Goal: Task Accomplishment & Management: Use online tool/utility

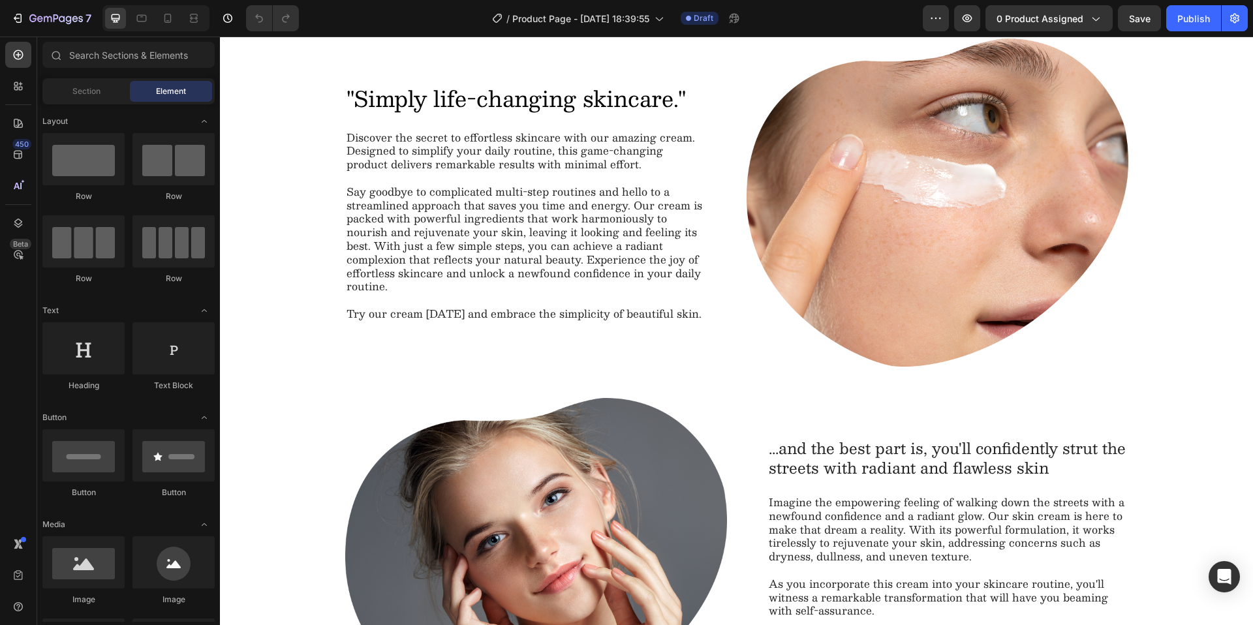
scroll to position [1030, 0]
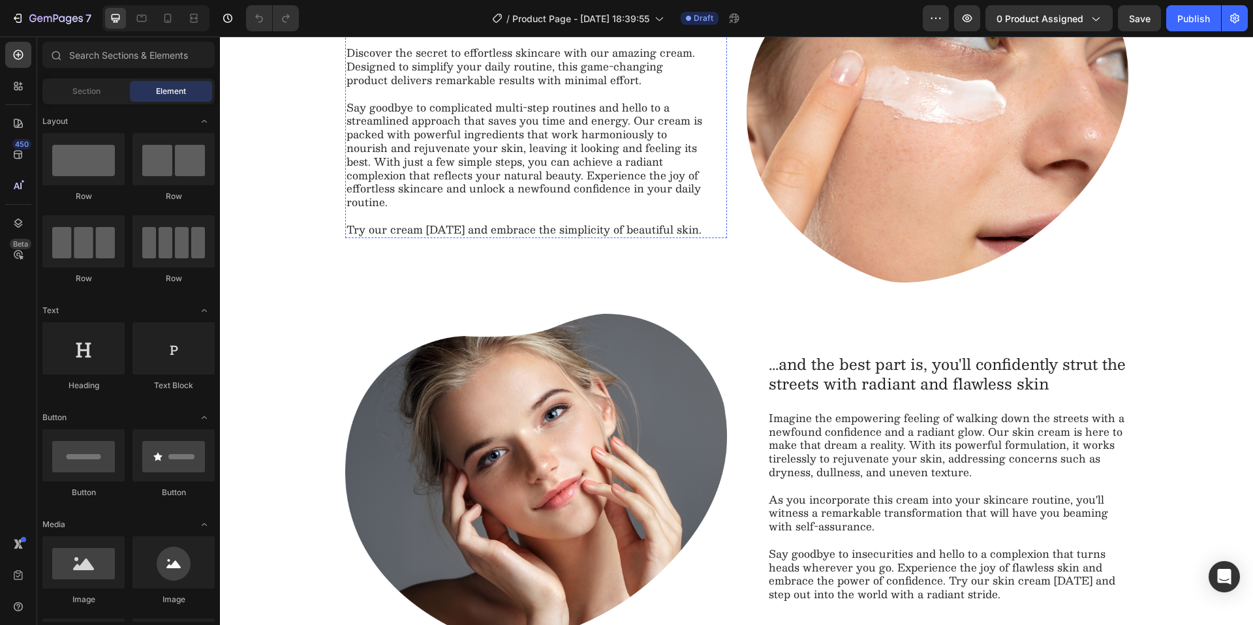
click at [460, 29] on h2 ""Simply life-changing skincare."" at bounding box center [525, 14] width 361 height 31
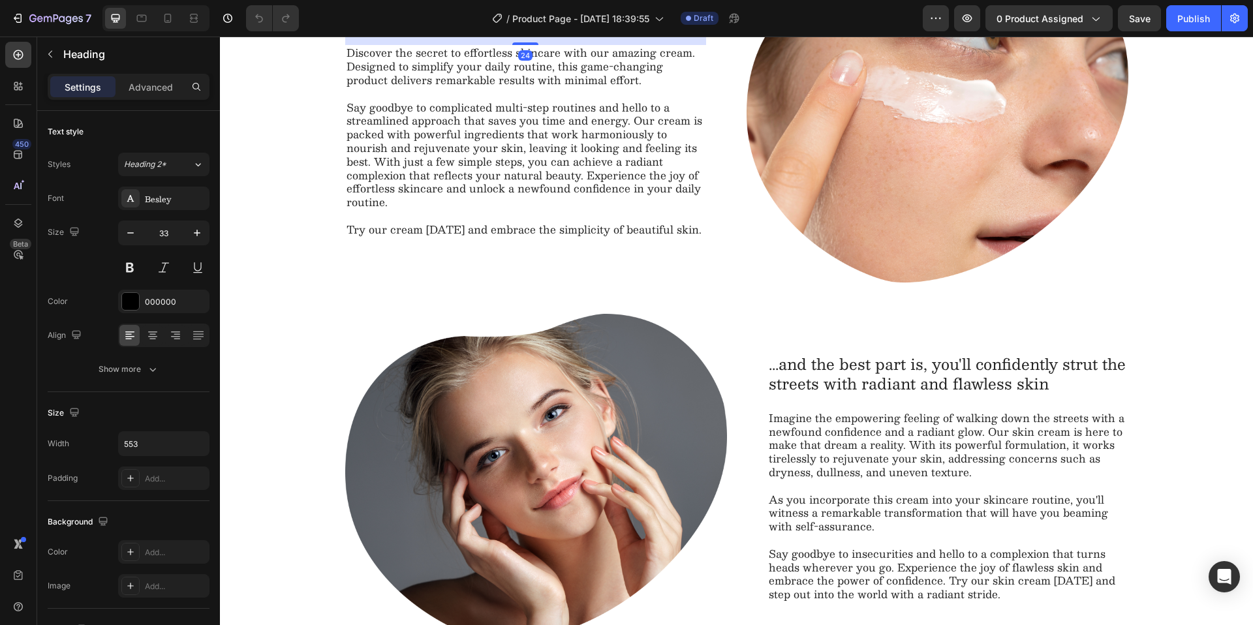
click at [460, 29] on h2 ""Simply life-changing skincare."" at bounding box center [525, 14] width 361 height 31
click at [460, 28] on p ""Simply life-changing skincare."" at bounding box center [525, 14] width 358 height 28
click at [352, 28] on p "Pourquoi vos nuits sont difficiles" at bounding box center [525, 14] width 358 height 28
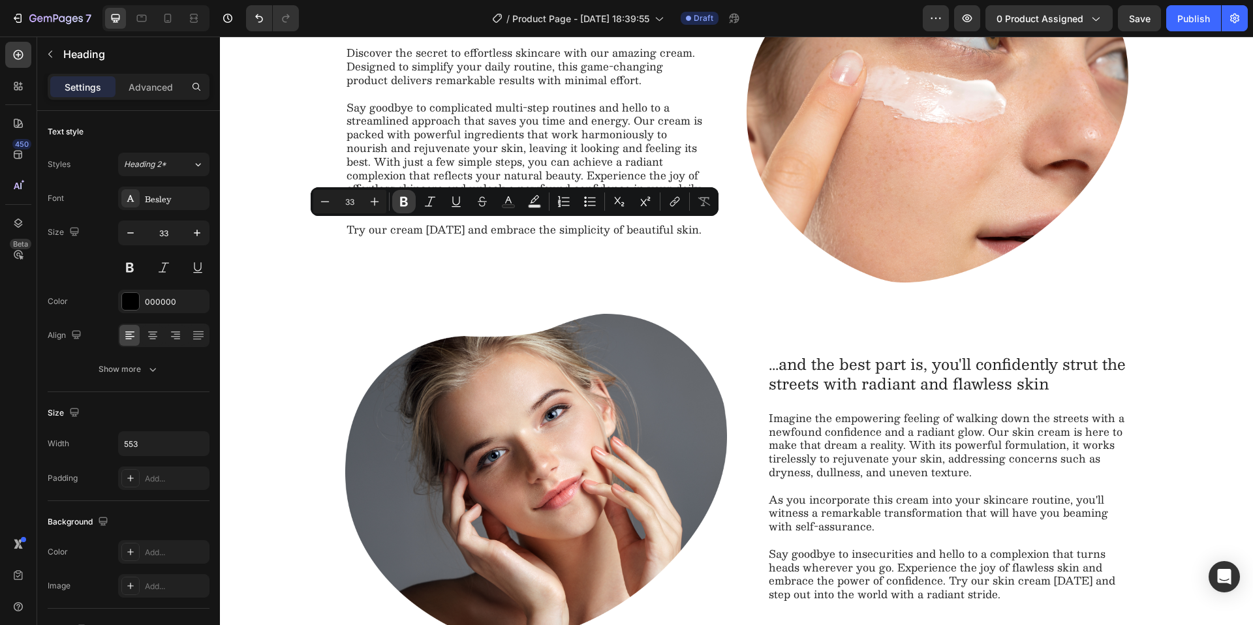
click at [401, 209] on button "Bold" at bounding box center [403, 201] width 23 height 23
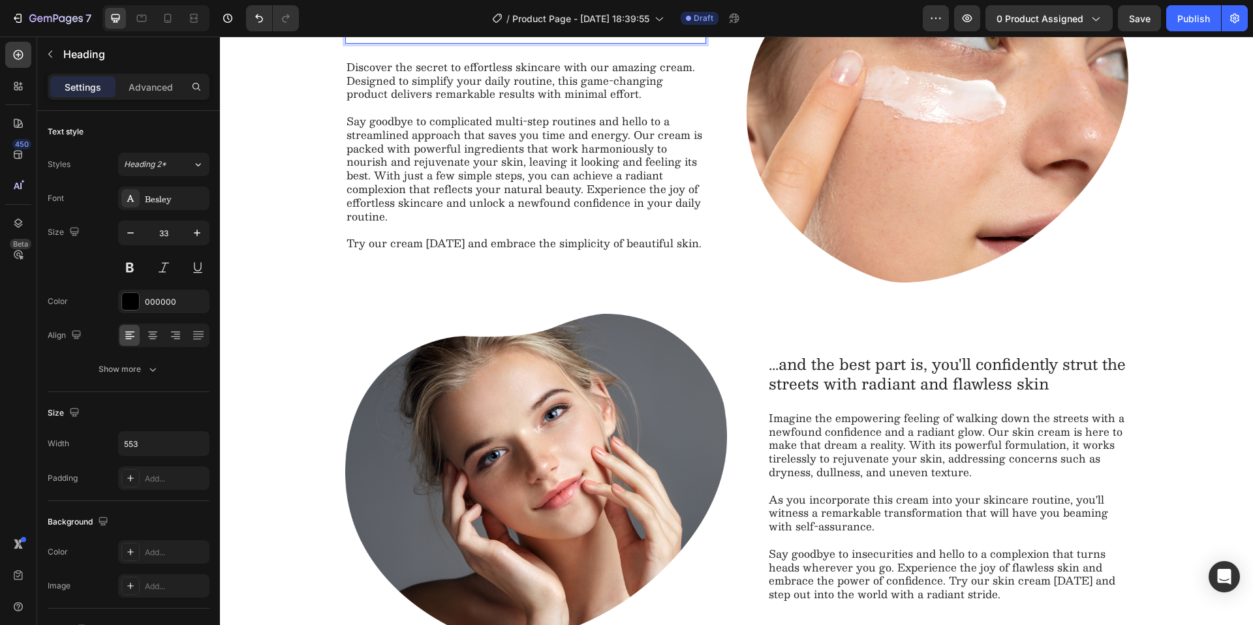
click at [491, 42] on p "Pourquoi vos nuits sont difficiles" at bounding box center [525, 14] width 358 height 56
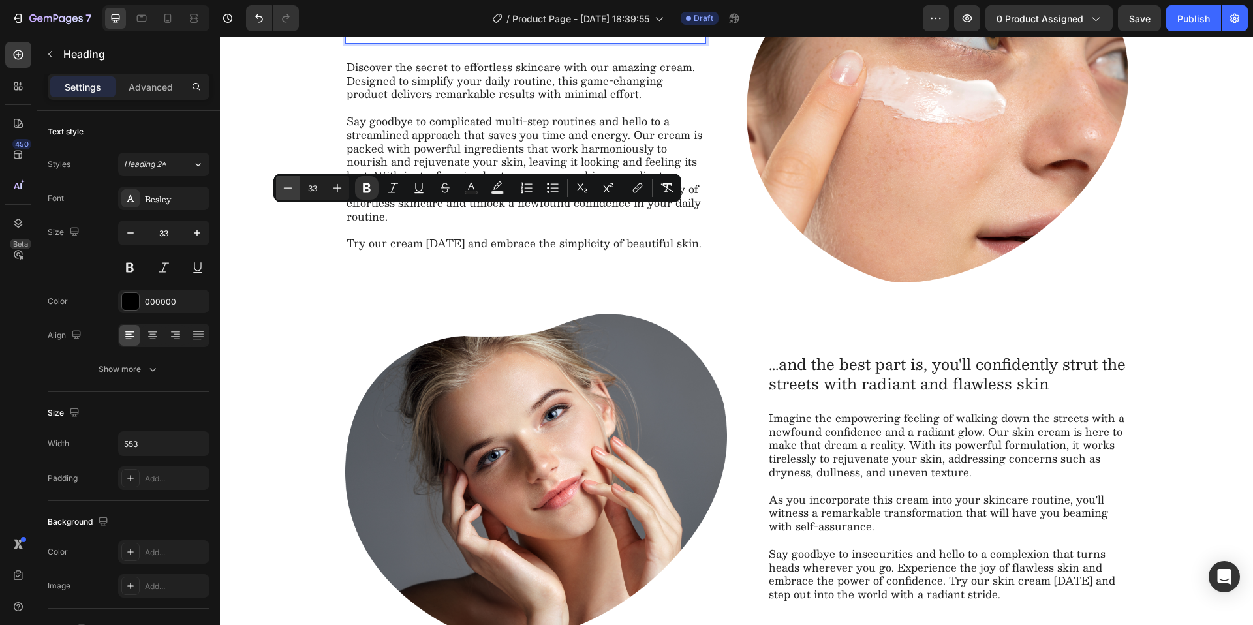
click at [284, 189] on icon "Editor contextual toolbar" at bounding box center [287, 187] width 13 height 13
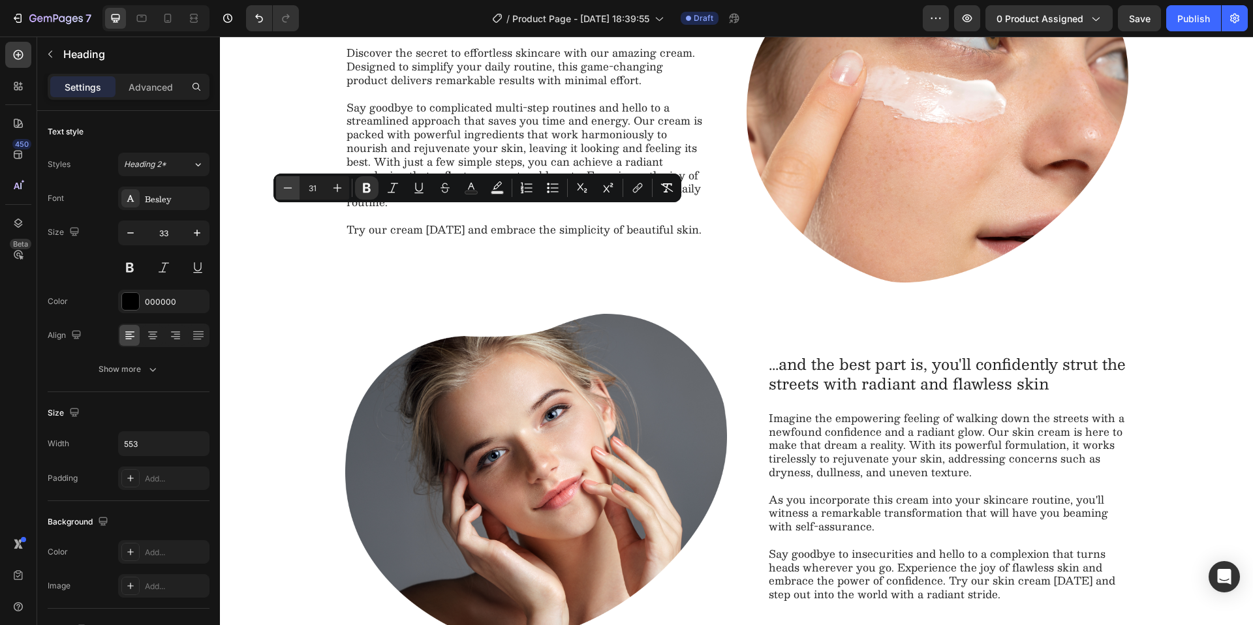
click at [284, 189] on icon "Editor contextual toolbar" at bounding box center [287, 187] width 13 height 13
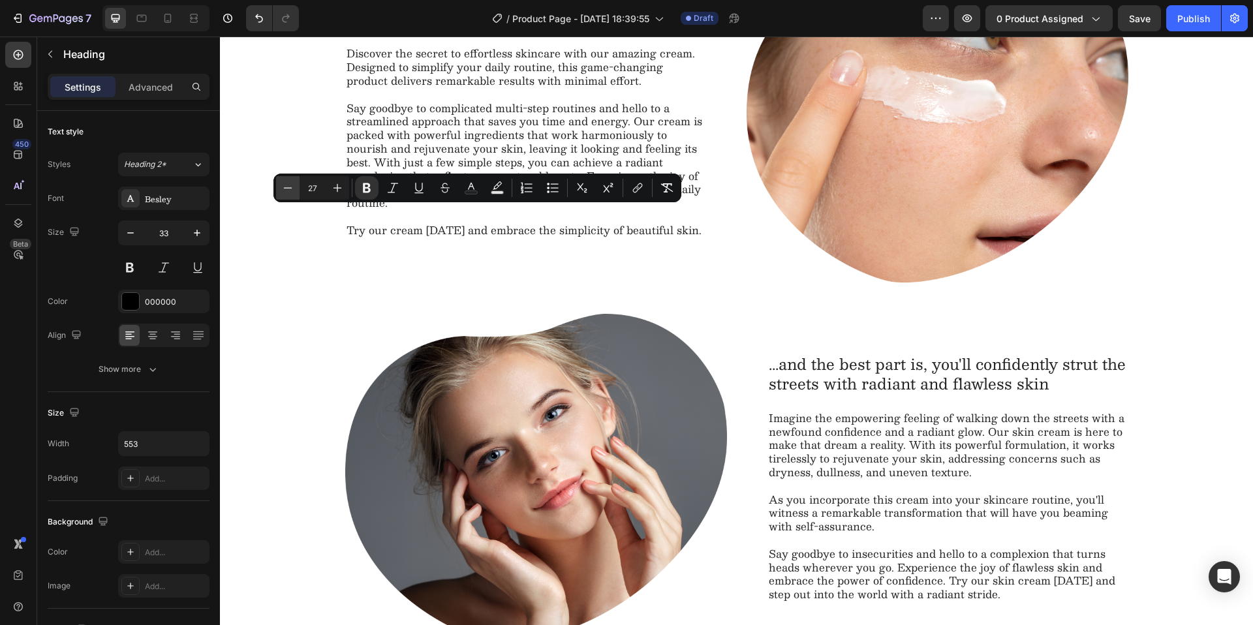
click at [284, 189] on icon "Editor contextual toolbar" at bounding box center [287, 187] width 13 height 13
type input "25"
click at [305, 286] on div "Pourquoi vos nuits sont difficiles Heading 24 Discover the secret to effortless…" at bounding box center [736, 298] width 1007 height 688
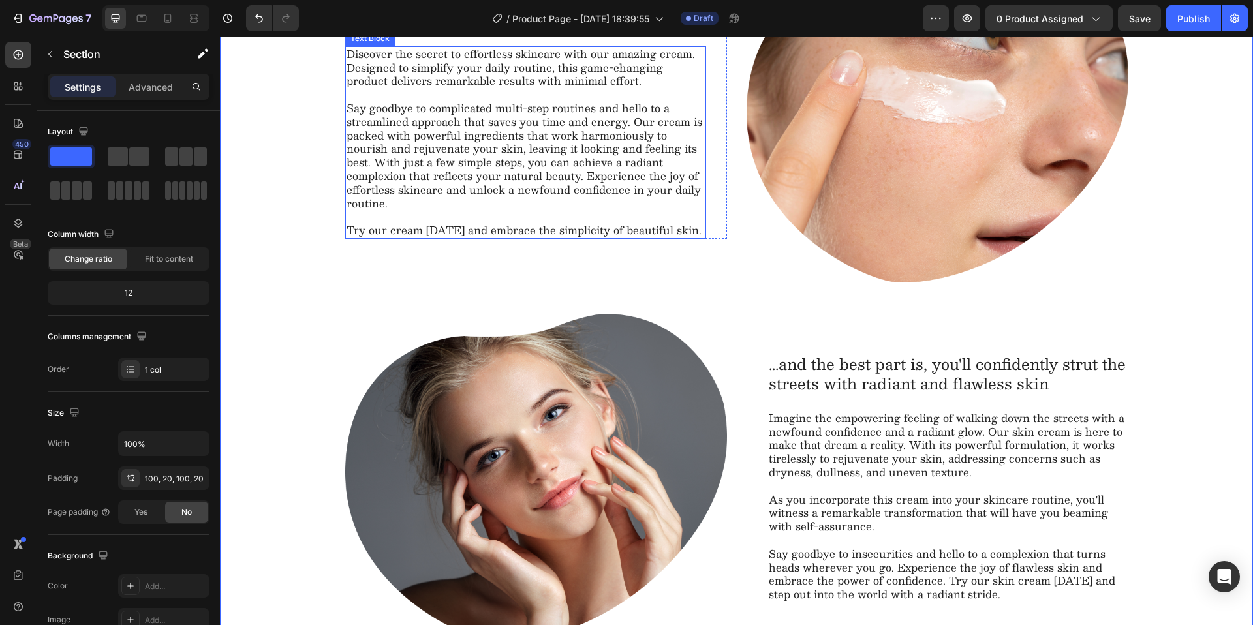
click at [514, 210] on p "Say goodbye to complicated multi-step routines and hello to a streamlined appro…" at bounding box center [525, 156] width 358 height 108
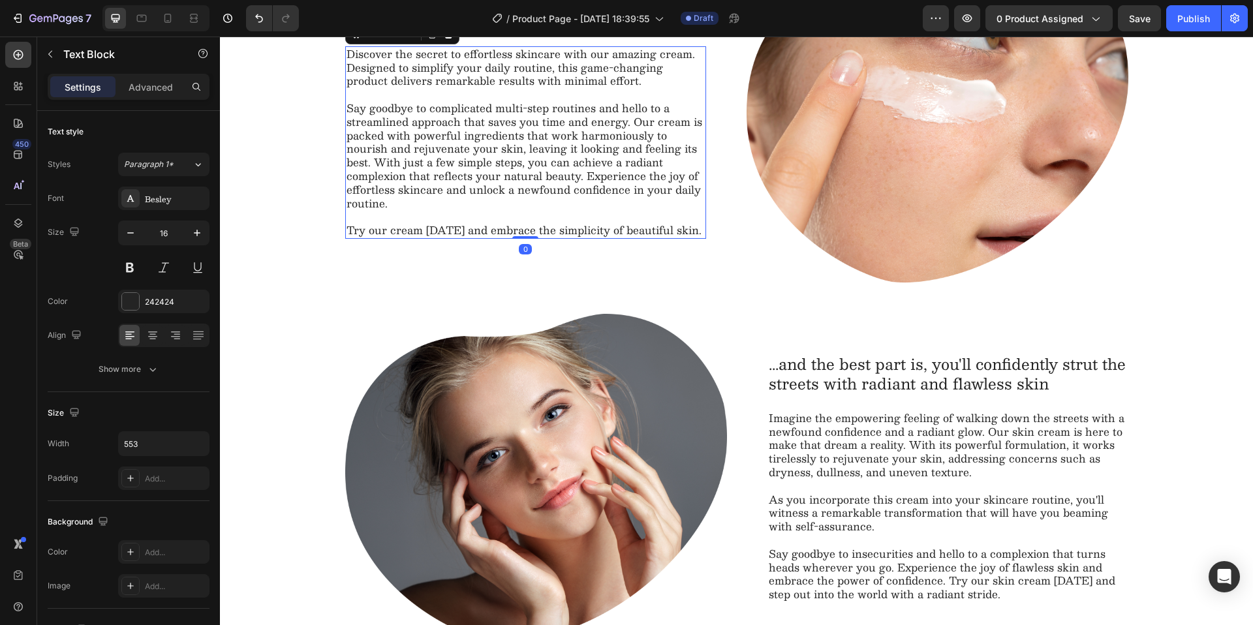
click at [514, 210] on p "Say goodbye to complicated multi-step routines and hello to a streamlined appro…" at bounding box center [525, 156] width 358 height 108
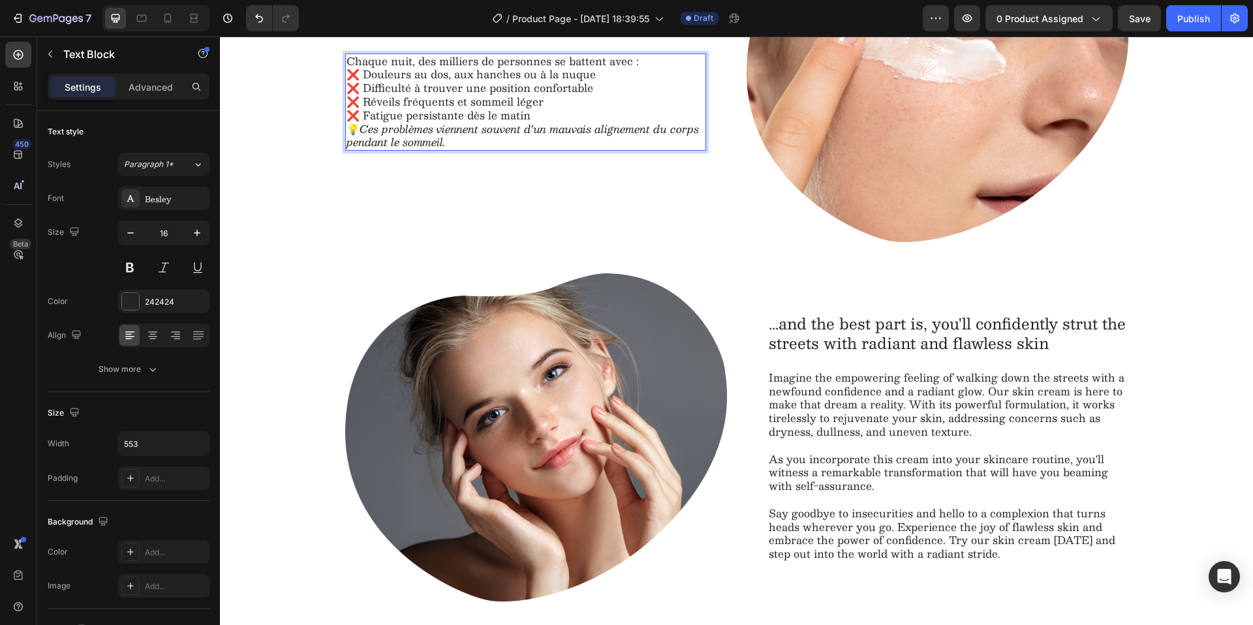
scroll to position [1, 0]
click at [659, 82] on p "❌ Douleurs au dos, aux hanches ou à la nuque" at bounding box center [525, 75] width 358 height 14
click at [636, 69] on p "Chaque nuit, des milliers de personnes se battent avec :" at bounding box center [525, 62] width 358 height 14
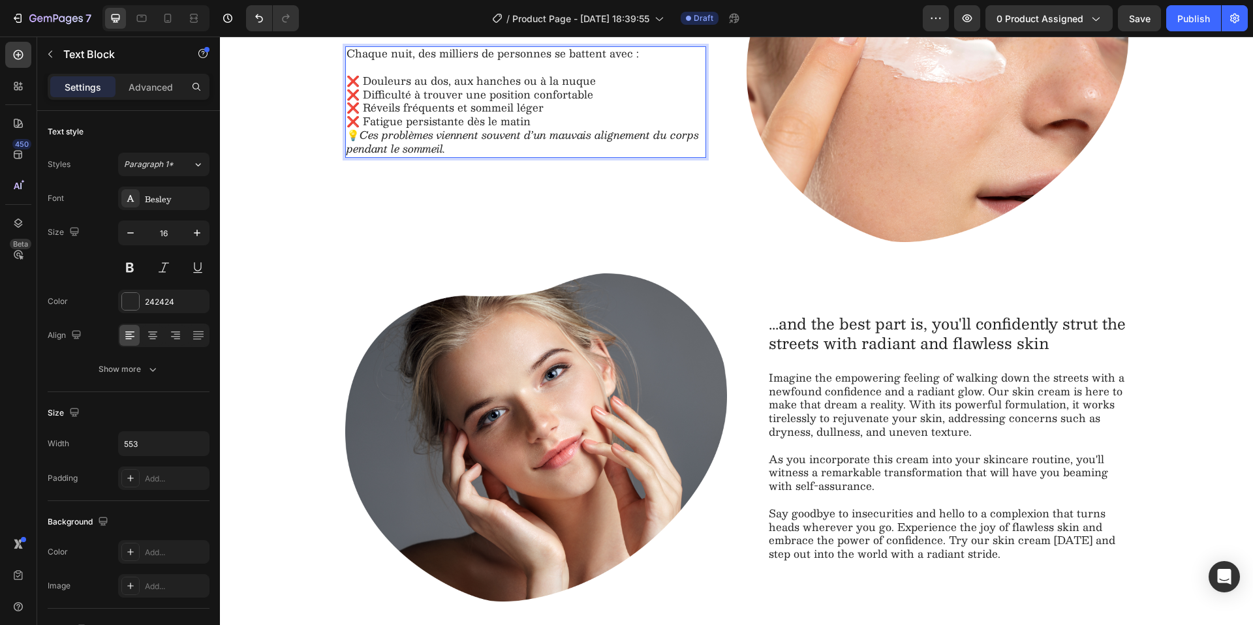
scroll to position [0, 0]
click at [543, 129] on p "❌ Fatigue persistante dès le matin" at bounding box center [525, 122] width 358 height 14
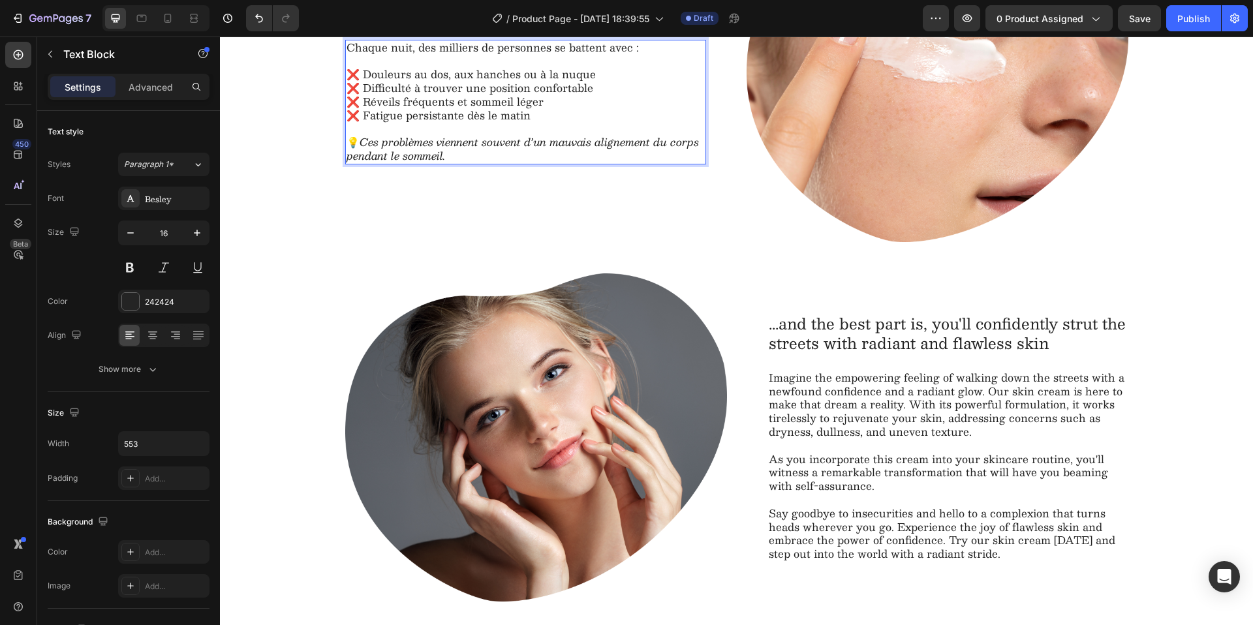
click at [463, 123] on p "❌ Fatigue persistante dès le matin" at bounding box center [525, 116] width 358 height 14
click at [429, 123] on p "❌ Fatigue persistante dès le matin" at bounding box center [525, 116] width 358 height 14
click at [418, 109] on p "❌ Réveils fréquents et sommeil léger" at bounding box center [525, 102] width 358 height 14
click at [420, 95] on p "❌ Difficulté à trouver une position confortable" at bounding box center [525, 89] width 358 height 14
click at [466, 82] on p "❌ Douleurs au dos, aux hanches ou à la nuque" at bounding box center [525, 75] width 358 height 14
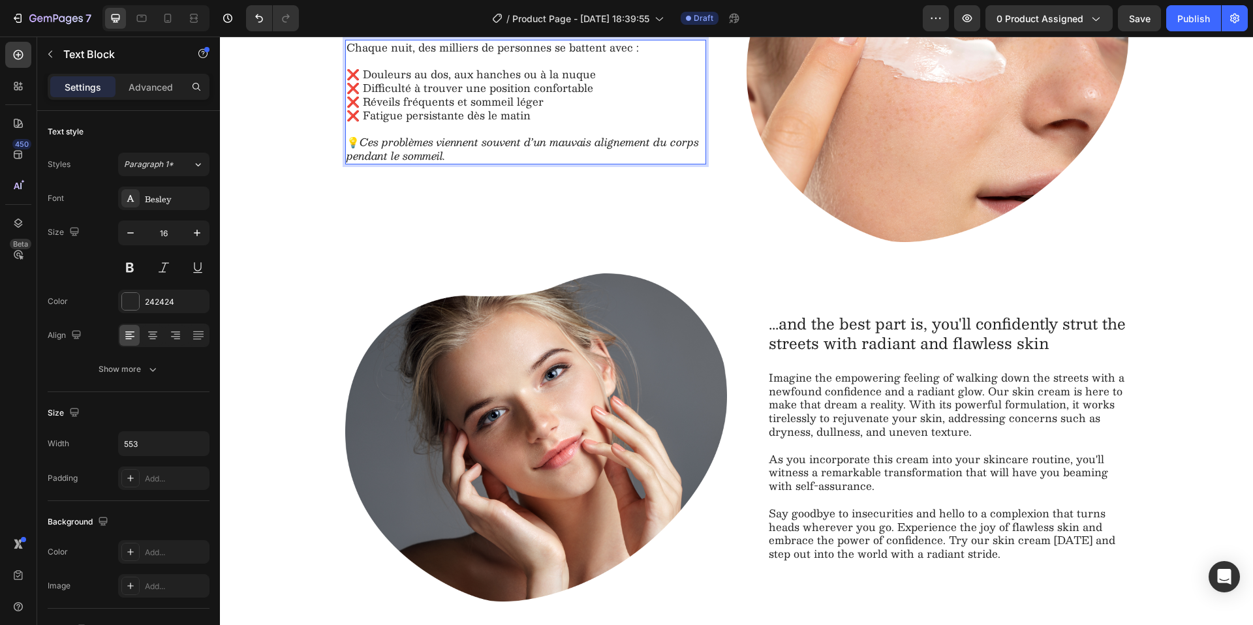
click at [419, 109] on p "❌ Réveils fréquents et sommeil léger" at bounding box center [525, 102] width 358 height 14
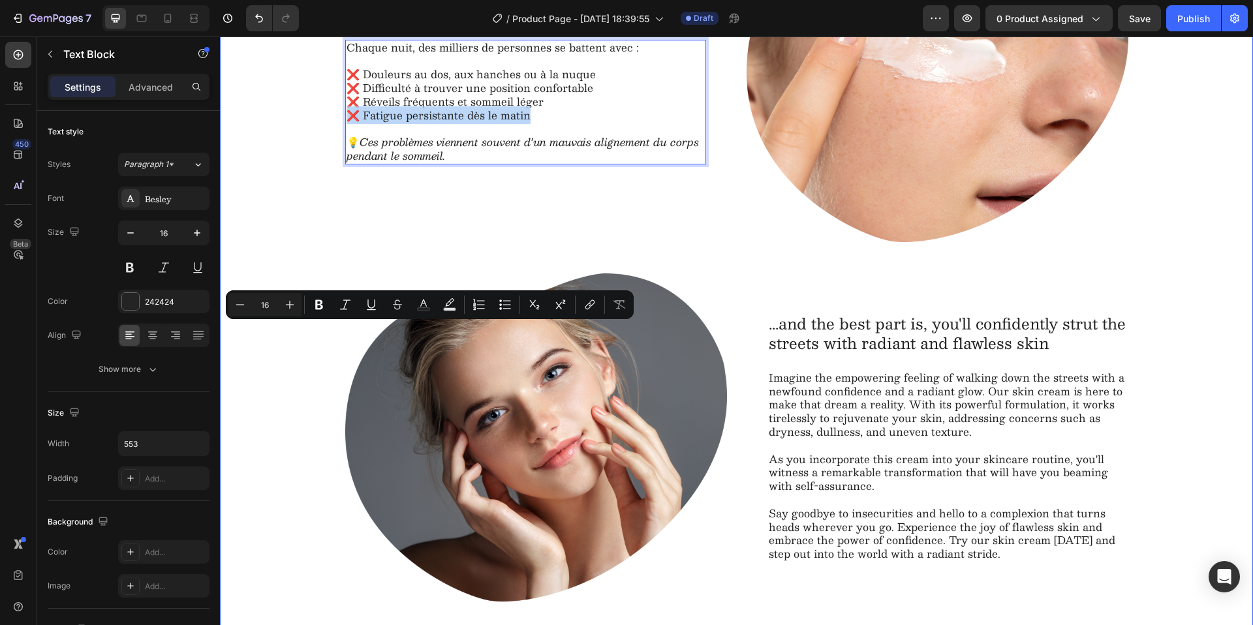
drag, startPoint x: 537, startPoint y: 337, endPoint x: 322, endPoint y: 327, distance: 214.9
click at [322, 327] on div "⁠⁠⁠⁠⁠⁠⁠ Pourquoi vos nuits sont difficiles Heading Chaque nuit, des milliers de…" at bounding box center [736, 258] width 1007 height 688
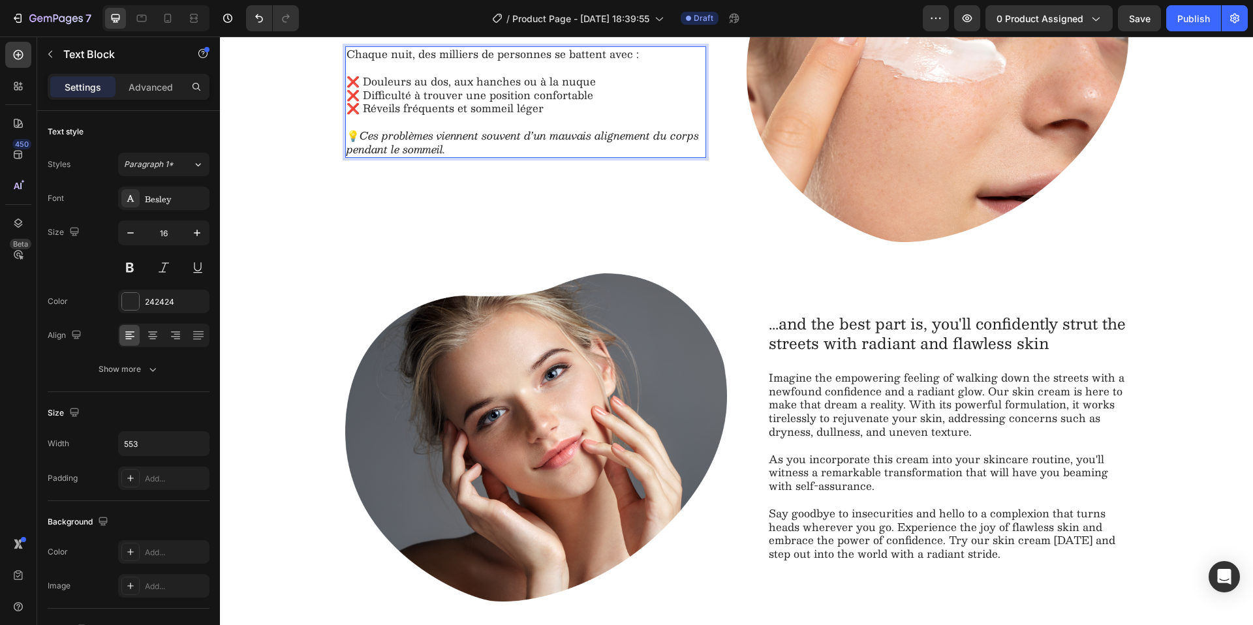
click at [428, 115] on p "❌ Réveils fréquents et sommeil léger" at bounding box center [525, 109] width 358 height 14
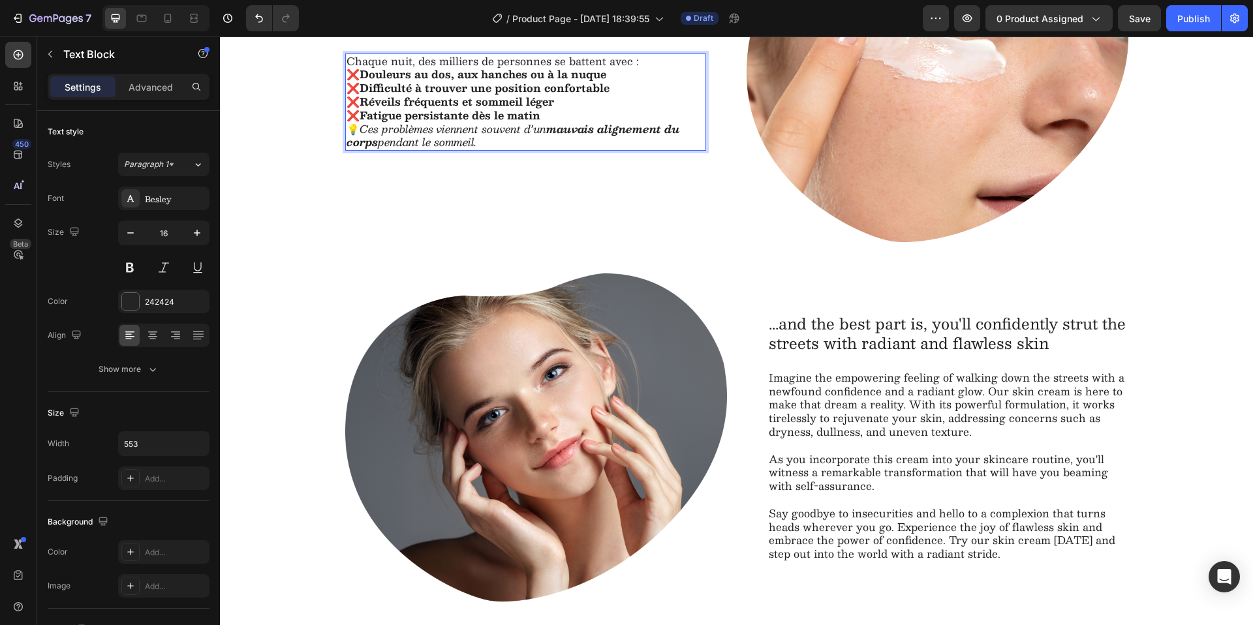
scroll to position [1071, 0]
click at [634, 68] on p "Chaque nuit, des milliers de personnes se battent avec :" at bounding box center [525, 61] width 358 height 14
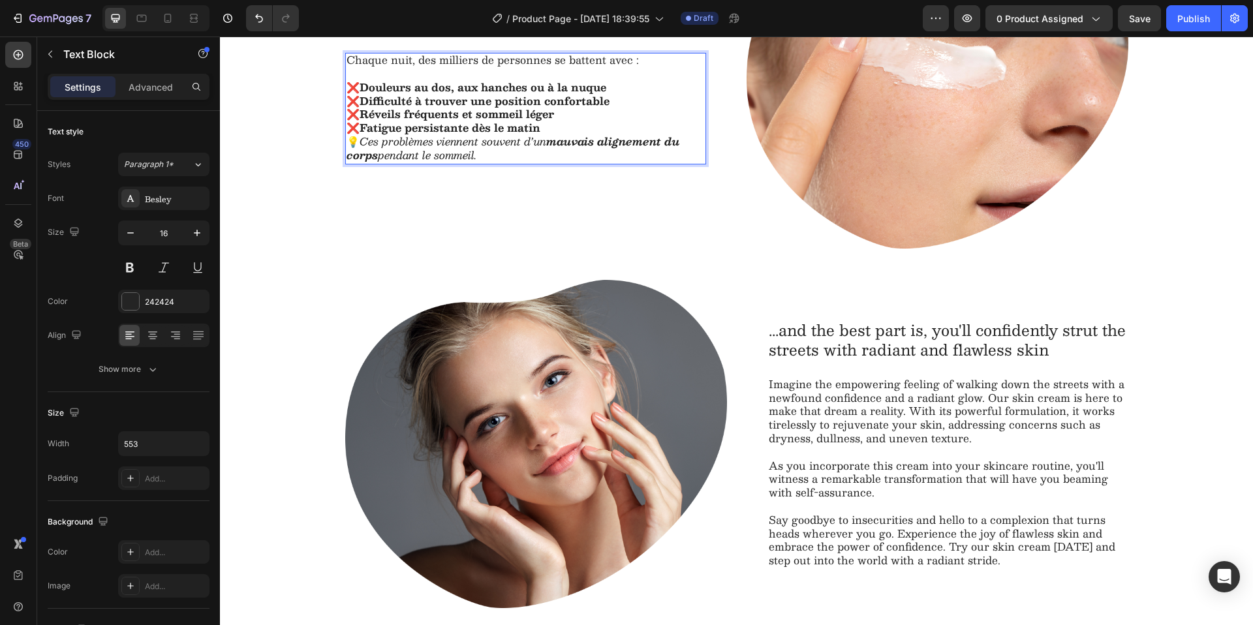
scroll to position [0, 0]
click at [570, 136] on p "❌ Fatigue persistante dès le matin" at bounding box center [525, 129] width 358 height 14
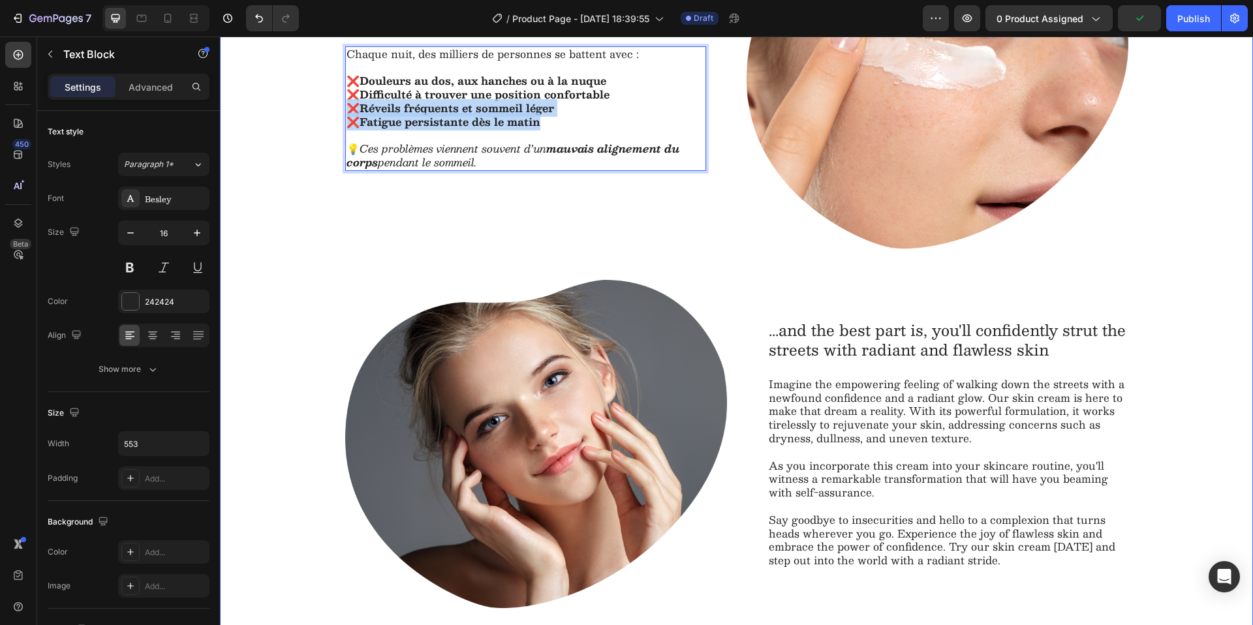
drag, startPoint x: 544, startPoint y: 341, endPoint x: 328, endPoint y: 333, distance: 216.1
click at [328, 333] on div "⁠⁠⁠⁠⁠⁠⁠ Pourquoi vos nuits sont difficiles Heading Chaque nuit, des milliers de…" at bounding box center [736, 264] width 1007 height 688
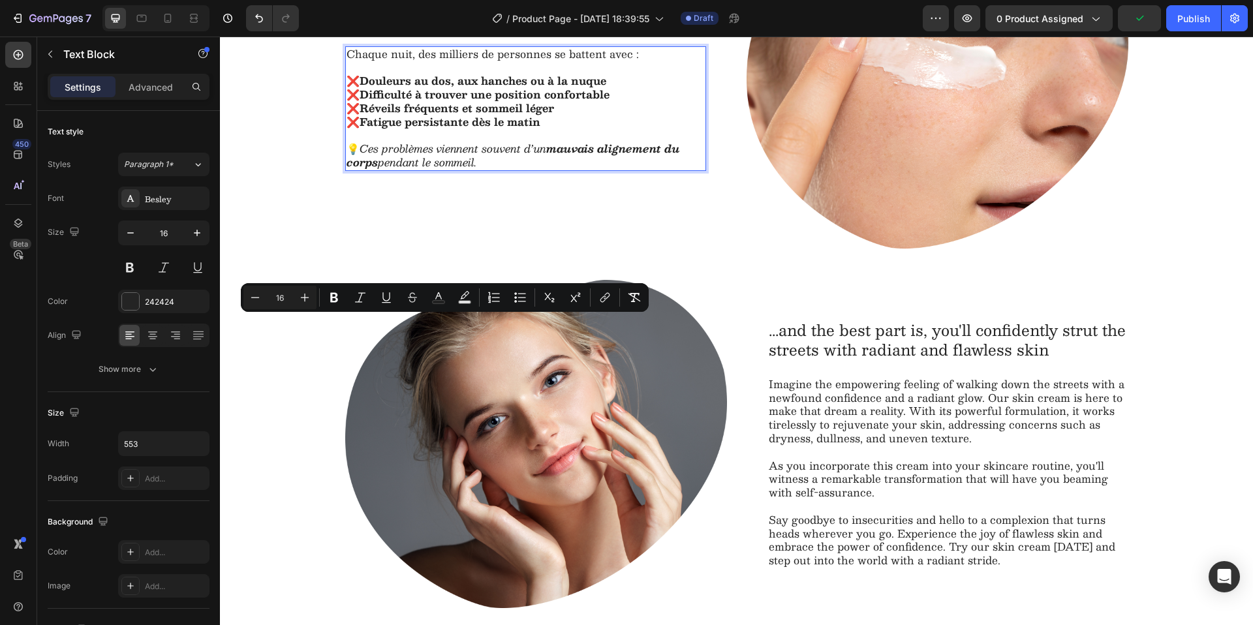
click at [551, 143] on p "Rich Text Editor. Editing area: main" at bounding box center [525, 136] width 358 height 14
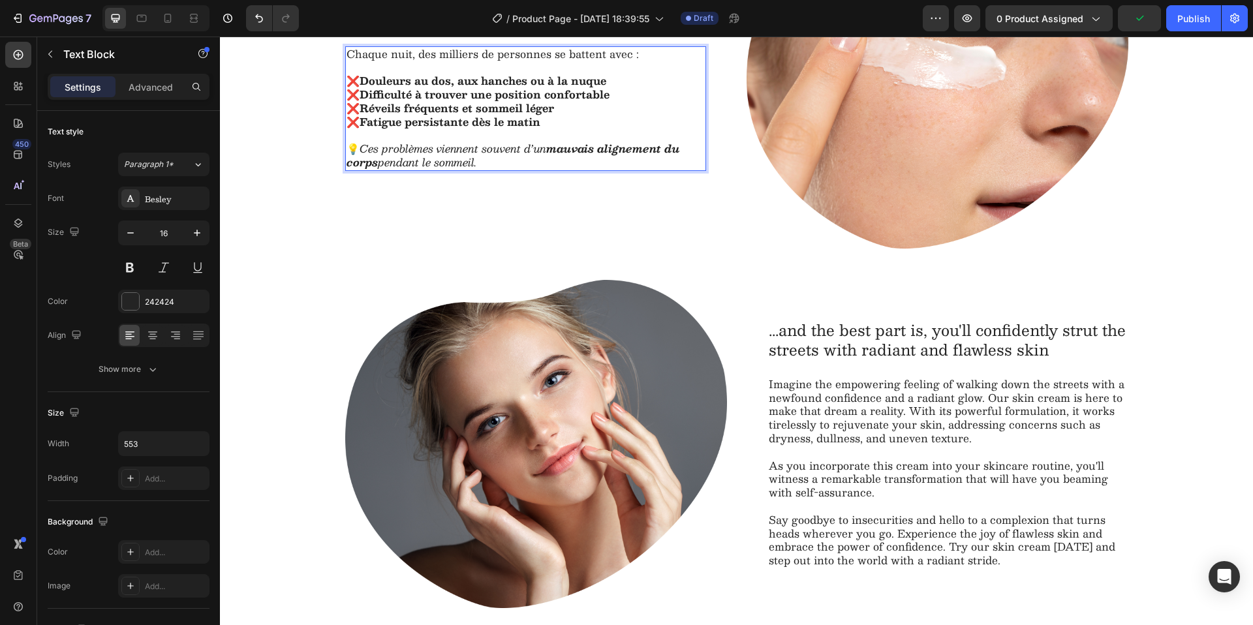
click at [553, 129] on p "❌ Fatigue persistante dès le matin" at bounding box center [525, 122] width 358 height 14
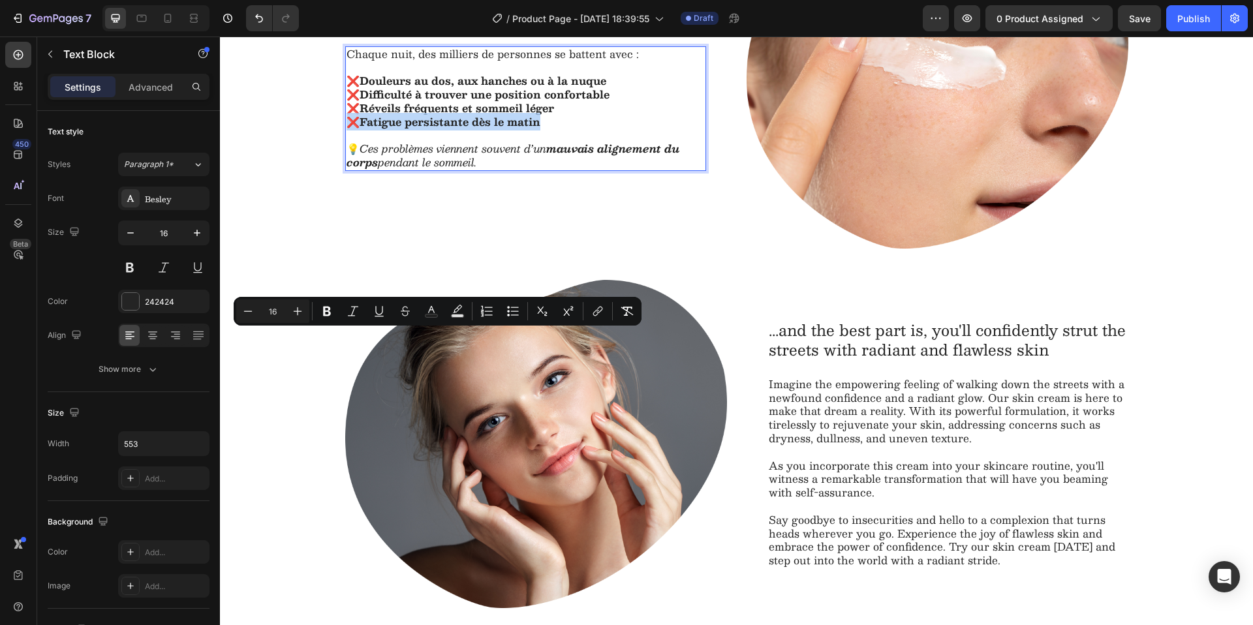
drag, startPoint x: 553, startPoint y: 344, endPoint x: 342, endPoint y: 343, distance: 210.8
click at [346, 129] on p "❌ Fatigue persistante dès le matin" at bounding box center [525, 122] width 358 height 14
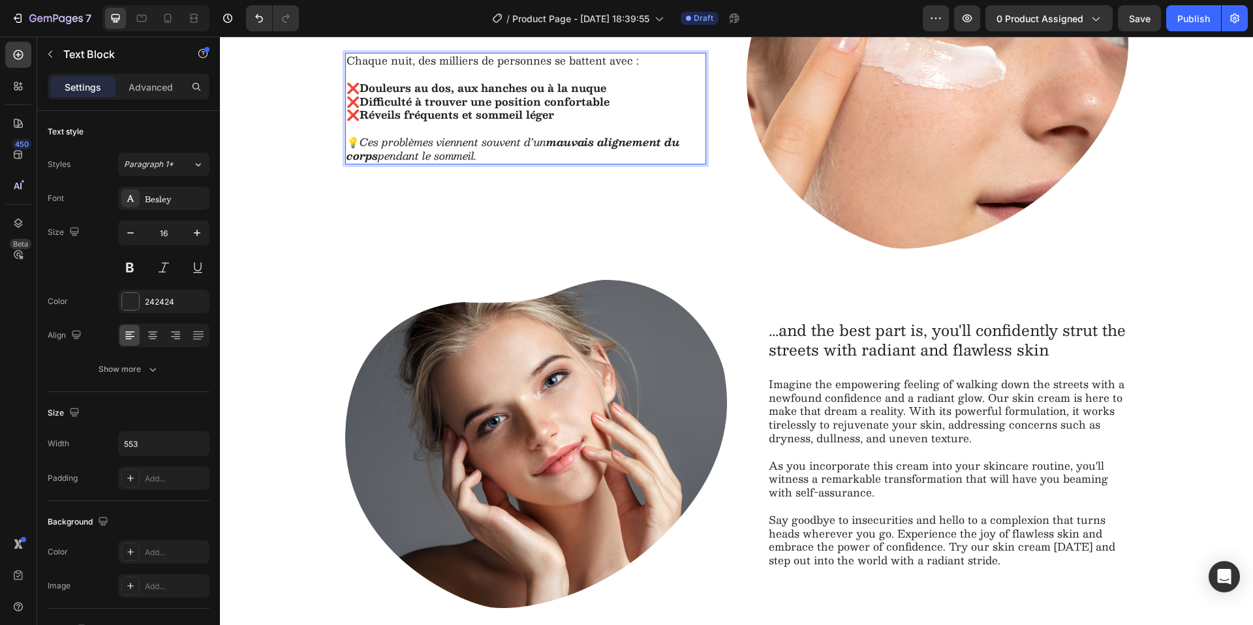
click at [619, 122] on p "❌ Réveils fréquents et sommeil léger" at bounding box center [525, 115] width 358 height 14
click at [617, 82] on p "Rich Text Editor. Editing area: main" at bounding box center [525, 75] width 358 height 14
click at [620, 68] on p "Chaque nuit, des milliers de personnes se battent avec :" at bounding box center [525, 61] width 358 height 14
click at [631, 68] on p "Chaque nuit, des milliers de personnes se battent avec :" at bounding box center [525, 61] width 358 height 14
click at [251, 198] on div "⁠⁠⁠⁠⁠⁠⁠ Pourquoi vos nuits sont difficiles Heading Chaque nuit, des milliers de…" at bounding box center [736, 264] width 1007 height 688
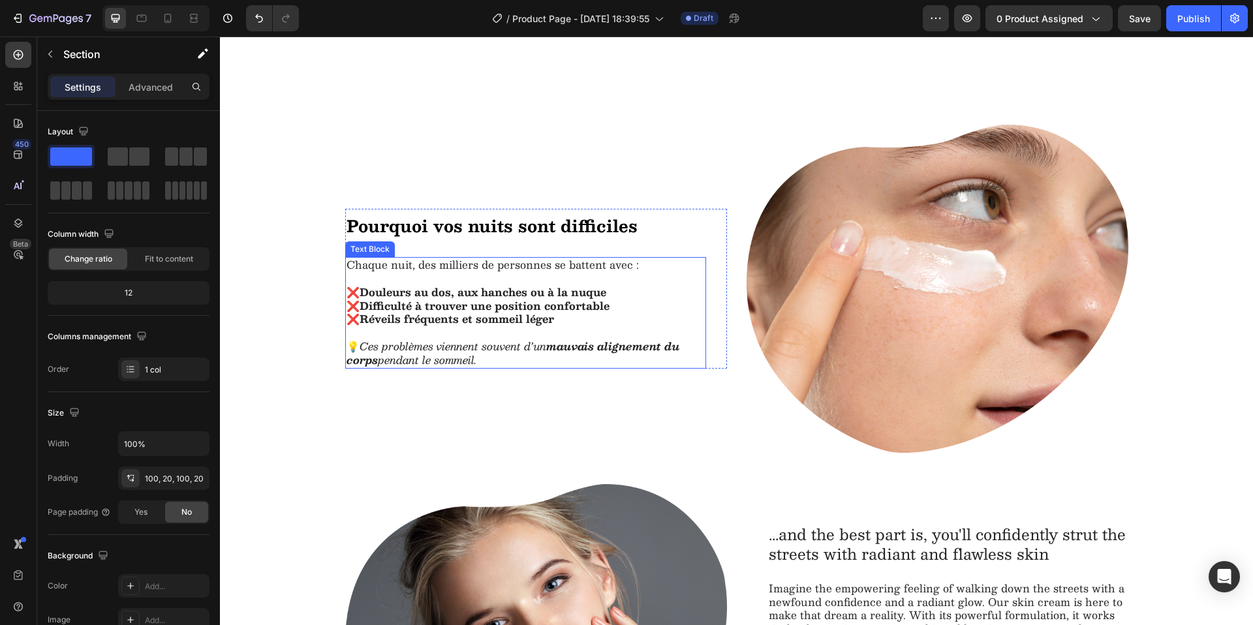
scroll to position [1128, 0]
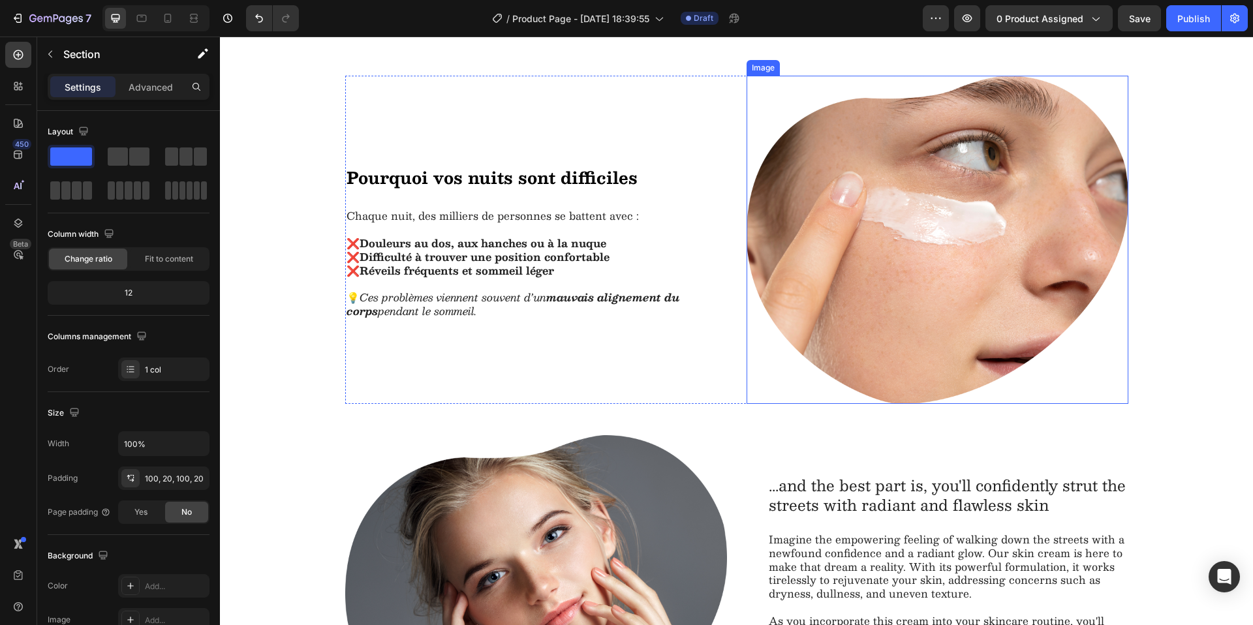
click at [962, 311] on img at bounding box center [937, 240] width 382 height 328
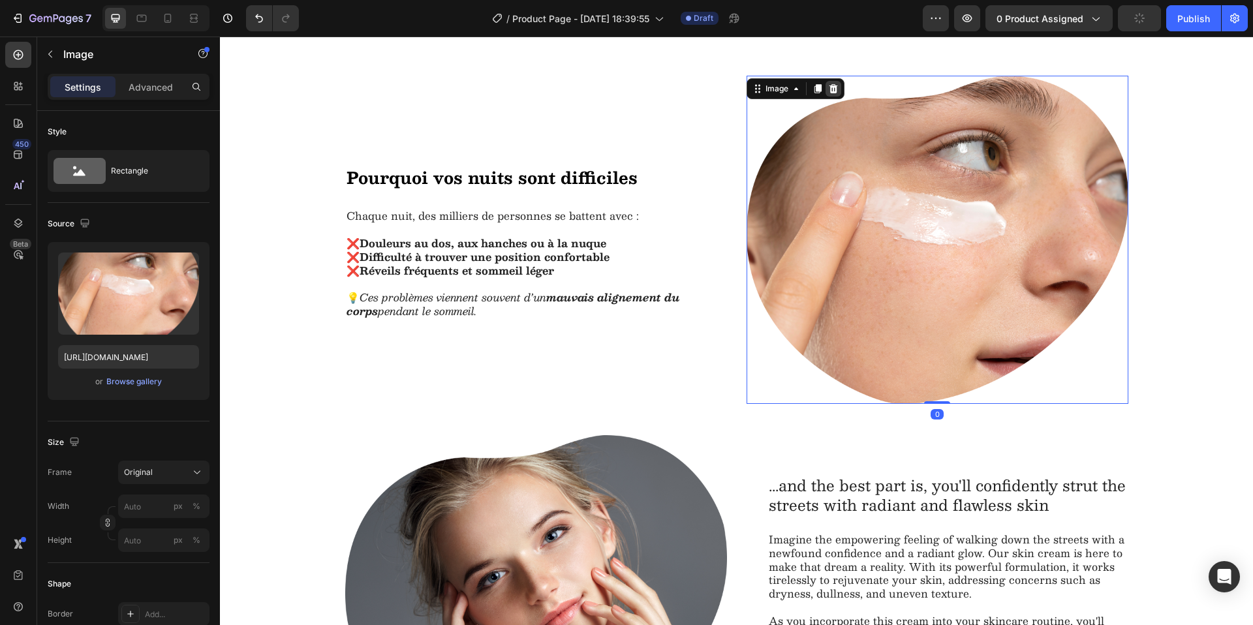
click at [829, 88] on icon at bounding box center [833, 88] width 8 height 9
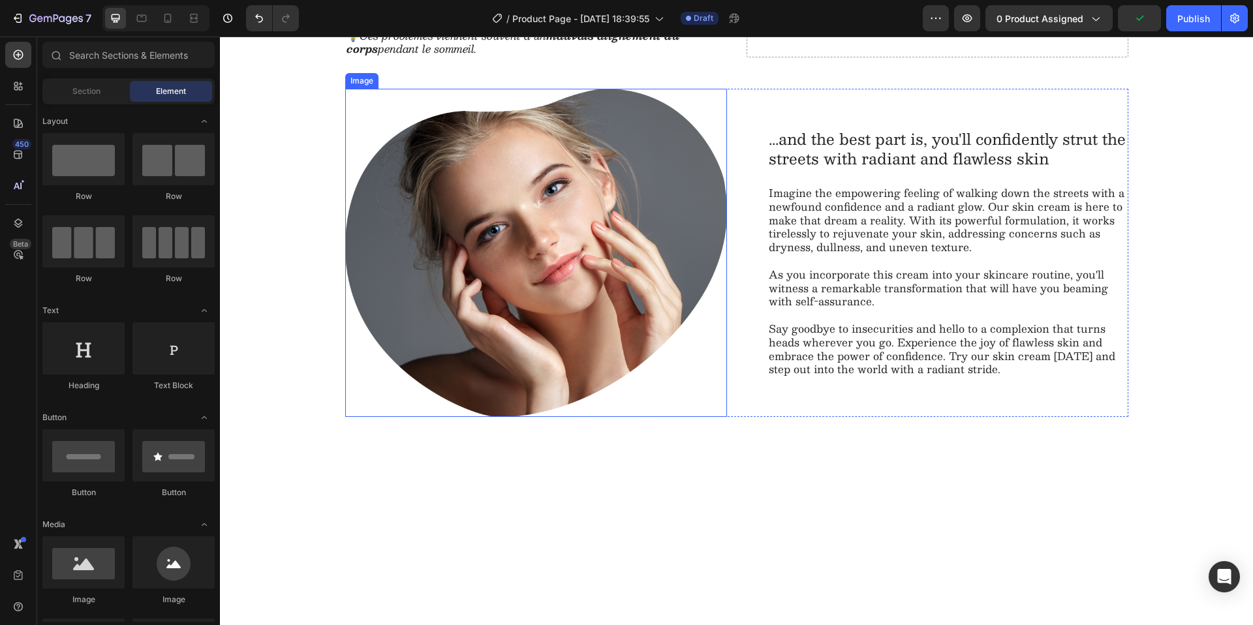
scroll to position [897, 0]
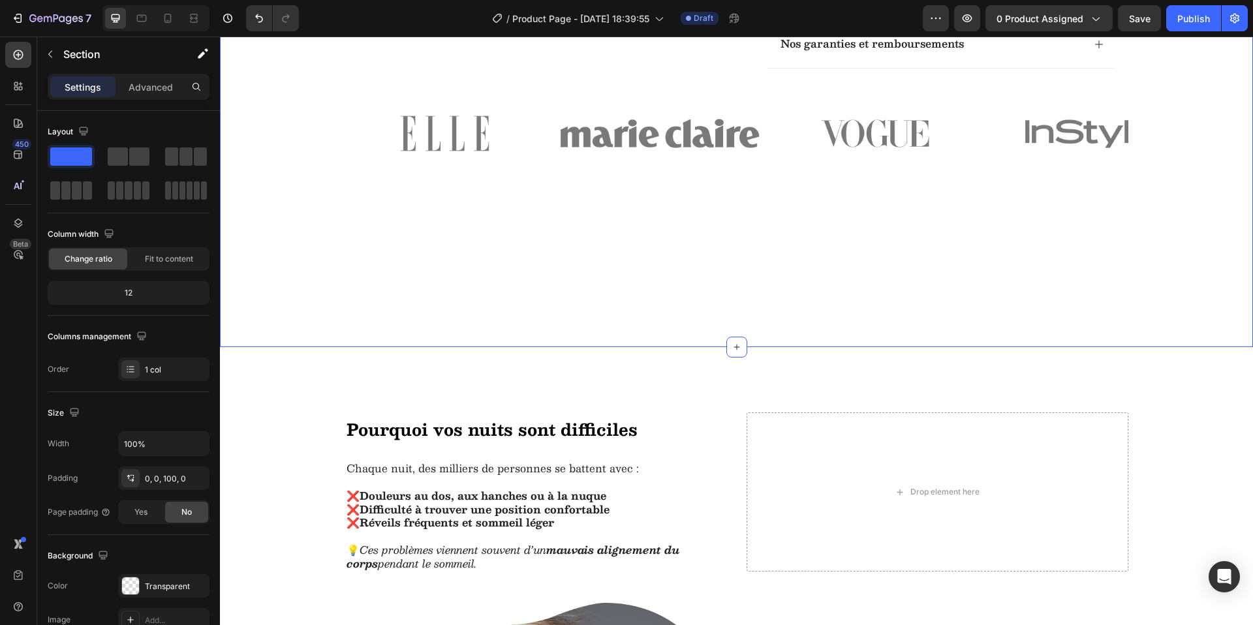
scroll to position [656, 0]
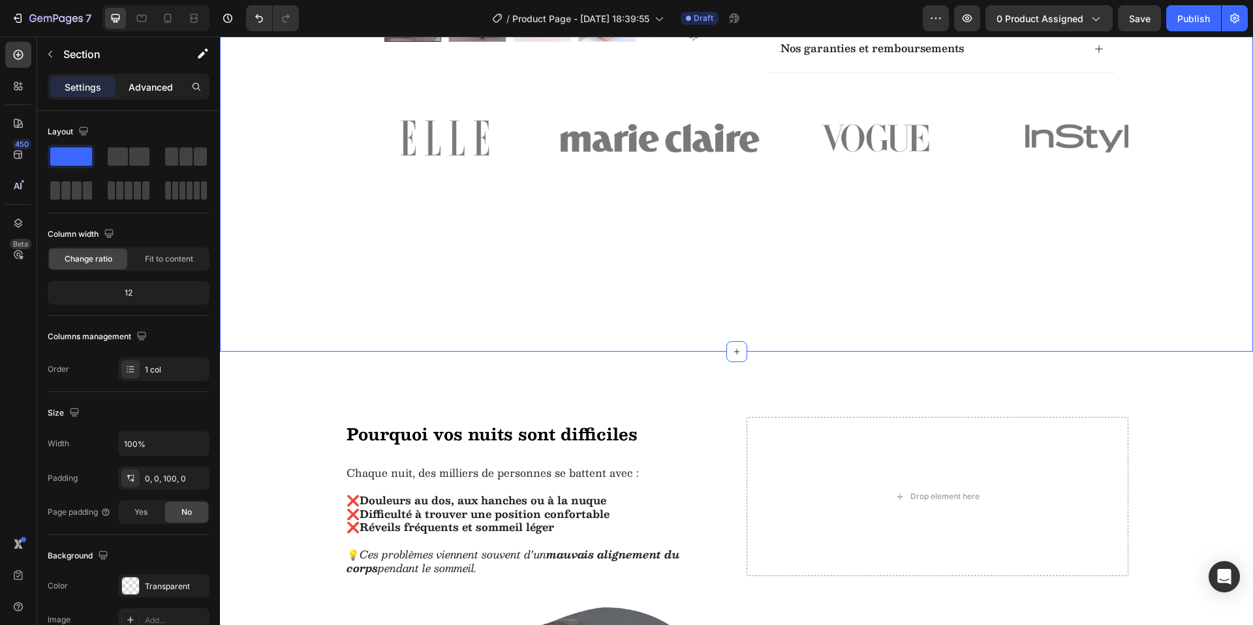
click at [152, 85] on p "Advanced" at bounding box center [151, 87] width 44 height 14
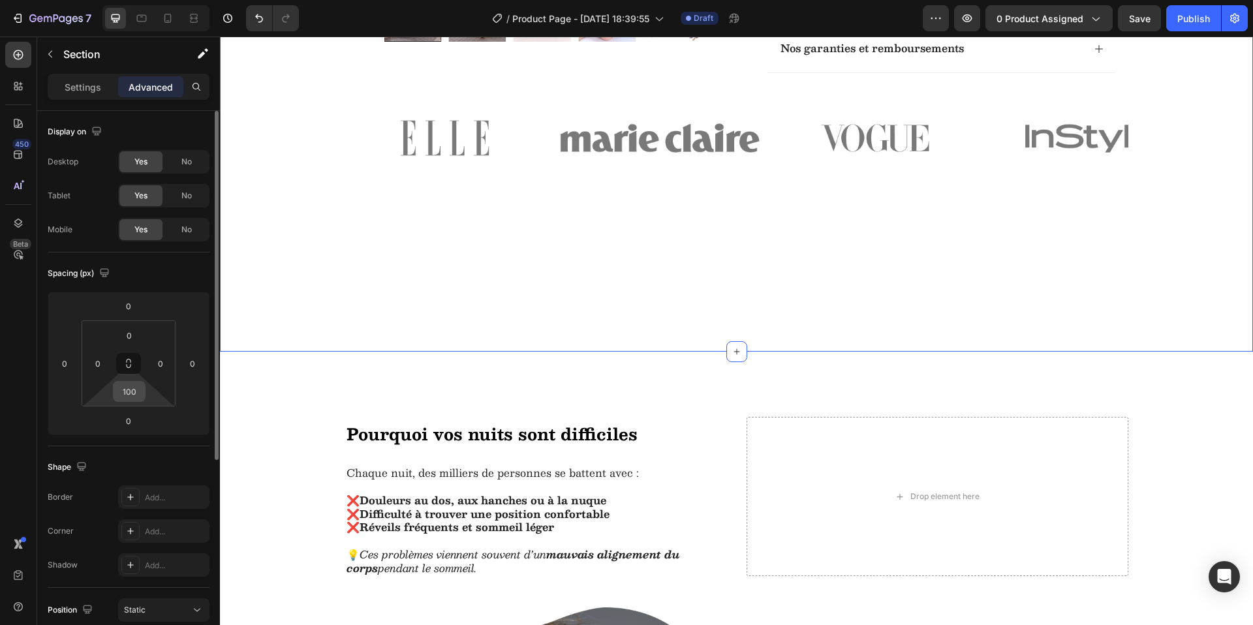
click at [134, 395] on input "100" at bounding box center [129, 392] width 26 height 20
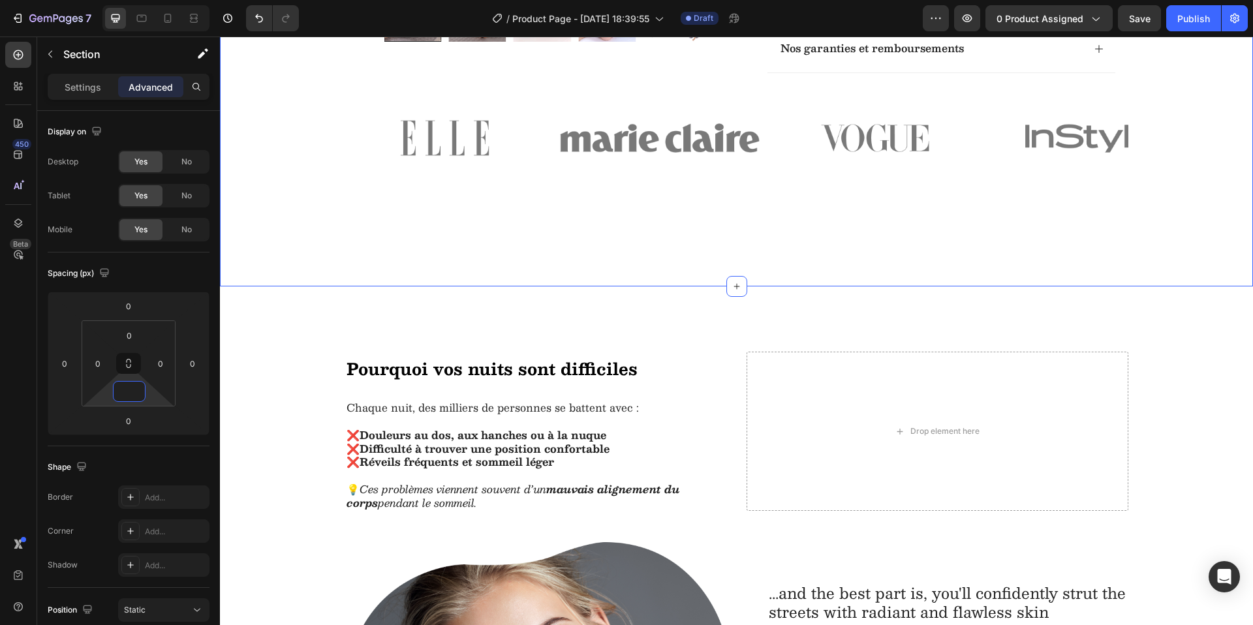
type input "0"
click at [307, 286] on div "Image Image Image Image Image Carousel" at bounding box center [736, 190] width 1033 height 192
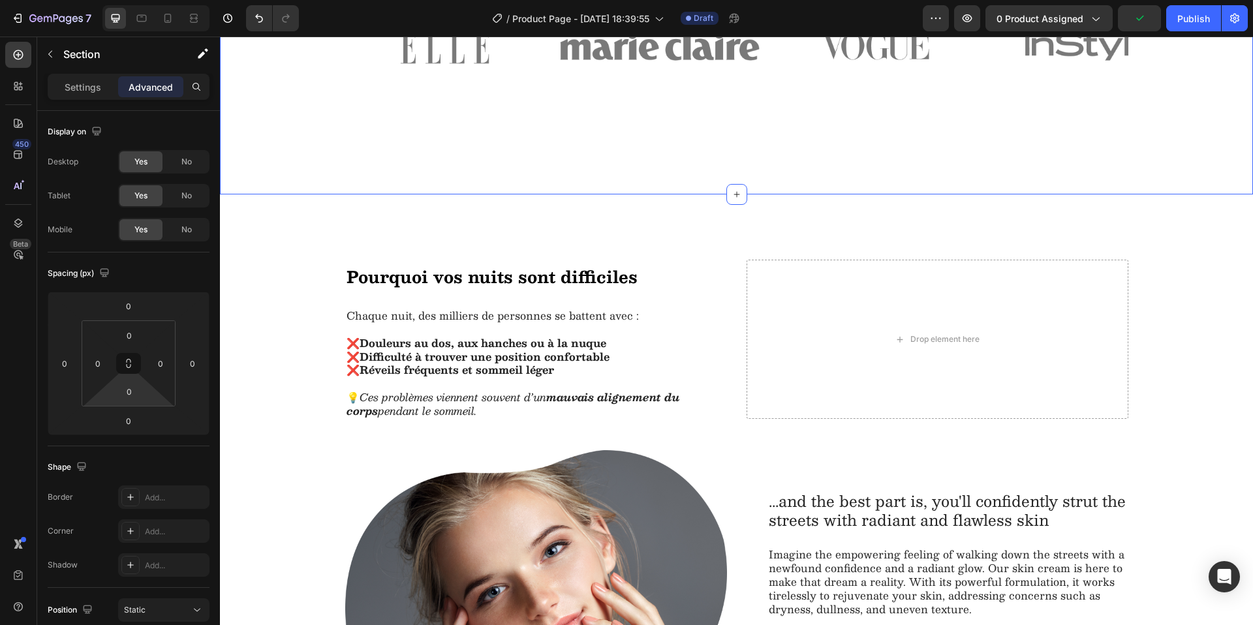
scroll to position [751, 0]
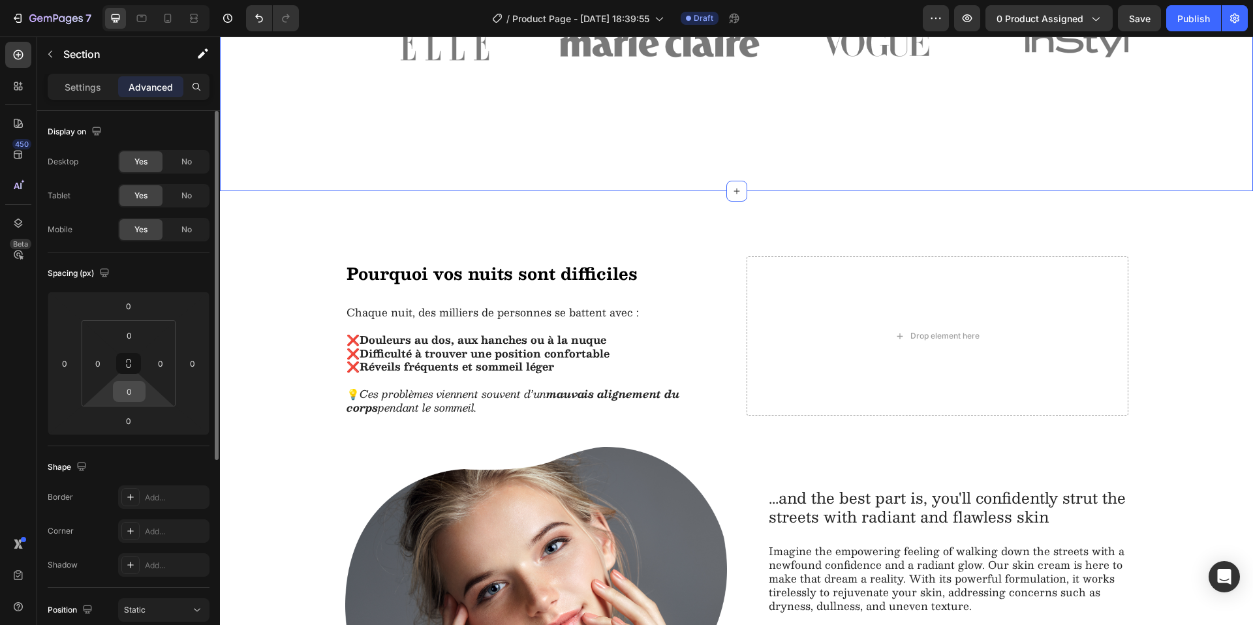
click at [136, 394] on input "0" at bounding box center [129, 392] width 26 height 20
click at [106, 0] on html "7 Version history / Product Page - [DATE] 18:39:55 Draft Preview 0 product assi…" at bounding box center [626, 0] width 1253 height 0
click at [136, 422] on input "0" at bounding box center [128, 421] width 26 height 20
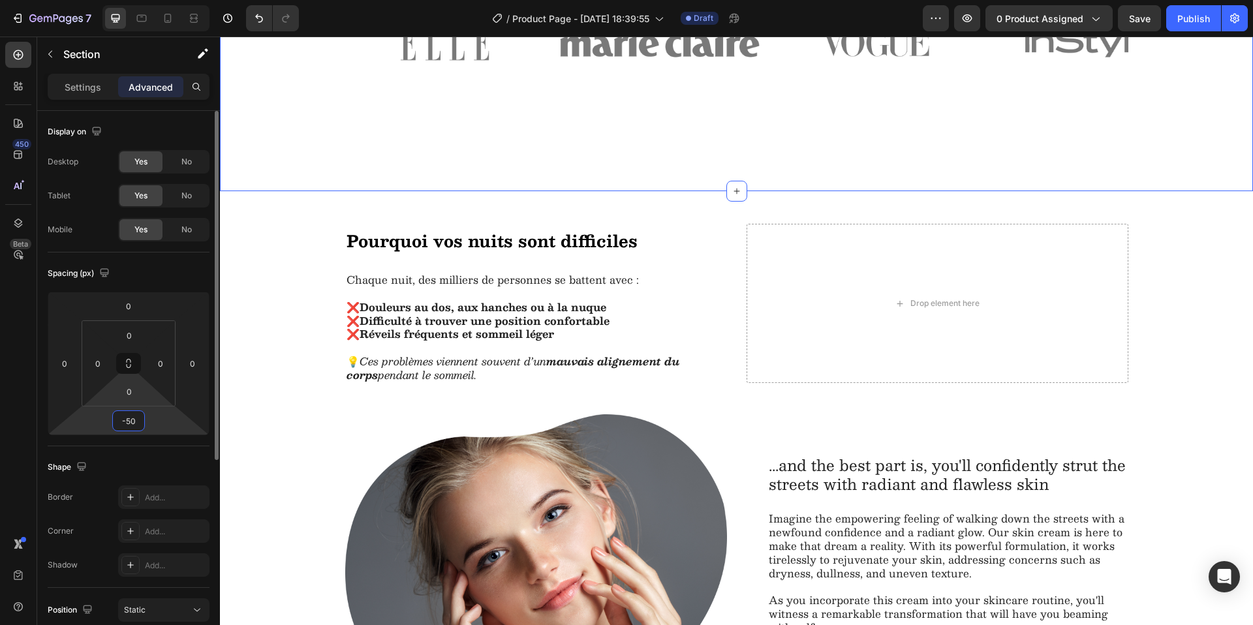
type input "-5"
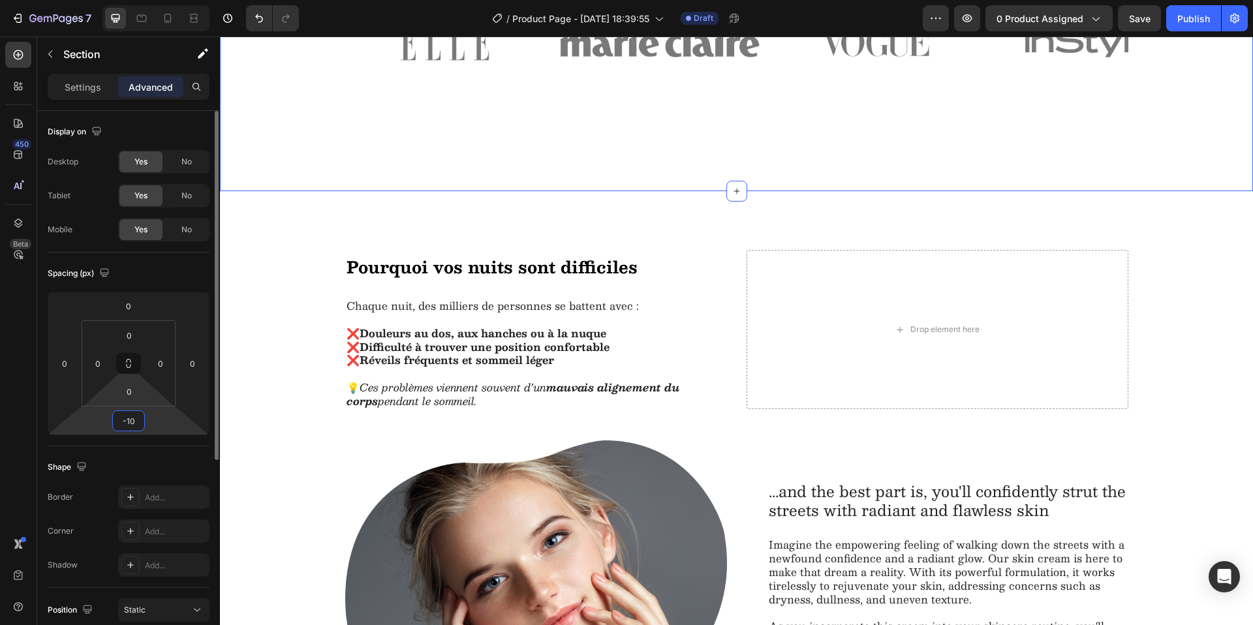
type input "-1"
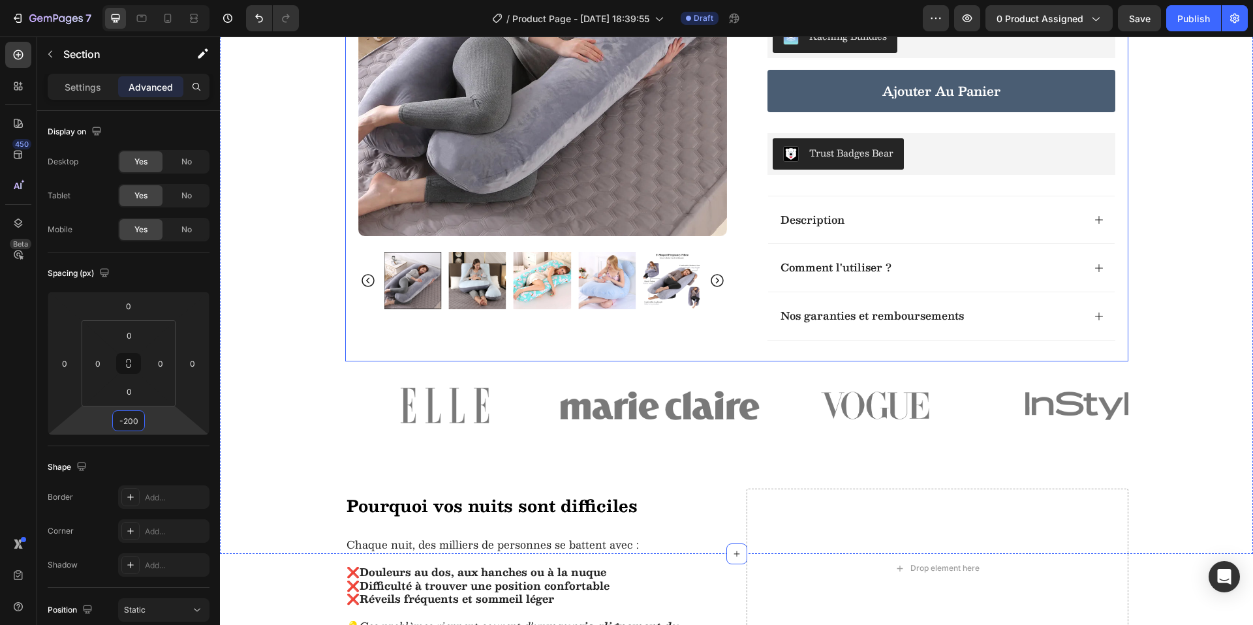
scroll to position [564, 0]
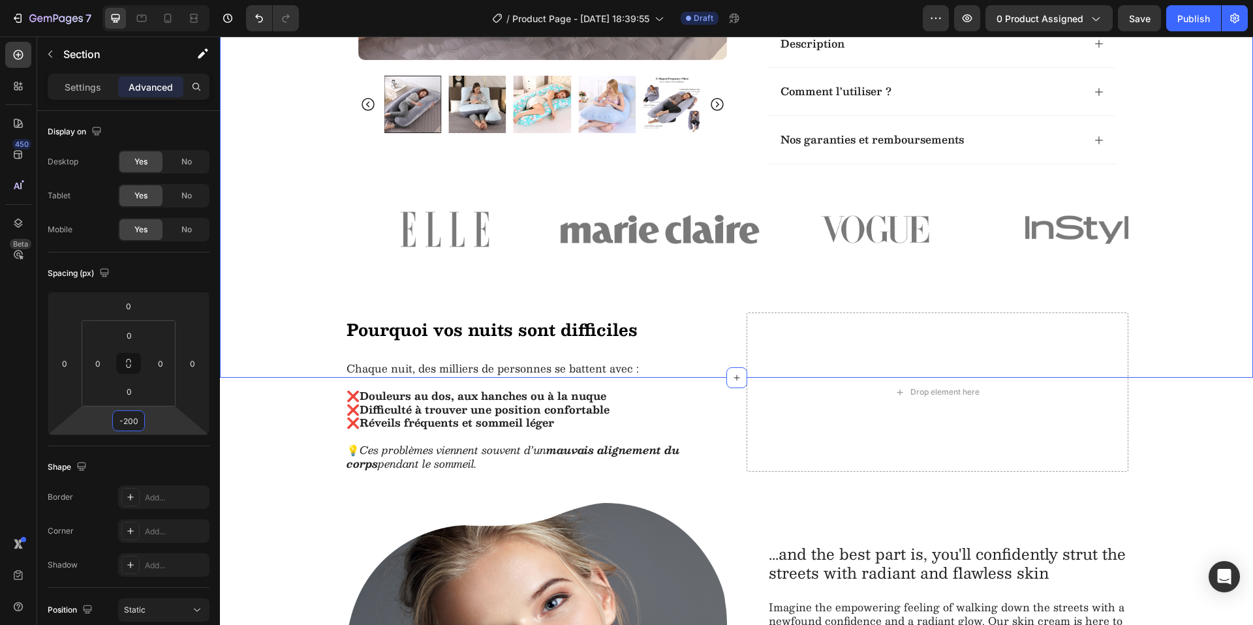
type input "-200"
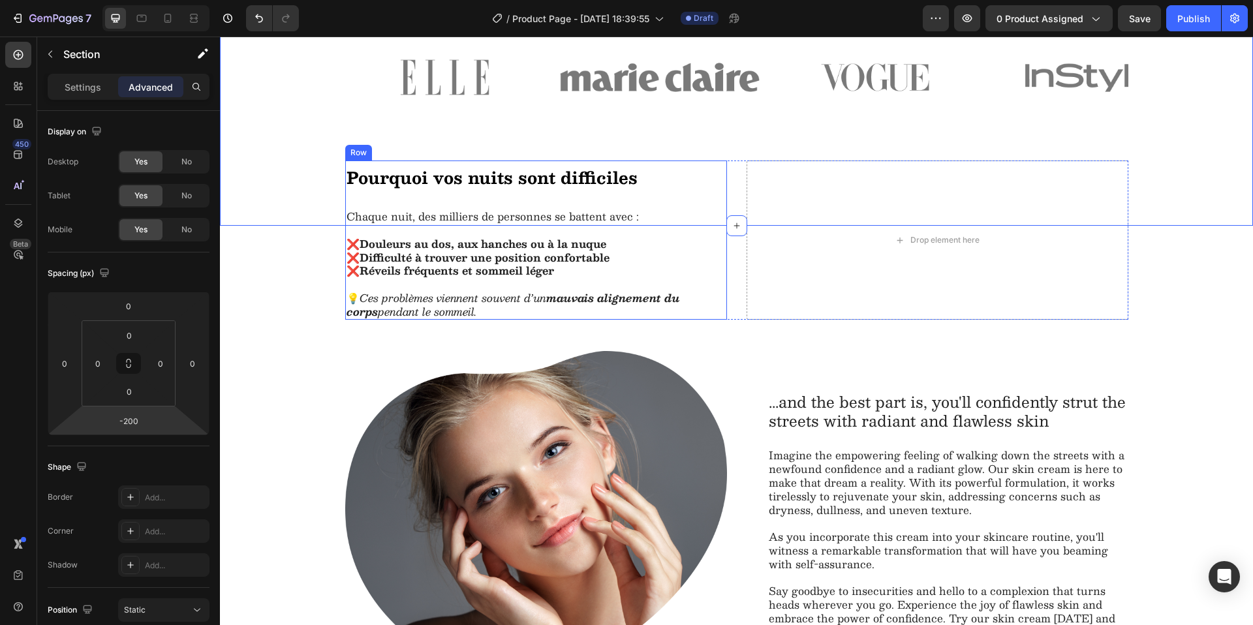
scroll to position [804, 0]
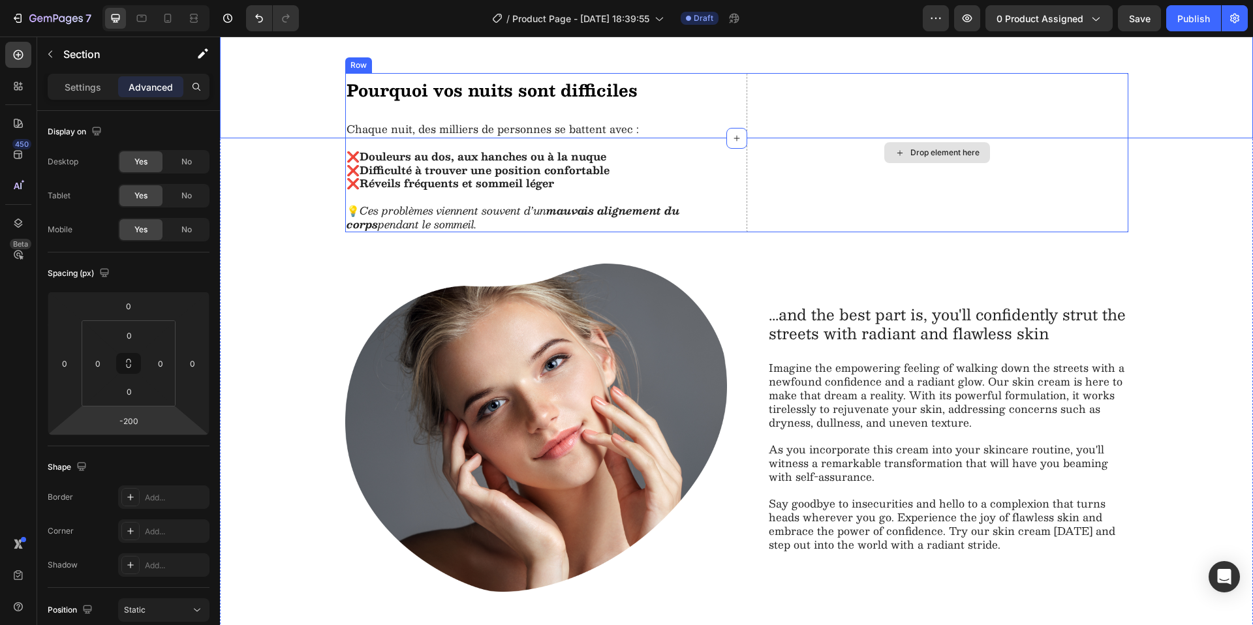
click at [902, 163] on div "Drop element here" at bounding box center [937, 152] width 106 height 21
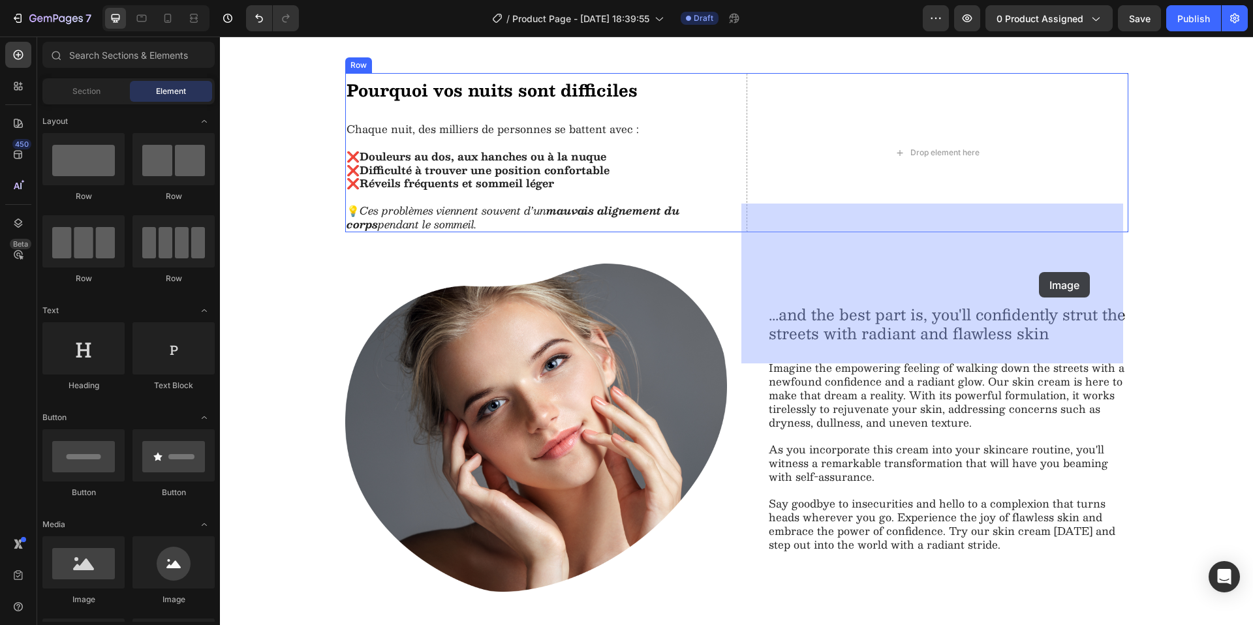
drag, startPoint x: 305, startPoint y: 611, endPoint x: 995, endPoint y: 269, distance: 770.4
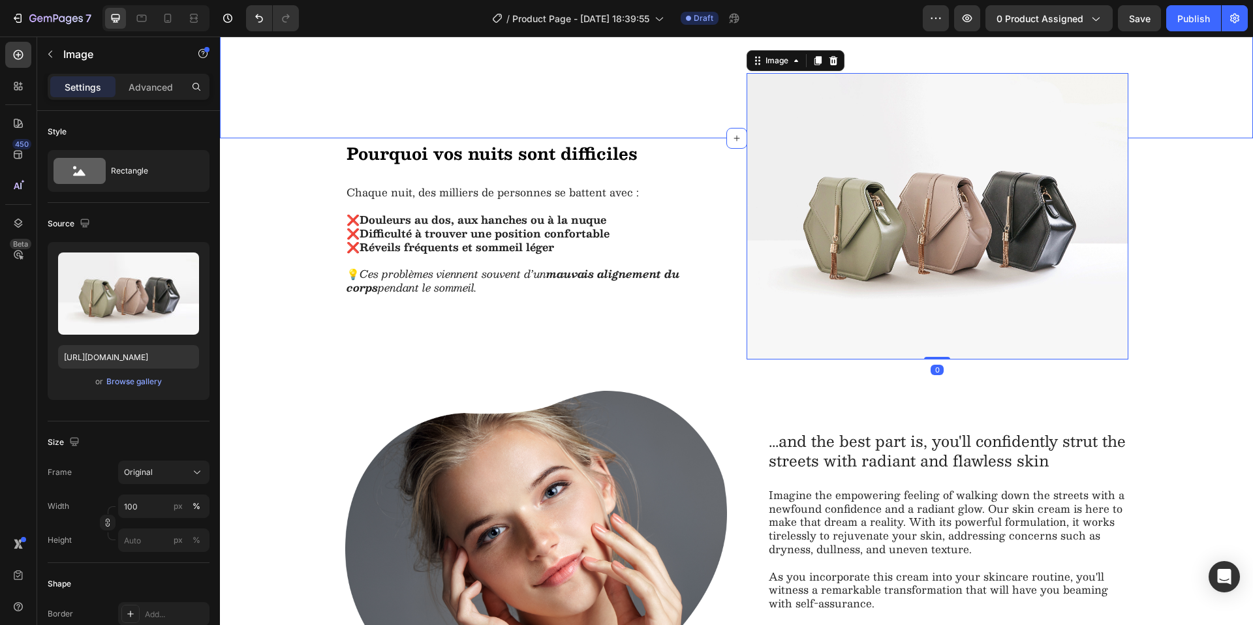
click at [300, 97] on div "Image Image Image Image Image Carousel" at bounding box center [736, 42] width 1033 height 192
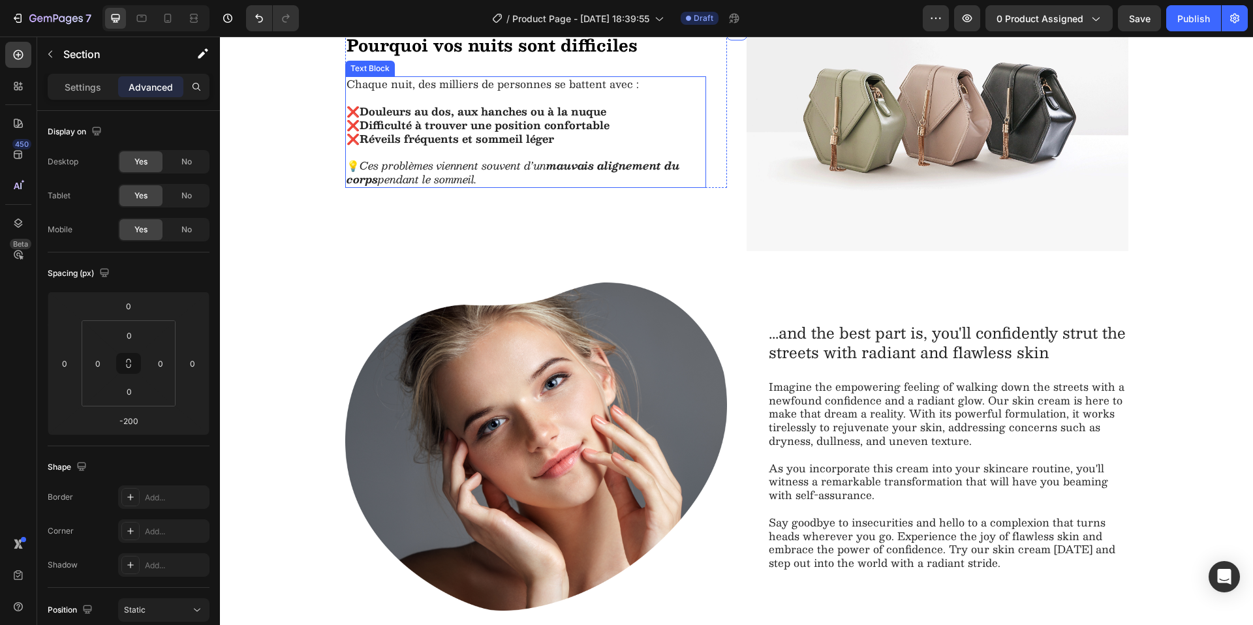
scroll to position [1024, 0]
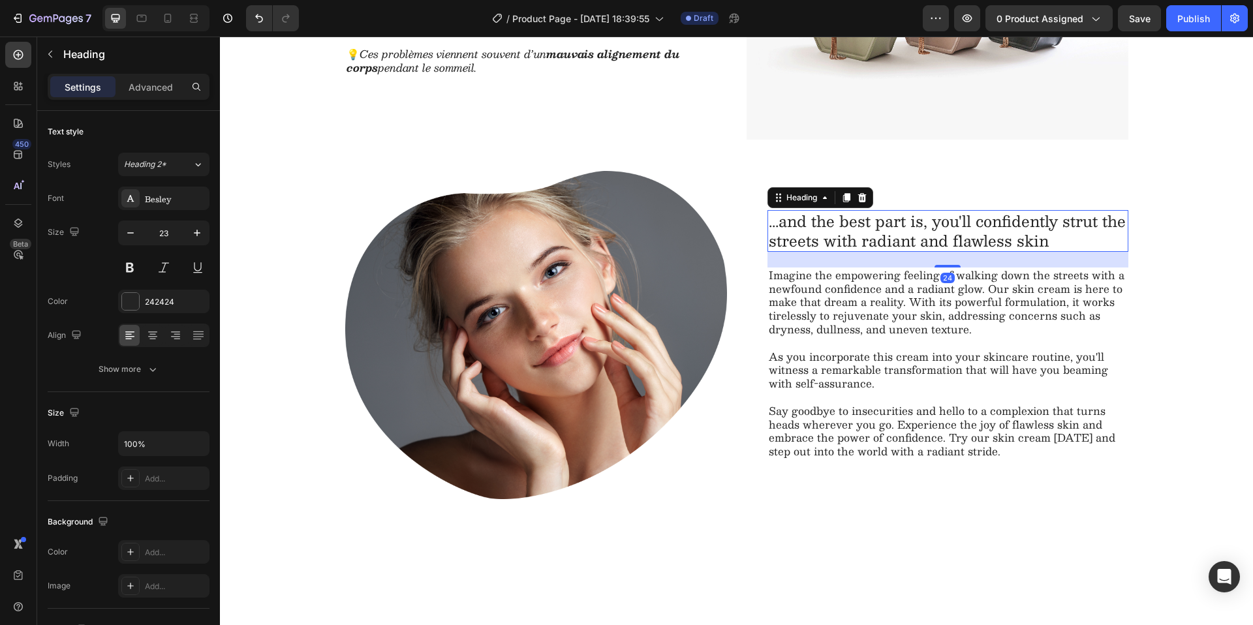
click at [840, 252] on h2 "...and the best part is, you'll confidently strut the streets with radiant and …" at bounding box center [947, 231] width 361 height 42
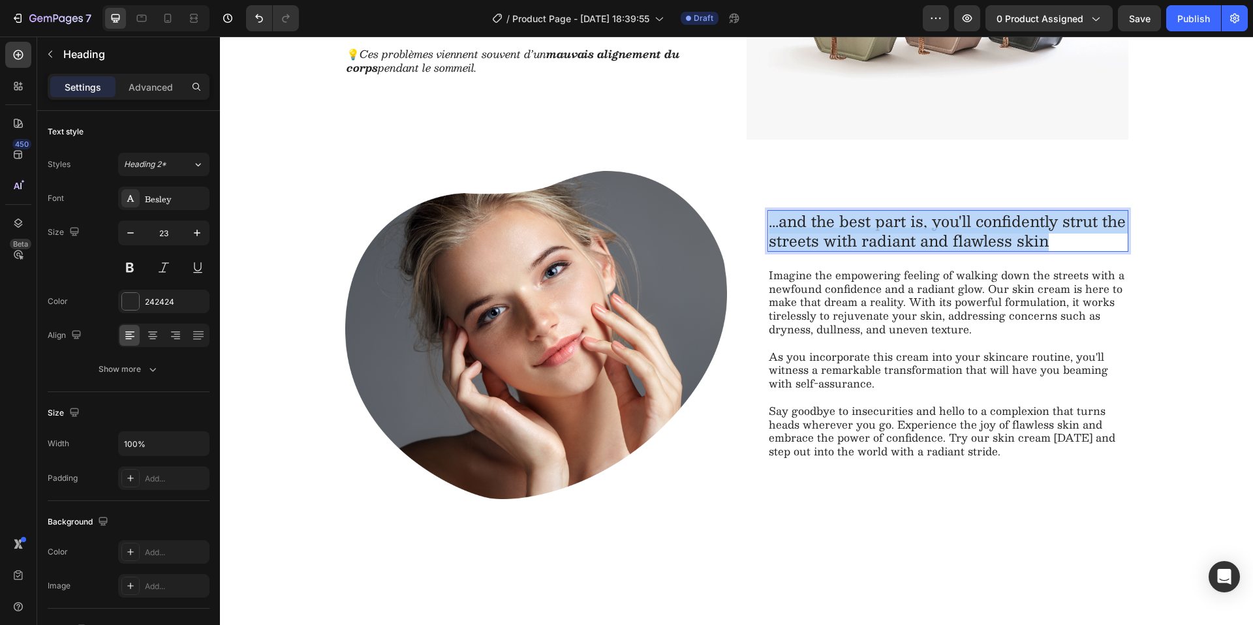
click at [840, 251] on p "...and the best part is, you'll confidently strut the streets with radiant and …" at bounding box center [948, 230] width 358 height 39
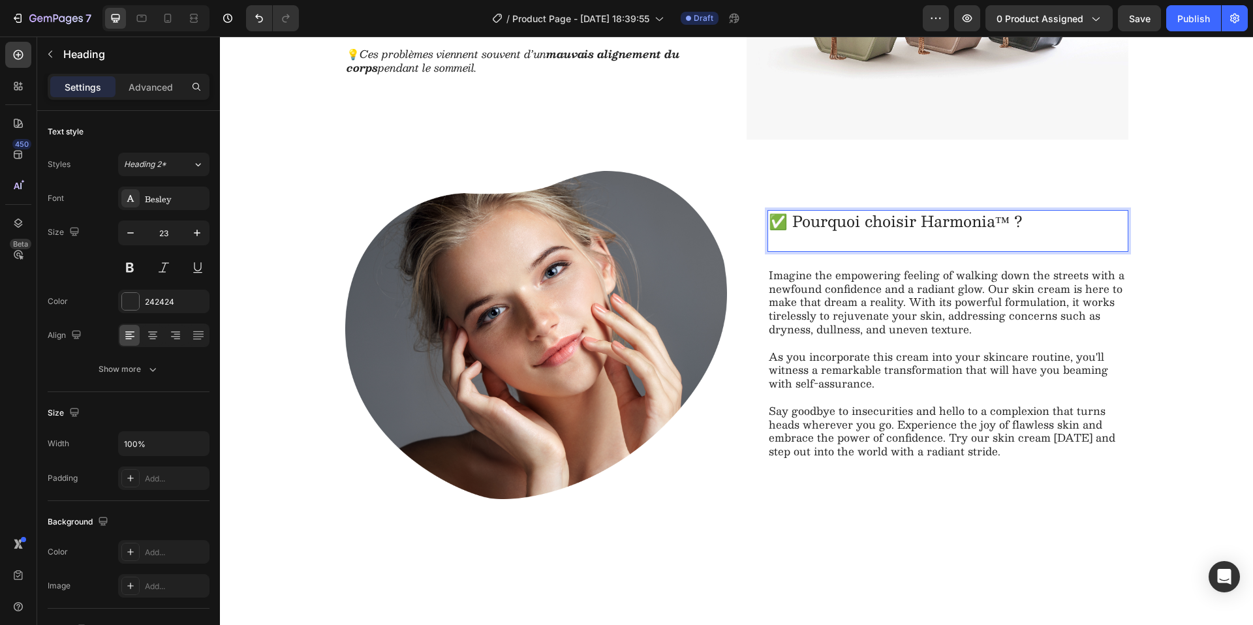
click at [952, 251] on p "Rich Text Editor. Editing area: main" at bounding box center [948, 241] width 358 height 20
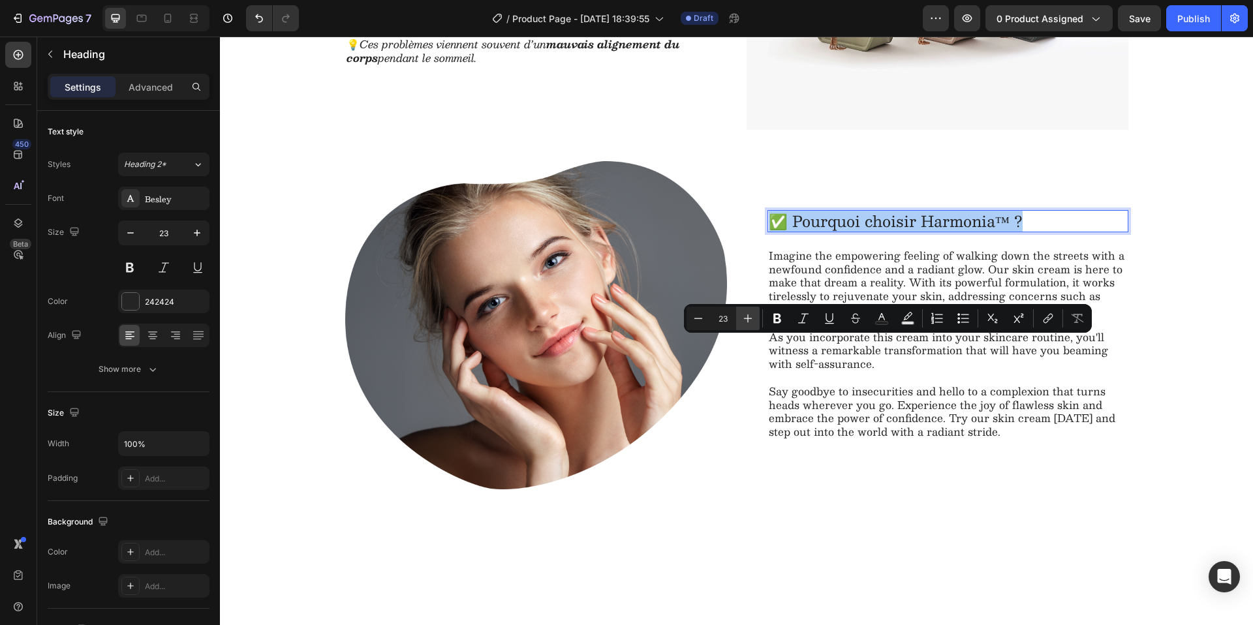
click at [756, 322] on button "Plus" at bounding box center [747, 318] width 23 height 23
type input "25"
click at [767, 320] on button "Bold" at bounding box center [776, 318] width 23 height 23
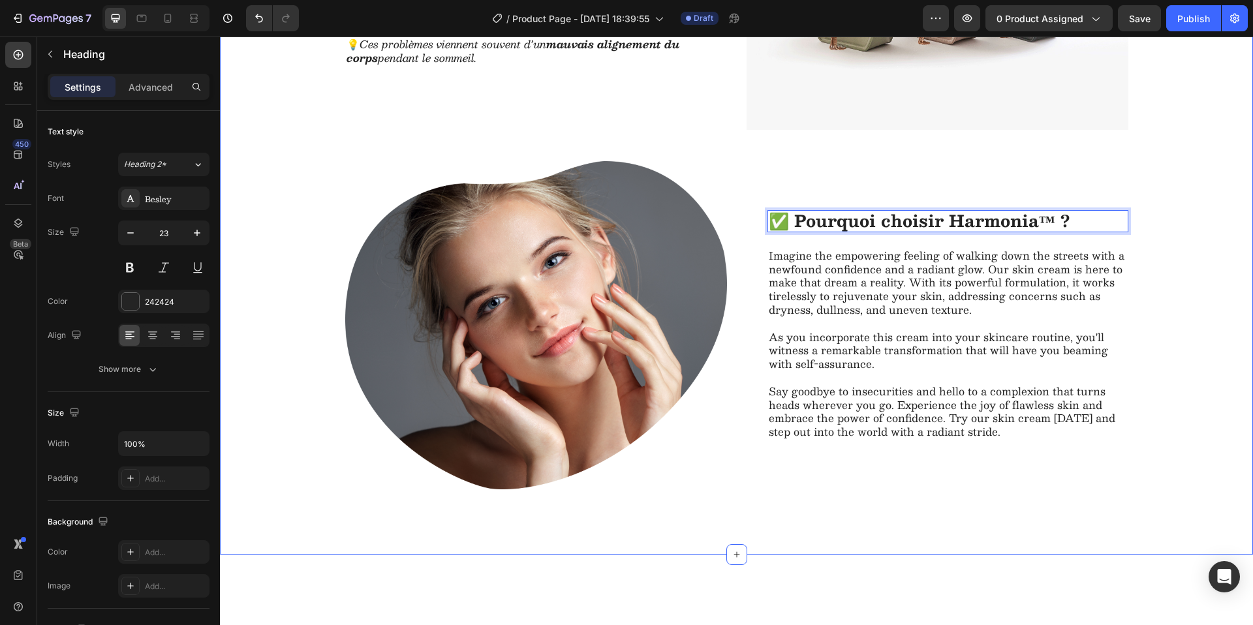
click at [1172, 387] on div "Pourquoi vos nuits sont difficiles Heading Chaque nuit, des milliers de personn…" at bounding box center [736, 166] width 1007 height 646
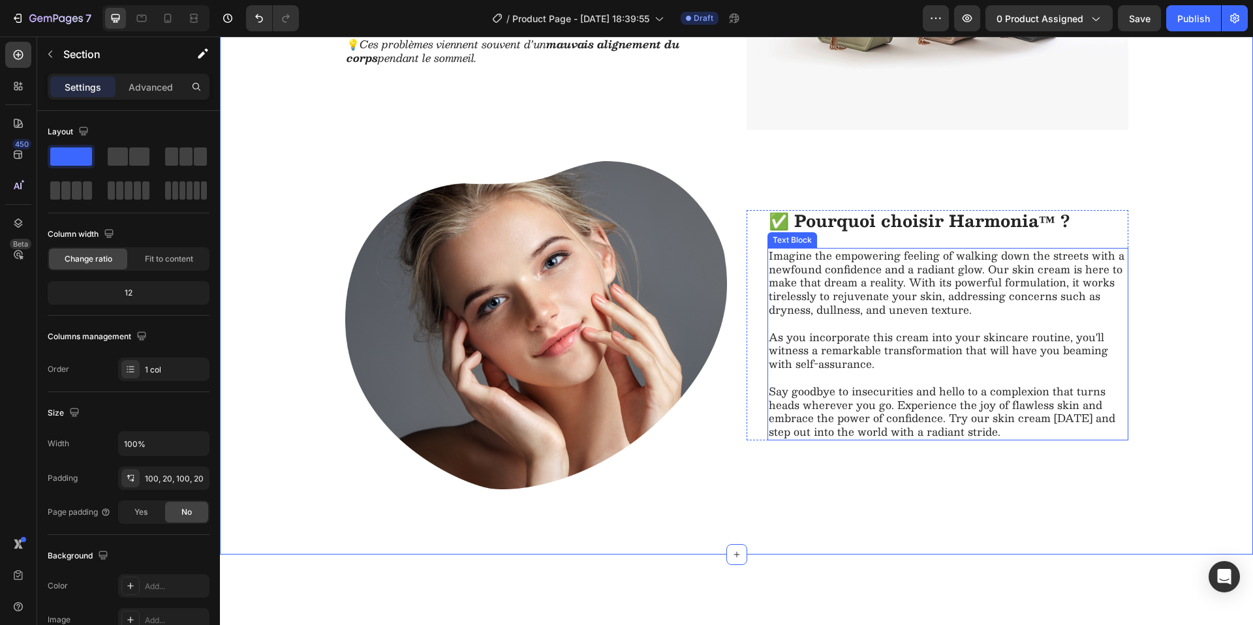
click at [866, 317] on p "Imagine the empowering feeling of walking down the streets with a newfound conf…" at bounding box center [948, 283] width 358 height 68
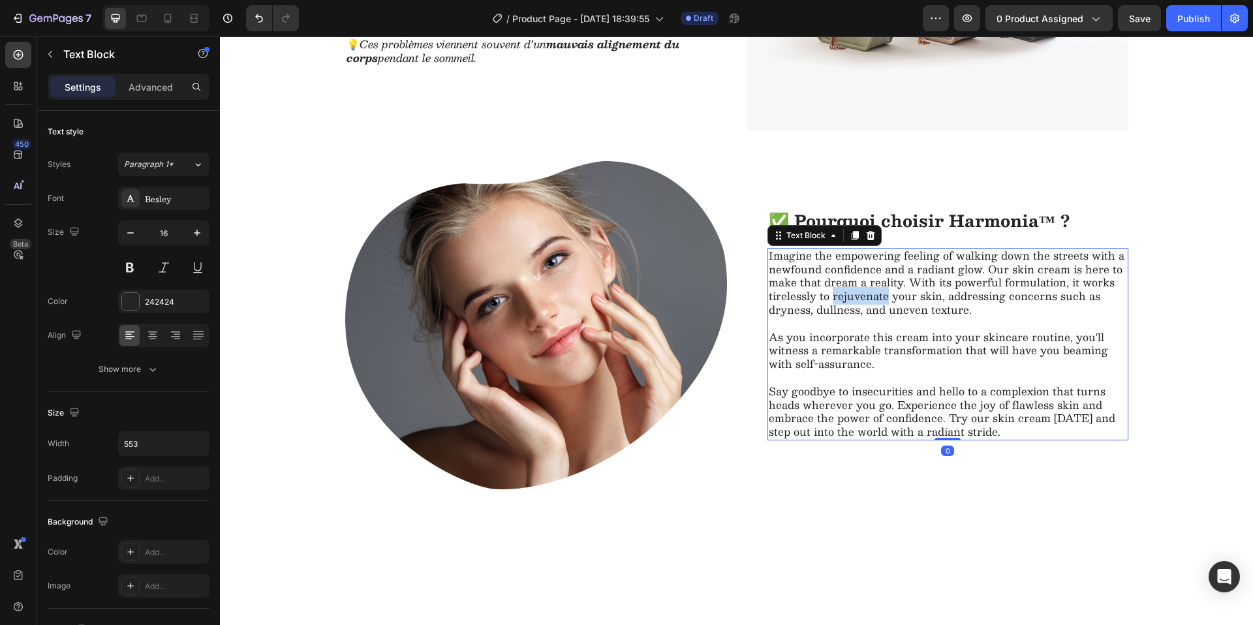
click at [866, 317] on p "Imagine the empowering feeling of walking down the streets with a newfound conf…" at bounding box center [948, 283] width 358 height 68
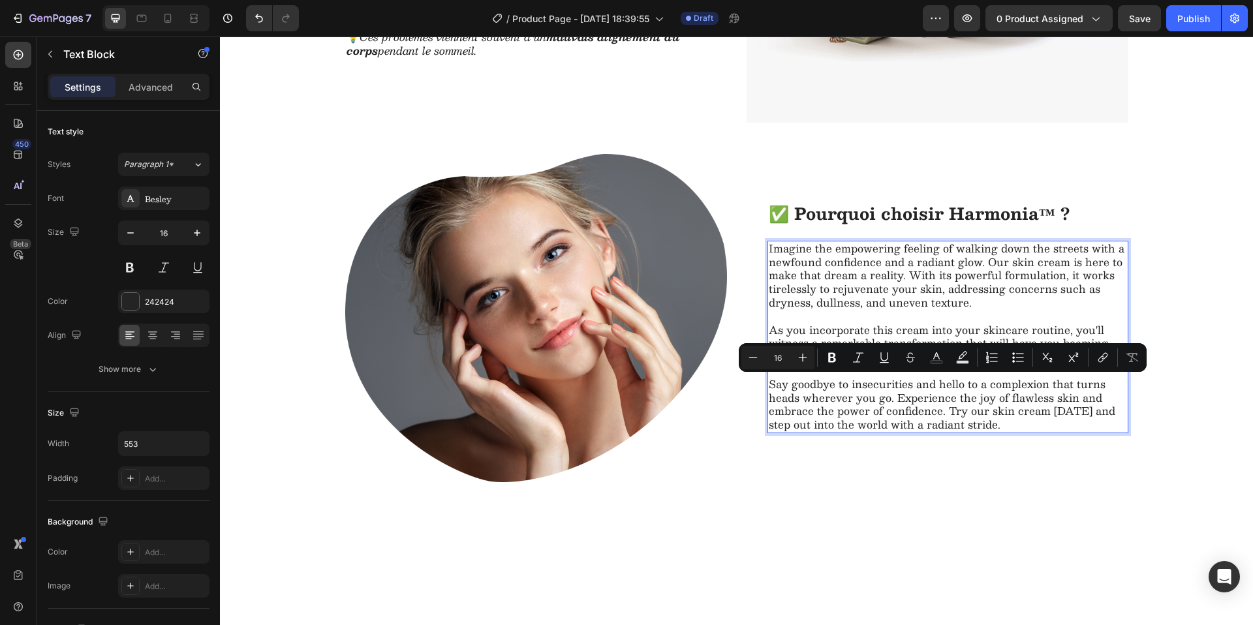
scroll to position [0, 0]
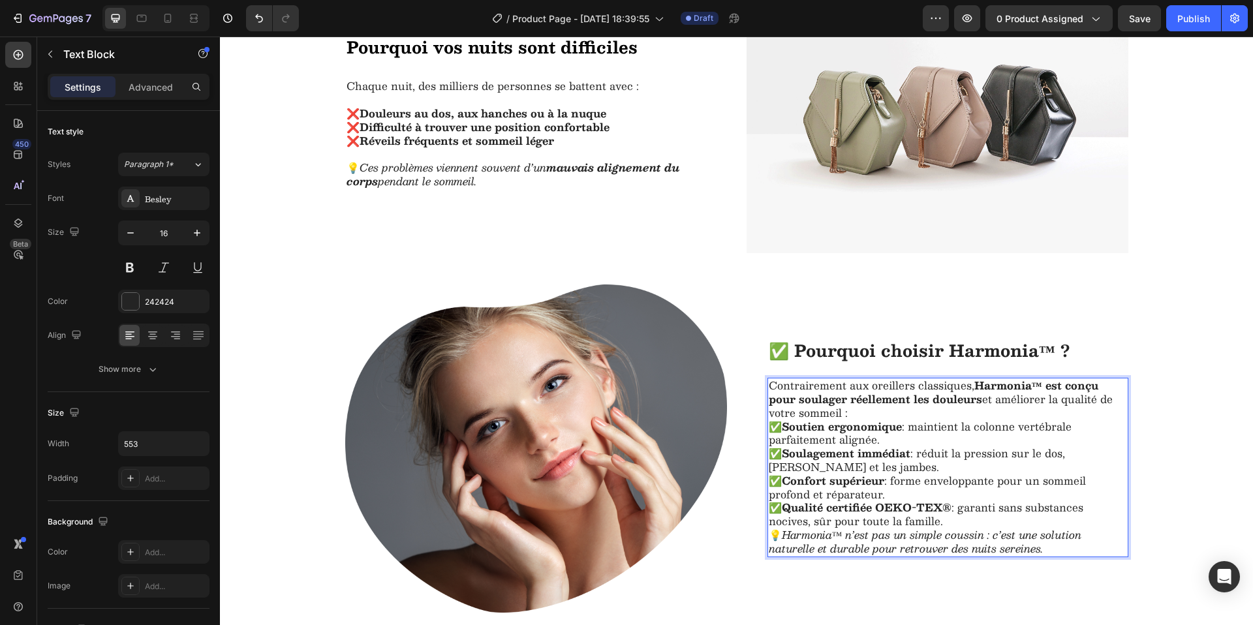
click at [816, 412] on p "Contrairement aux oreillers classiques, Harmonia™ est conçu pour soulager réell…" at bounding box center [948, 399] width 358 height 40
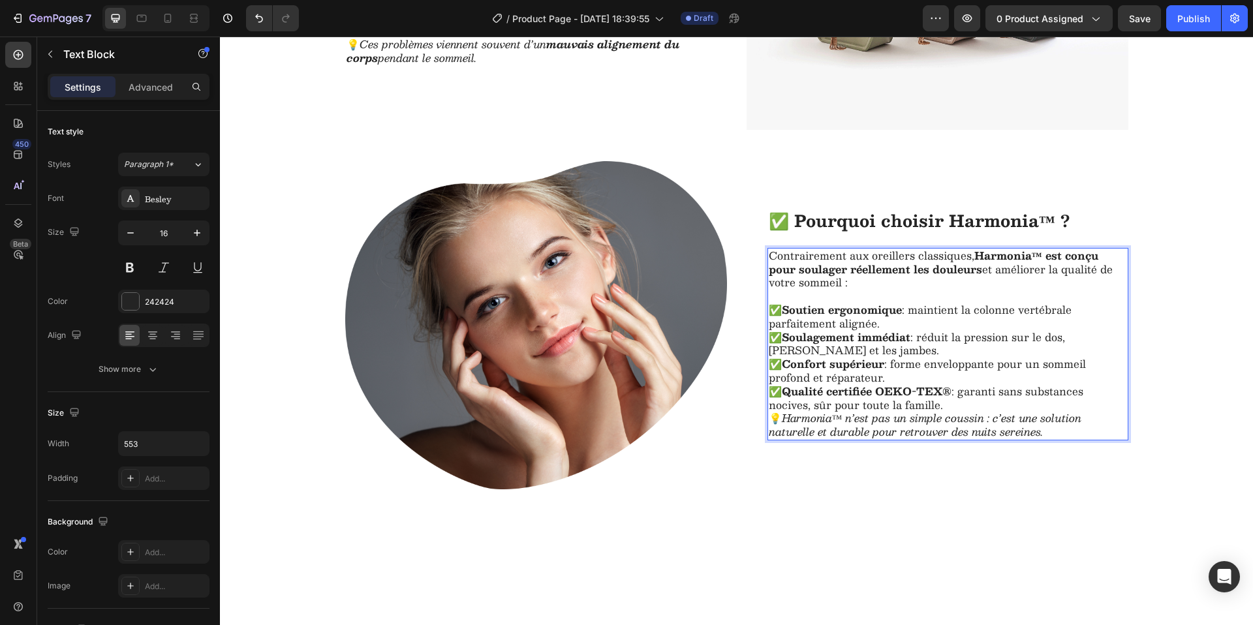
click at [972, 412] on p "✅ Qualité certifiée OEKO-TEX® : garanti sans substances nocives, sûr pour toute…" at bounding box center [948, 398] width 358 height 27
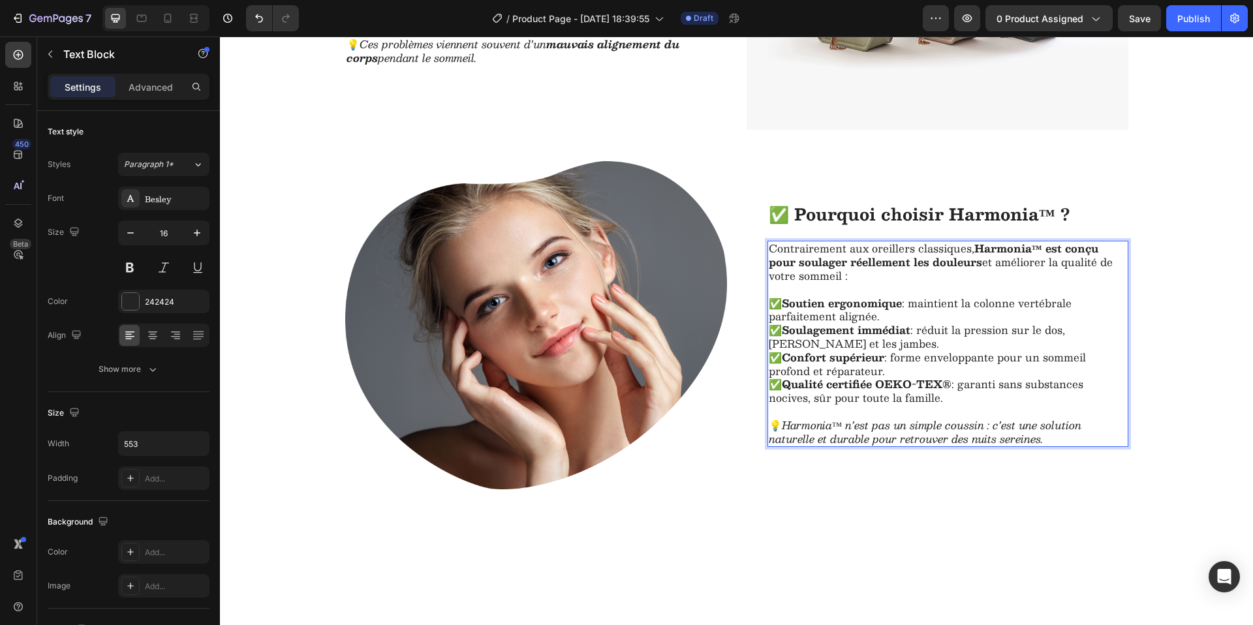
scroll to position [1027, 0]
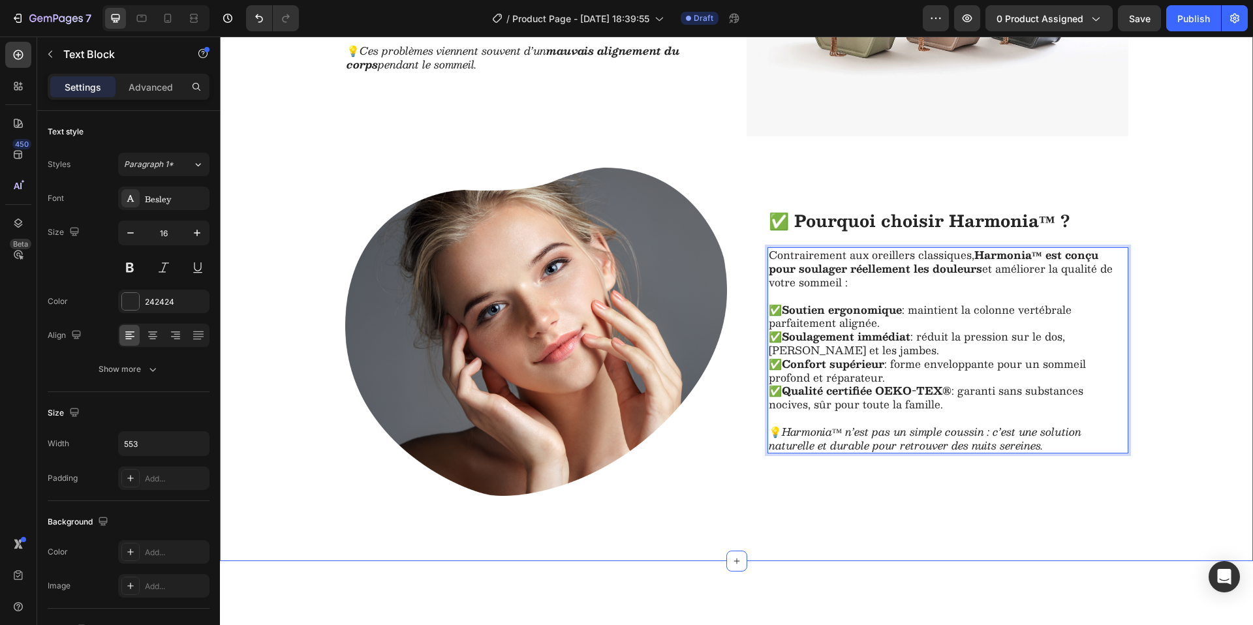
click at [1208, 496] on div "Pourquoi vos nuits sont difficiles Heading Chaque nuit, des milliers de personn…" at bounding box center [736, 173] width 1007 height 646
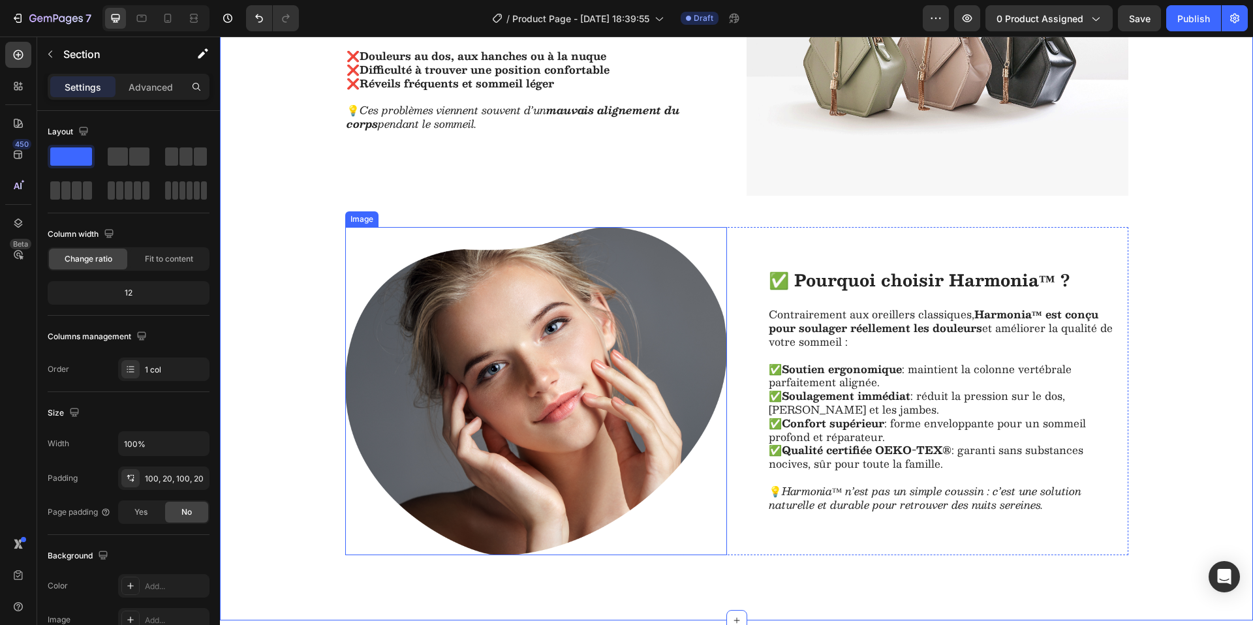
scroll to position [1026, 0]
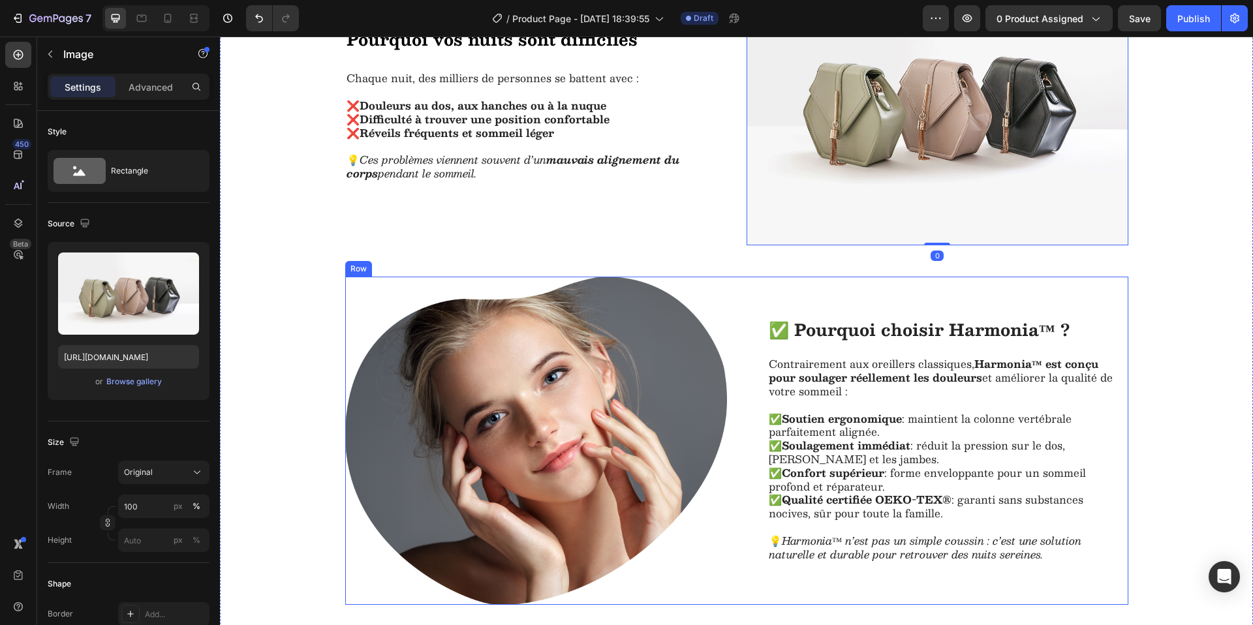
scroll to position [792, 0]
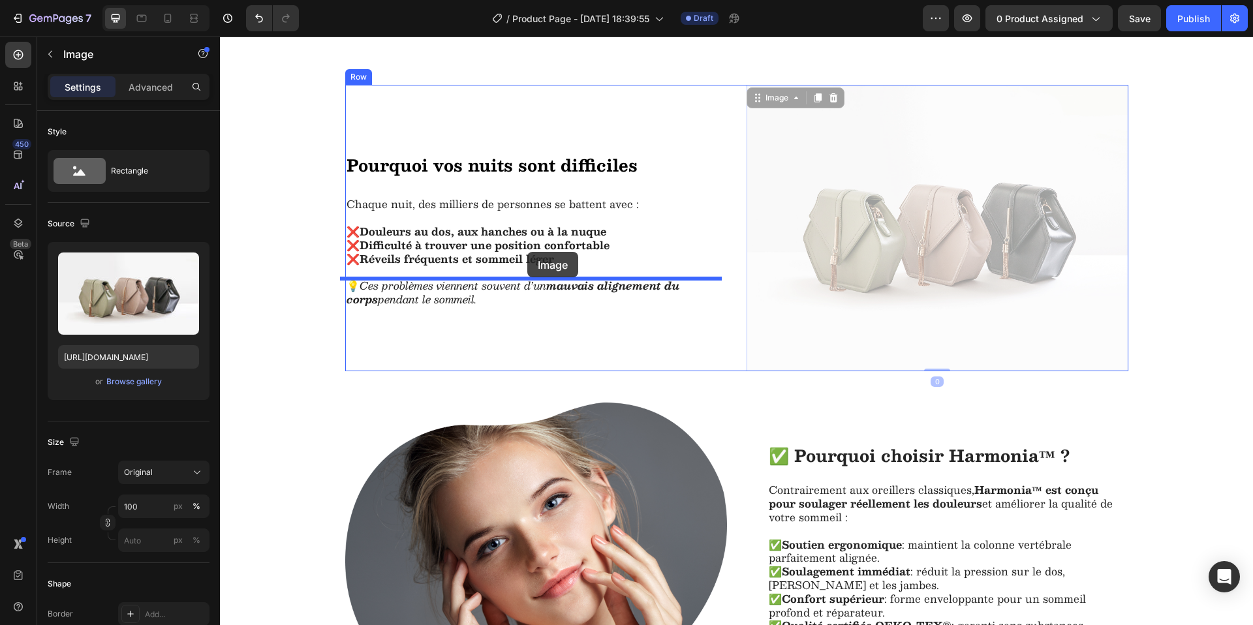
drag, startPoint x: 750, startPoint y: 226, endPoint x: 526, endPoint y: 254, distance: 225.6
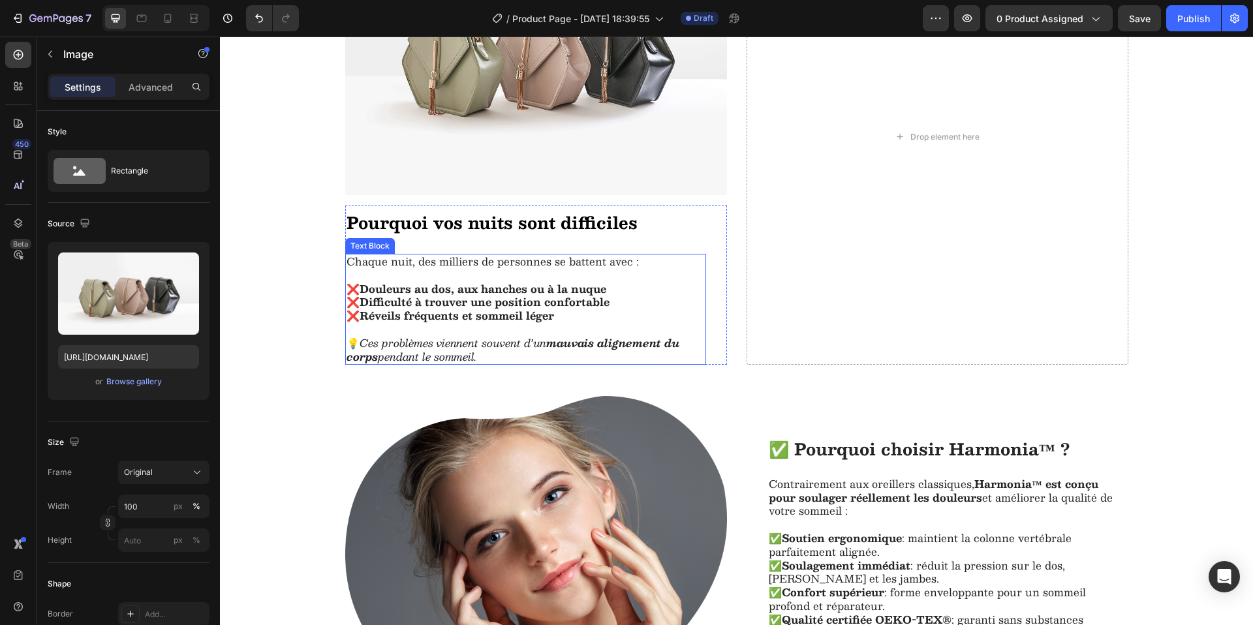
scroll to position [1060, 0]
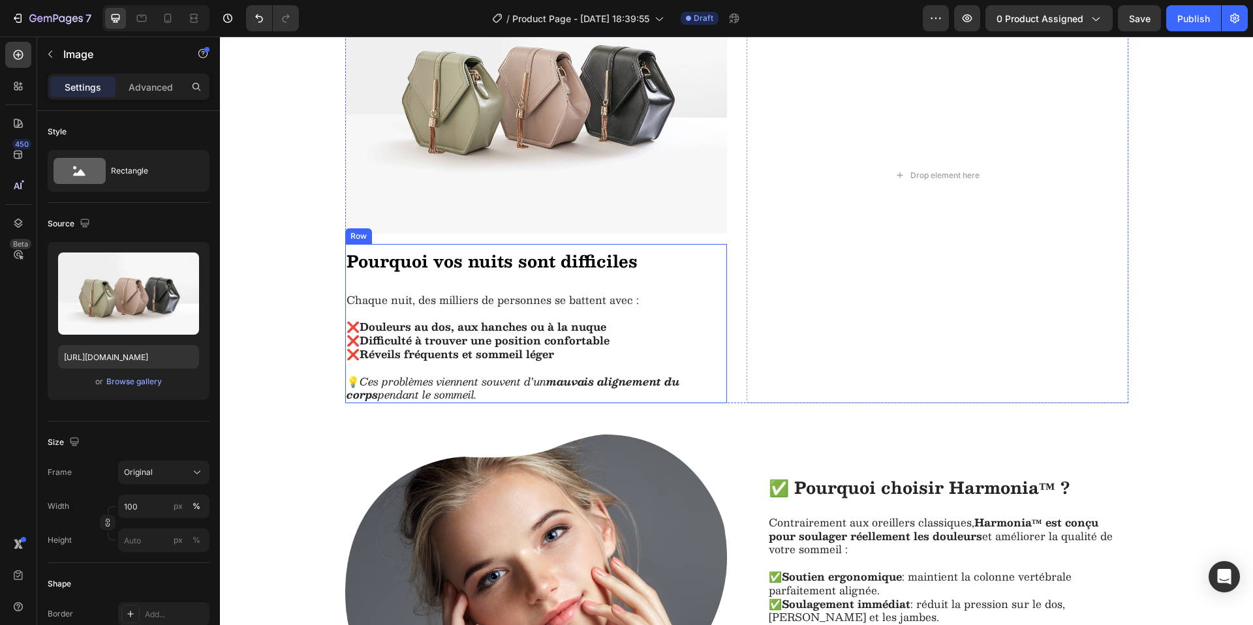
click at [716, 272] on div "Pourquoi vos nuits sont difficiles Heading Chaque nuit, des milliers de personn…" at bounding box center [536, 323] width 382 height 159
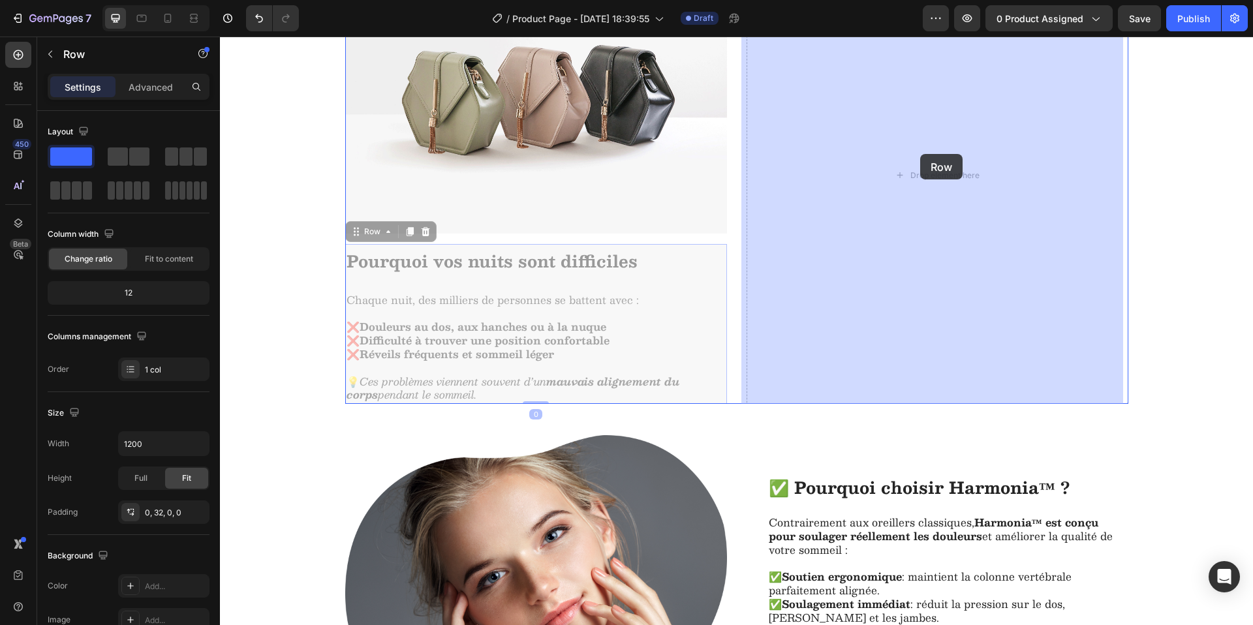
drag, startPoint x: 353, startPoint y: 234, endPoint x: 921, endPoint y: 153, distance: 573.5
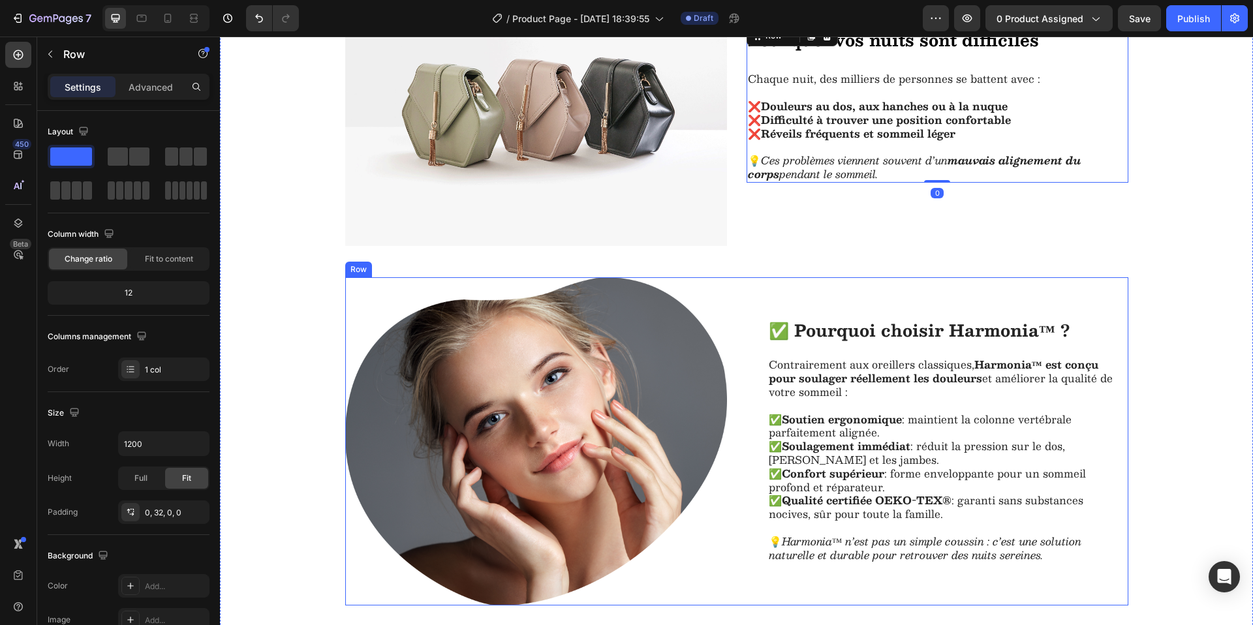
scroll to position [812, 0]
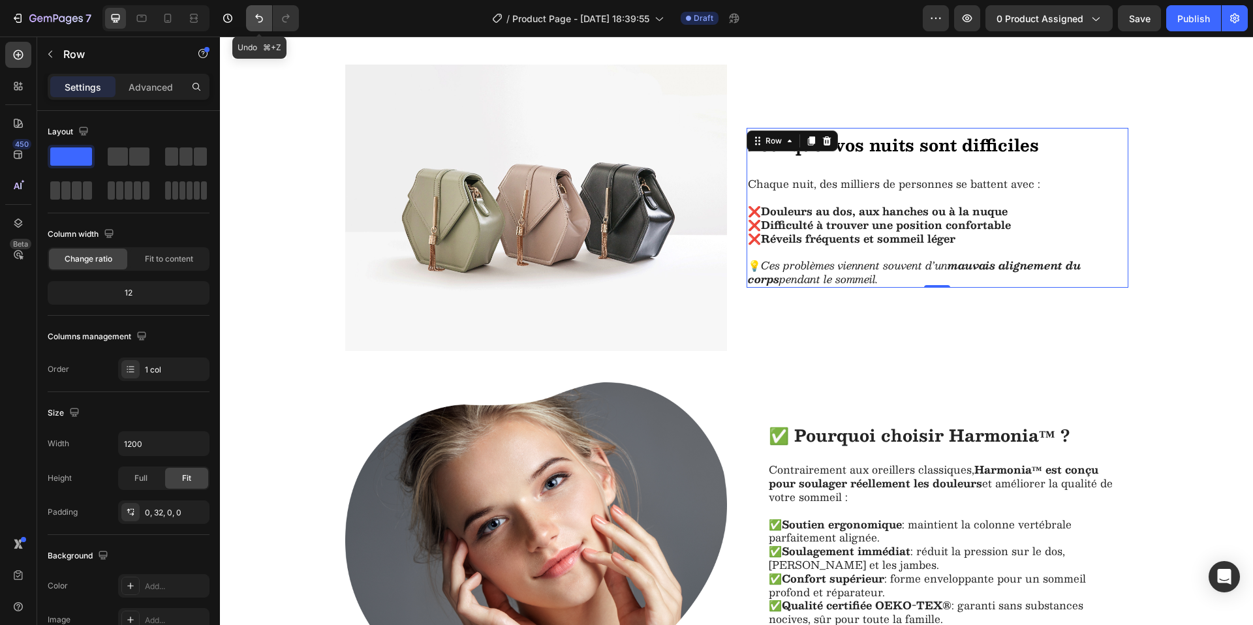
click at [261, 20] on icon "Undo/Redo" at bounding box center [259, 18] width 13 height 13
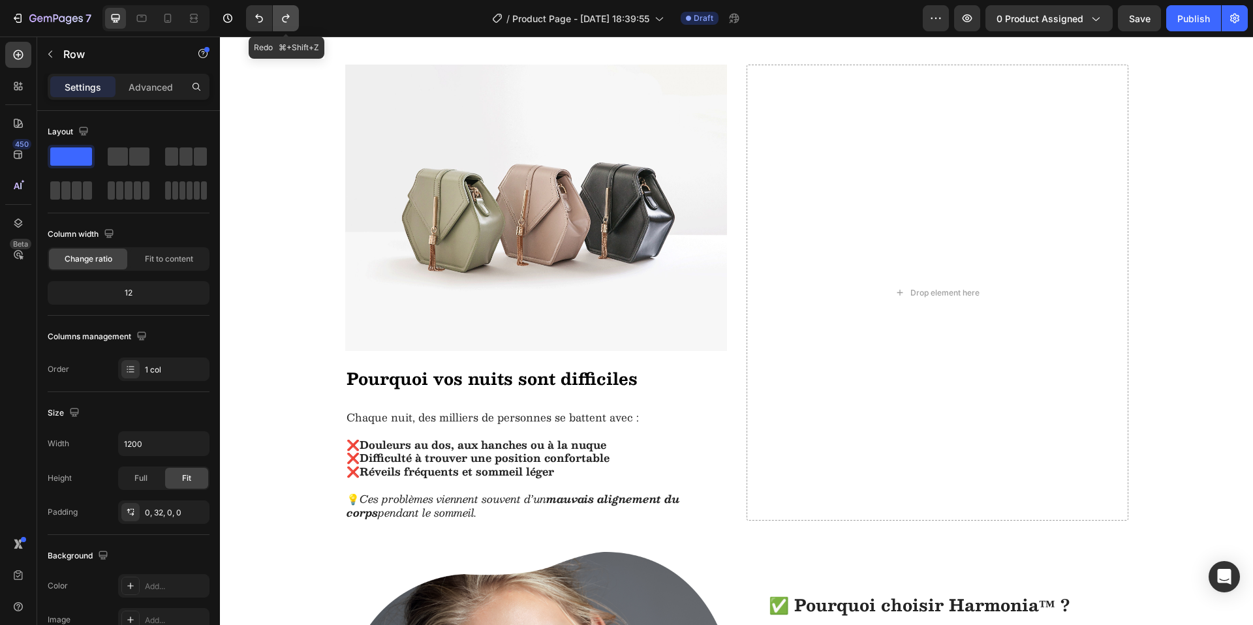
click at [289, 22] on icon "Undo/Redo" at bounding box center [285, 18] width 13 height 13
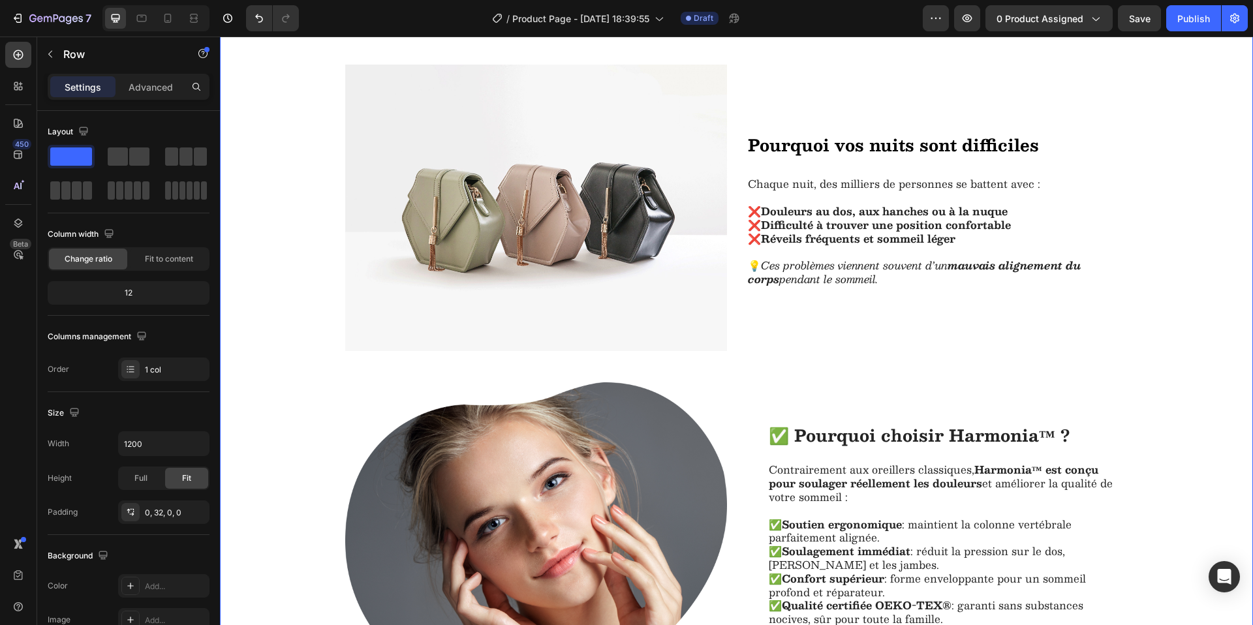
click at [1178, 397] on div "Image Pourquoi vos nuits sont difficiles Heading Chaque nuit, des milliers de p…" at bounding box center [736, 388] width 1007 height 646
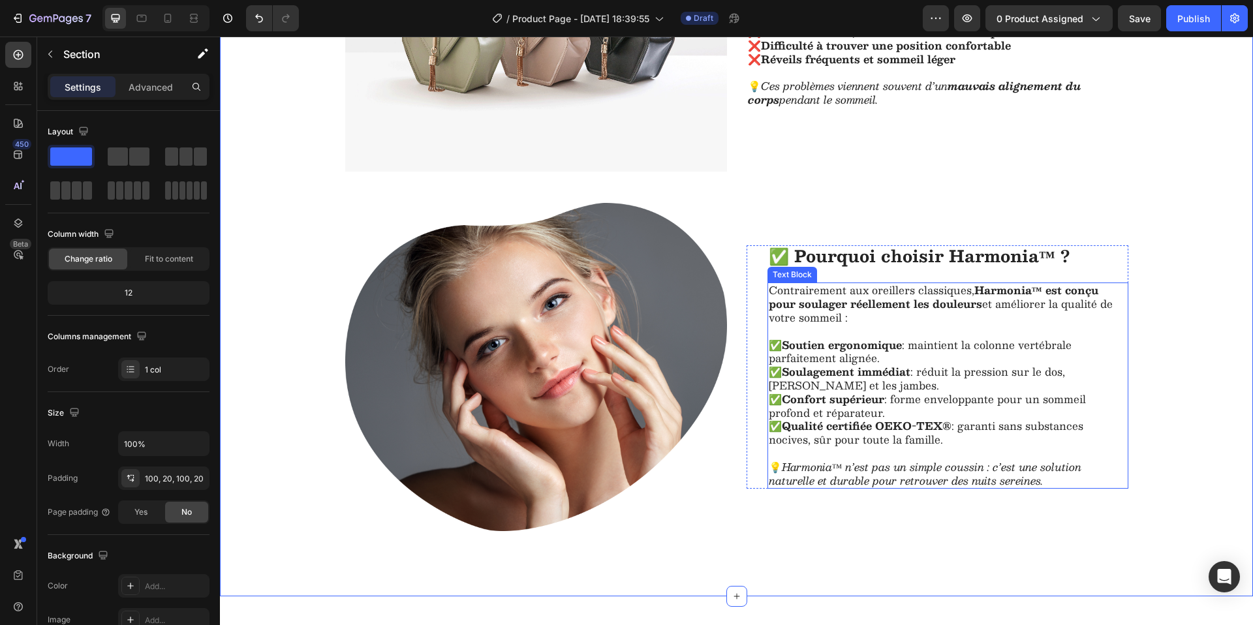
scroll to position [1167, 0]
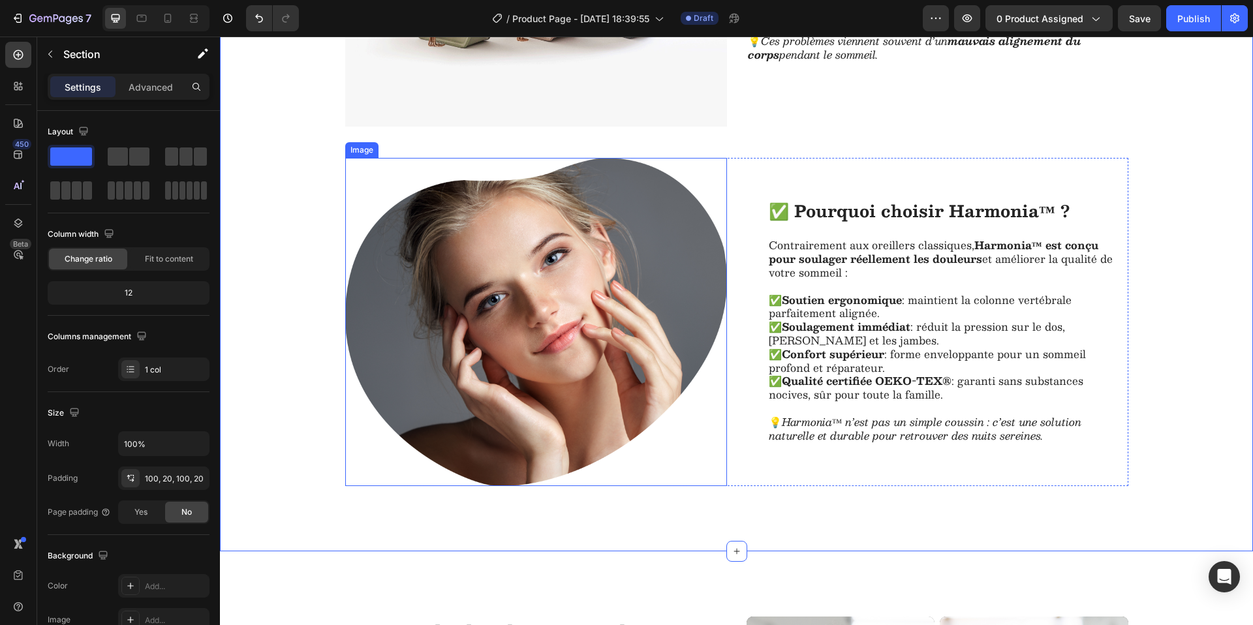
click at [615, 322] on img at bounding box center [536, 322] width 382 height 328
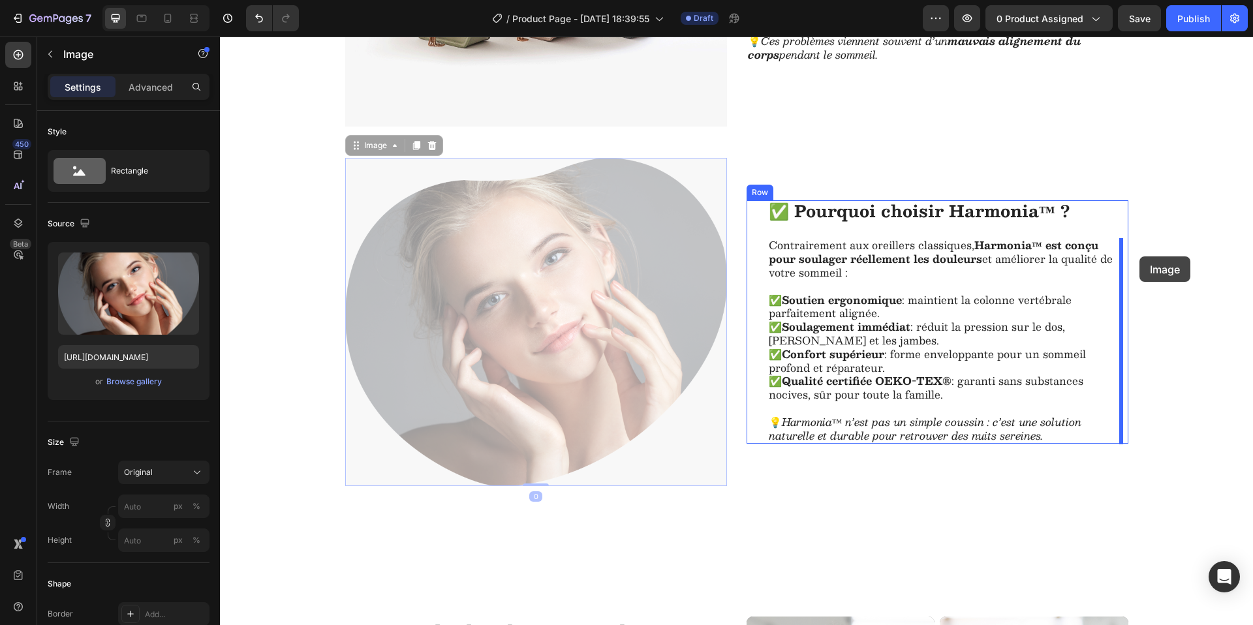
drag, startPoint x: 348, startPoint y: 147, endPoint x: 1139, endPoint y: 256, distance: 798.9
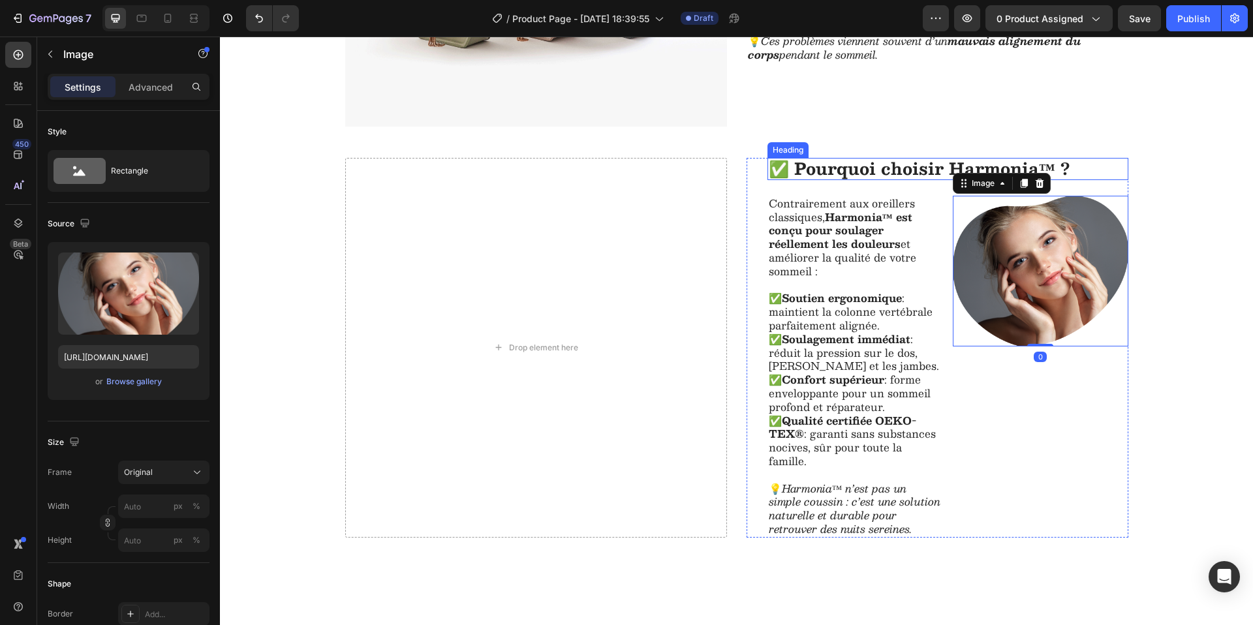
click at [801, 177] on strong "✅ Pourquoi choisir Harmonia™ ?" at bounding box center [919, 168] width 301 height 27
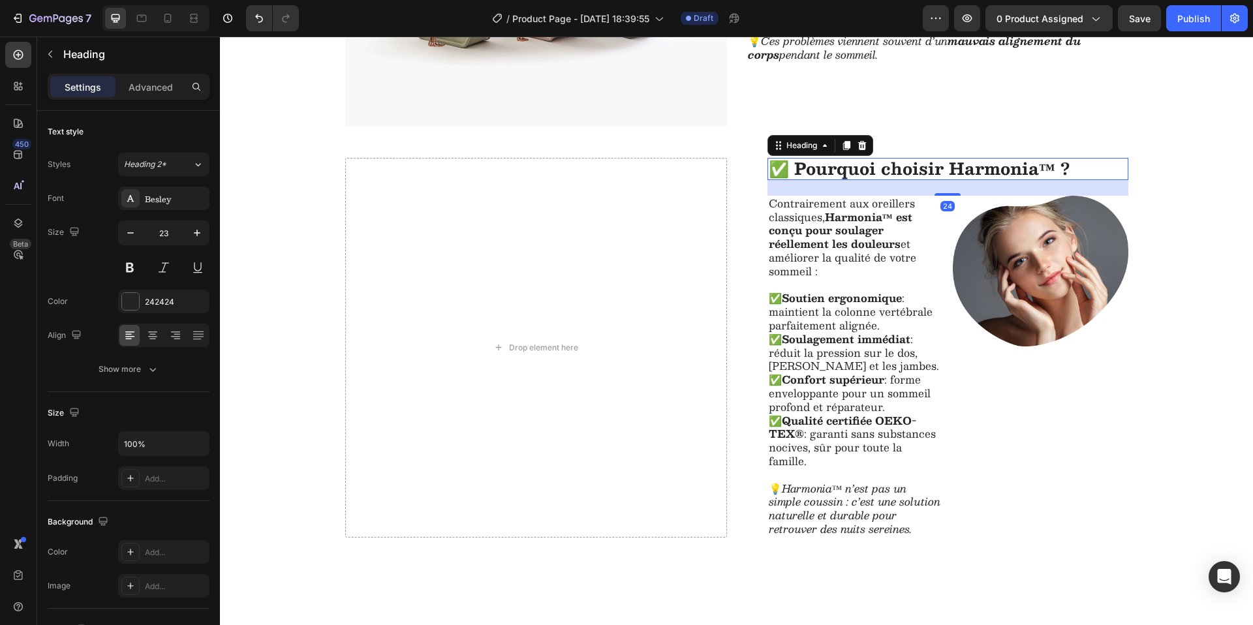
click at [801, 189] on div "24" at bounding box center [947, 188] width 361 height 16
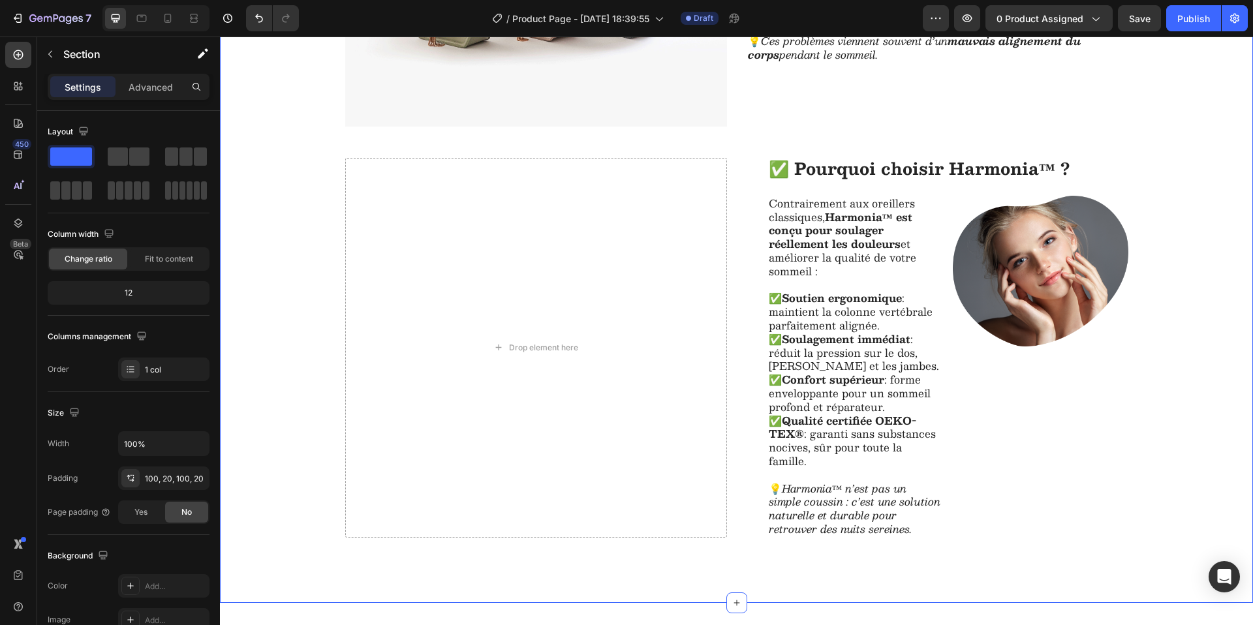
click at [921, 132] on div "Image Pourquoi vos nuits sont difficiles Heading Chaque nuit, des milliers de p…" at bounding box center [736, 189] width 1007 height 698
click at [797, 158] on div "⁠⁠⁠⁠⁠⁠⁠ ✅ Pourquoi choisir Harmonia™ ? Heading" at bounding box center [947, 169] width 361 height 22
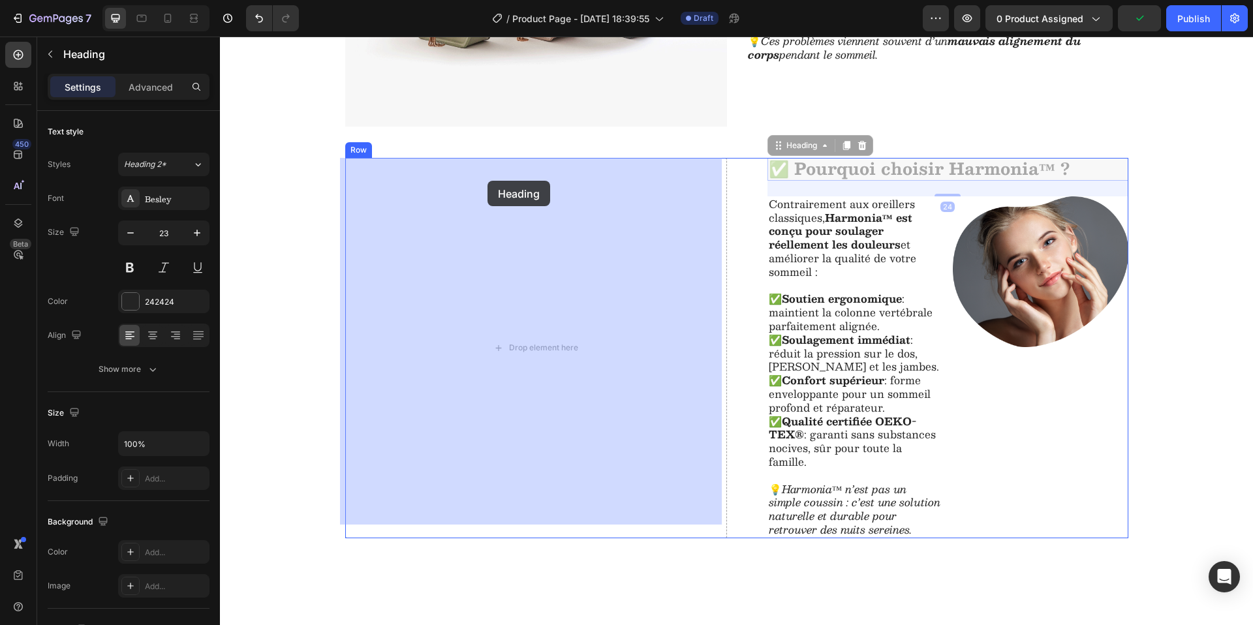
drag, startPoint x: 769, startPoint y: 142, endPoint x: 504, endPoint y: 181, distance: 267.7
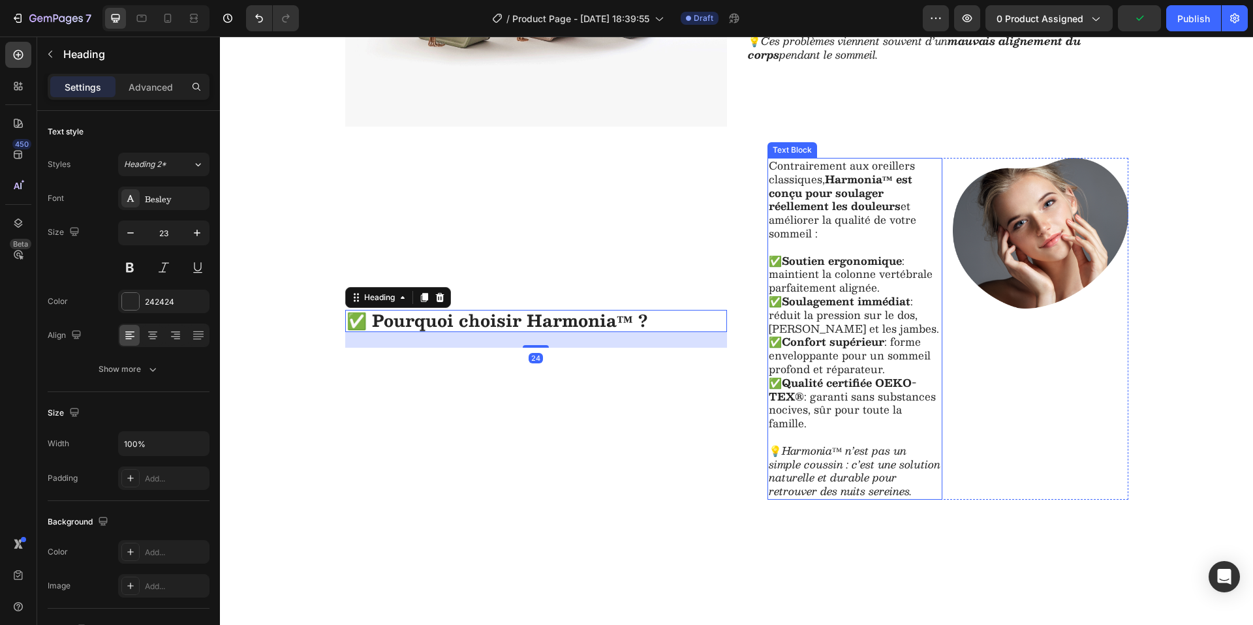
click at [801, 193] on strong "Harmonia™ est conçu pour soulager réellement les douleurs" at bounding box center [841, 192] width 144 height 45
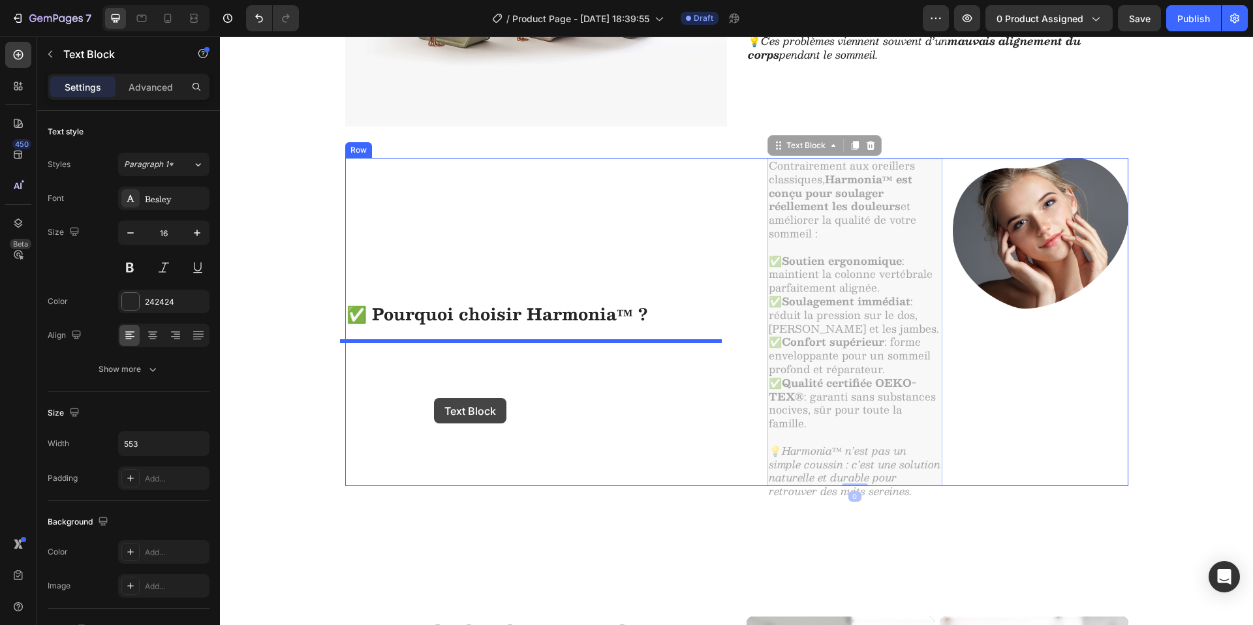
drag, startPoint x: 773, startPoint y: 149, endPoint x: 434, endPoint y: 398, distance: 420.1
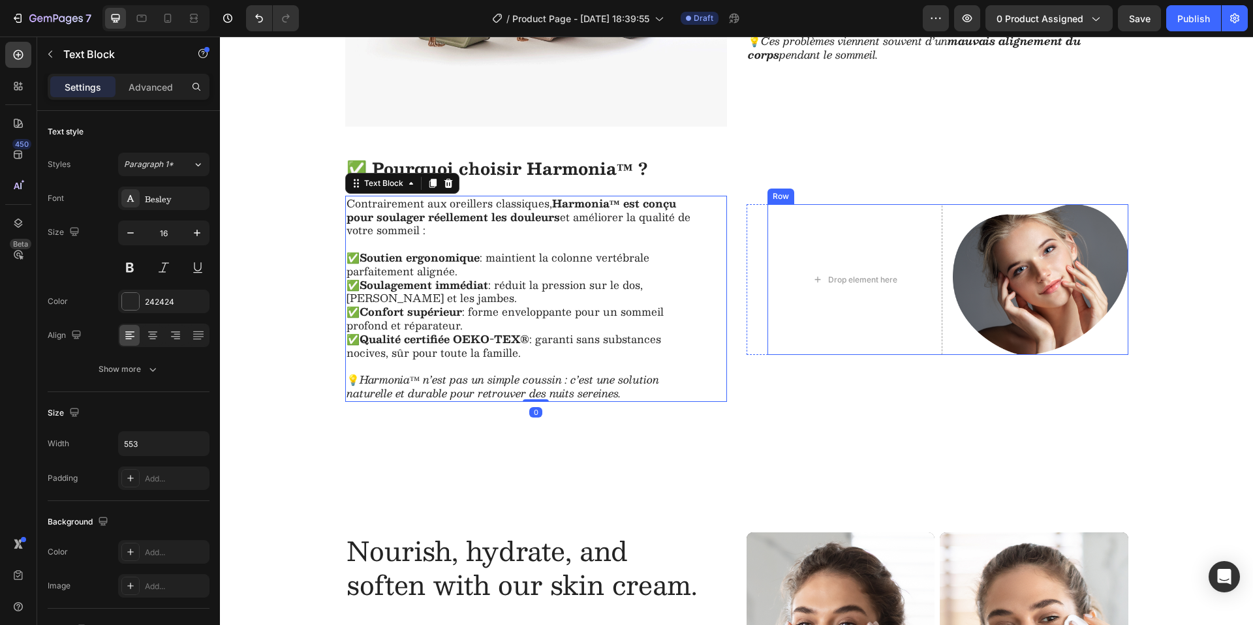
click at [970, 294] on img at bounding box center [1041, 279] width 176 height 151
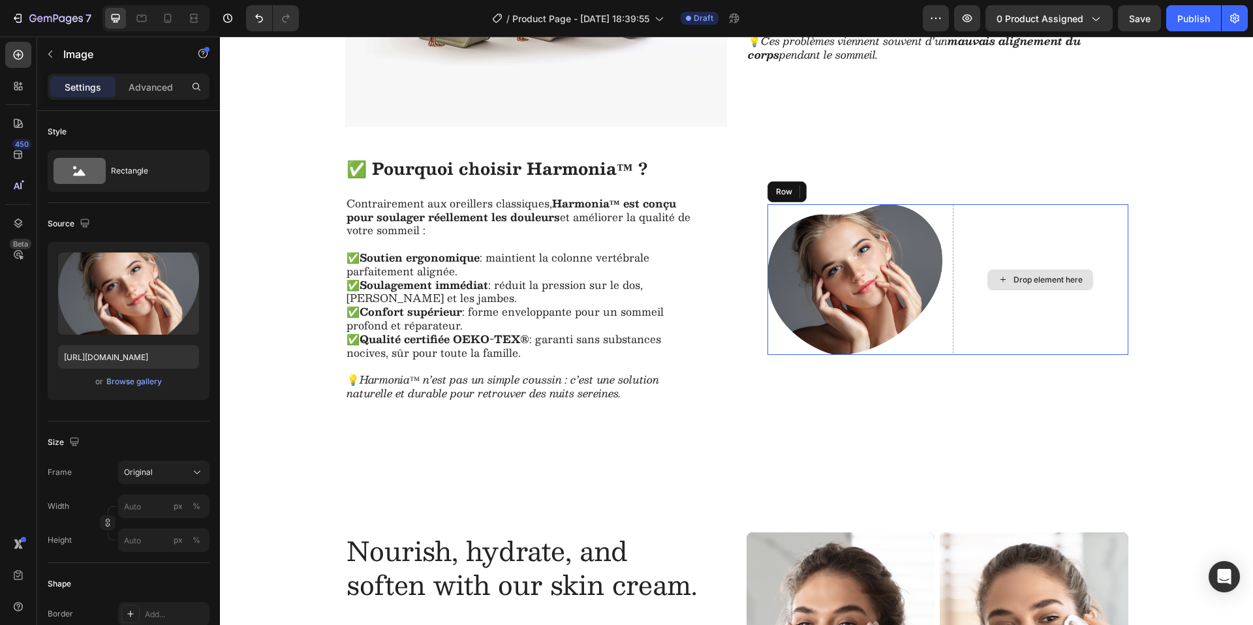
click at [983, 239] on div "Drop element here" at bounding box center [1041, 279] width 176 height 151
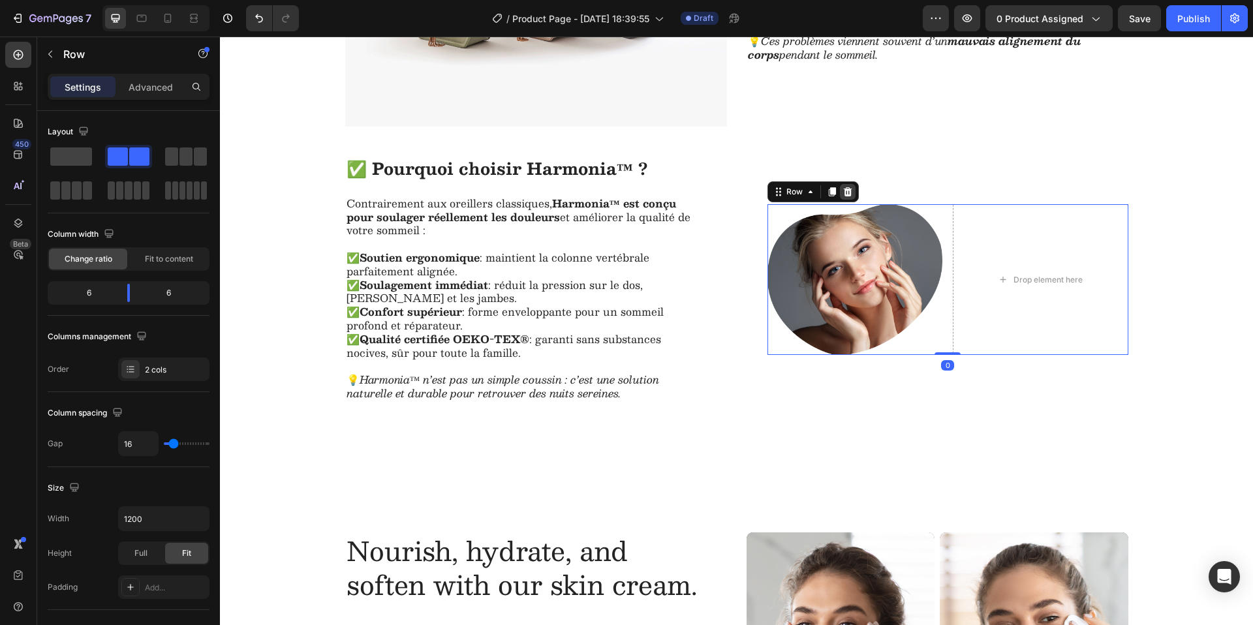
click at [843, 192] on icon at bounding box center [847, 191] width 8 height 9
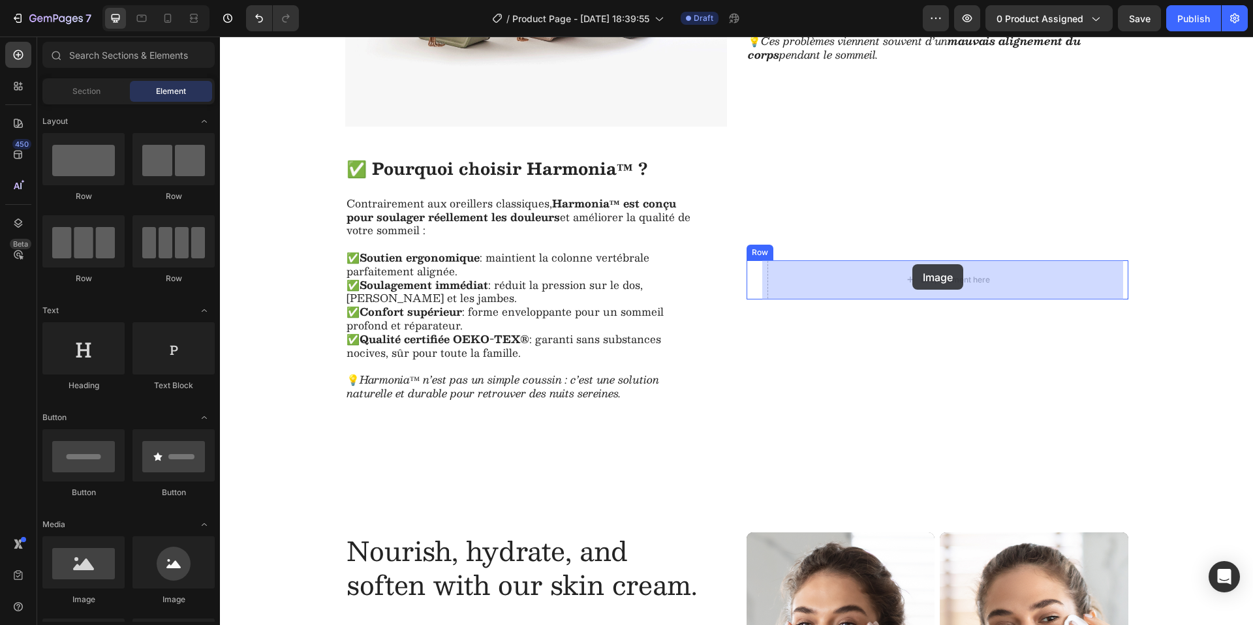
drag, startPoint x: 318, startPoint y: 598, endPoint x: 912, endPoint y: 264, distance: 681.0
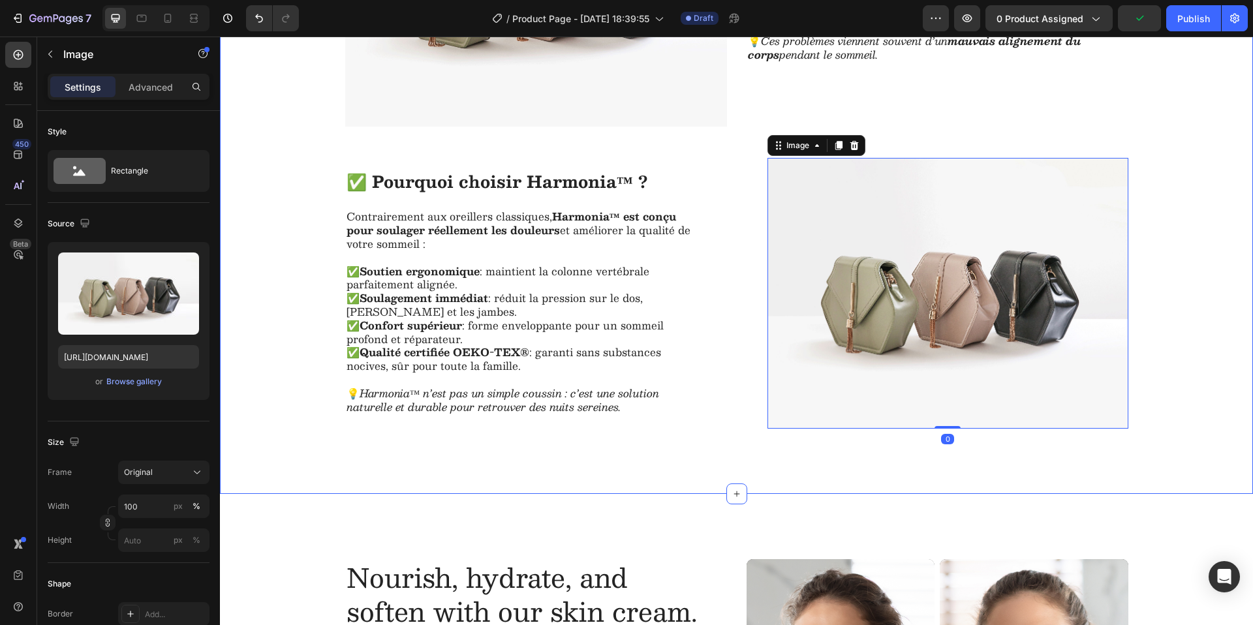
click at [1176, 279] on div "Image Pourquoi vos nuits sont difficiles Heading Chaque nuit, des milliers de p…" at bounding box center [736, 134] width 1007 height 589
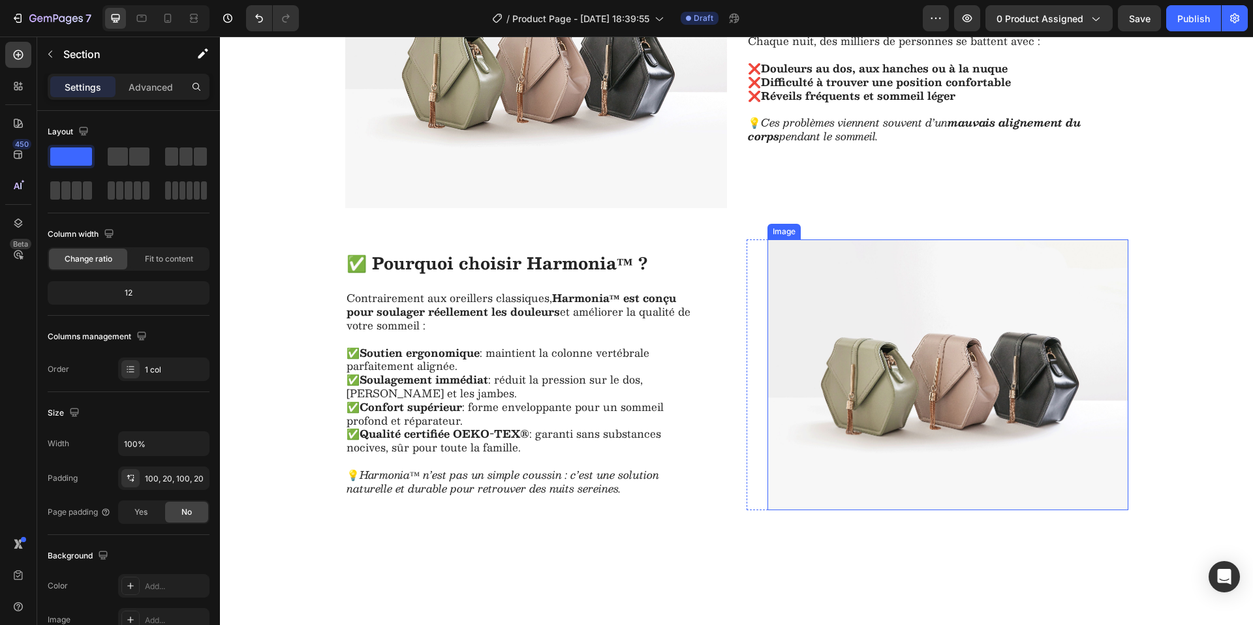
scroll to position [950, 0]
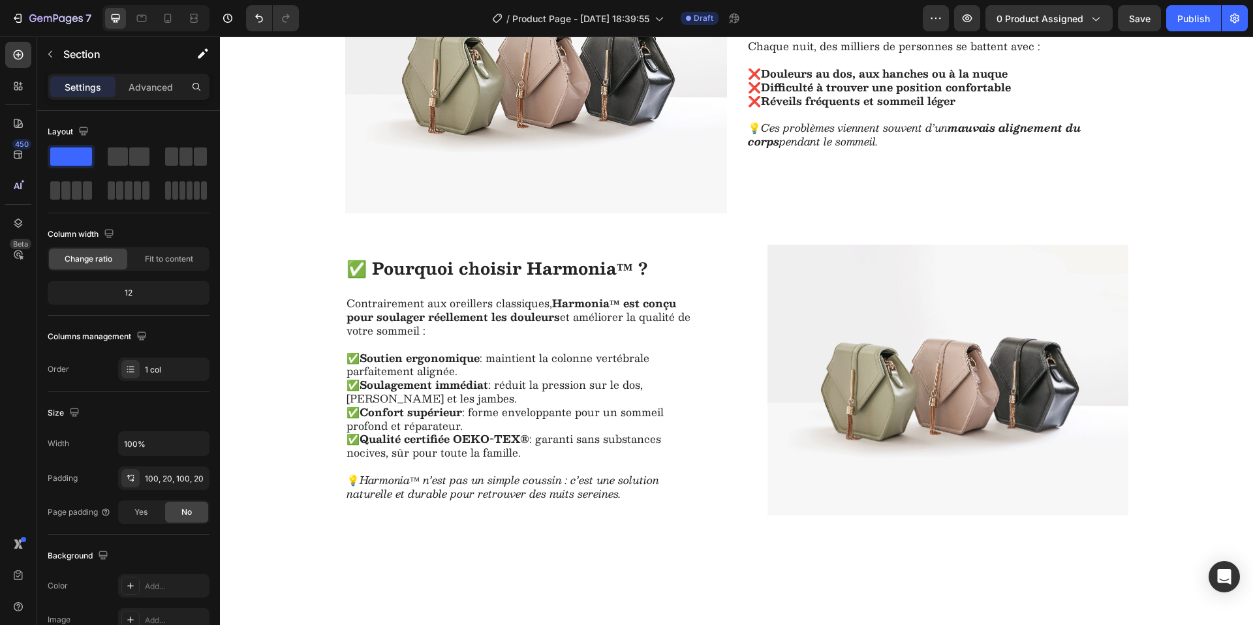
click at [285, 198] on div "Image Pourquoi vos nuits sont difficiles Heading Chaque nuit, des milliers de p…" at bounding box center [736, 221] width 1007 height 589
click at [1189, 181] on div "Image Pourquoi vos nuits sont difficiles Heading Chaque nuit, des milliers de p…" at bounding box center [736, 221] width 1007 height 589
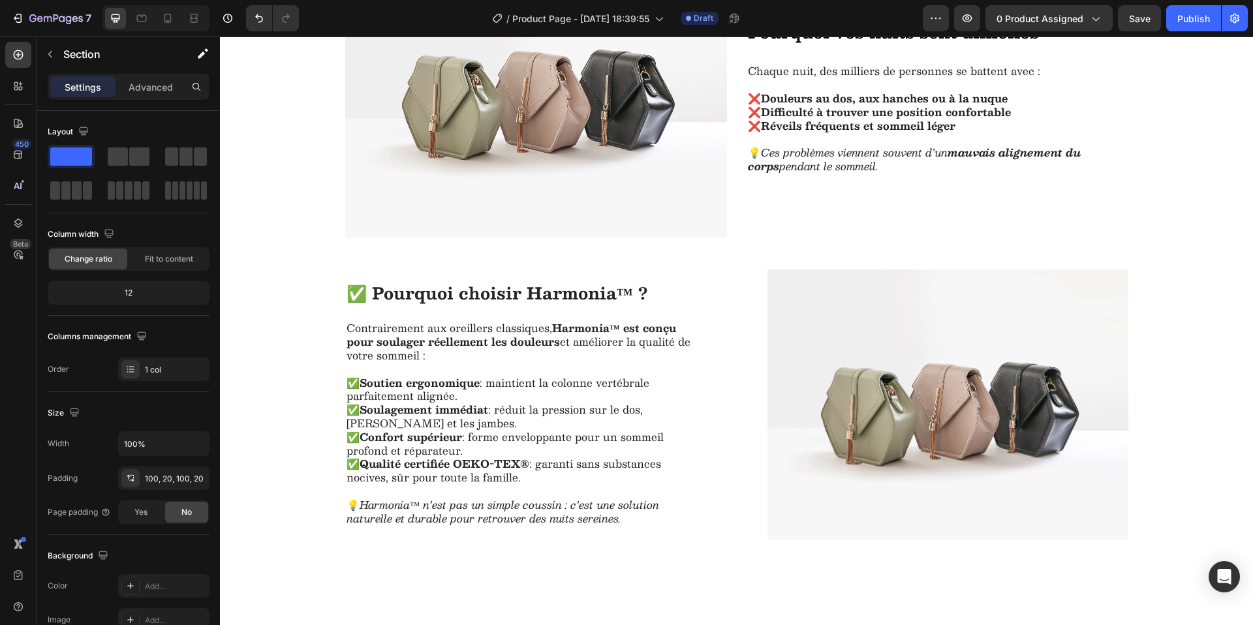
scroll to position [701, 0]
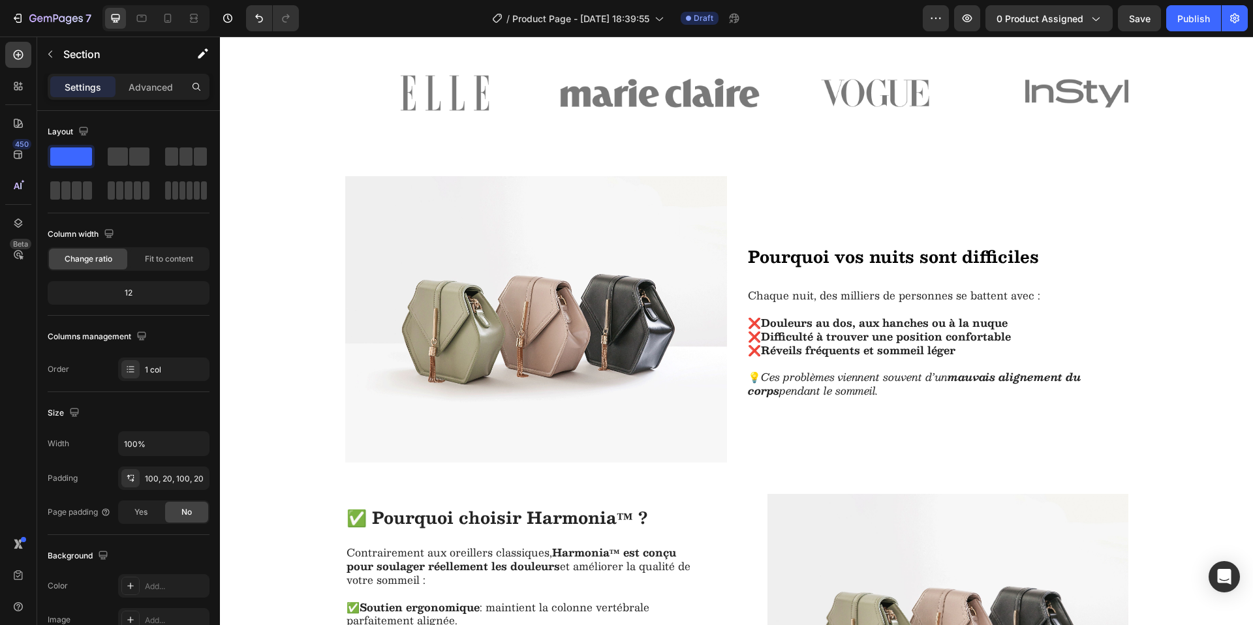
click at [279, 296] on div "Image Pourquoi vos nuits sont difficiles Heading Chaque nuit, des milliers de p…" at bounding box center [736, 470] width 1033 height 719
click at [312, 231] on div "Image Image Image Image Image Carousel" at bounding box center [736, 145] width 1033 height 192
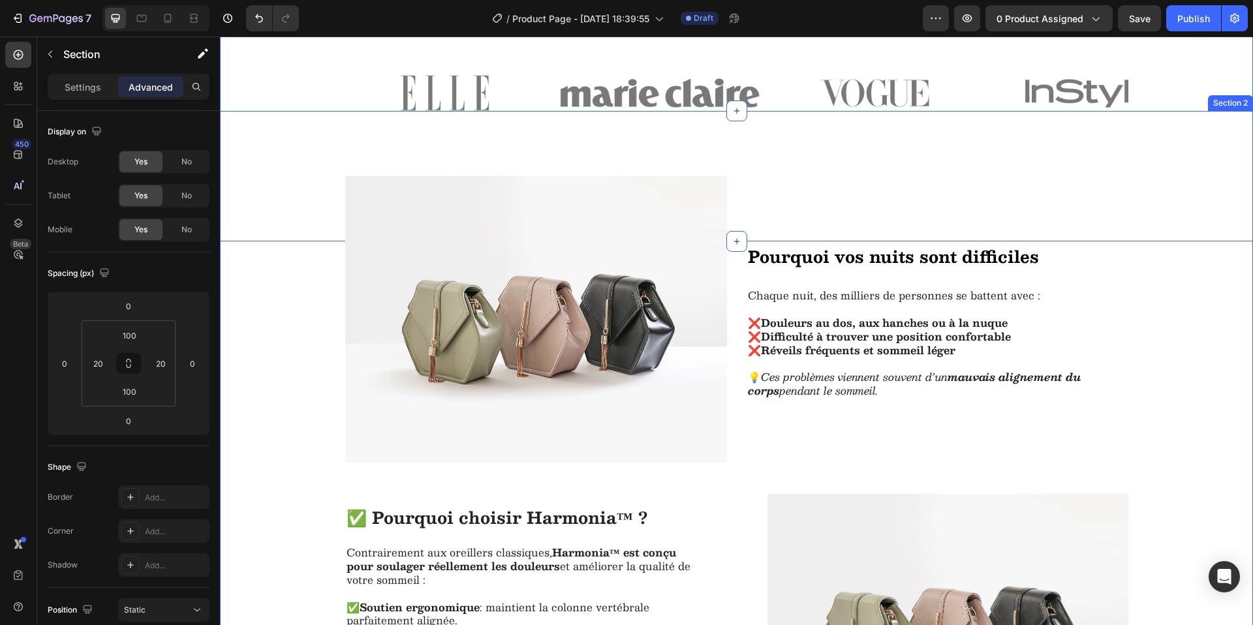
click at [317, 469] on div "Image Pourquoi vos nuits sont difficiles Heading Chaque nuit, des milliers de p…" at bounding box center [736, 470] width 1007 height 589
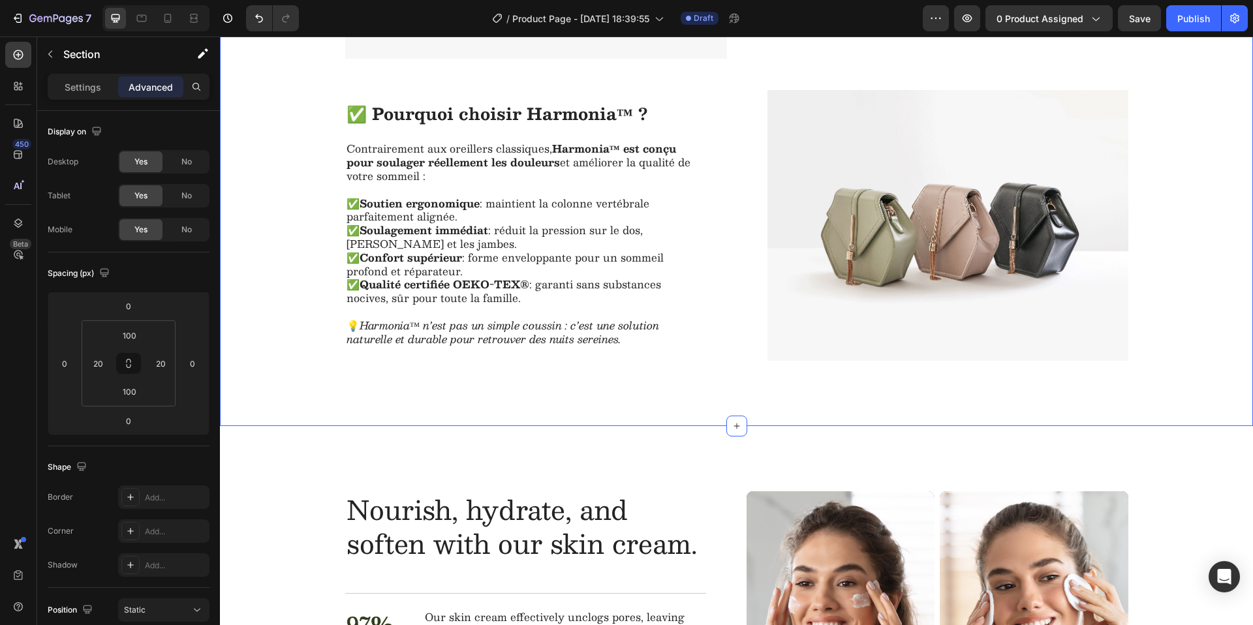
scroll to position [1346, 0]
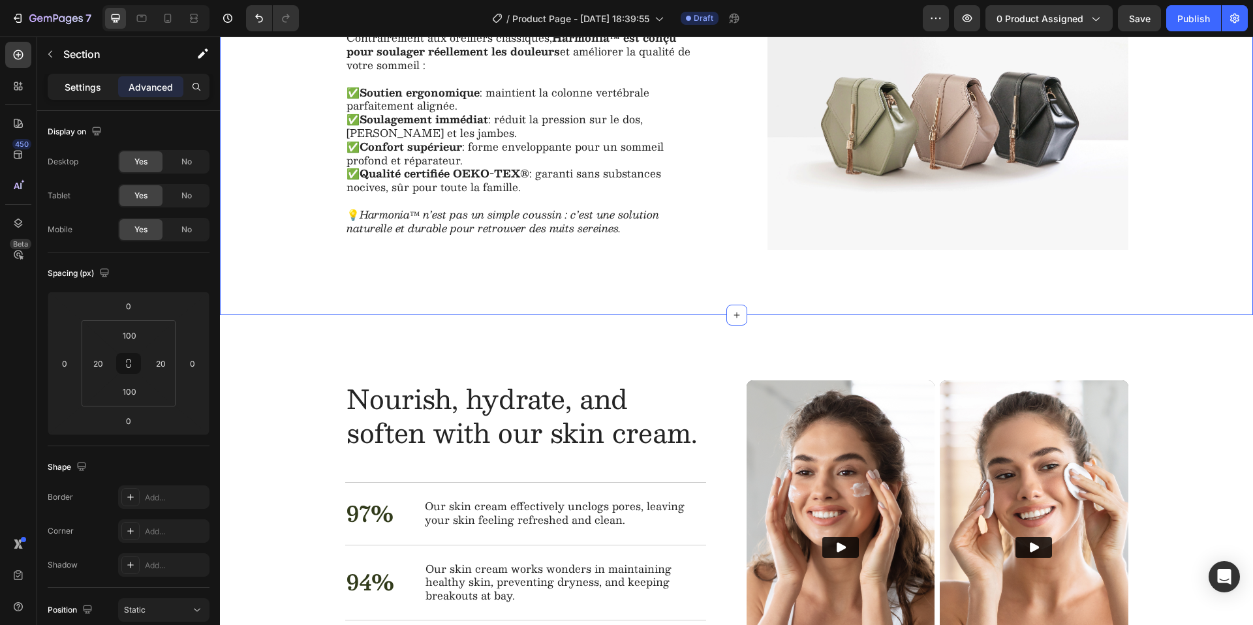
click at [91, 85] on p "Settings" at bounding box center [83, 87] width 37 height 14
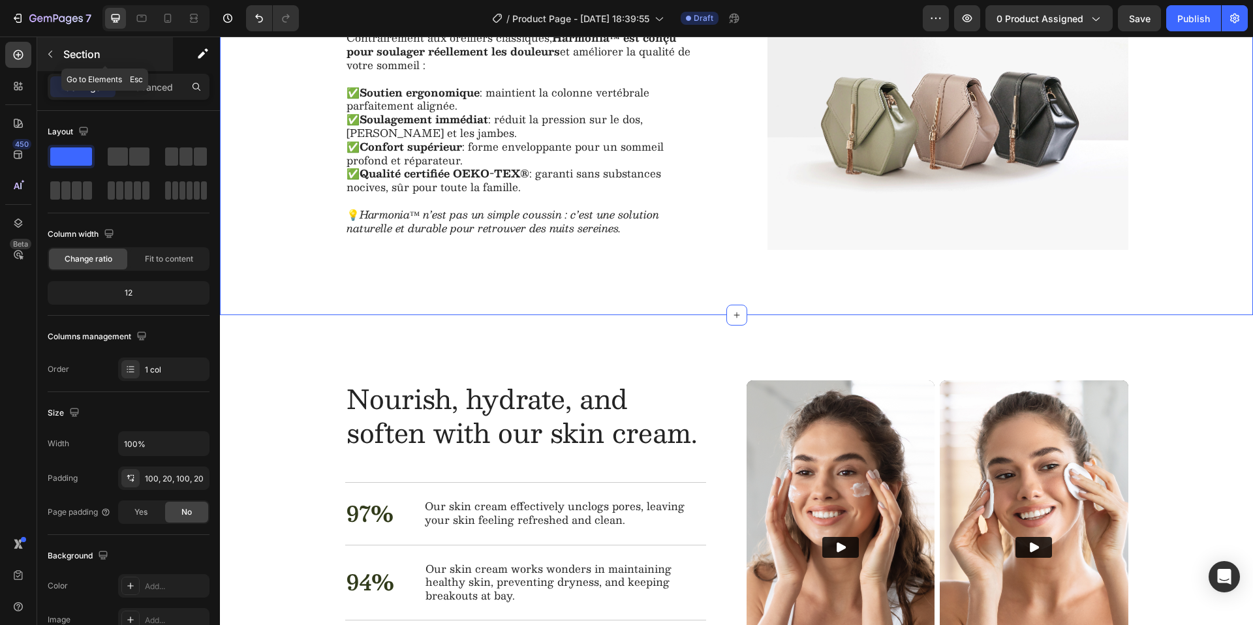
click at [46, 57] on icon "button" at bounding box center [50, 54] width 10 height 10
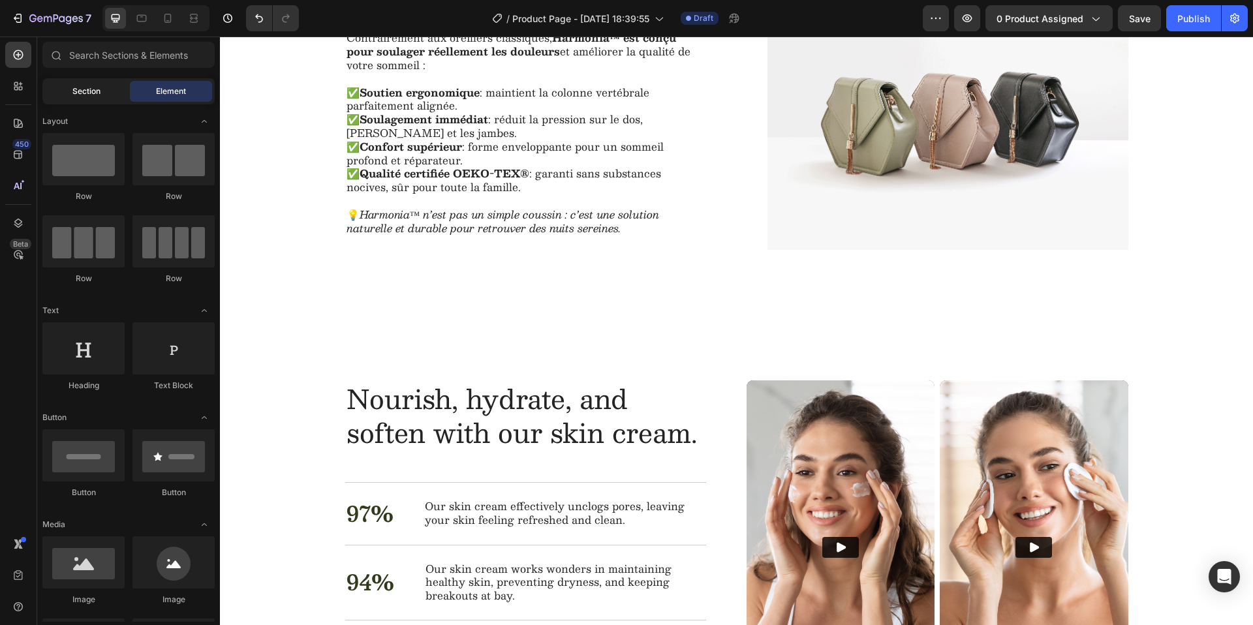
click at [102, 87] on div "Section" at bounding box center [86, 91] width 82 height 21
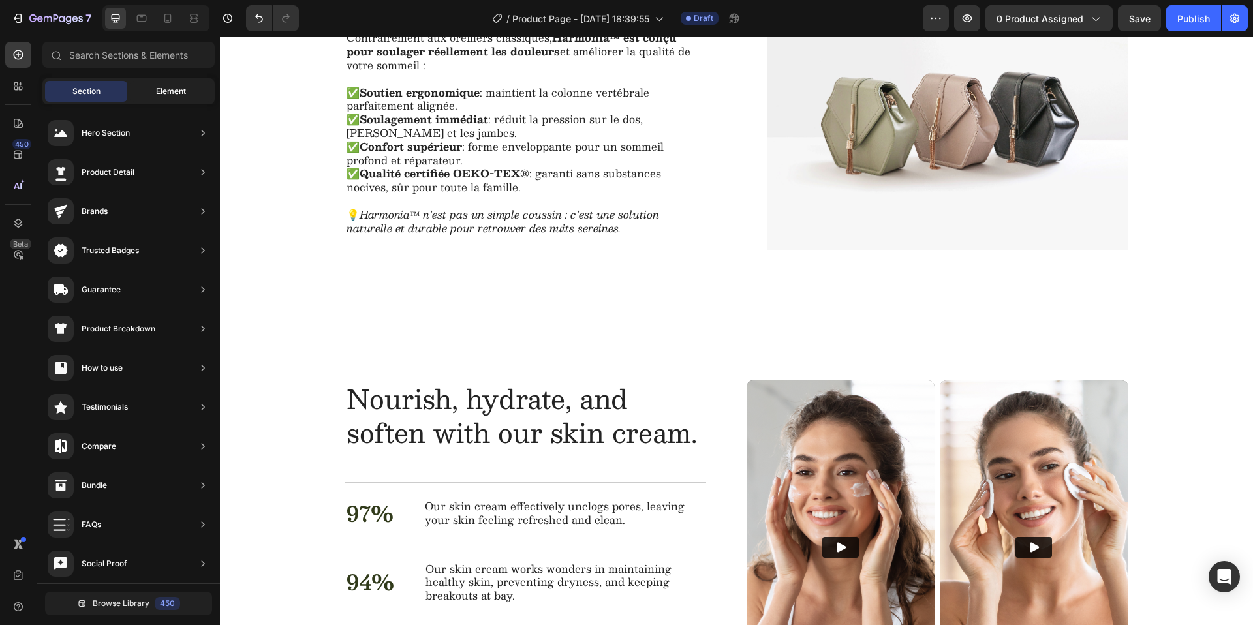
click at [142, 85] on div "Element" at bounding box center [171, 91] width 82 height 21
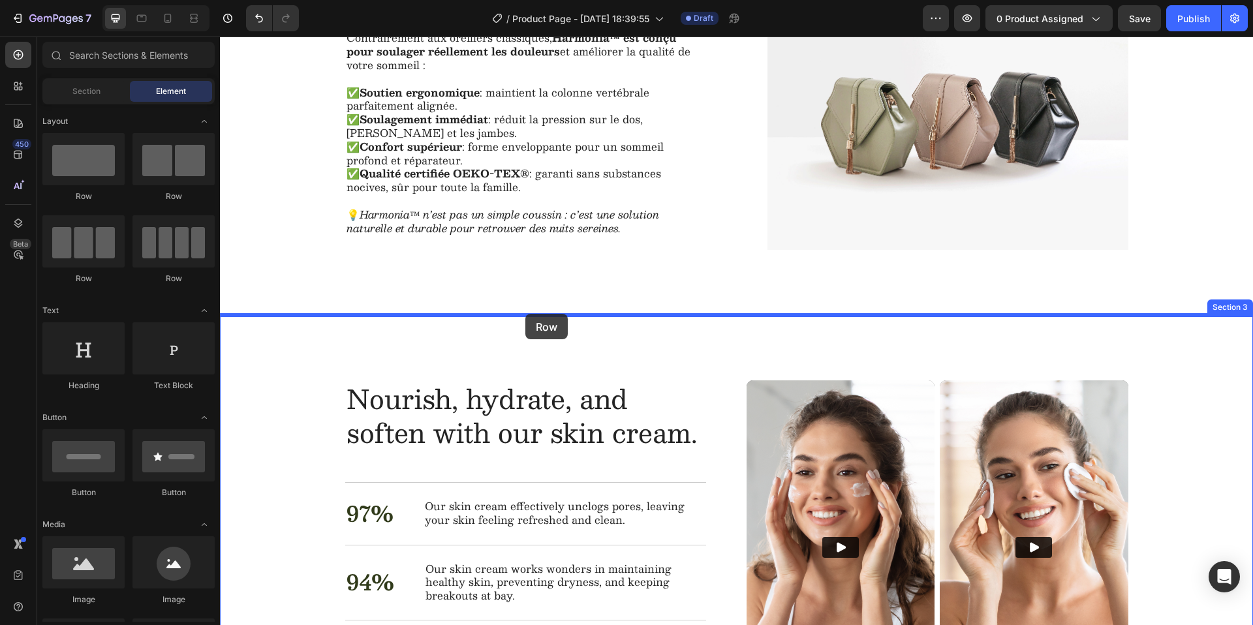
drag, startPoint x: 305, startPoint y: 196, endPoint x: 525, endPoint y: 314, distance: 249.6
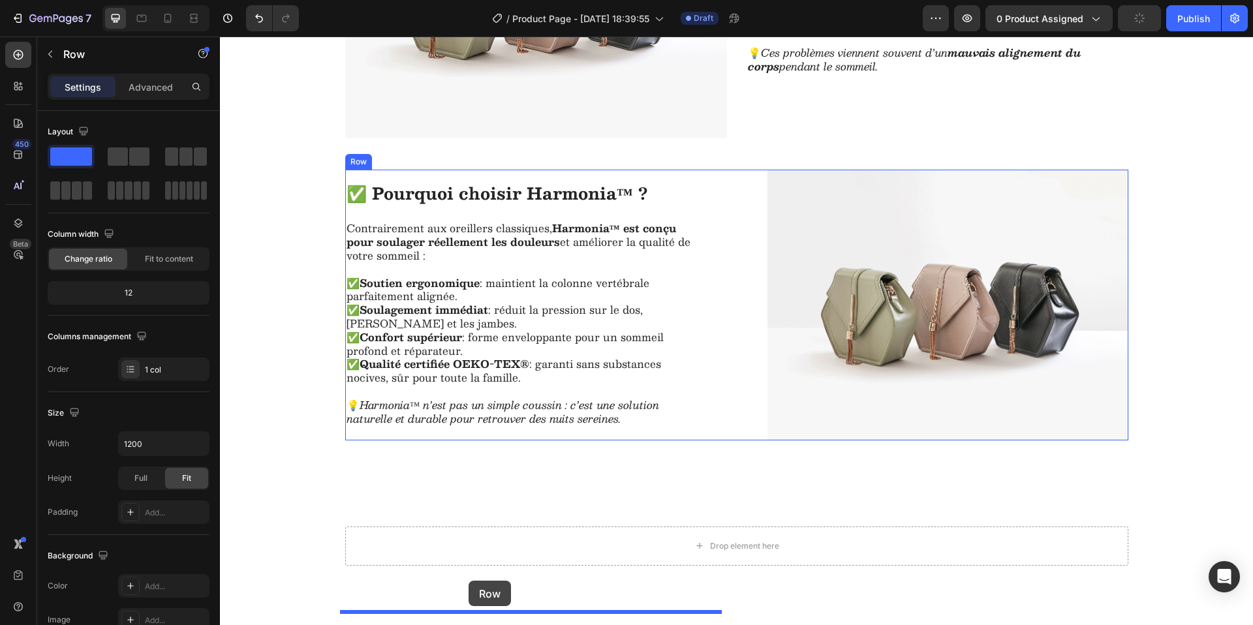
scroll to position [993, 0]
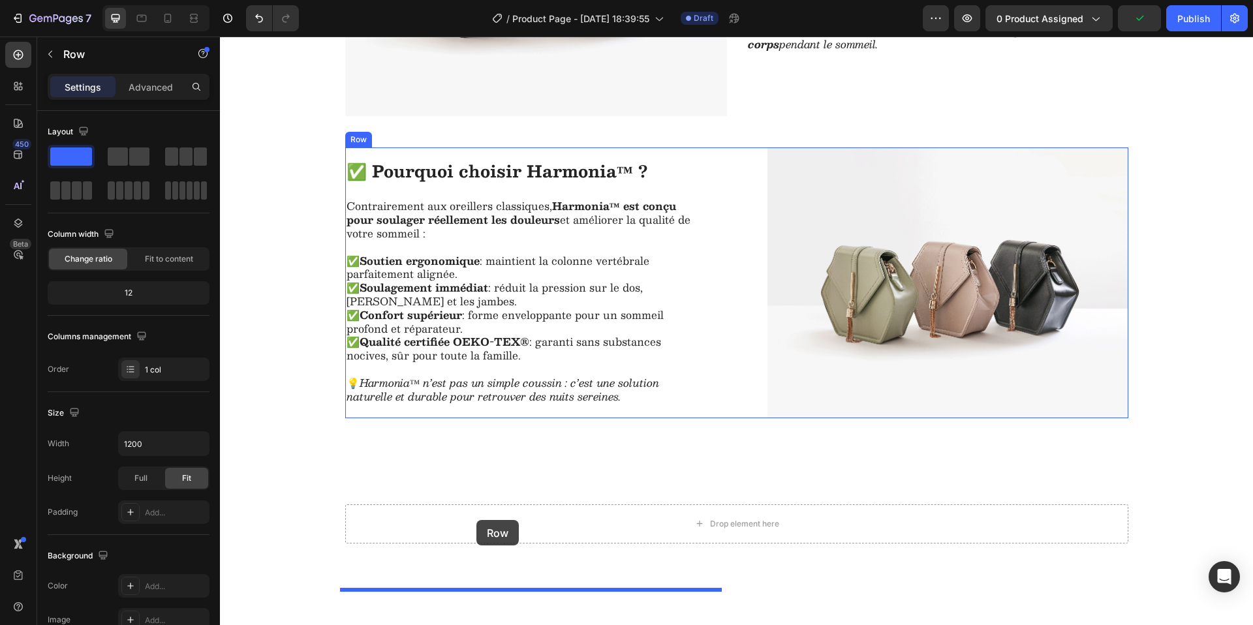
drag, startPoint x: 348, startPoint y: 352, endPoint x: 476, endPoint y: 520, distance: 211.4
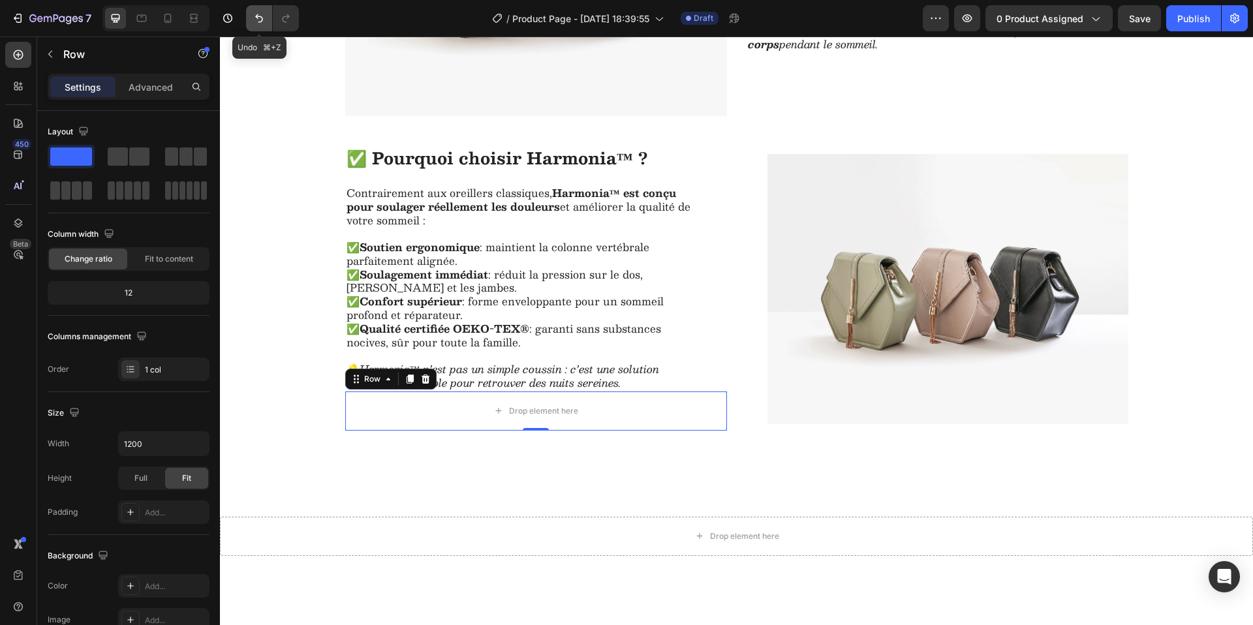
click at [249, 15] on button "Undo/Redo" at bounding box center [259, 18] width 26 height 26
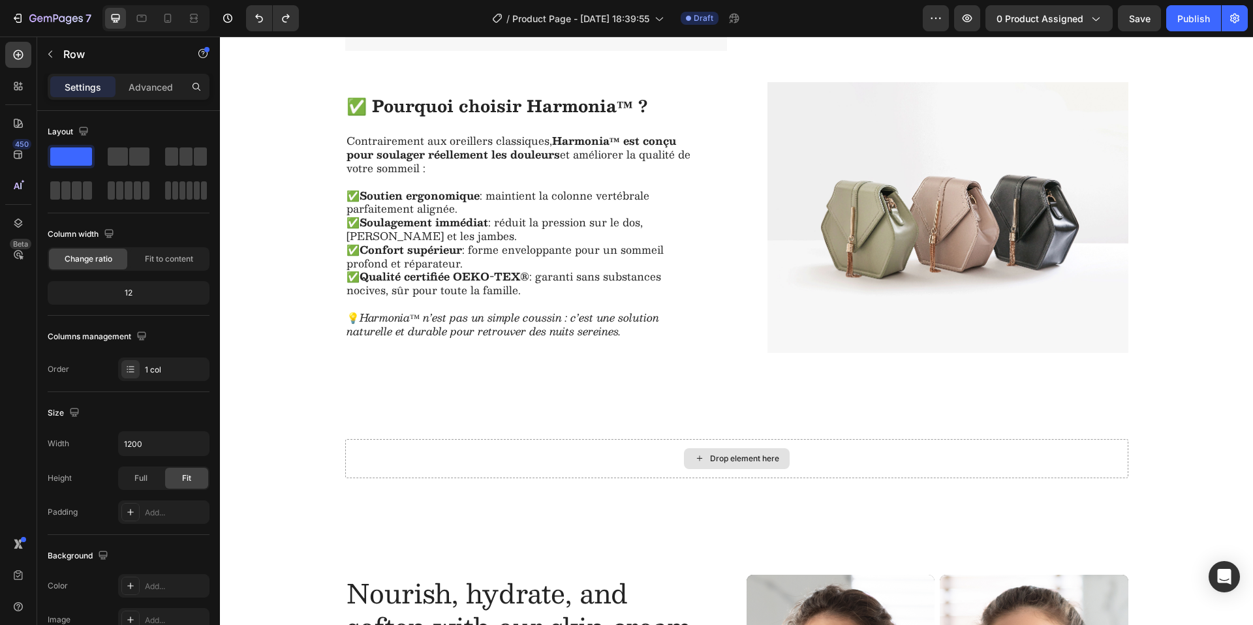
scroll to position [1109, 0]
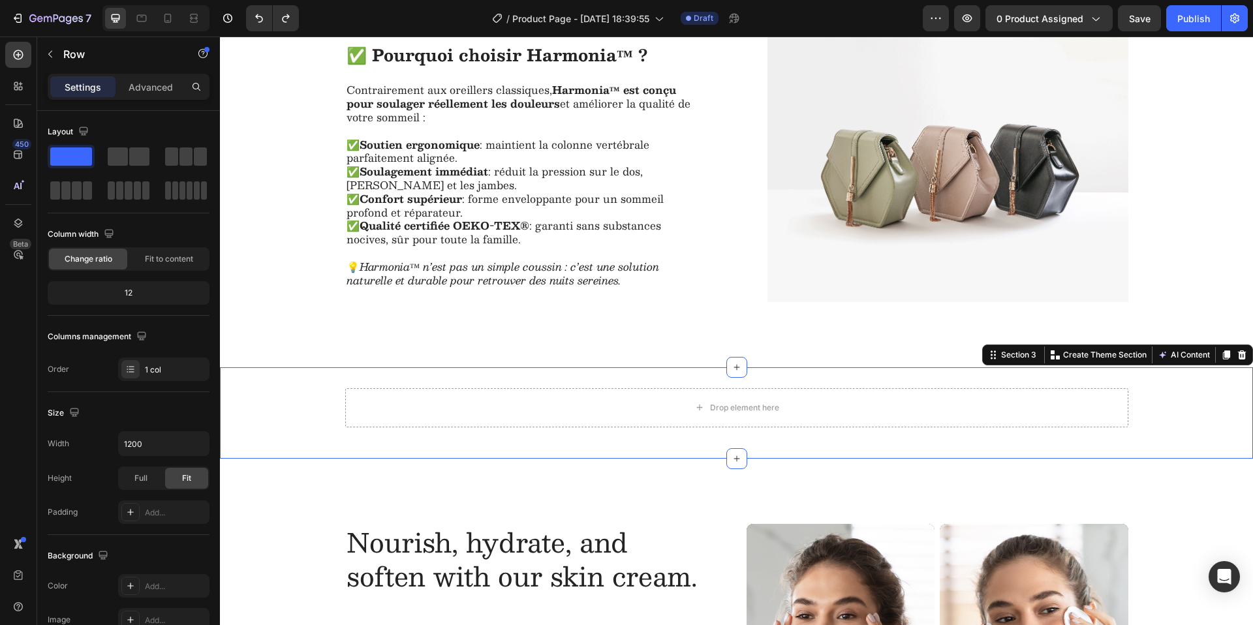
click at [1219, 412] on div "Drop element here Row" at bounding box center [736, 413] width 1033 height 50
click at [1099, 251] on img at bounding box center [947, 166] width 361 height 271
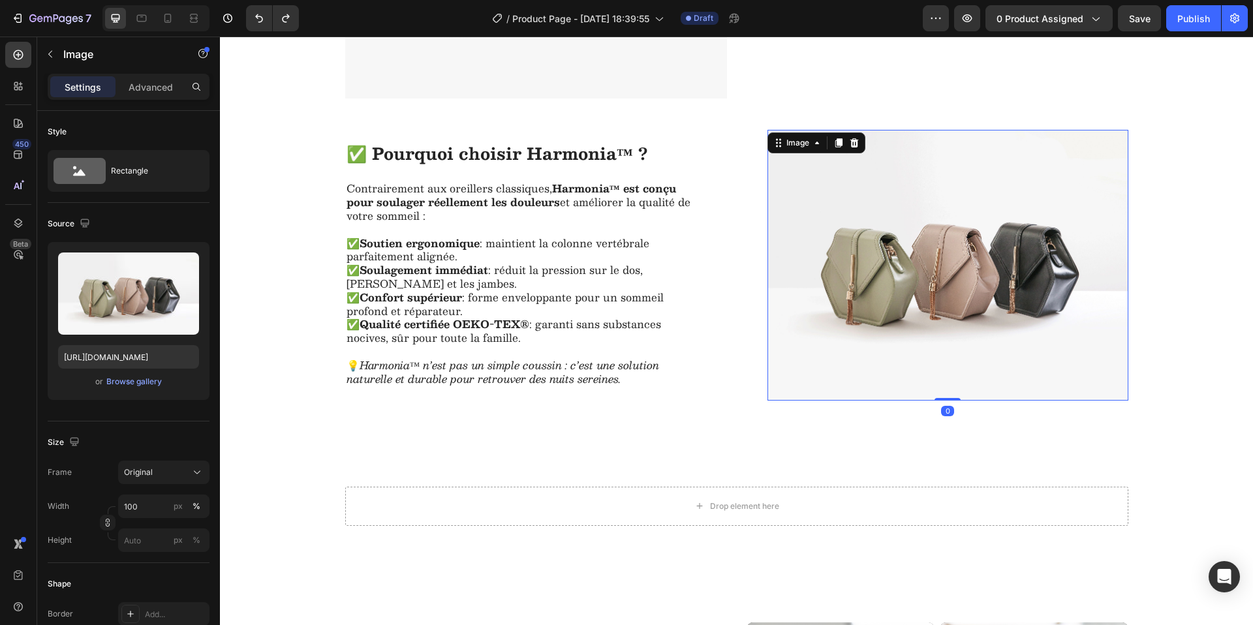
scroll to position [1011, 0]
click at [734, 139] on div "Image 0 Row ✅ Pourquoi choisir Harmonia™ ? Heading Contrairement aux oreillers …" at bounding box center [736, 265] width 783 height 271
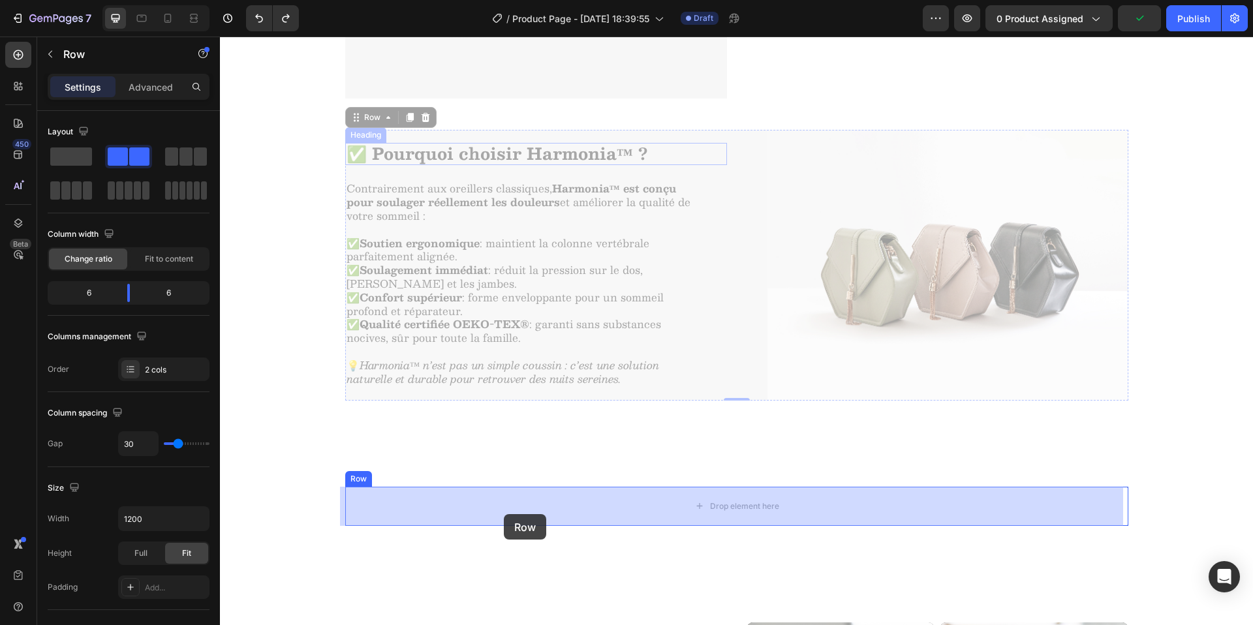
drag, startPoint x: 352, startPoint y: 117, endPoint x: 504, endPoint y: 514, distance: 425.2
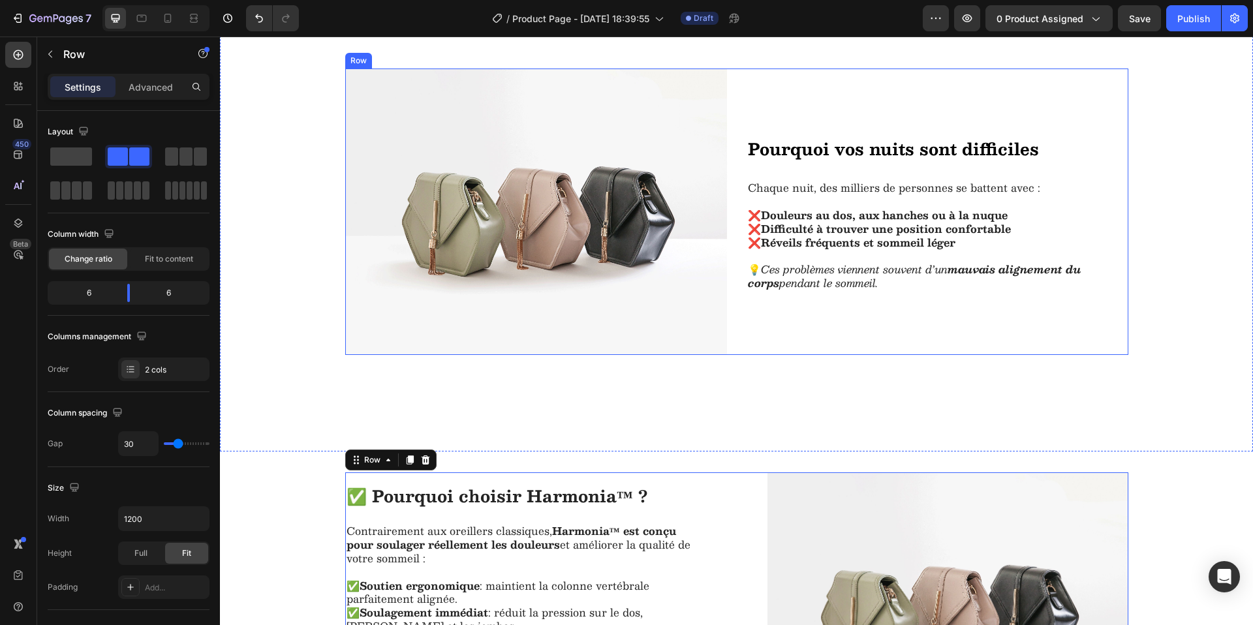
scroll to position [808, 0]
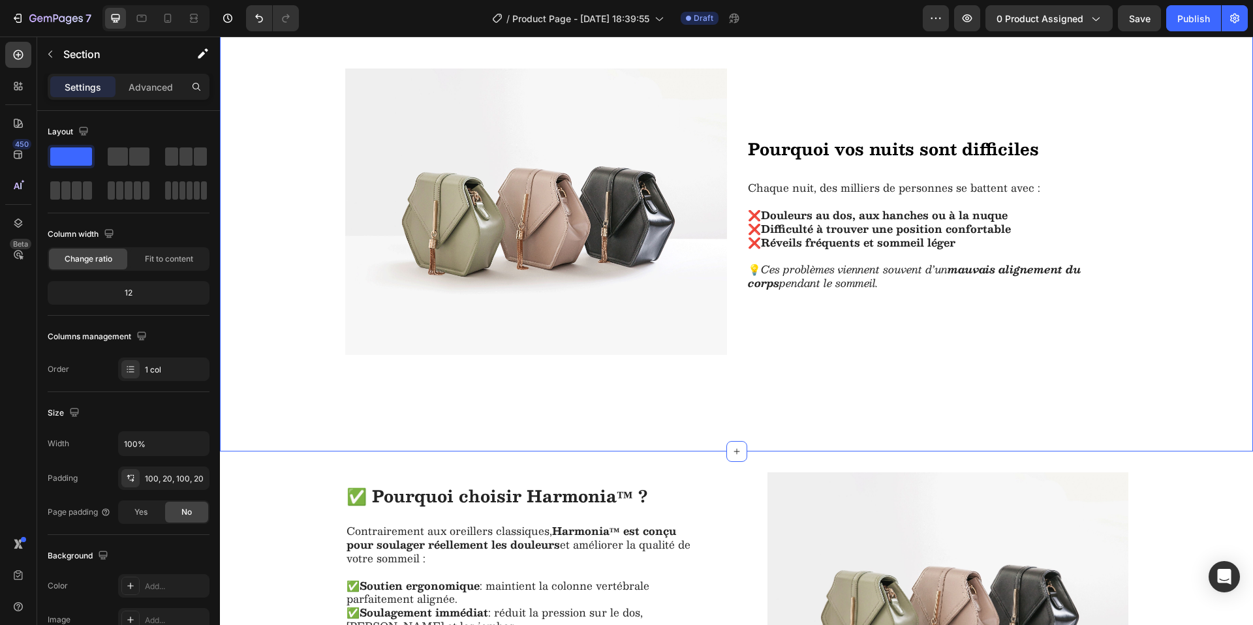
click at [1169, 201] on div "Image Pourquoi vos nuits sont difficiles Heading Chaque nuit, des milliers de p…" at bounding box center [736, 228] width 1007 height 318
click at [159, 93] on p "Advanced" at bounding box center [151, 87] width 44 height 14
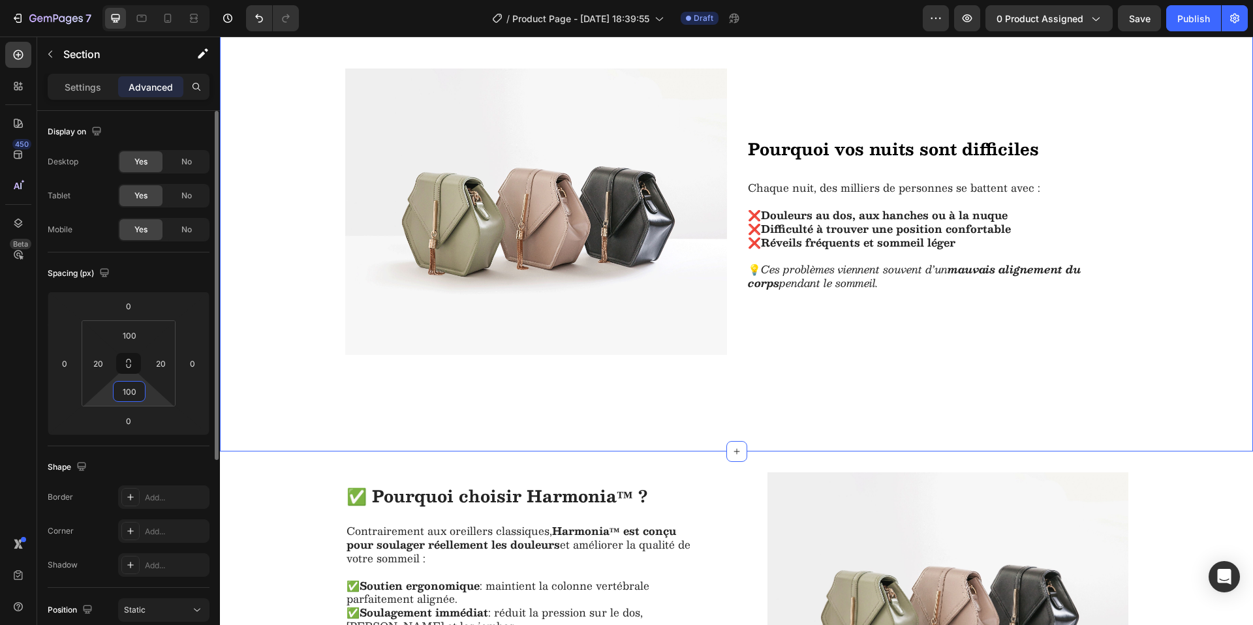
click at [132, 390] on input "100" at bounding box center [129, 392] width 26 height 20
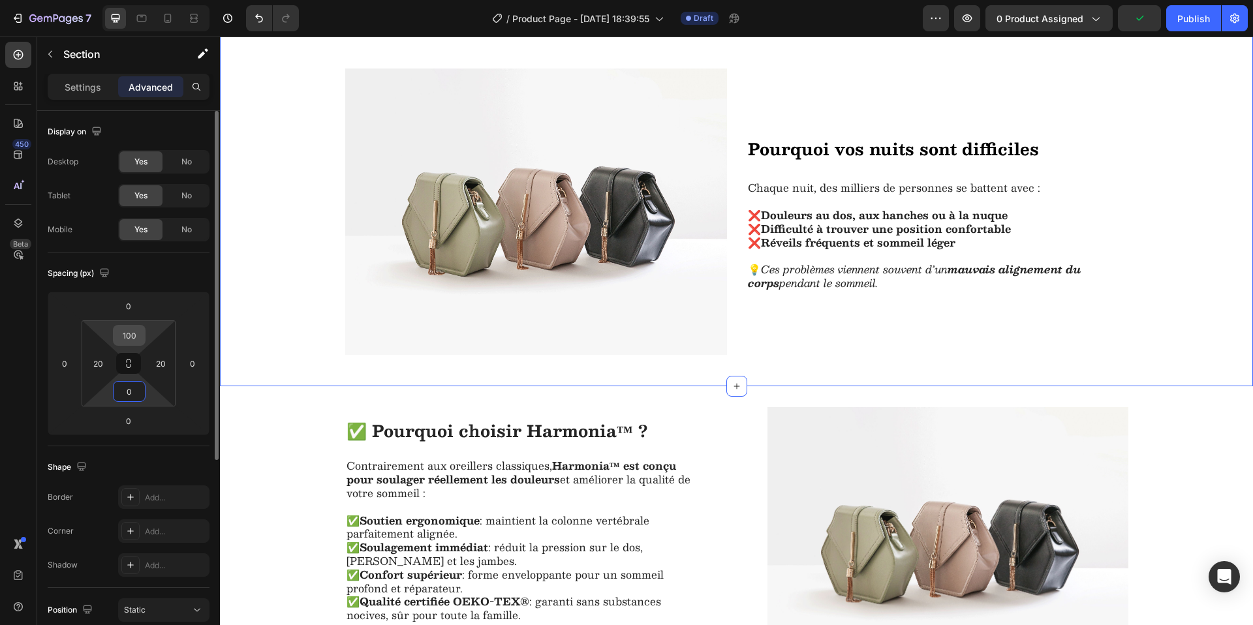
type input "0"
click at [127, 333] on input "100" at bounding box center [129, 336] width 26 height 20
type input "0"
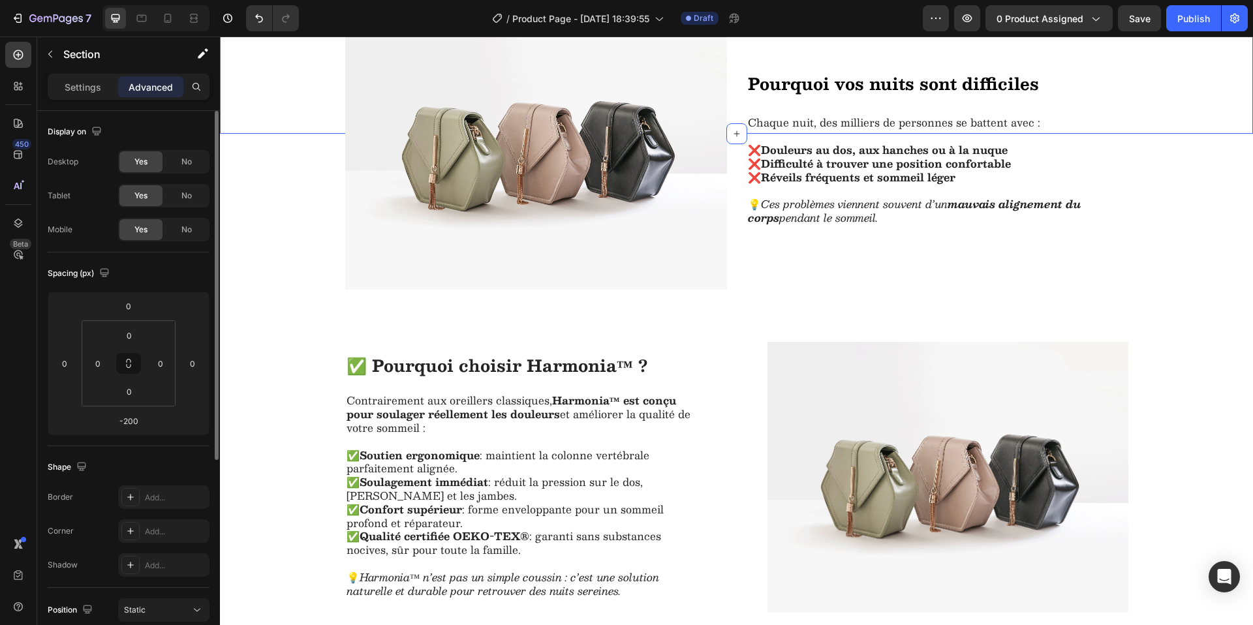
click at [288, 72] on div "Image Image Image Image Image Carousel" at bounding box center [736, 37] width 1033 height 192
click at [131, 416] on input "-200" at bounding box center [128, 421] width 26 height 20
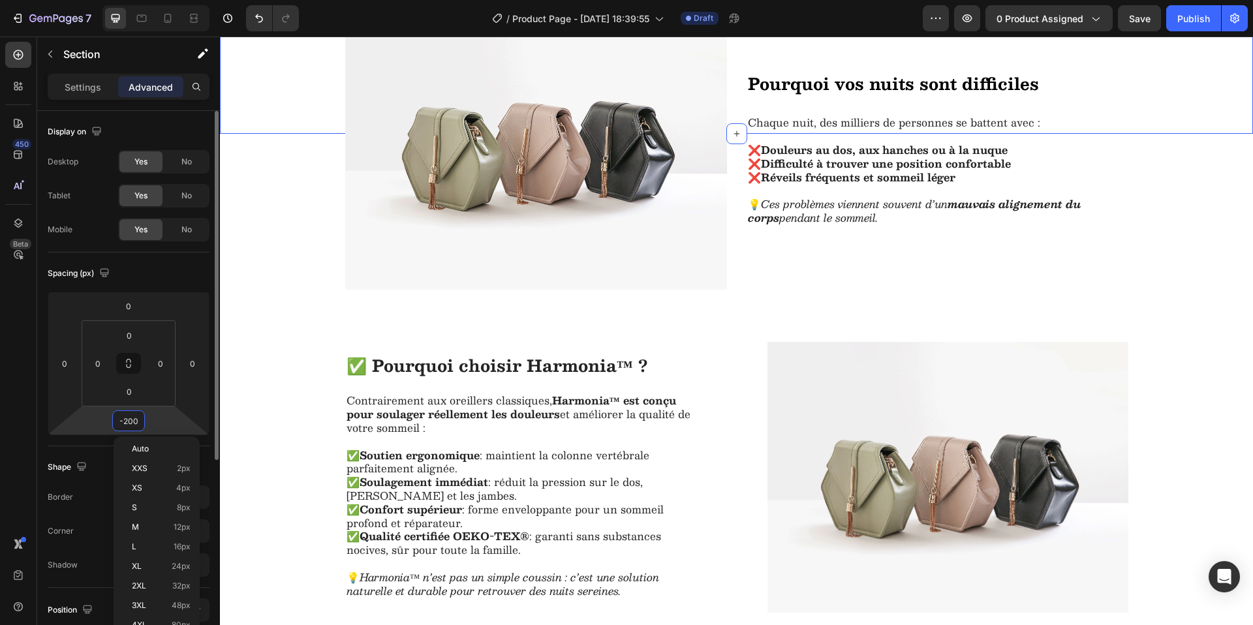
type input "0"
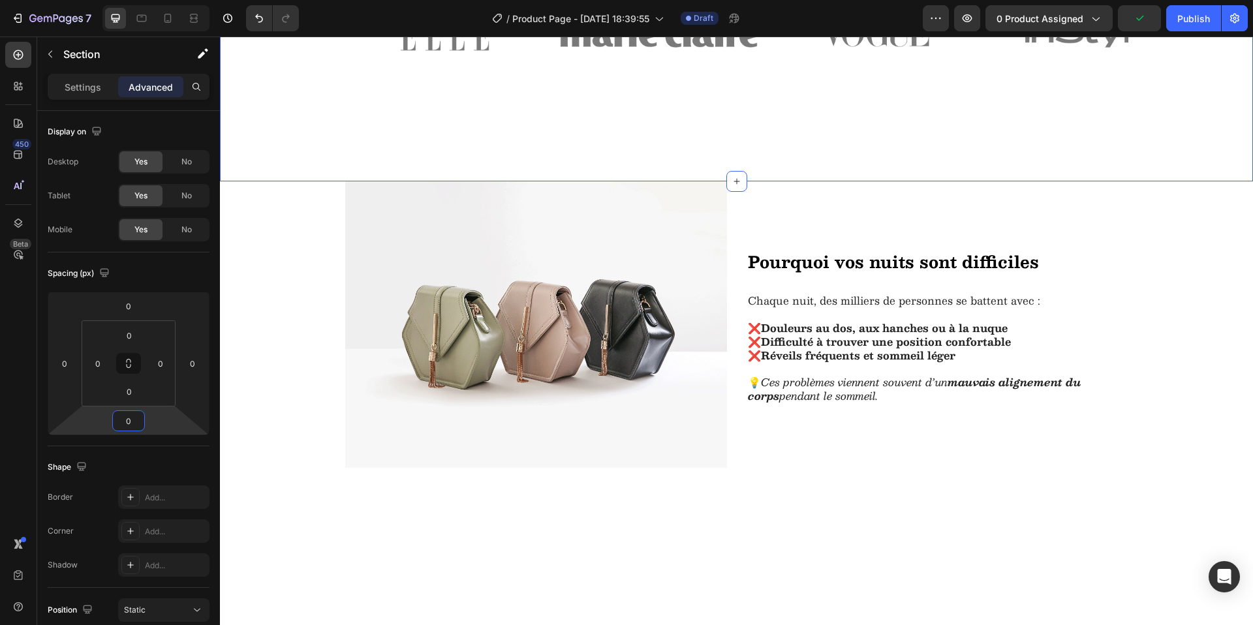
scroll to position [830, 0]
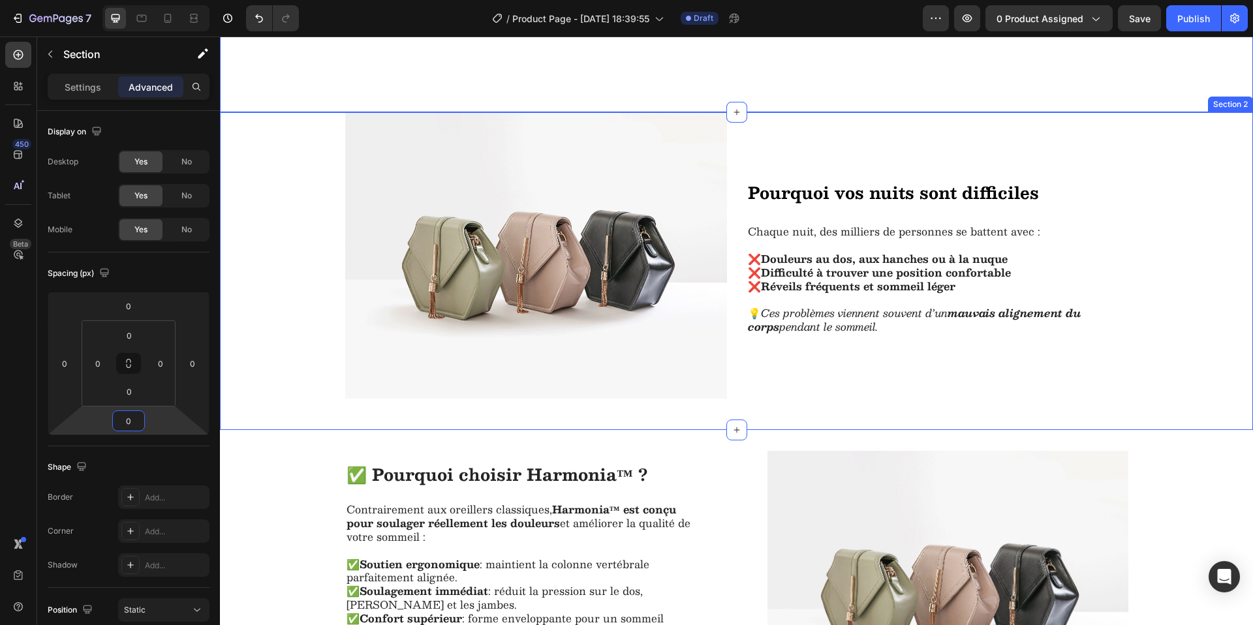
click at [300, 352] on div "Image Pourquoi vos nuits sont difficiles Heading Chaque nuit, des milliers de p…" at bounding box center [736, 271] width 1007 height 318
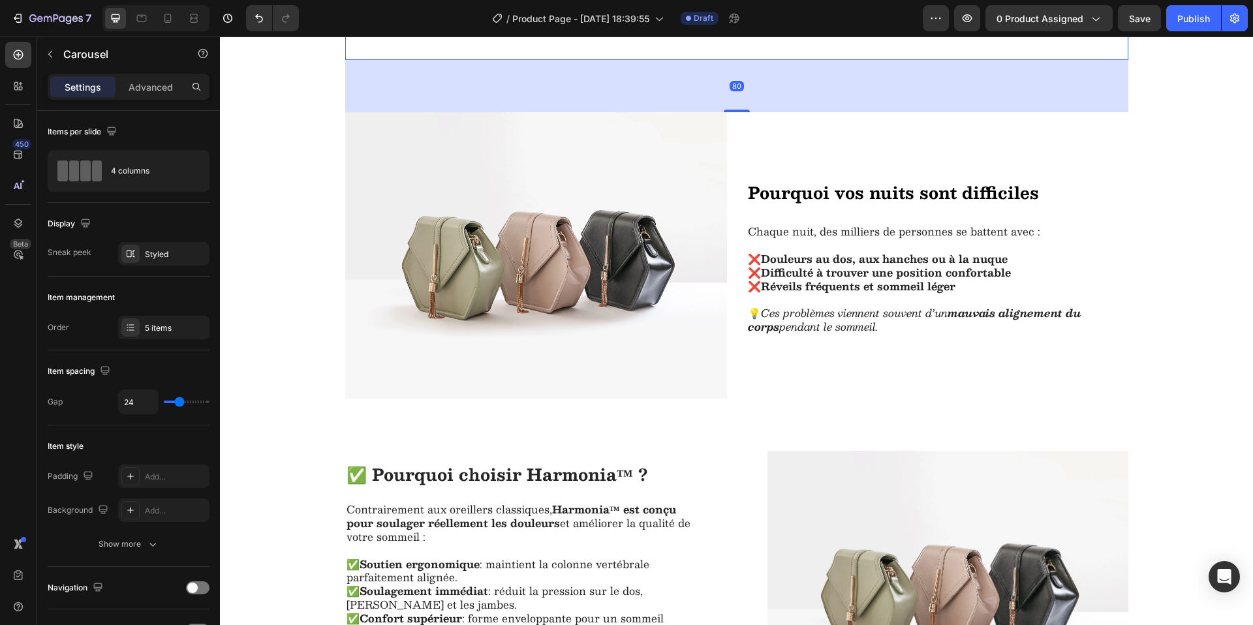
click at [277, 112] on div "Image Image Image Image Image Carousel 80" at bounding box center [736, 16] width 1033 height 192
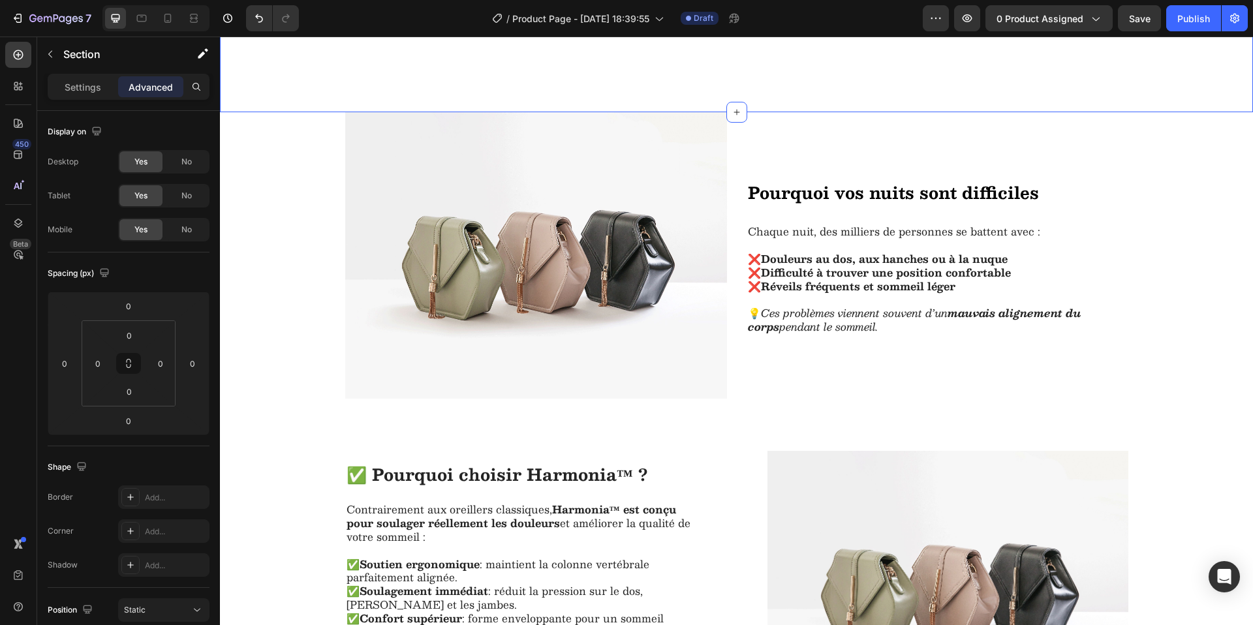
click at [278, 112] on div "Image Image Image Image Image Carousel" at bounding box center [736, 16] width 1033 height 192
click at [472, 112] on div "Image Image Image Image Image Carousel" at bounding box center [736, 16] width 1033 height 192
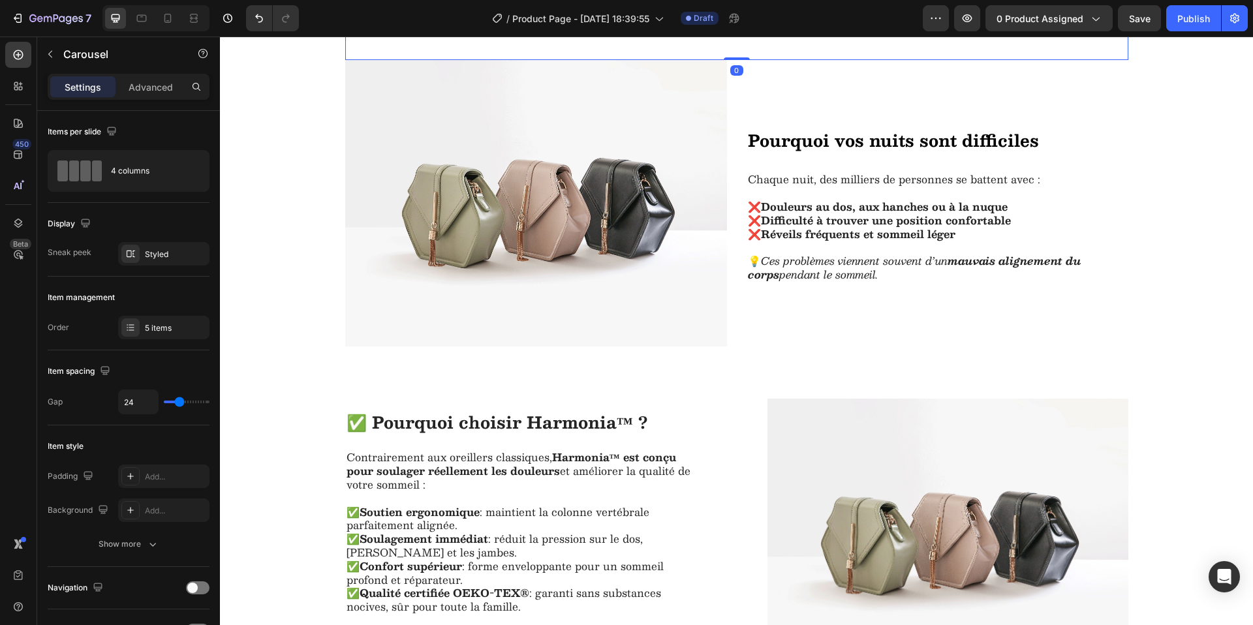
drag, startPoint x: 732, startPoint y: 240, endPoint x: 728, endPoint y: 182, distance: 58.3
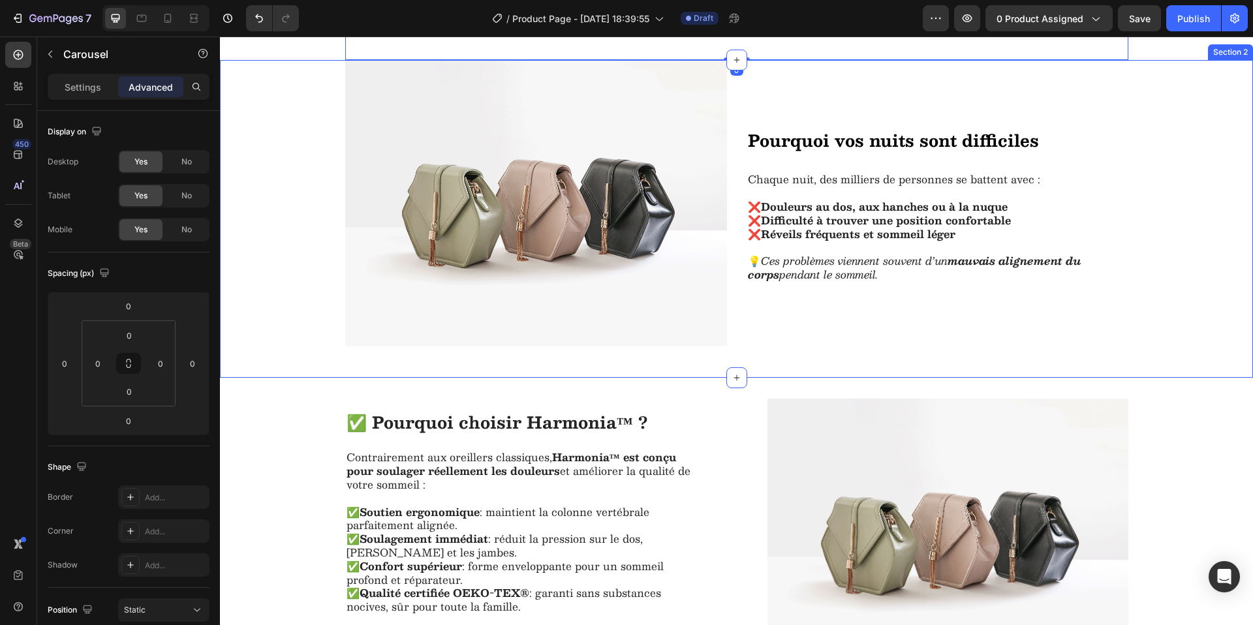
click at [303, 267] on div "Image Pourquoi vos nuits sont difficiles Heading Chaque nuit, des milliers de p…" at bounding box center [736, 219] width 1007 height 318
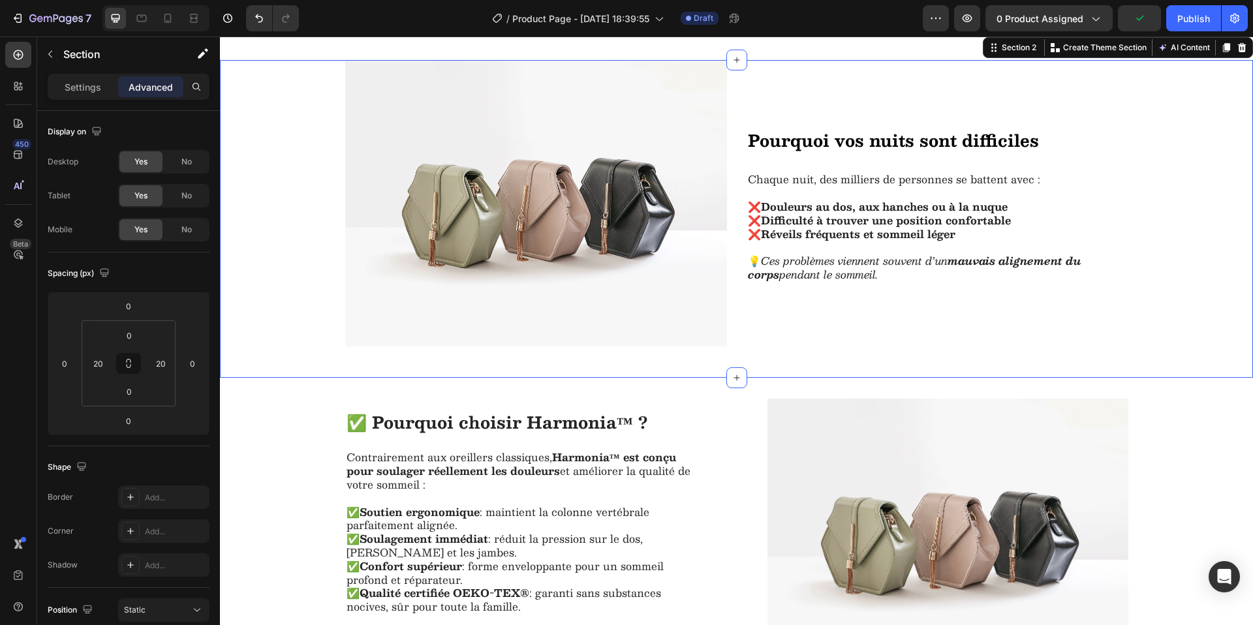
click at [696, 378] on div "Image Pourquoi vos nuits sont difficiles Heading Chaque nuit, des milliers de p…" at bounding box center [736, 219] width 1007 height 318
click at [132, 341] on input "0" at bounding box center [129, 336] width 26 height 20
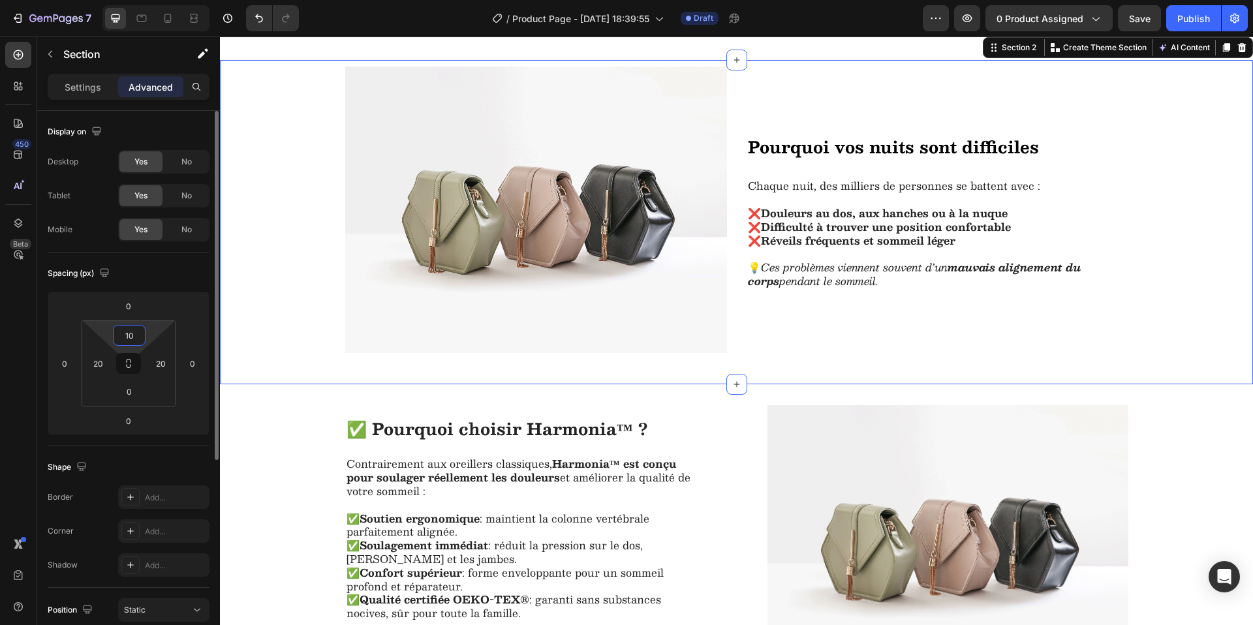
type input "1"
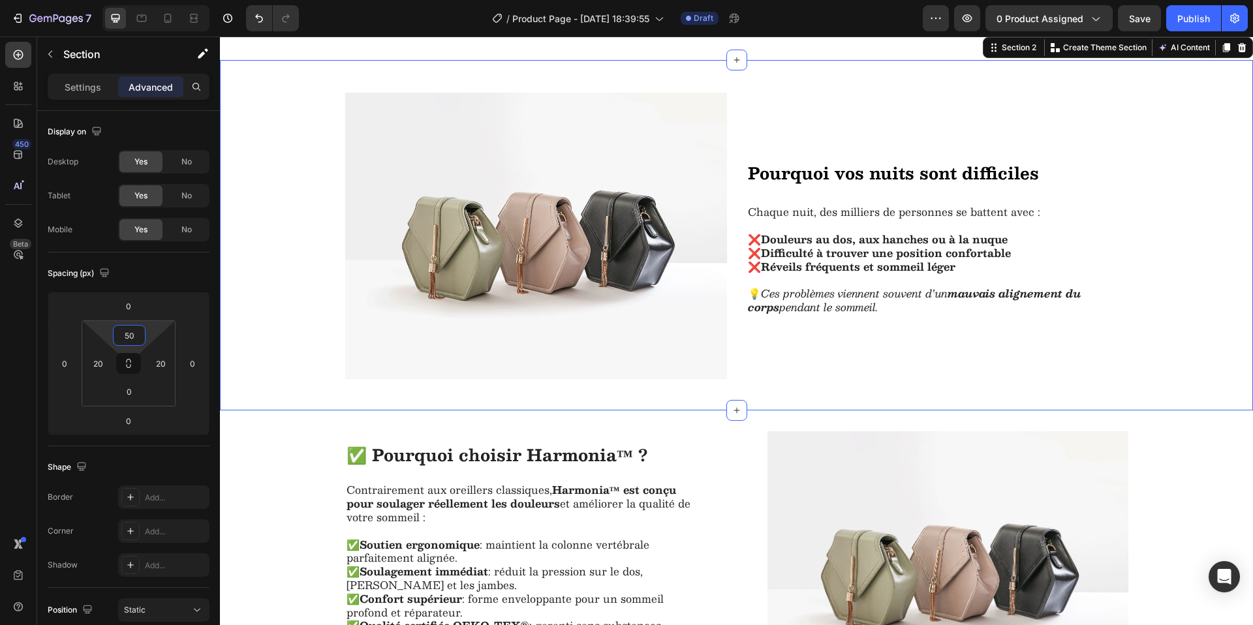
type input "50"
click at [311, 255] on div "Image Pourquoi vos nuits sont difficiles Heading Chaque nuit, des milliers de p…" at bounding box center [736, 252] width 1007 height 318
click at [292, 260] on div "Image Pourquoi vos nuits sont difficiles Heading Chaque nuit, des milliers de p…" at bounding box center [736, 252] width 1007 height 318
click at [65, 85] on p "Settings" at bounding box center [83, 87] width 37 height 14
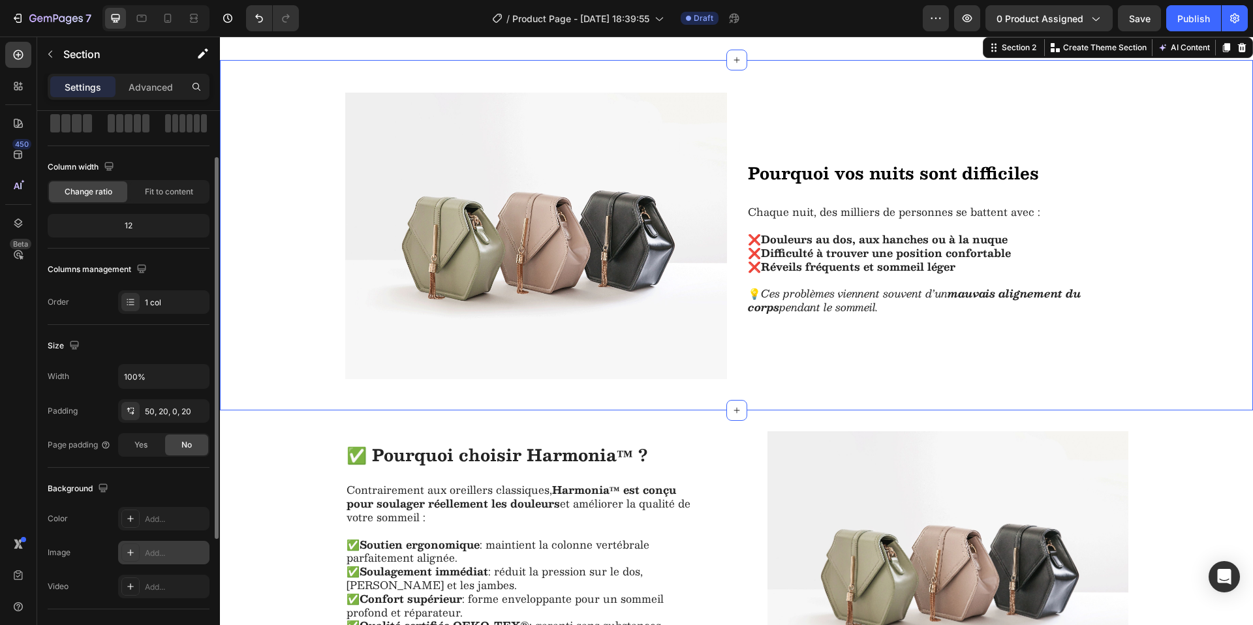
scroll to position [115, 0]
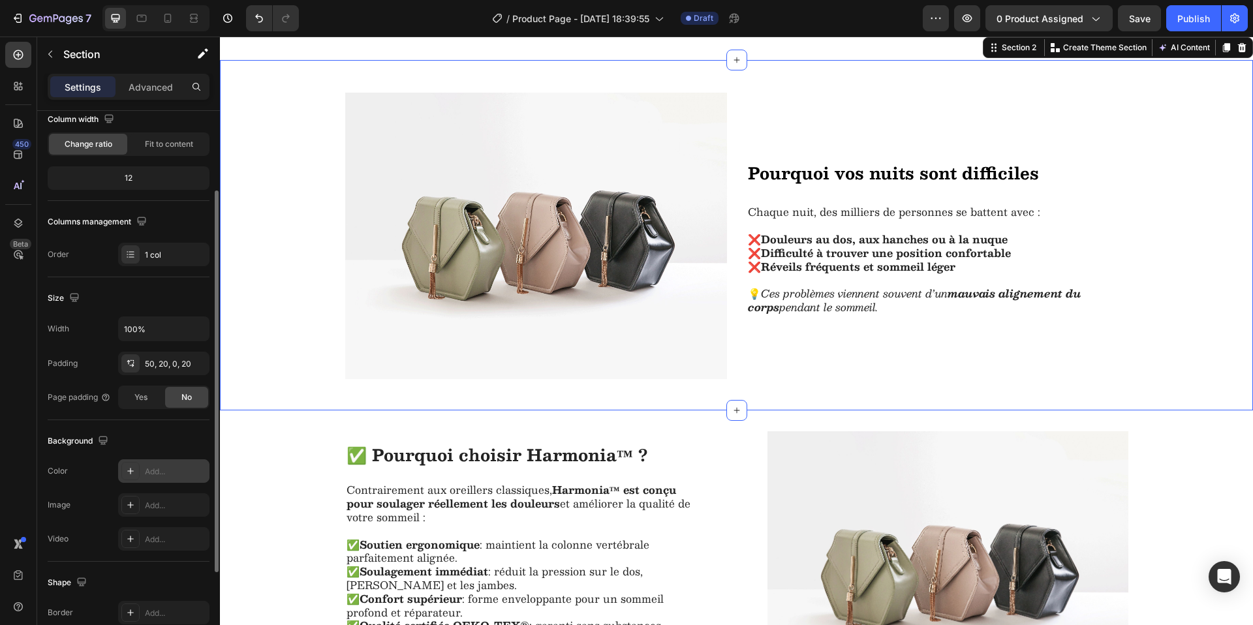
click at [161, 476] on div "Add..." at bounding box center [175, 472] width 61 height 12
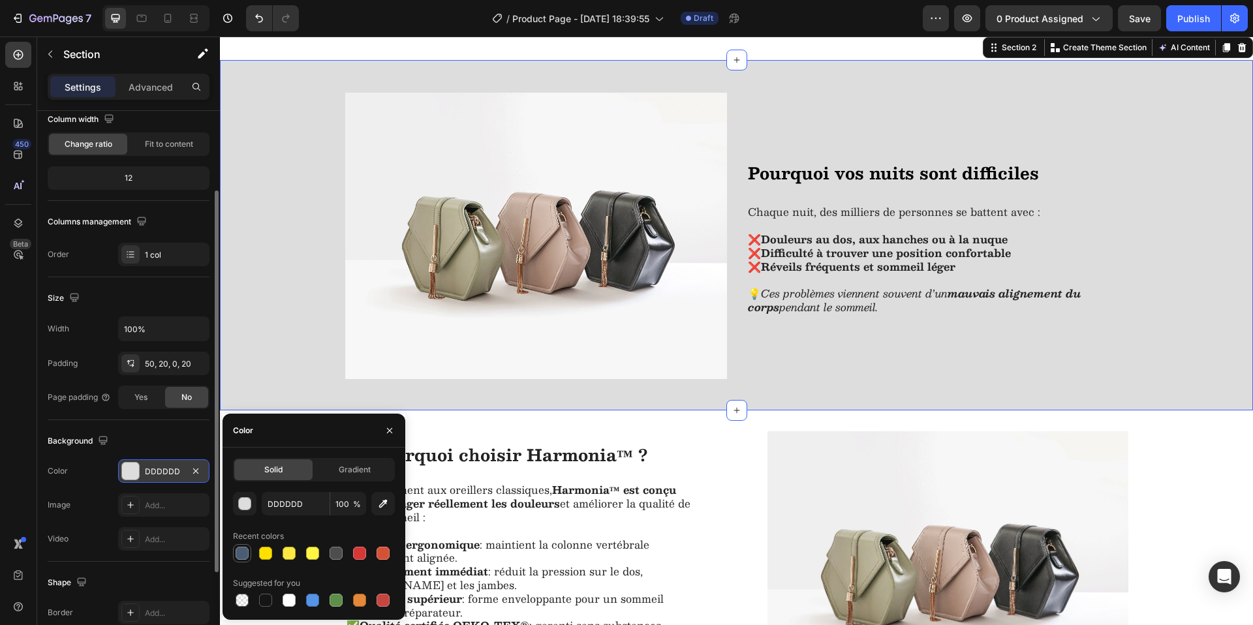
click at [246, 557] on div at bounding box center [242, 553] width 13 height 13
type input "4A5D73"
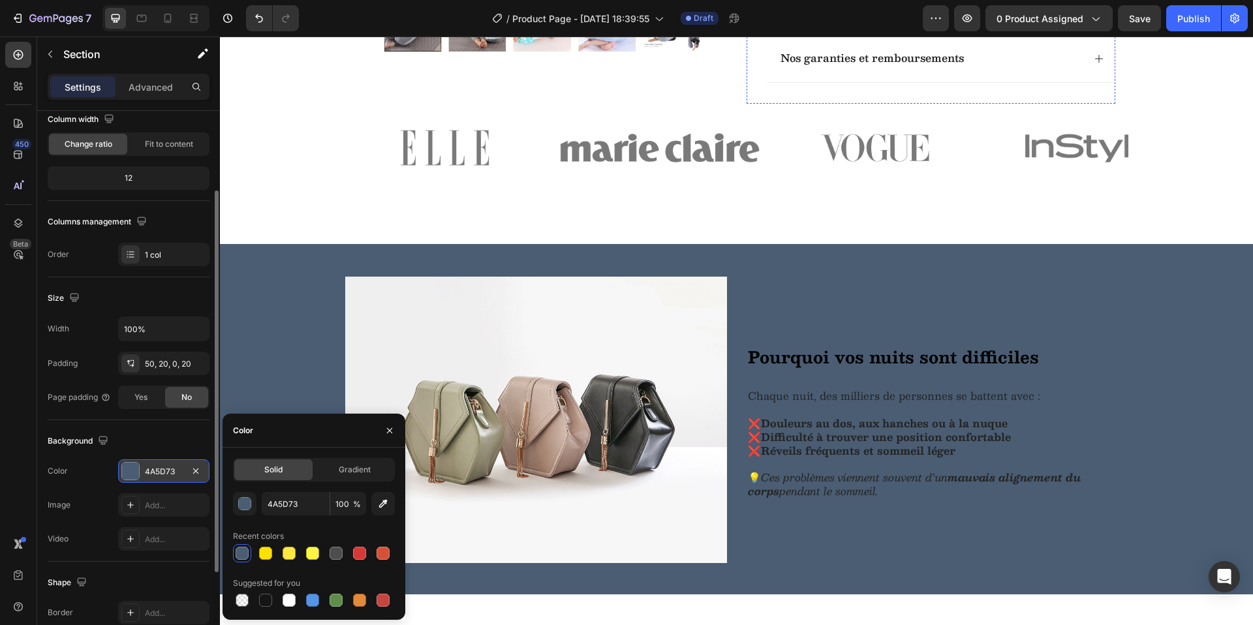
scroll to position [698, 0]
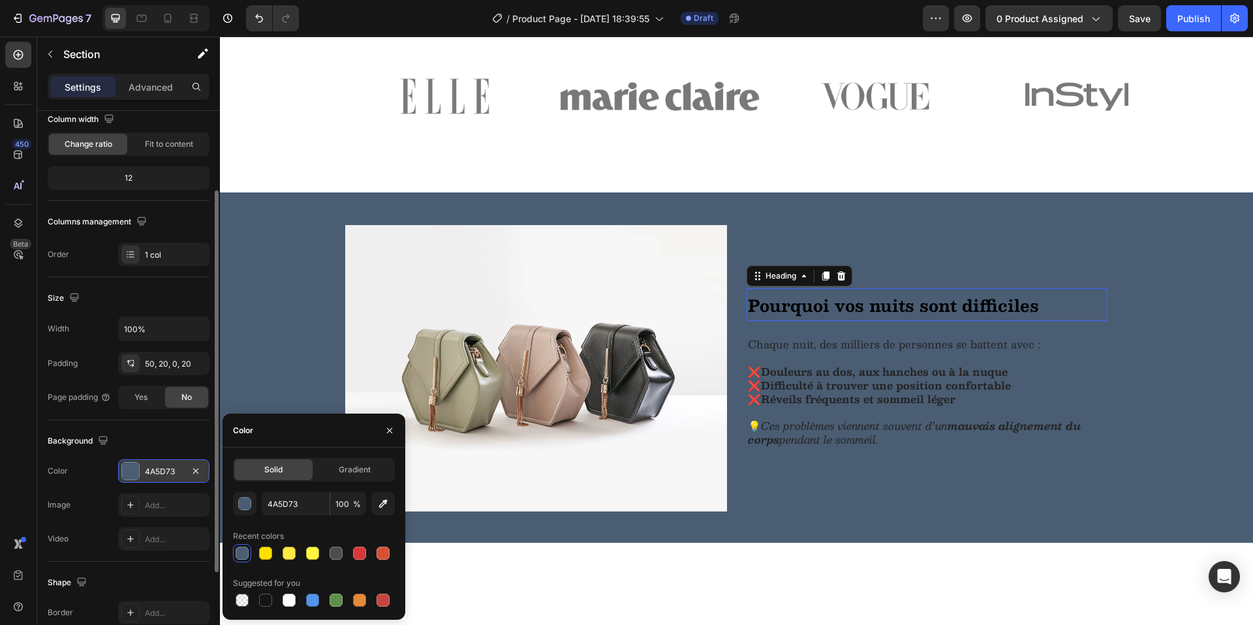
click at [823, 319] on strong "Pourquoi vos nuits sont difficiles" at bounding box center [893, 305] width 291 height 27
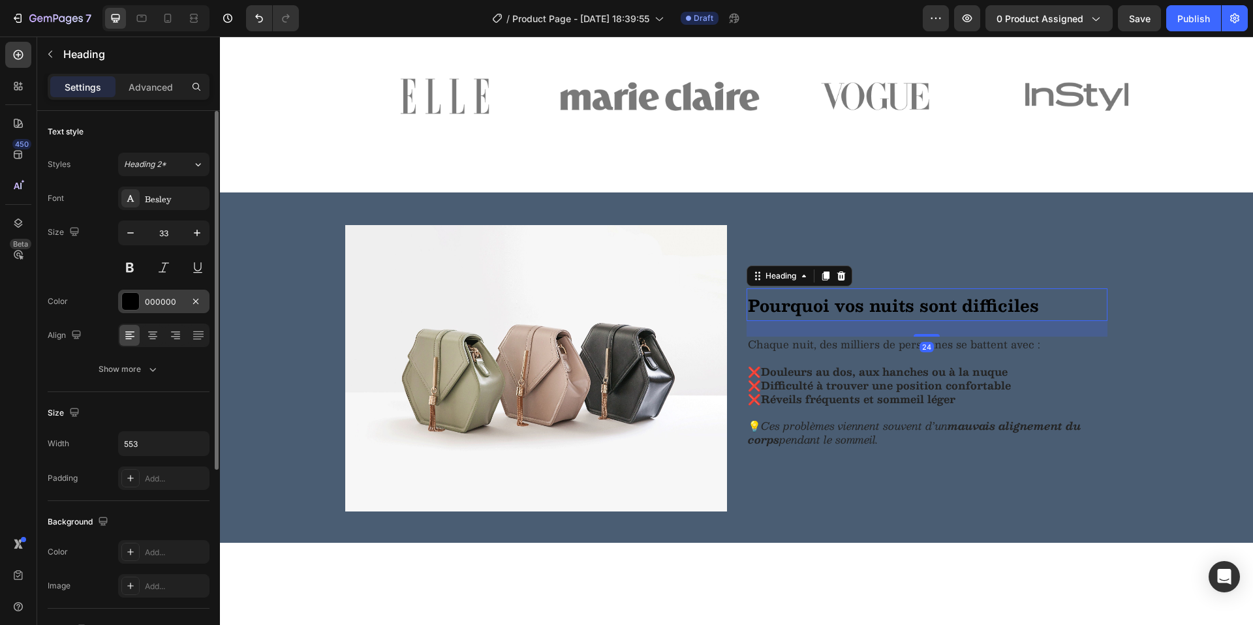
click at [159, 307] on div "000000" at bounding box center [164, 302] width 38 height 12
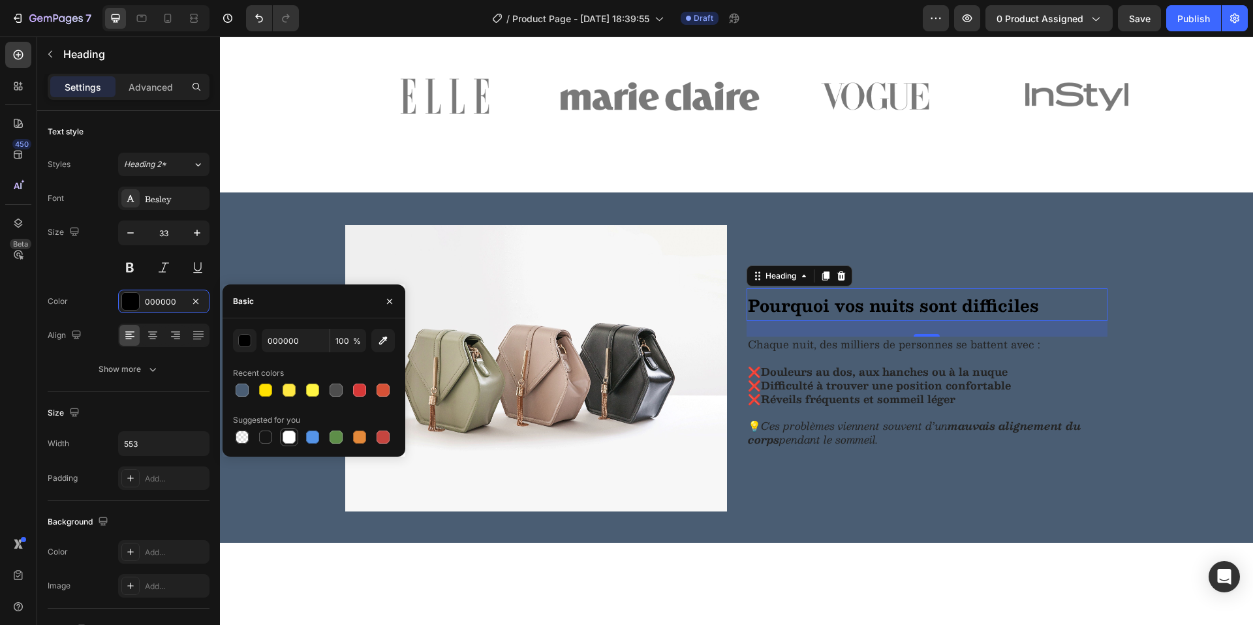
click at [285, 440] on div at bounding box center [289, 437] width 13 height 13
type input "FFFFFF"
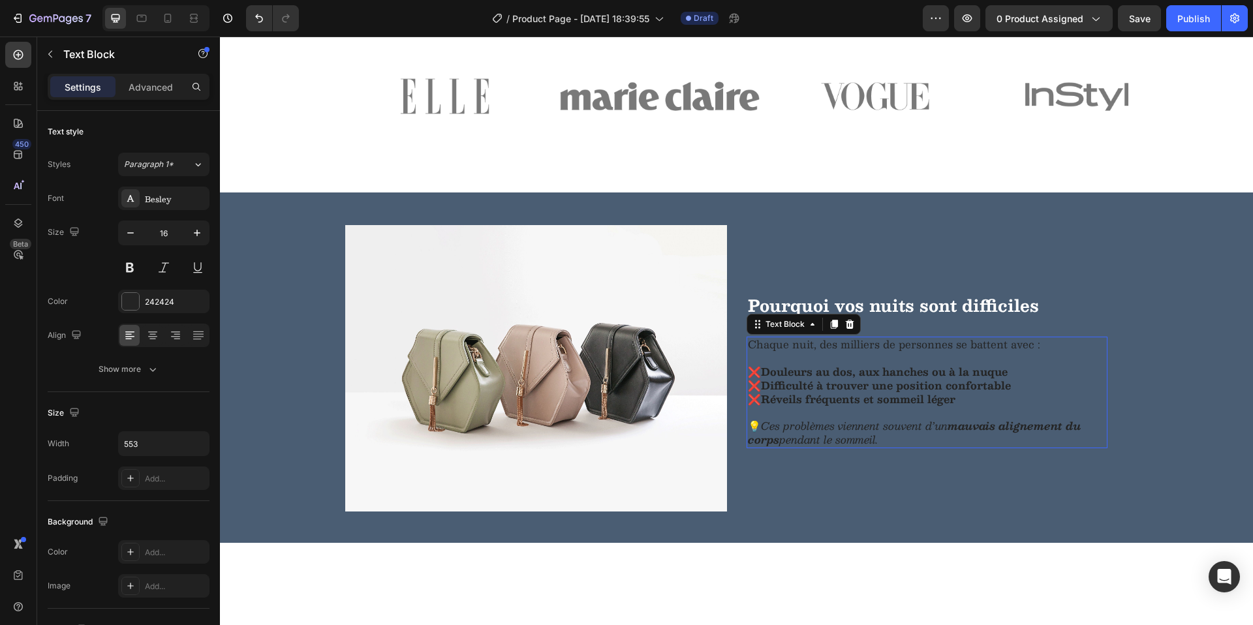
click at [837, 380] on strong "Douleurs au dos, aux hanches ou à la nuque" at bounding box center [884, 372] width 247 height 18
click at [158, 301] on div "242424" at bounding box center [164, 302] width 38 height 12
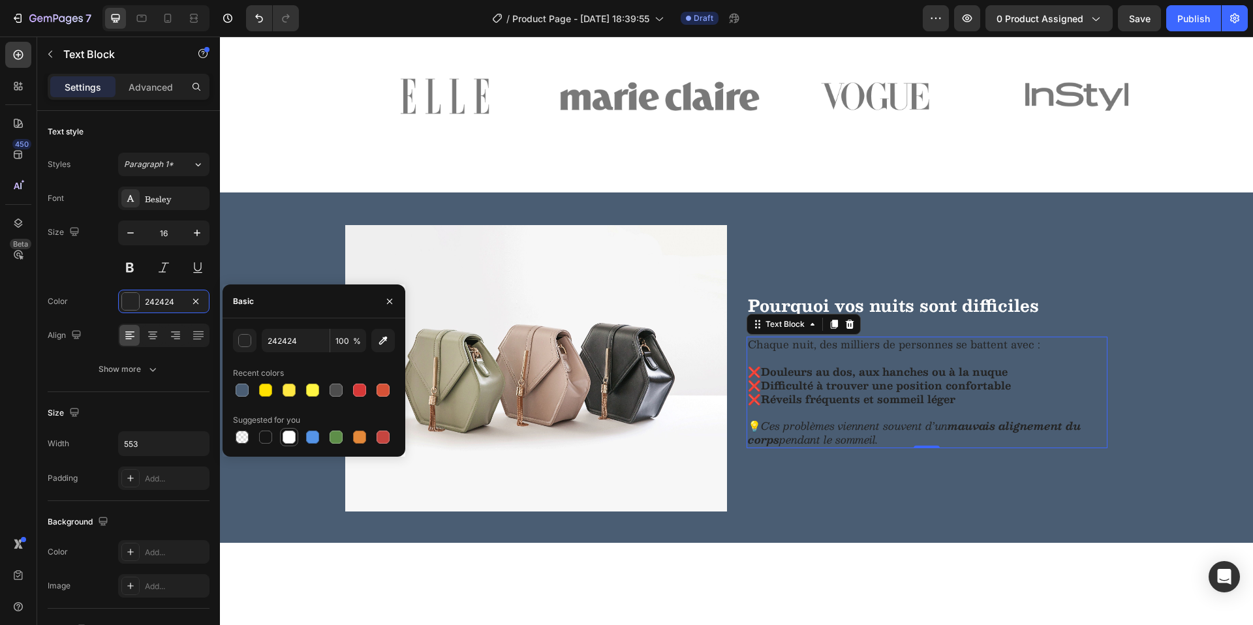
click at [291, 442] on div at bounding box center [289, 437] width 13 height 13
type input "FFFFFF"
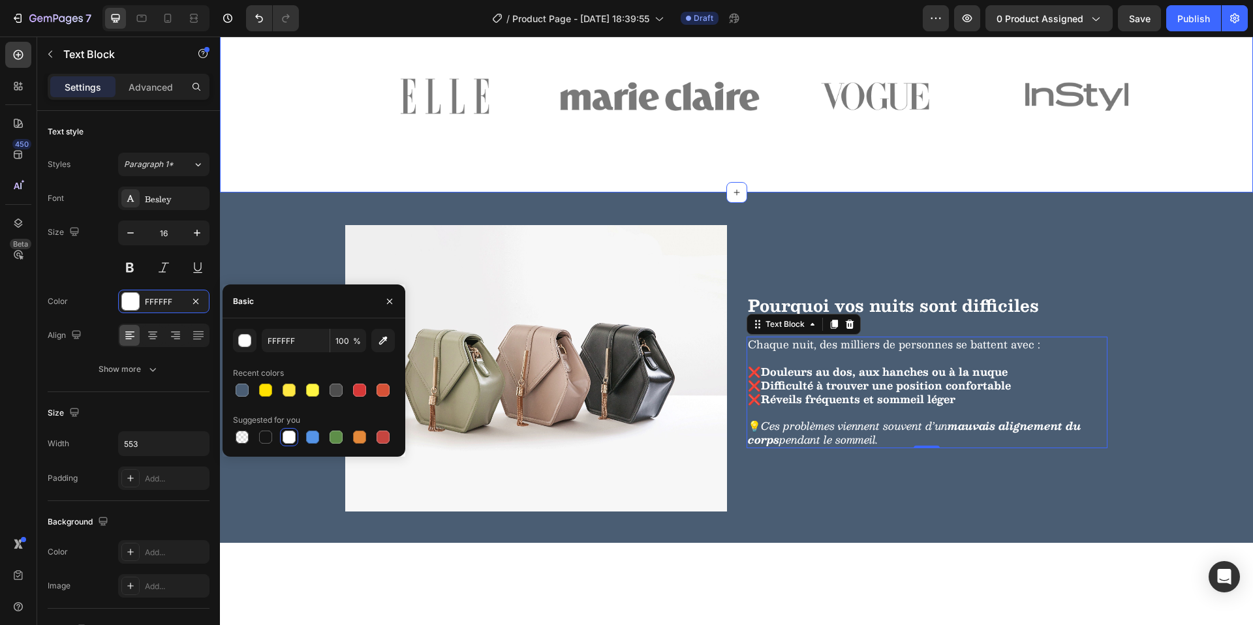
click at [312, 192] on div "Image Image Image Image Image Carousel" at bounding box center [736, 122] width 1033 height 140
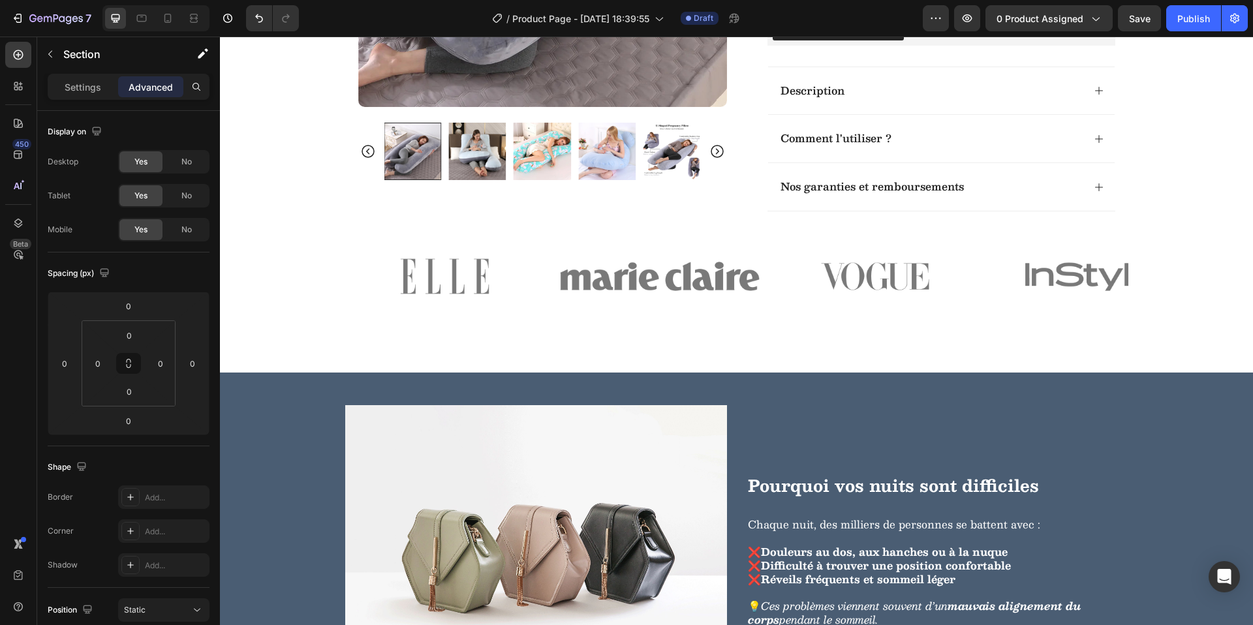
scroll to position [525, 0]
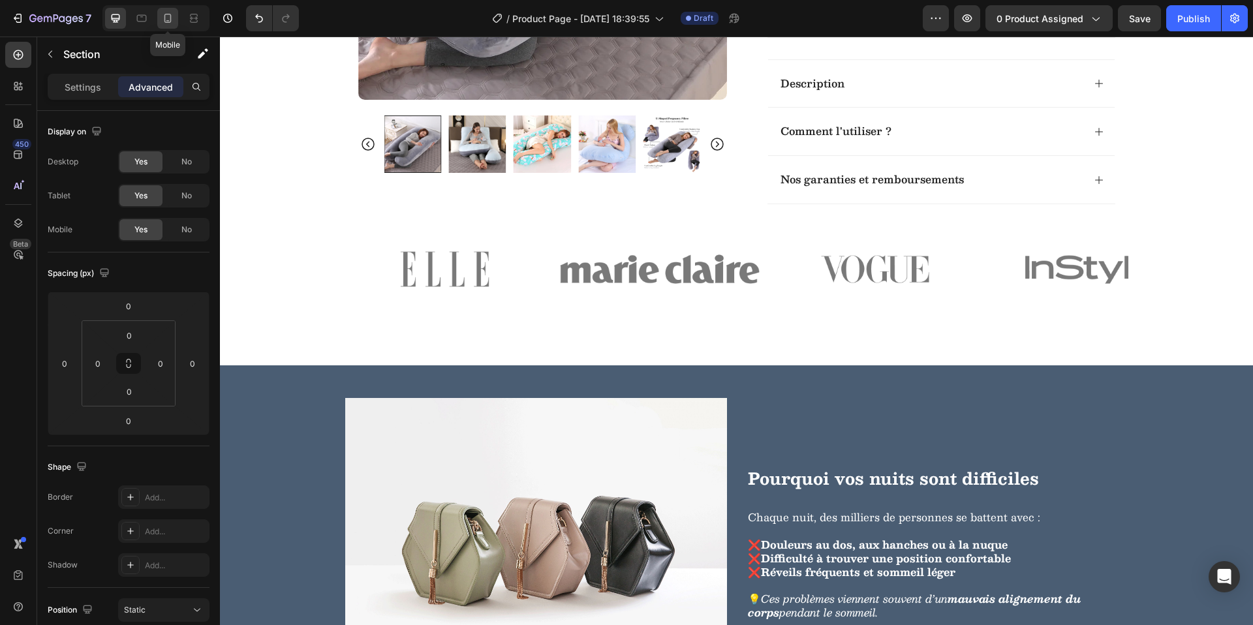
click at [167, 20] on icon at bounding box center [167, 18] width 7 height 9
type input "70"
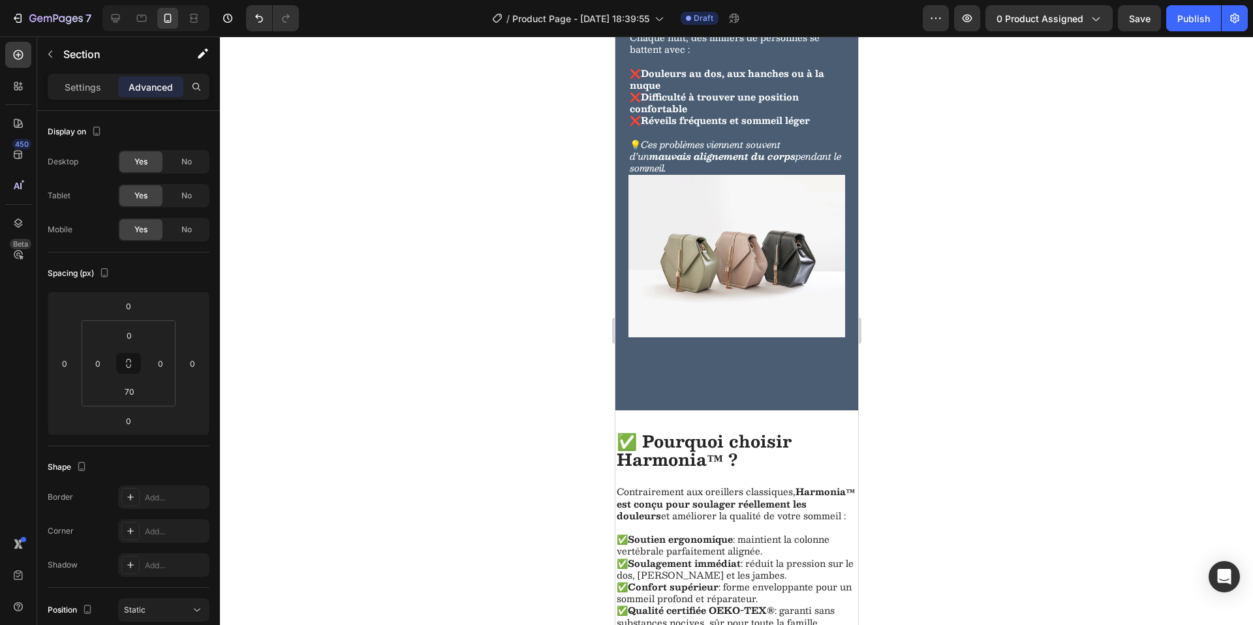
scroll to position [1017, 0]
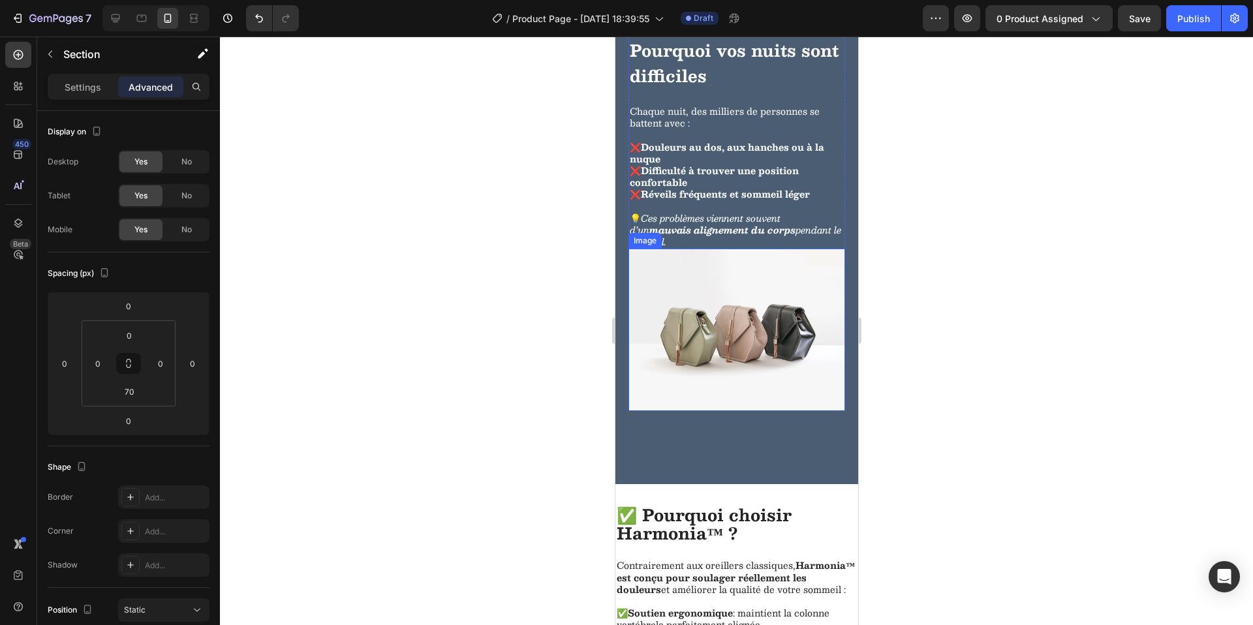
click at [744, 411] on img at bounding box center [736, 330] width 217 height 162
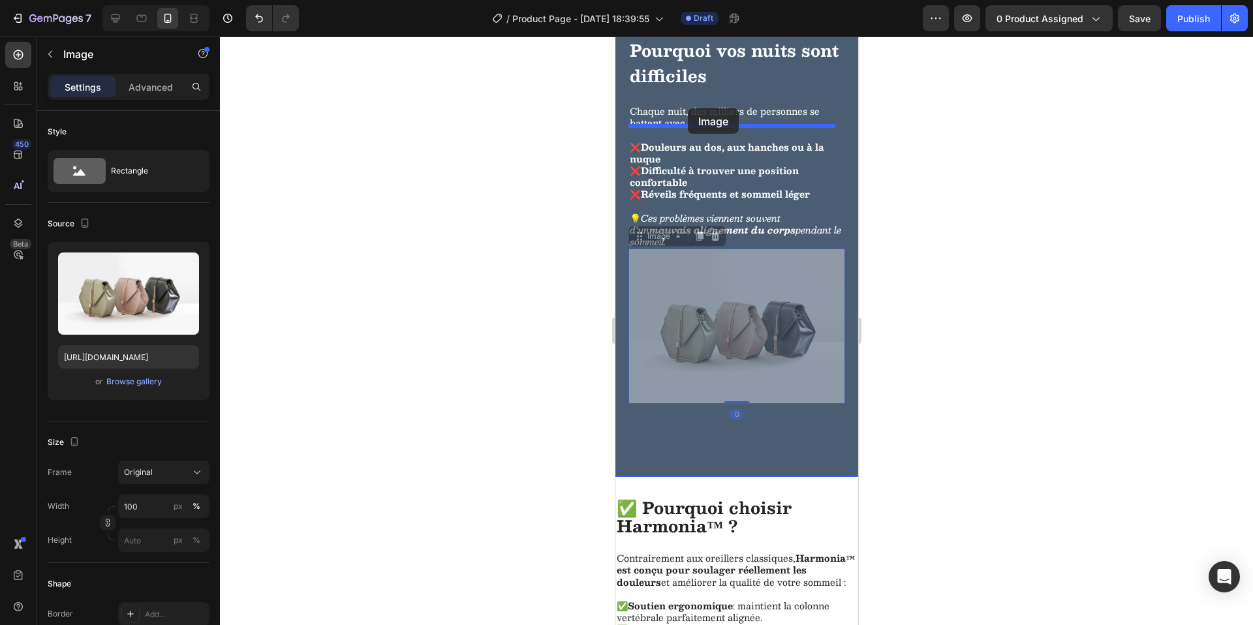
drag, startPoint x: 637, startPoint y: 346, endPoint x: 686, endPoint y: 110, distance: 241.2
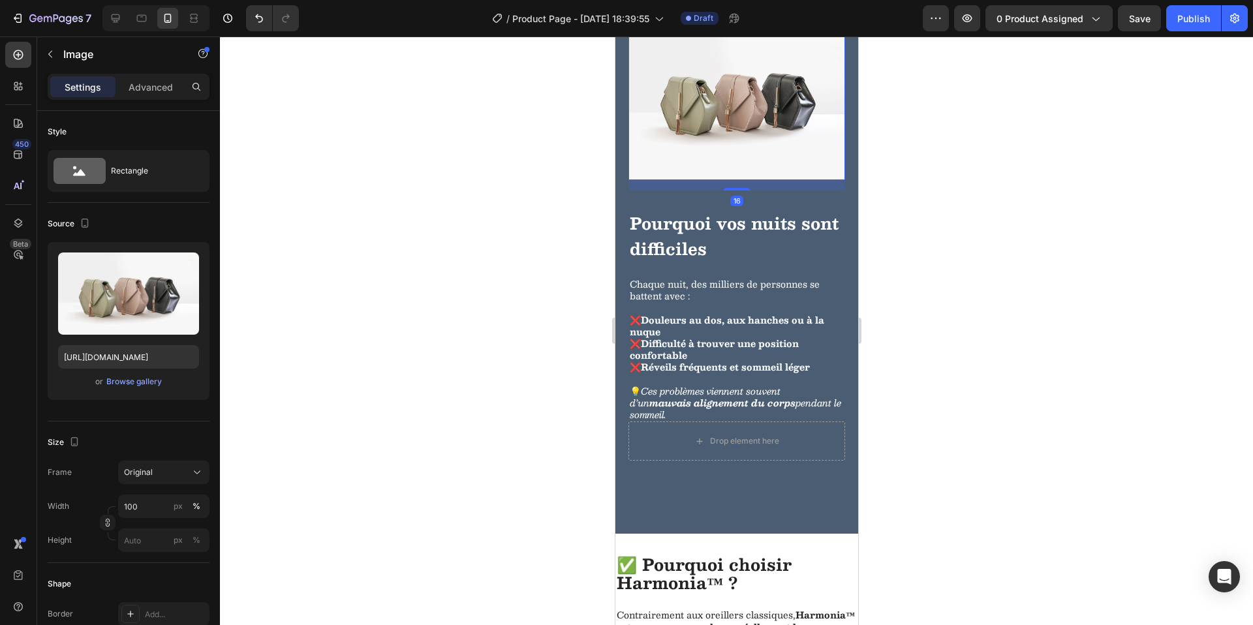
click at [942, 316] on div at bounding box center [736, 331] width 1033 height 589
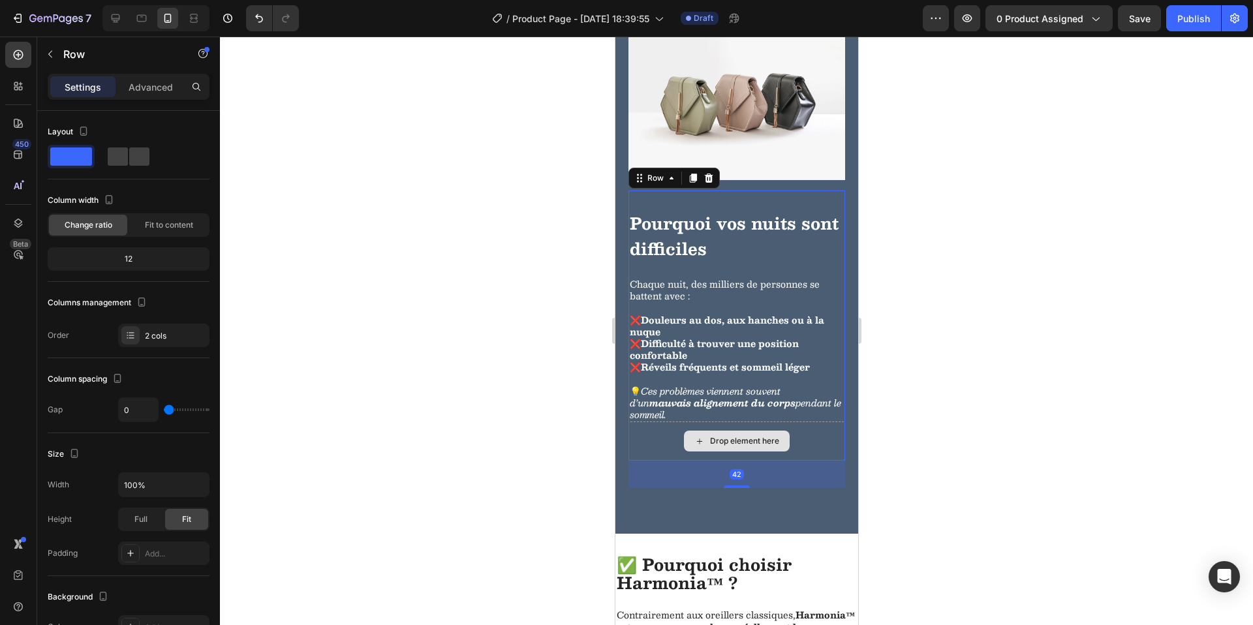
click at [784, 461] on div "Drop element here" at bounding box center [736, 441] width 217 height 39
click at [801, 461] on div "Drop element here" at bounding box center [736, 441] width 217 height 39
click at [815, 461] on div "Drop element here" at bounding box center [736, 441] width 217 height 39
click at [669, 461] on div "Drop element here" at bounding box center [736, 441] width 217 height 39
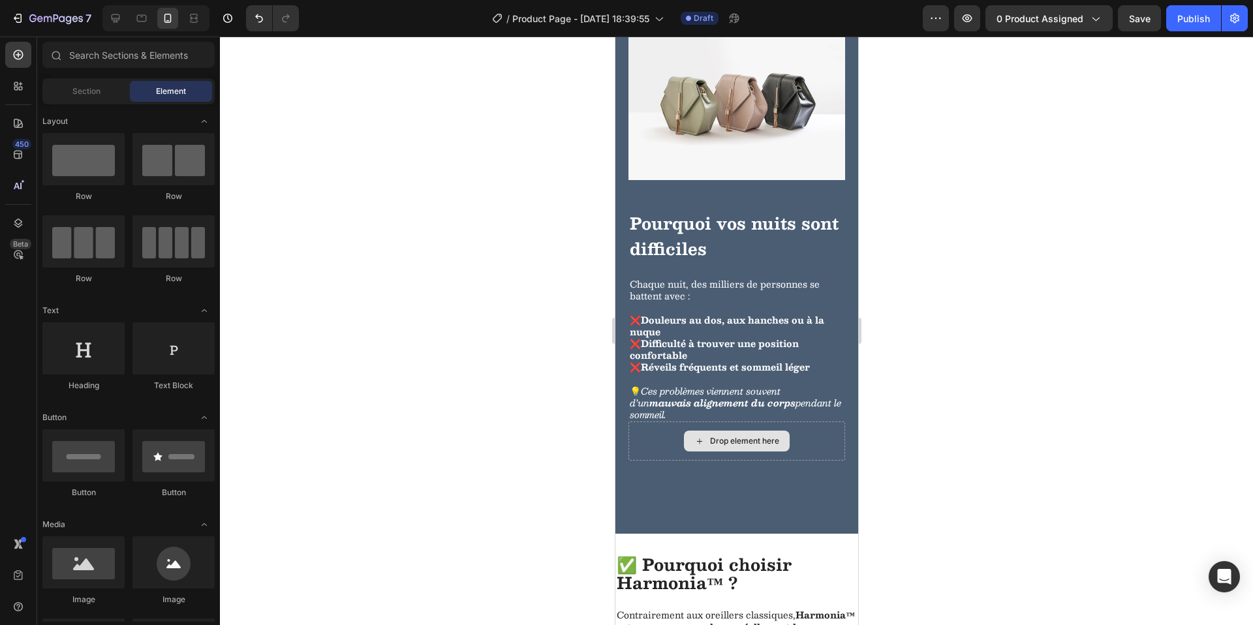
click at [694, 447] on icon at bounding box center [699, 441] width 10 height 11
click at [665, 461] on div "Drop element here" at bounding box center [736, 441] width 217 height 39
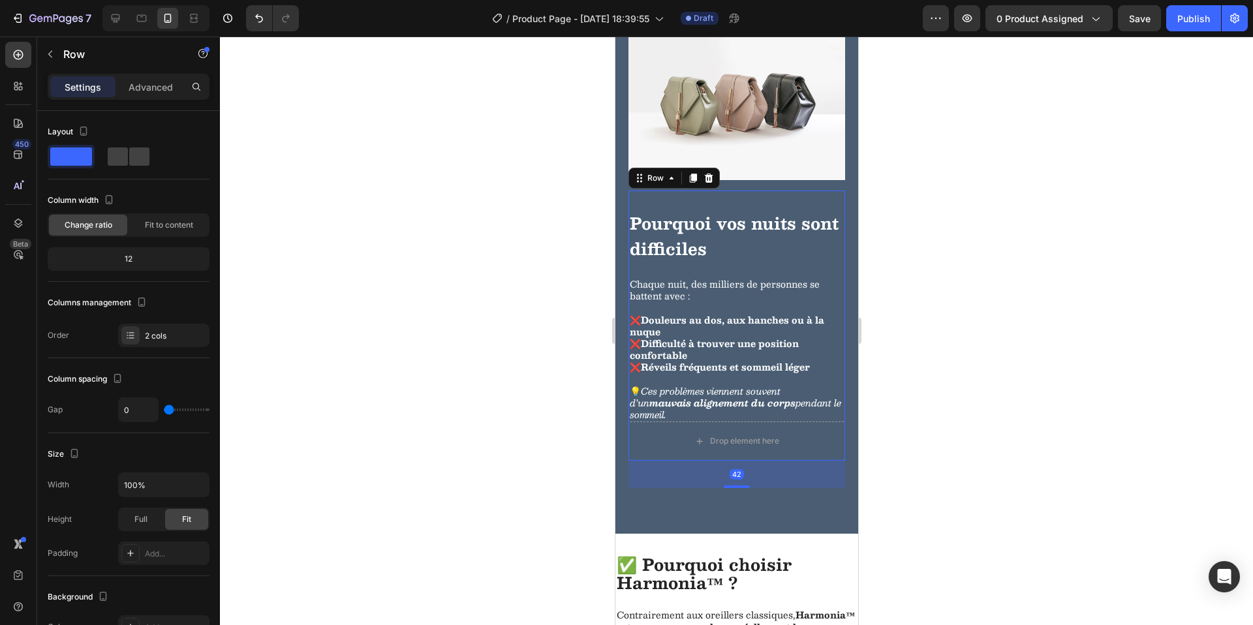
click at [563, 491] on div at bounding box center [736, 331] width 1033 height 589
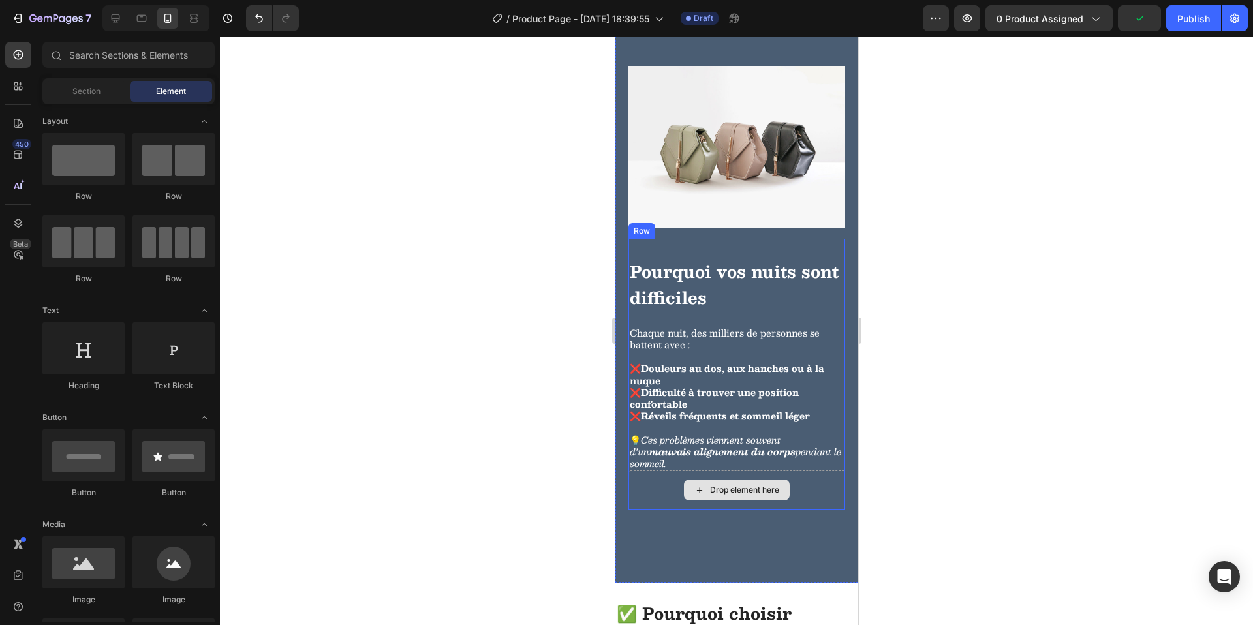
scroll to position [1001, 0]
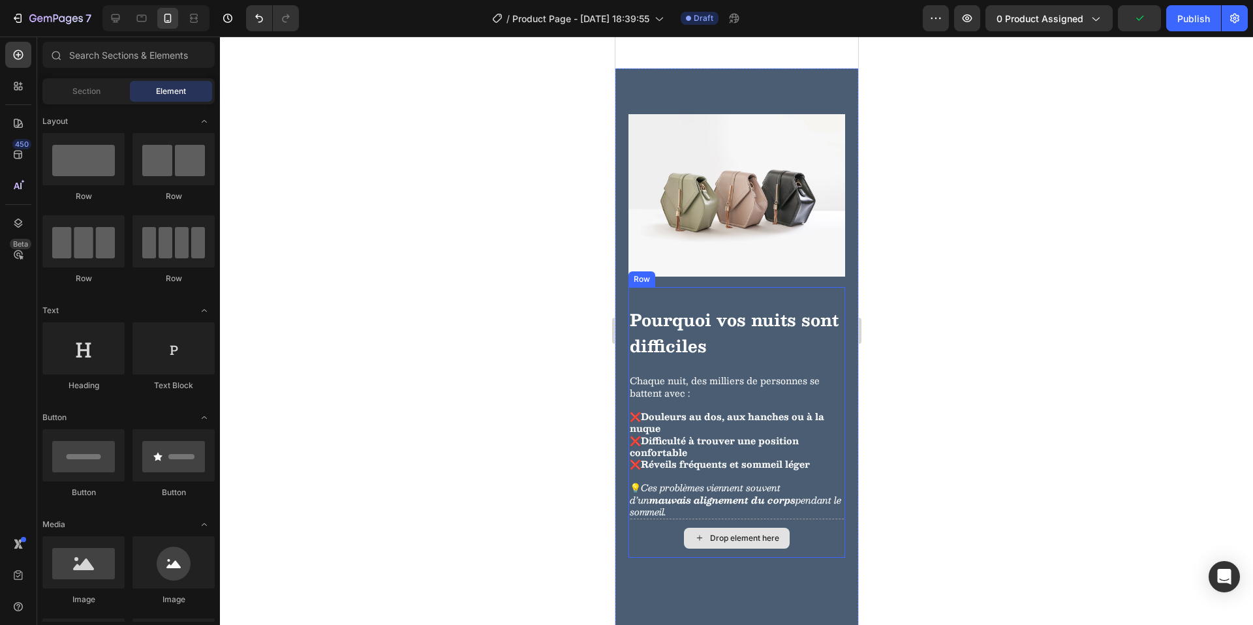
click at [826, 558] on div "Drop element here" at bounding box center [736, 538] width 217 height 39
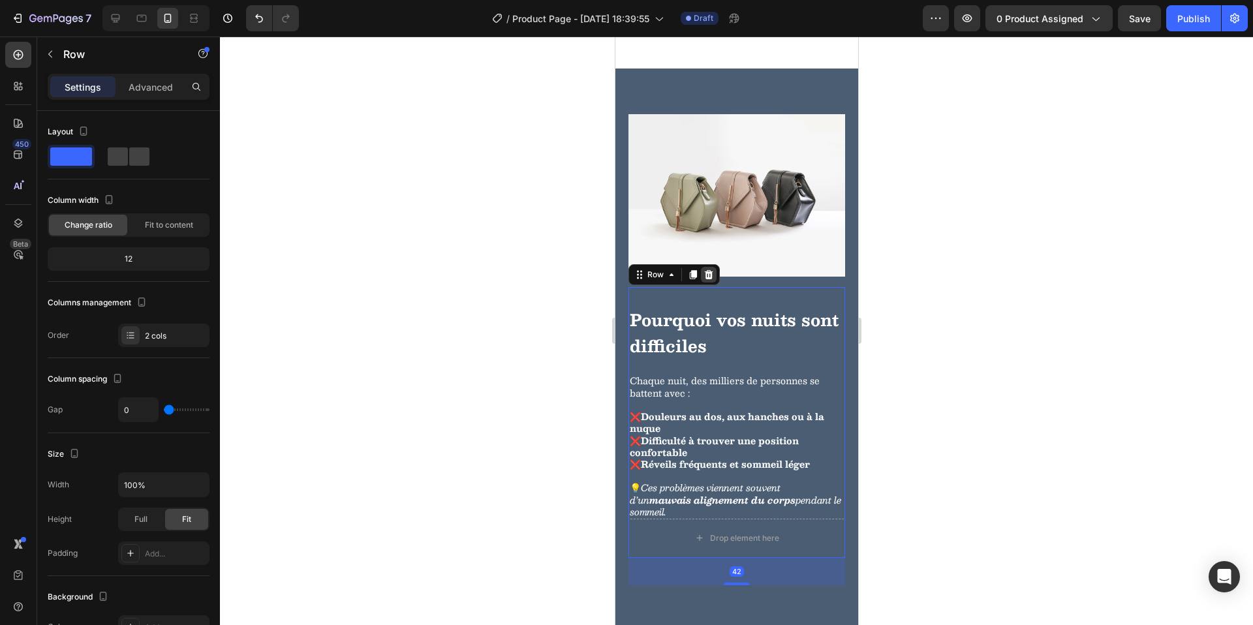
click at [713, 283] on div at bounding box center [708, 275] width 16 height 16
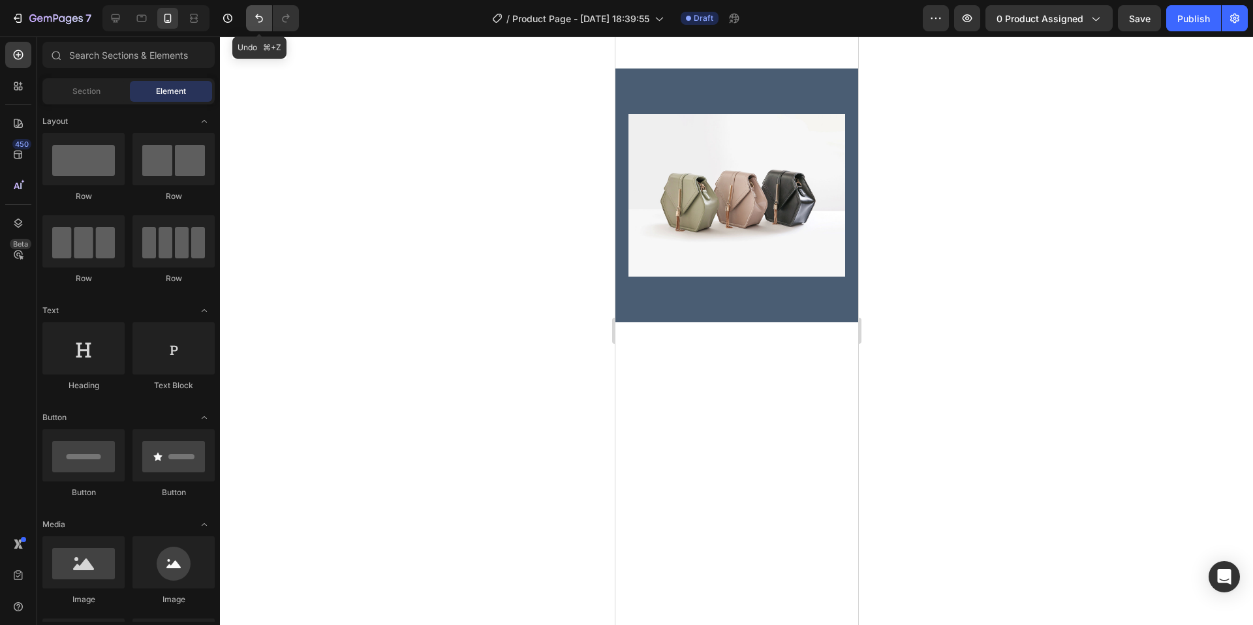
click at [262, 21] on icon "Undo/Redo" at bounding box center [259, 18] width 13 height 13
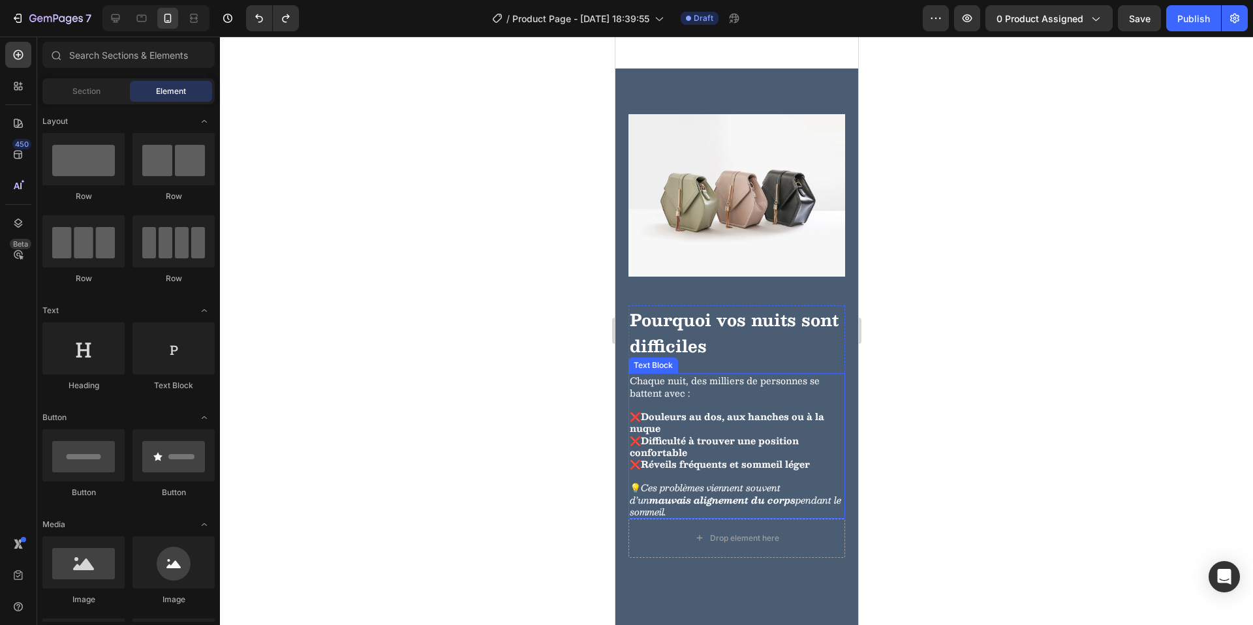
click at [563, 416] on div at bounding box center [736, 331] width 1033 height 589
click at [128, 23] on div at bounding box center [155, 18] width 107 height 26
click at [123, 22] on div at bounding box center [115, 18] width 21 height 21
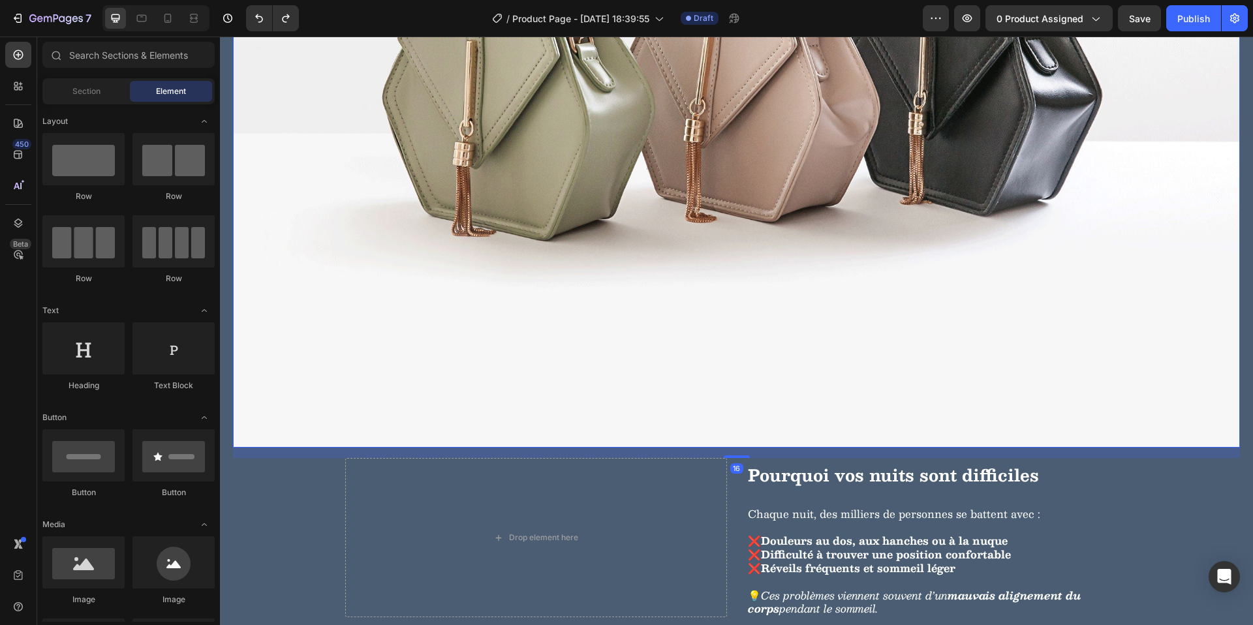
click at [530, 202] on img at bounding box center [736, 69] width 1007 height 755
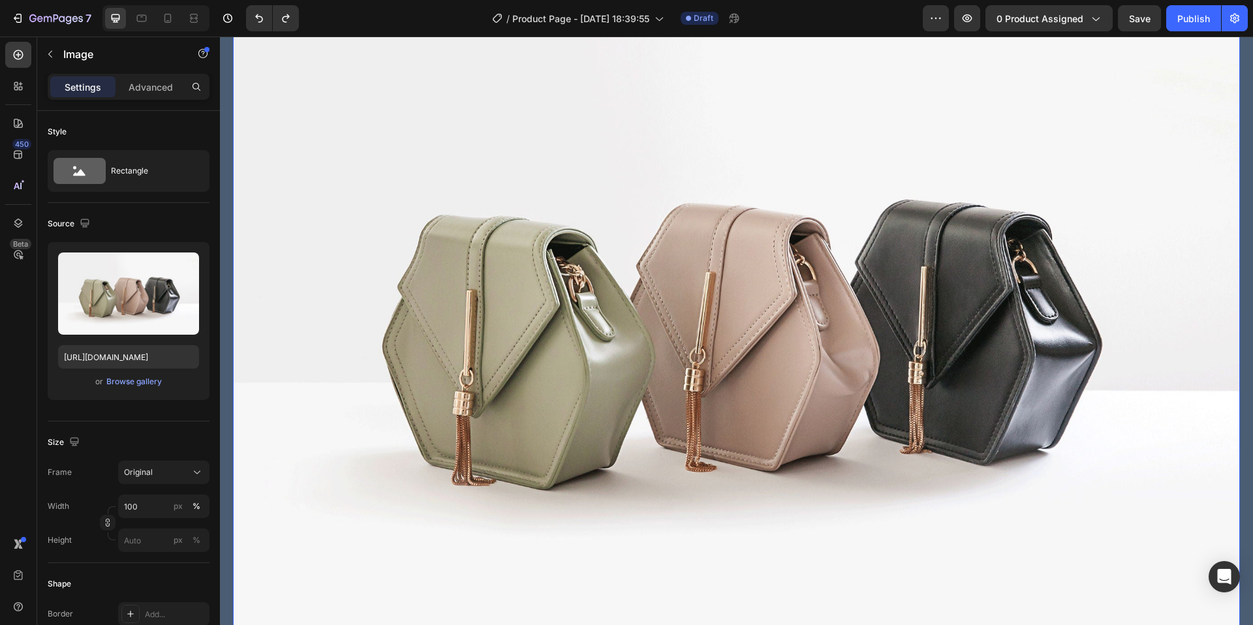
scroll to position [846, 0]
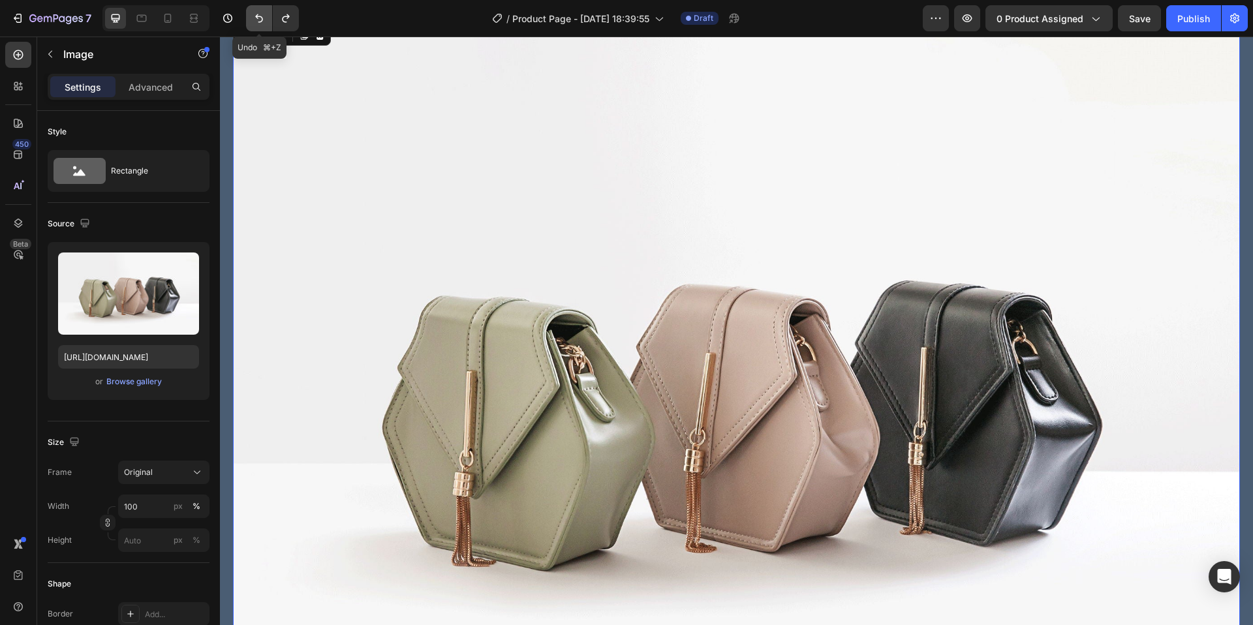
click at [262, 20] on icon "Undo/Redo" at bounding box center [259, 18] width 13 height 13
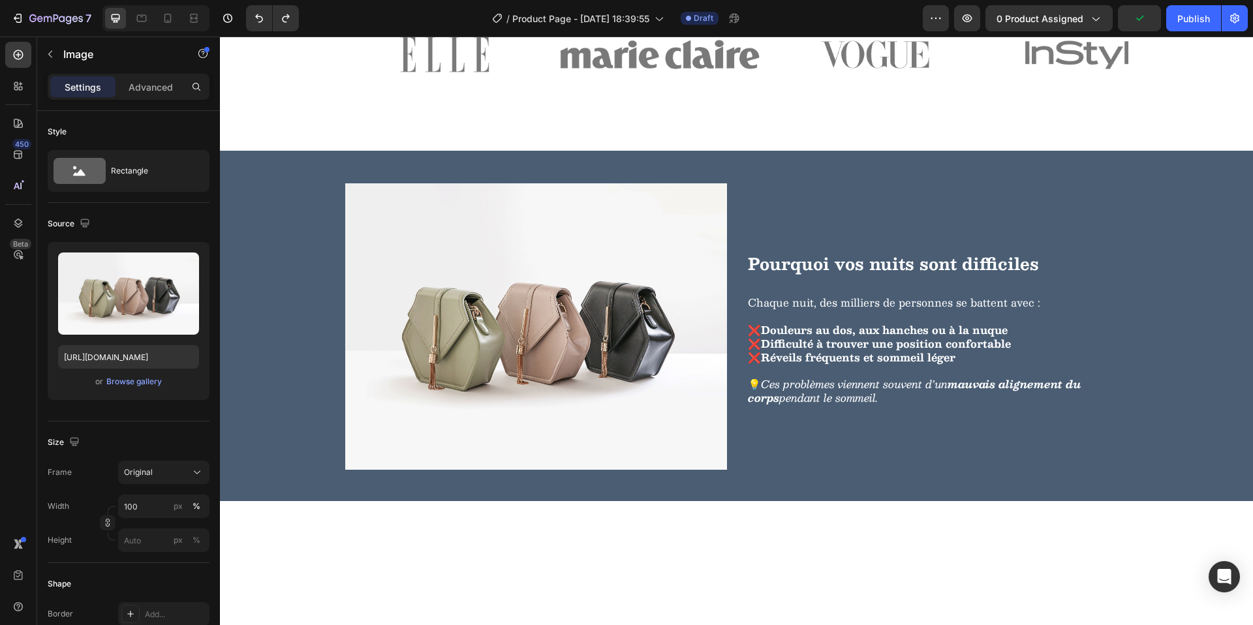
scroll to position [912, 0]
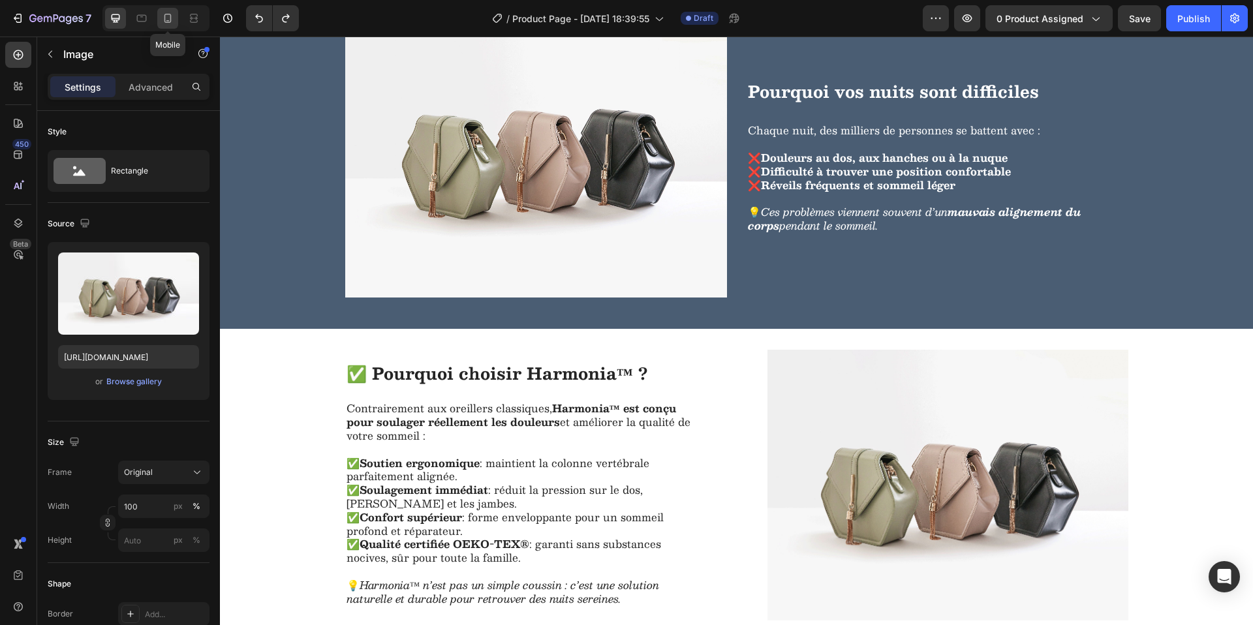
click at [174, 23] on div at bounding box center [167, 18] width 21 height 21
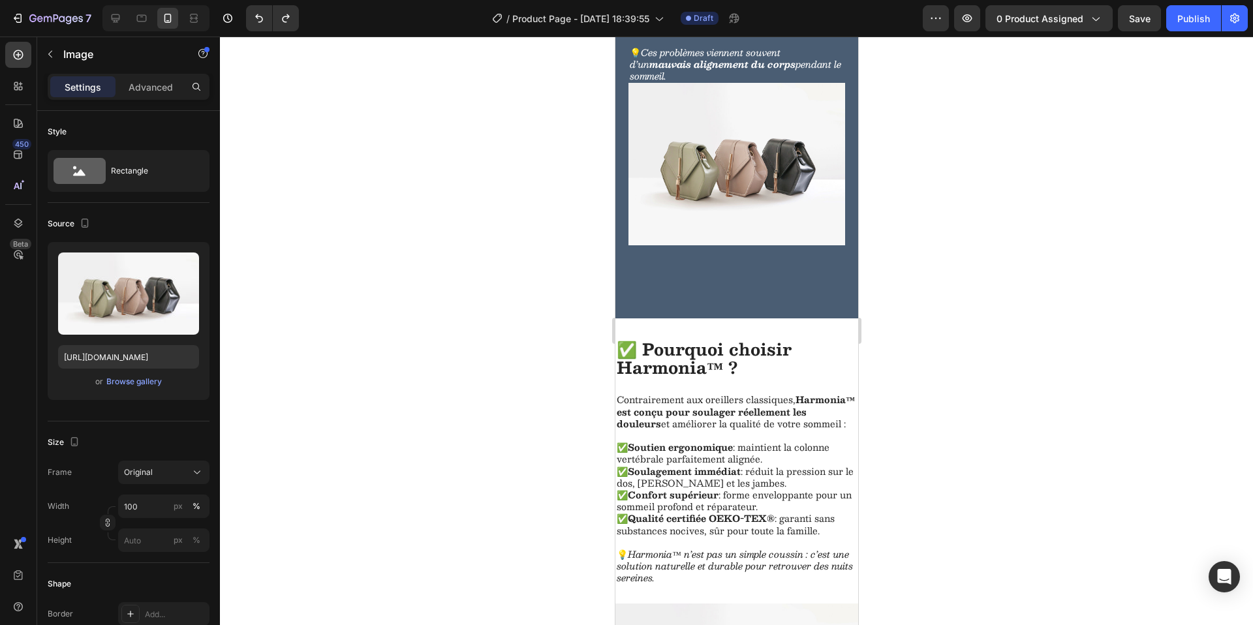
click at [712, 186] on img at bounding box center [736, 164] width 217 height 162
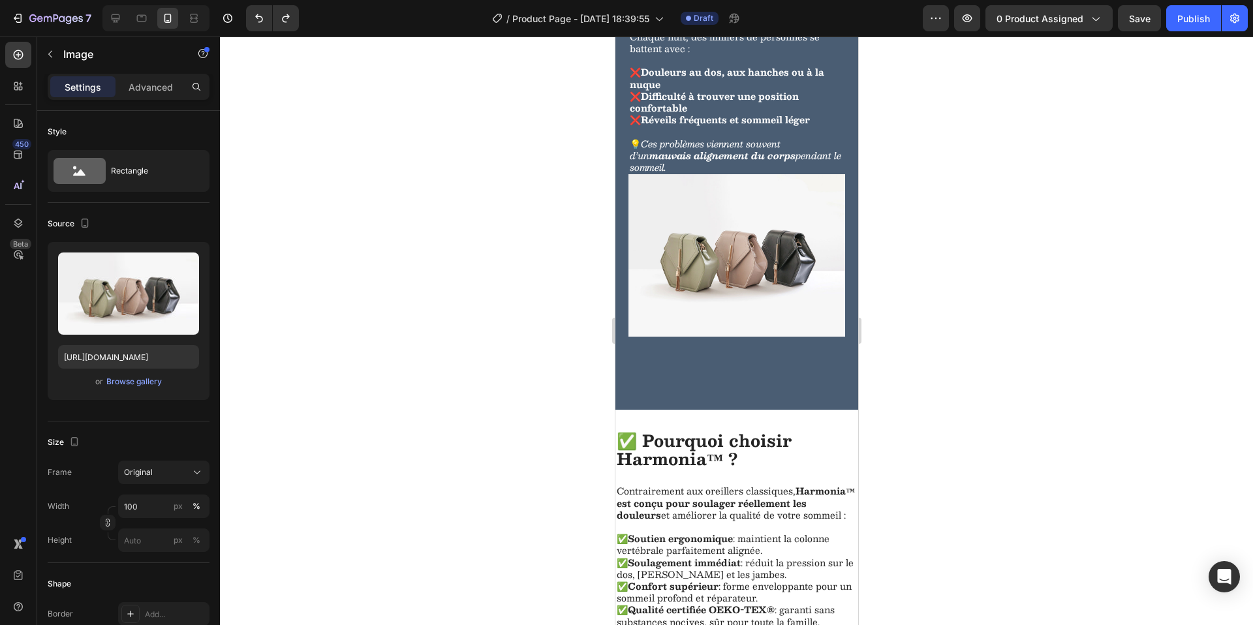
scroll to position [1052, 0]
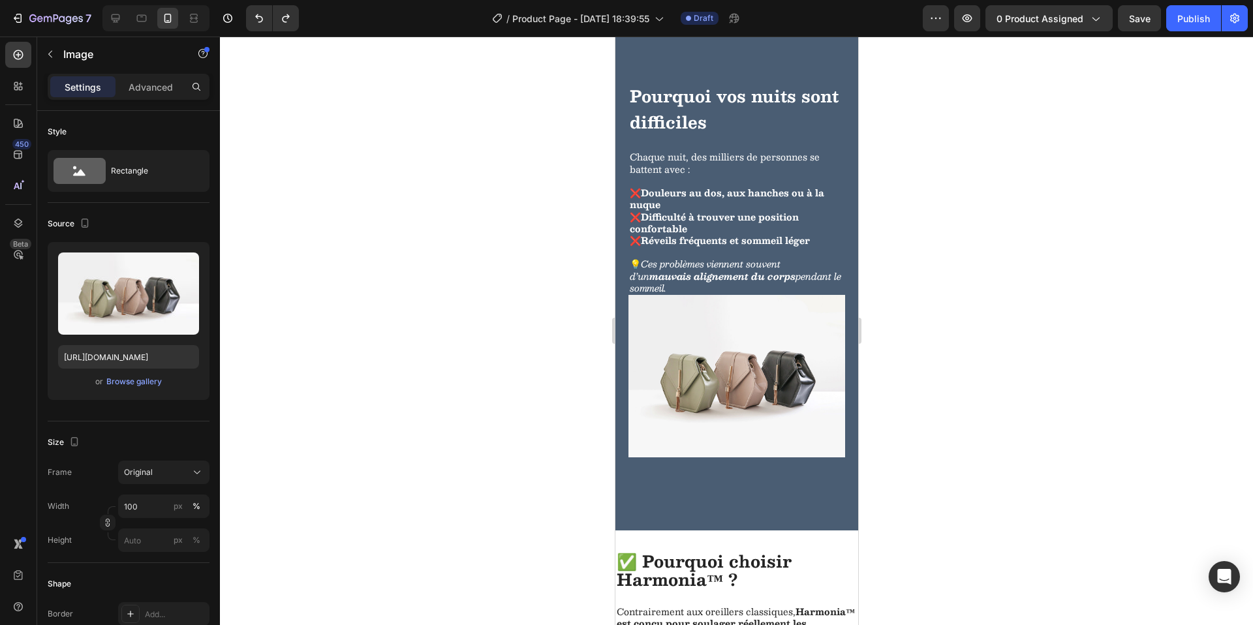
click at [779, 416] on img at bounding box center [736, 376] width 217 height 162
click at [654, 326] on img at bounding box center [736, 376] width 217 height 162
click at [659, 187] on p at bounding box center [736, 181] width 214 height 12
click at [683, 375] on img at bounding box center [736, 376] width 217 height 162
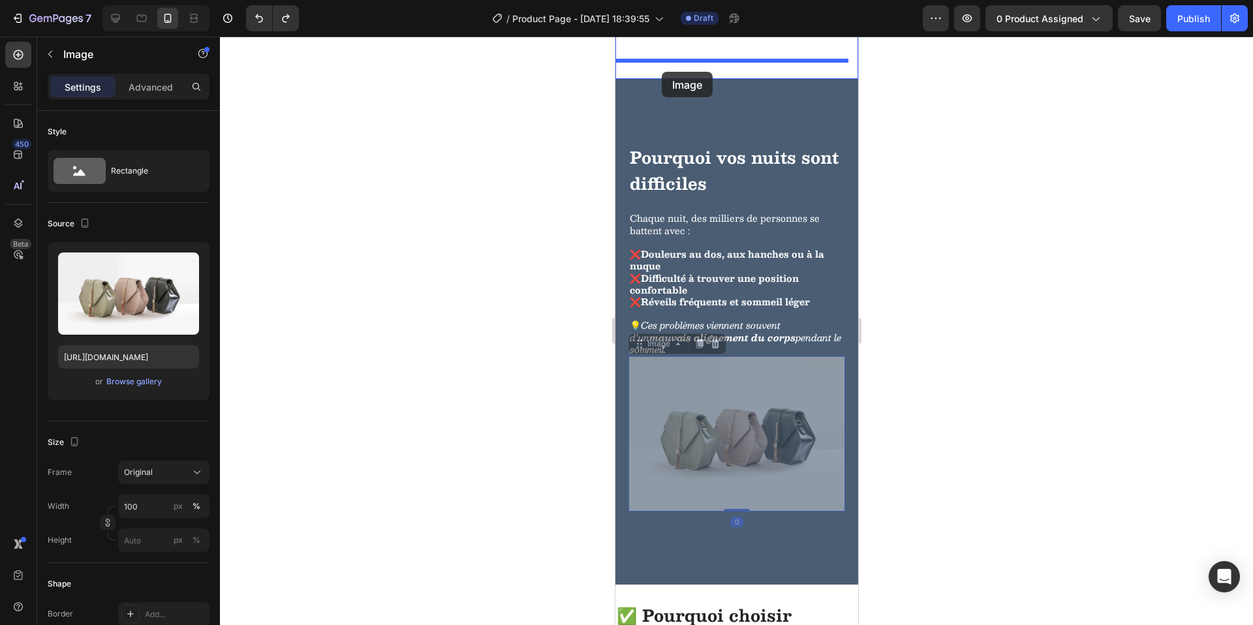
scroll to position [949, 0]
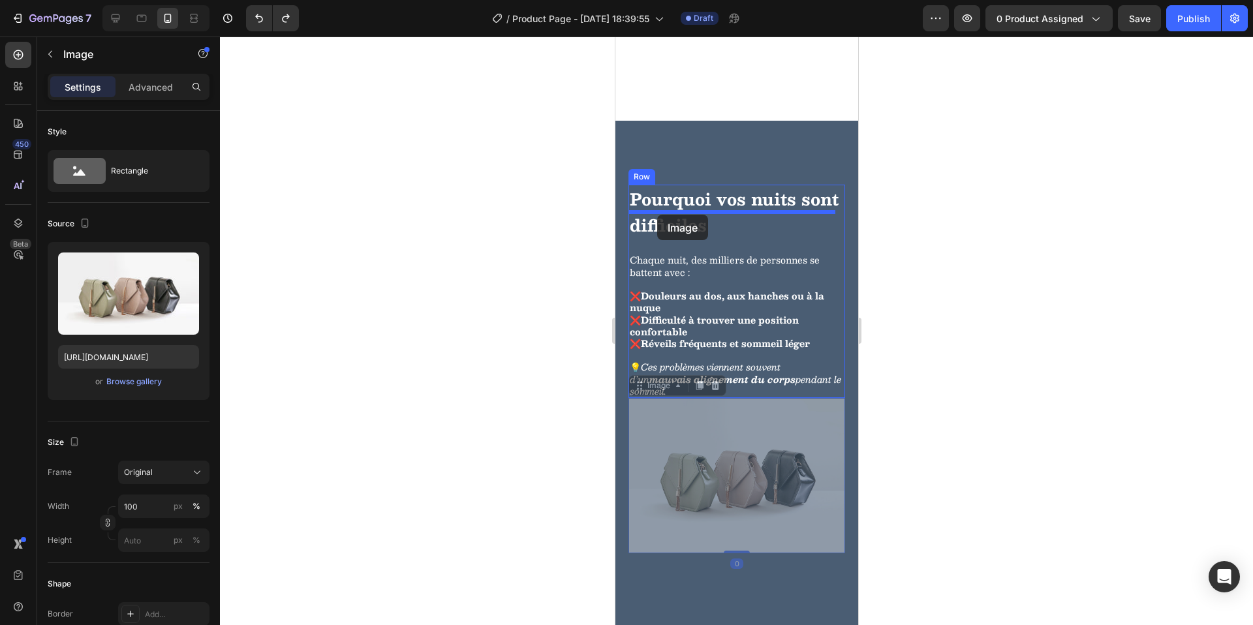
drag, startPoint x: 638, startPoint y: 307, endPoint x: 656, endPoint y: 215, distance: 94.4
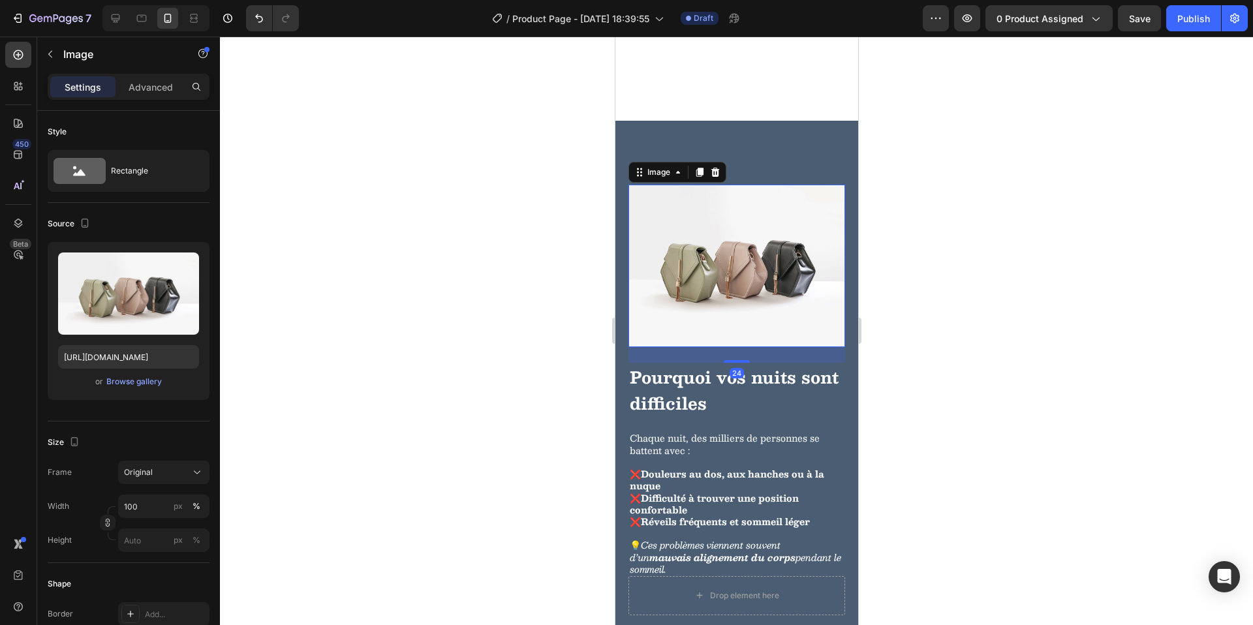
click at [1029, 408] on div at bounding box center [736, 331] width 1033 height 589
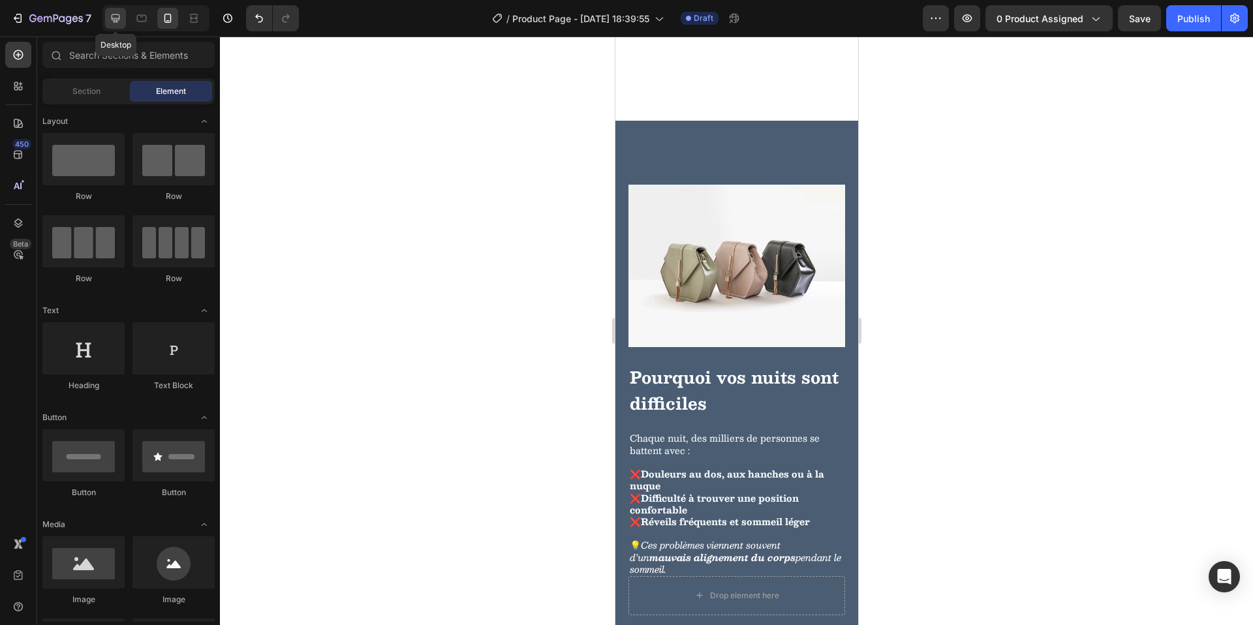
click at [122, 18] on div at bounding box center [115, 18] width 21 height 21
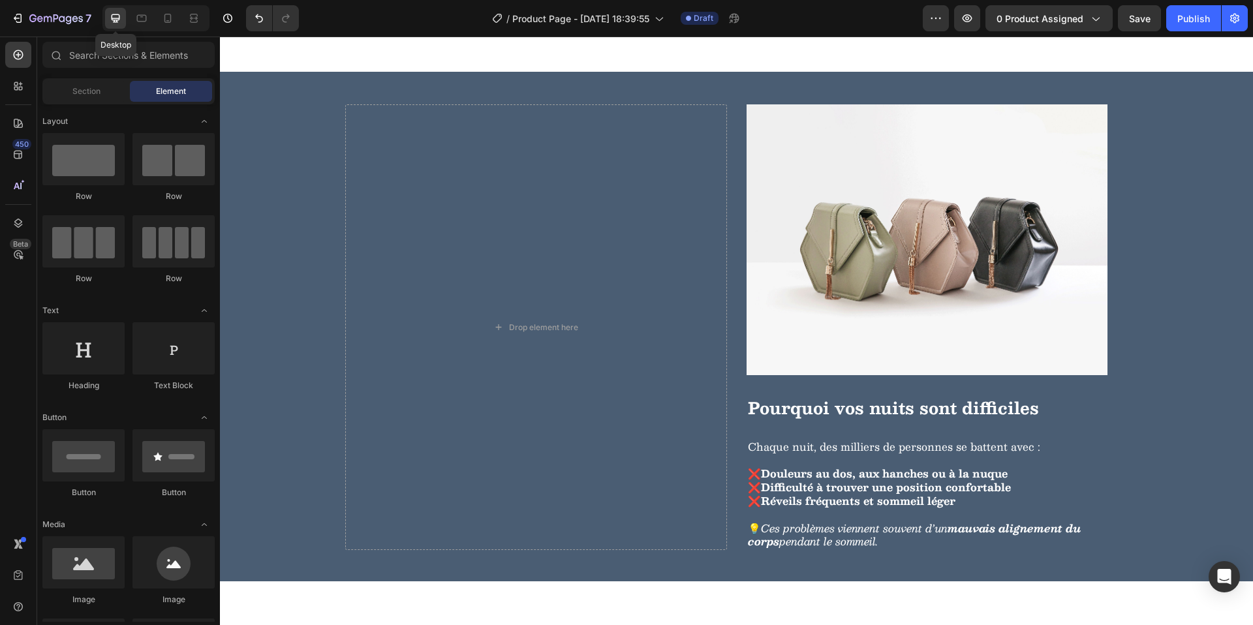
scroll to position [1069, 0]
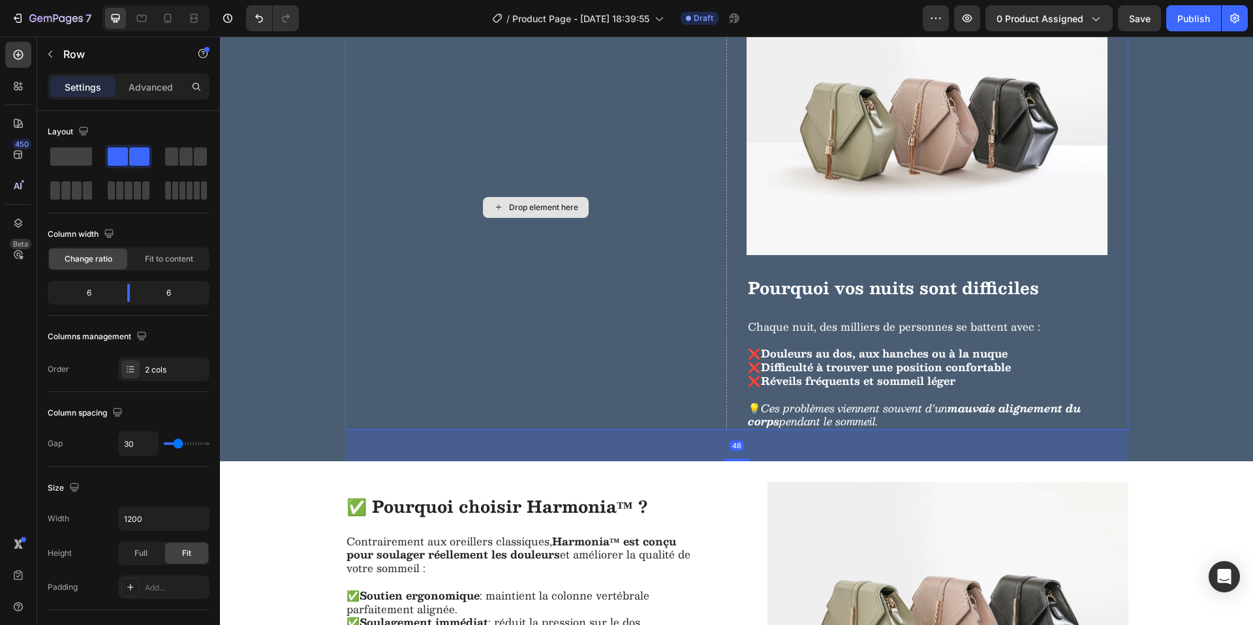
click at [641, 172] on div "Drop element here" at bounding box center [536, 207] width 382 height 446
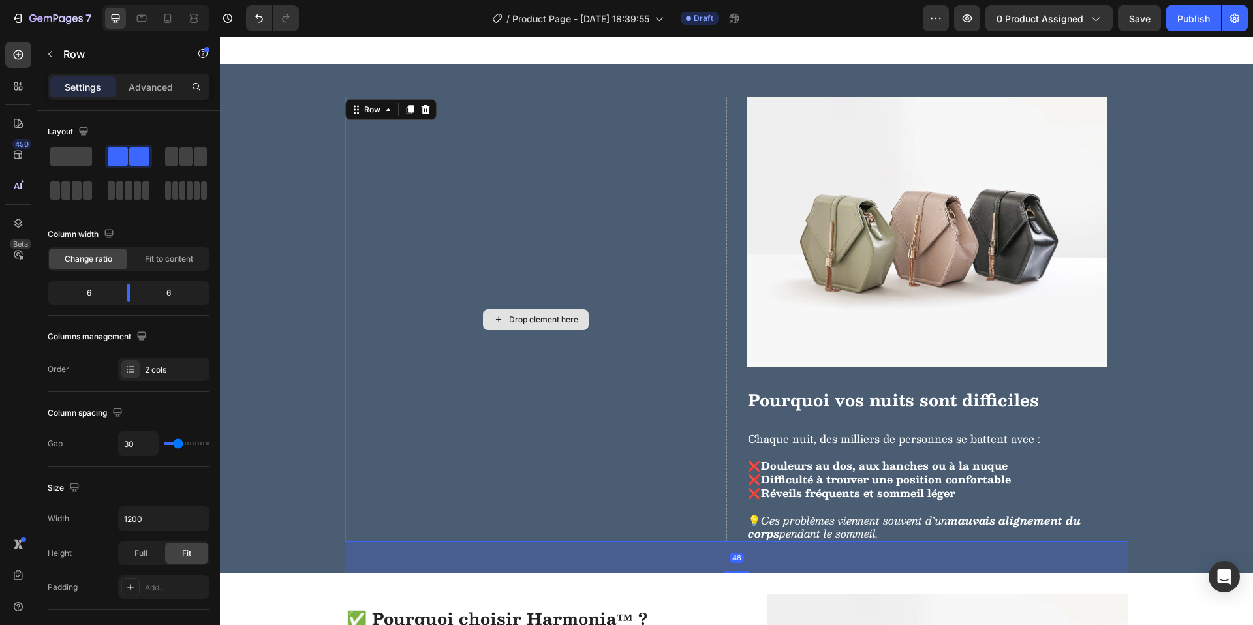
scroll to position [952, 0]
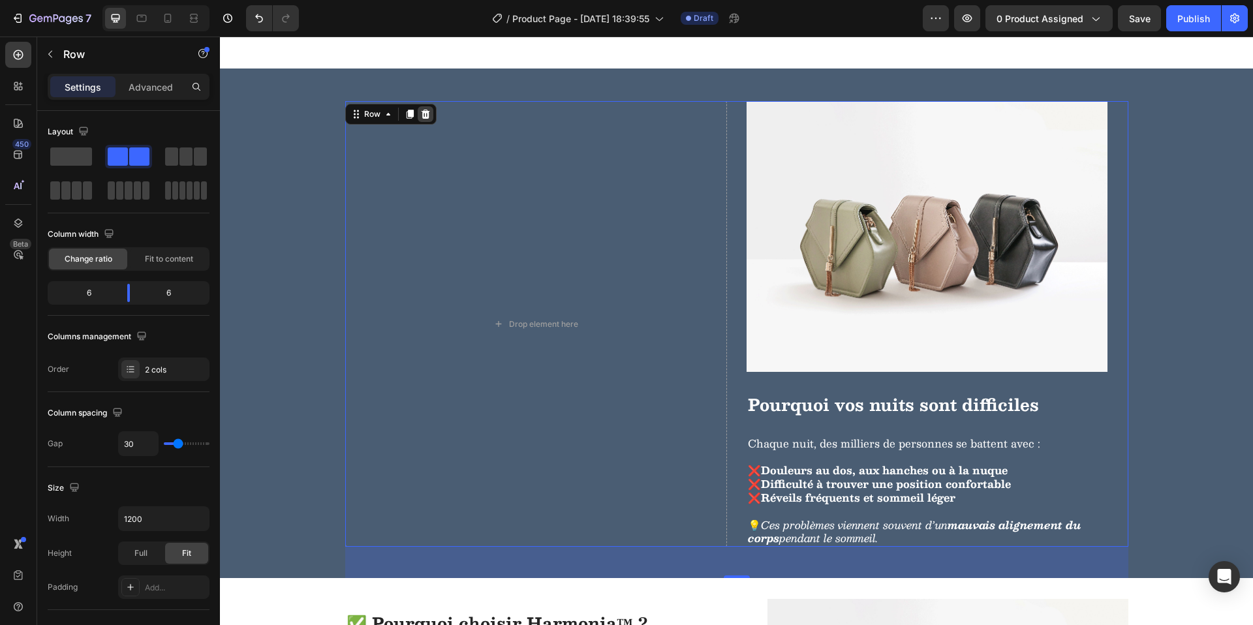
click at [420, 114] on icon at bounding box center [425, 114] width 10 height 10
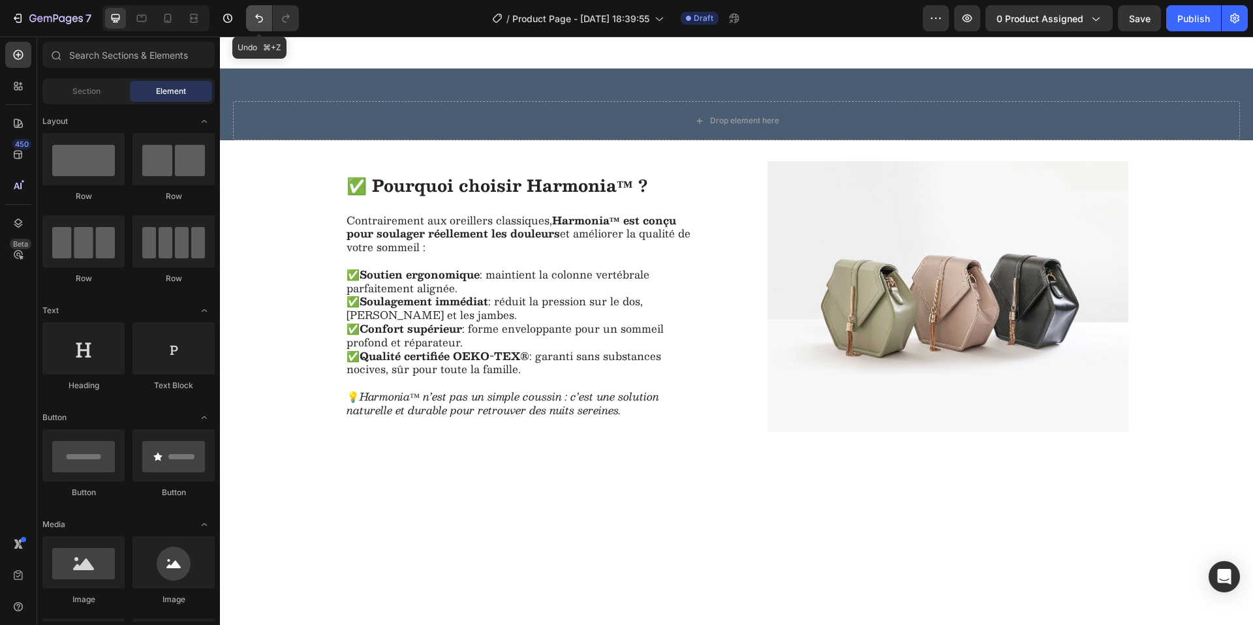
click at [252, 11] on button "Undo/Redo" at bounding box center [259, 18] width 26 height 26
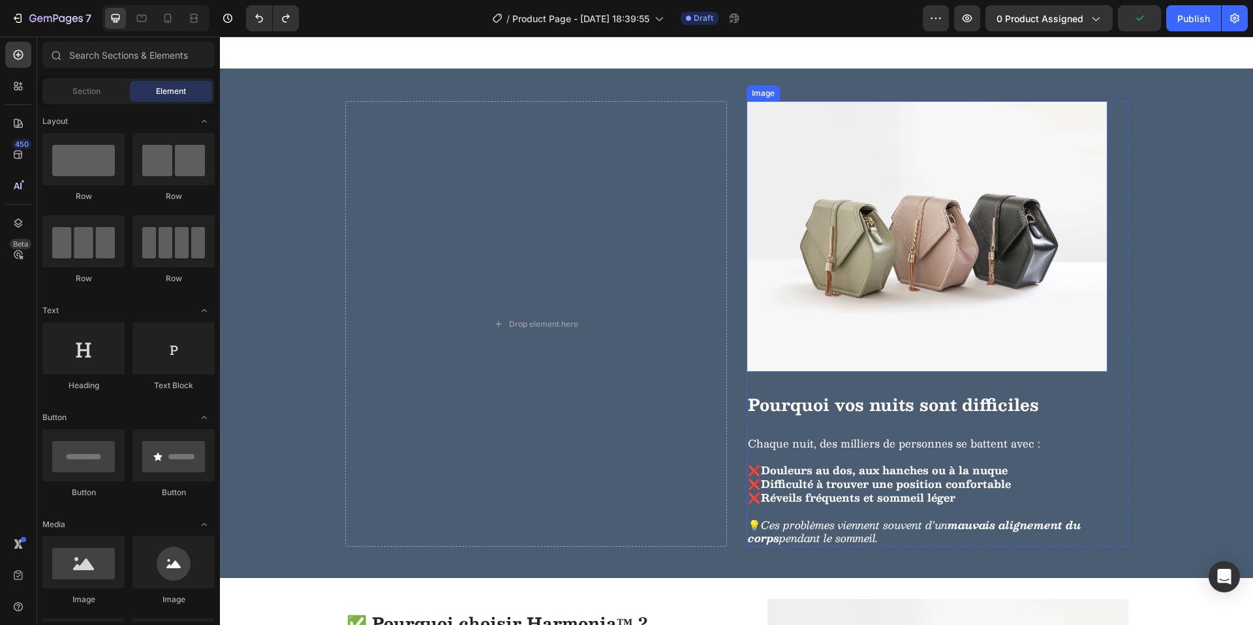
click at [933, 226] on img at bounding box center [926, 236] width 361 height 271
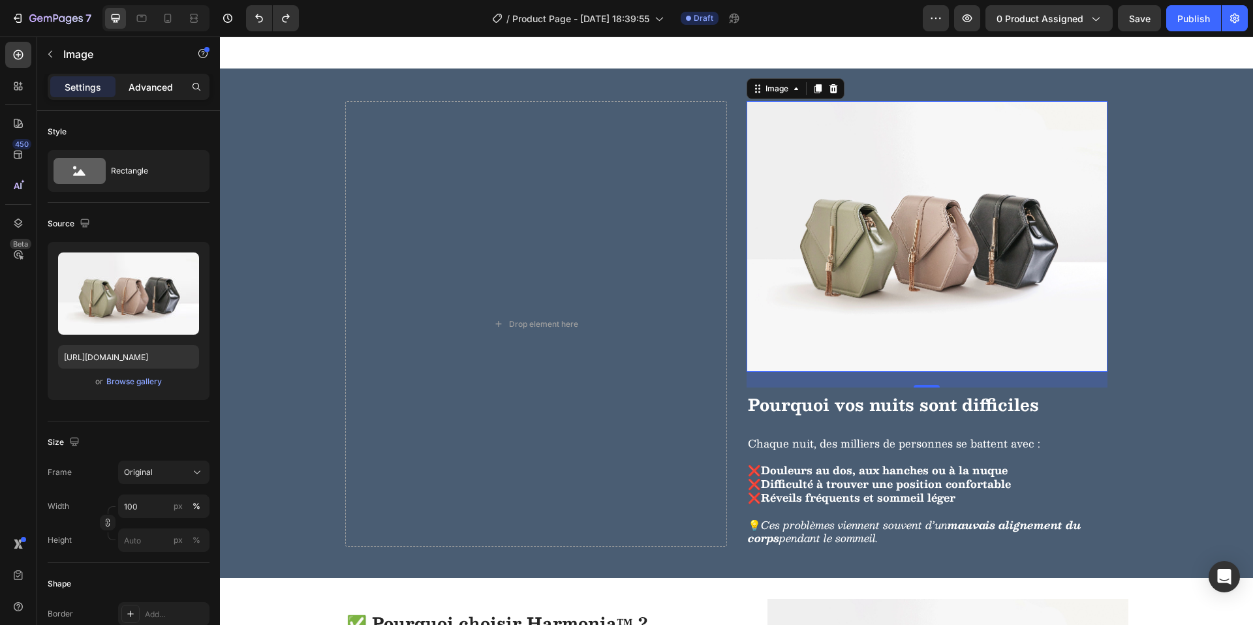
click at [149, 93] on p "Advanced" at bounding box center [151, 87] width 44 height 14
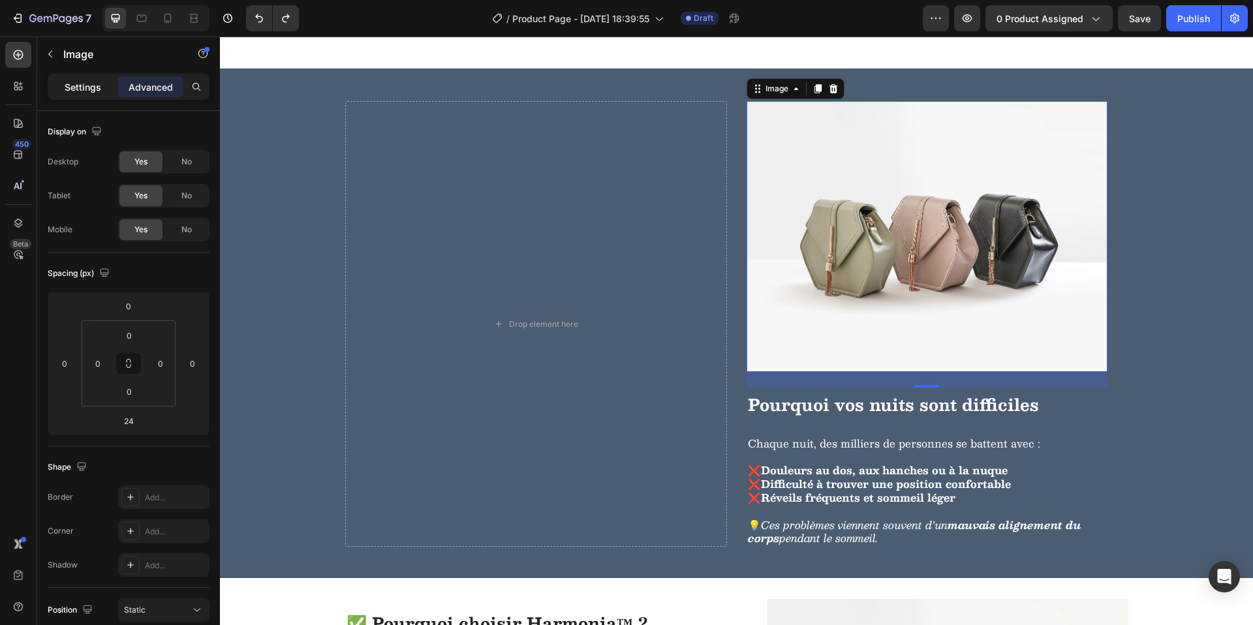
click at [101, 88] on div "Settings" at bounding box center [82, 86] width 65 height 21
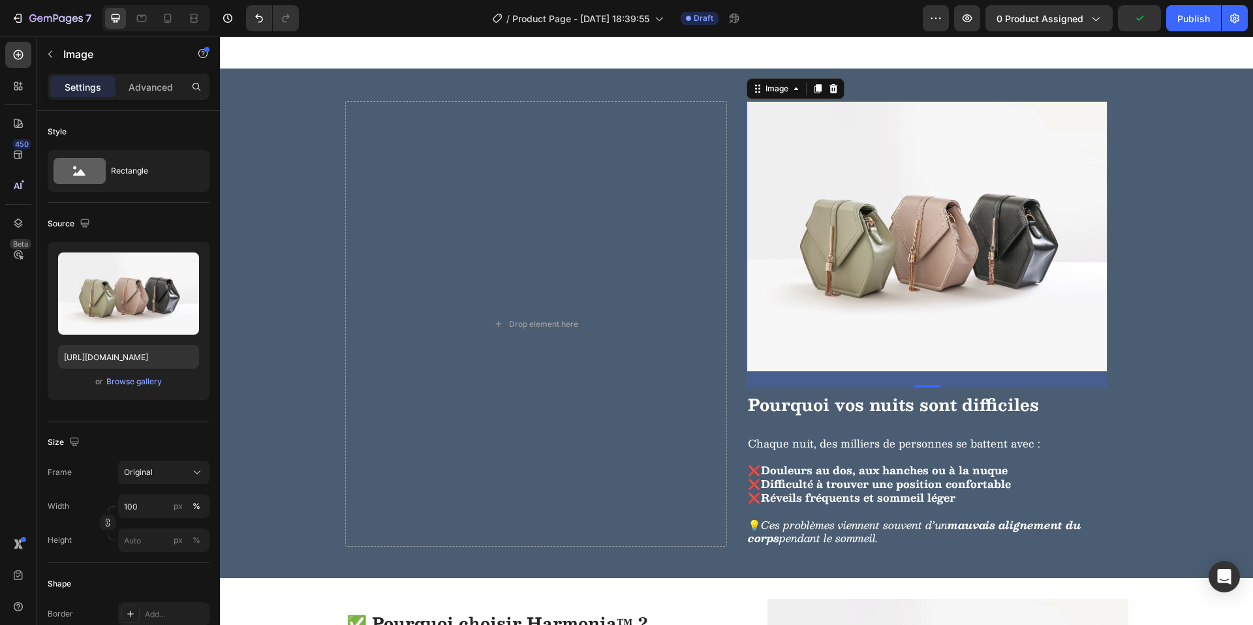
click at [979, 232] on img at bounding box center [926, 236] width 361 height 271
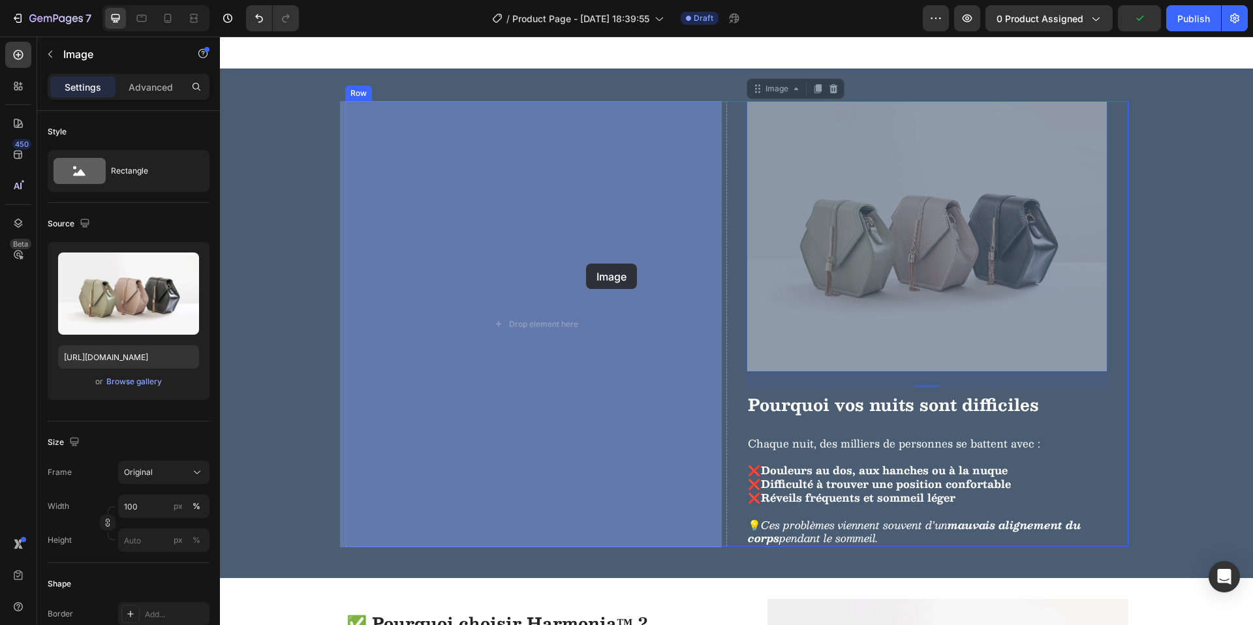
drag, startPoint x: 750, startPoint y: 89, endPoint x: 619, endPoint y: 240, distance: 200.2
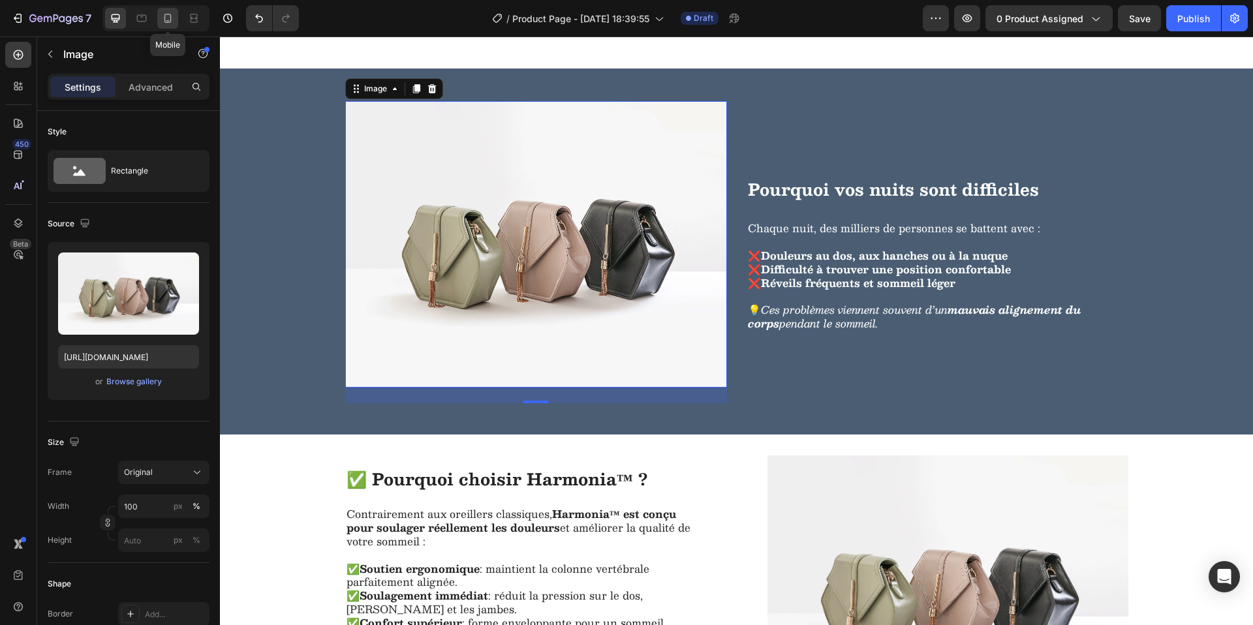
click at [166, 22] on icon at bounding box center [167, 18] width 7 height 9
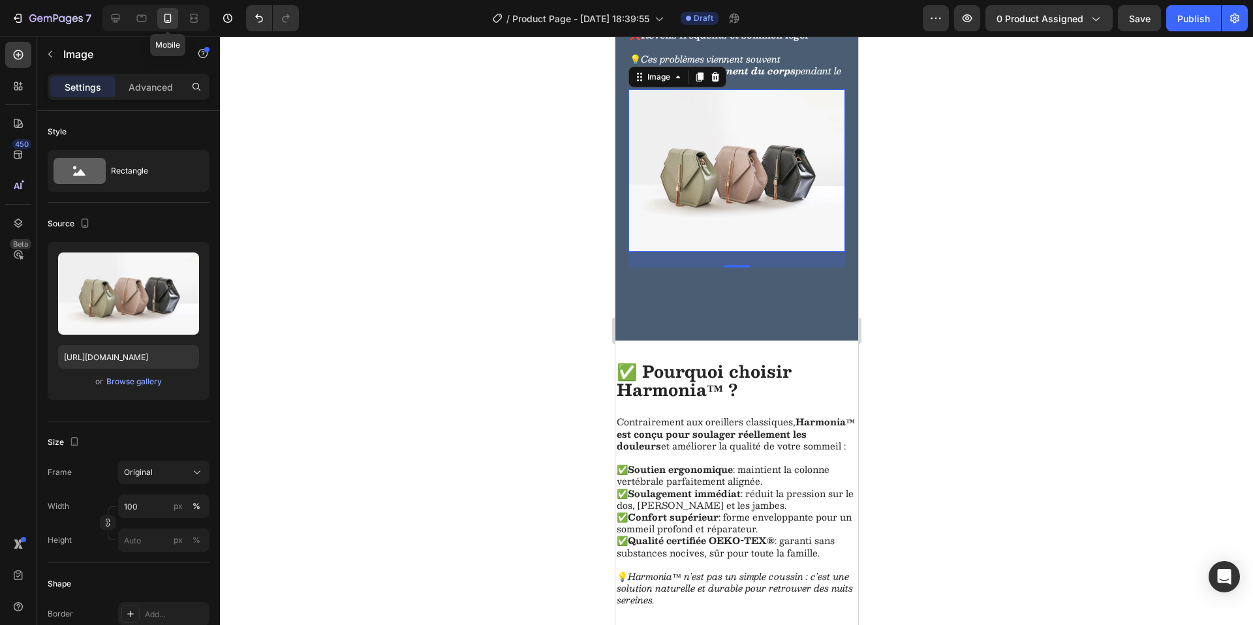
scroll to position [1291, 0]
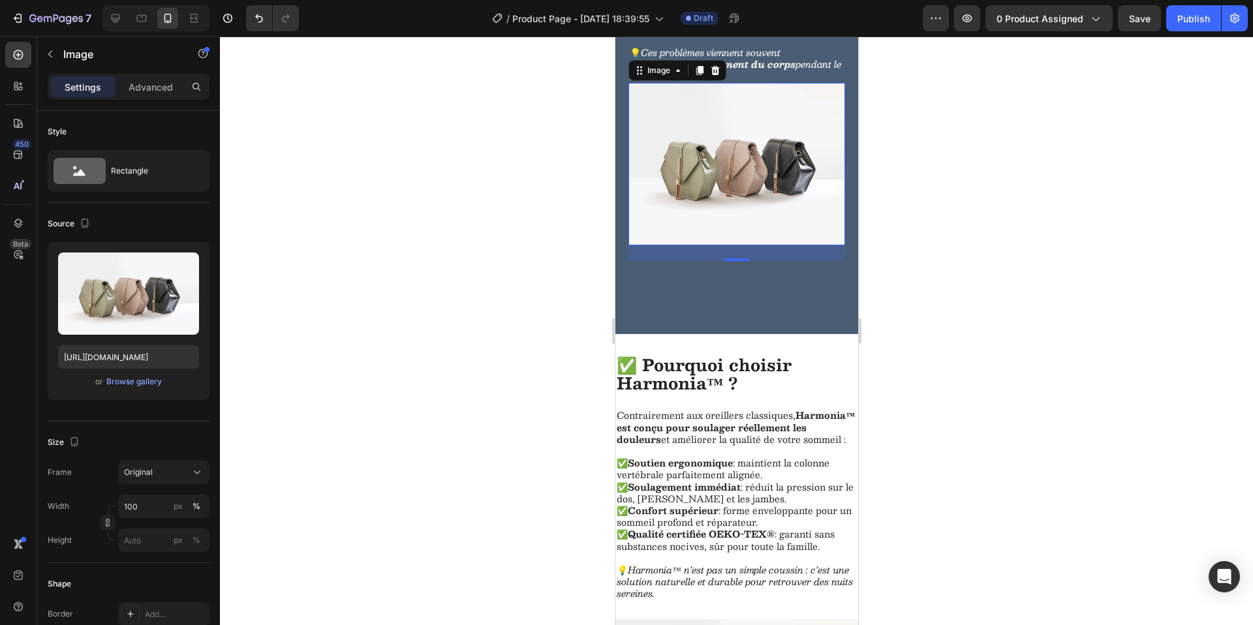
click at [974, 259] on div at bounding box center [736, 331] width 1033 height 589
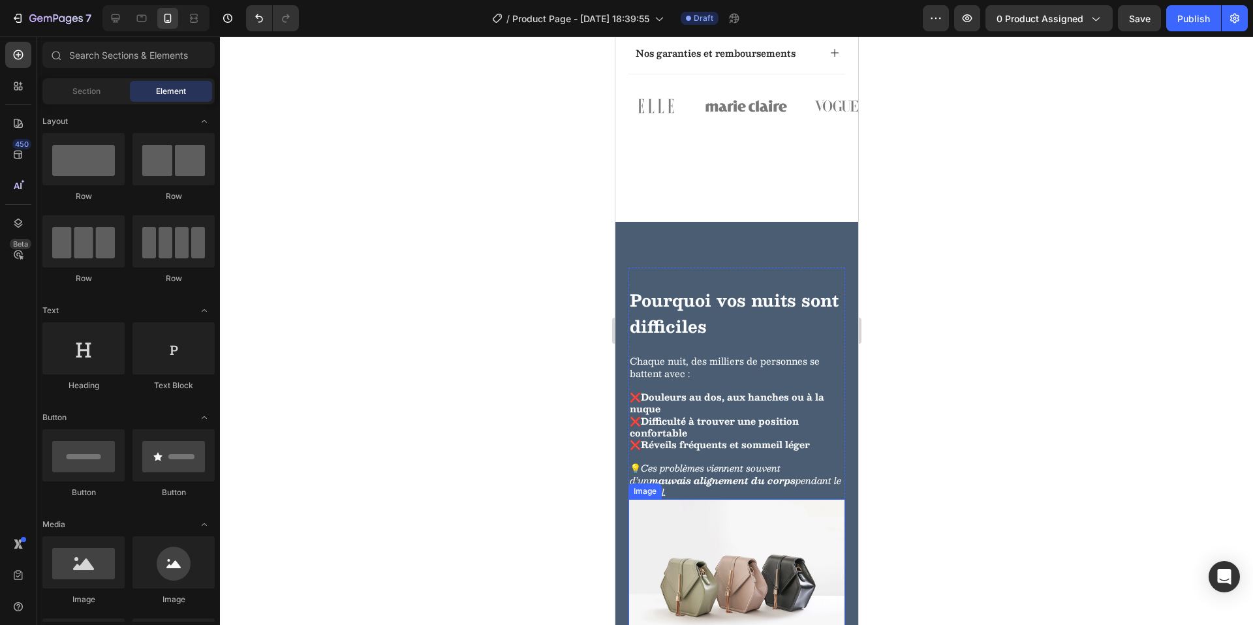
scroll to position [1083, 0]
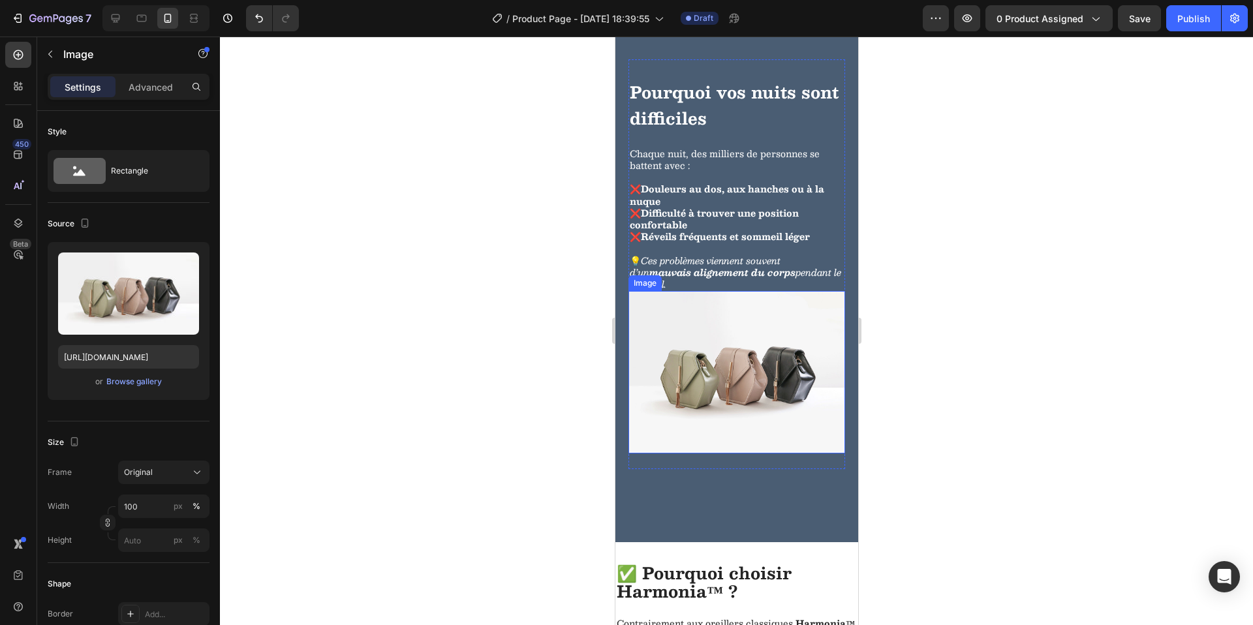
click at [685, 403] on img at bounding box center [736, 372] width 217 height 162
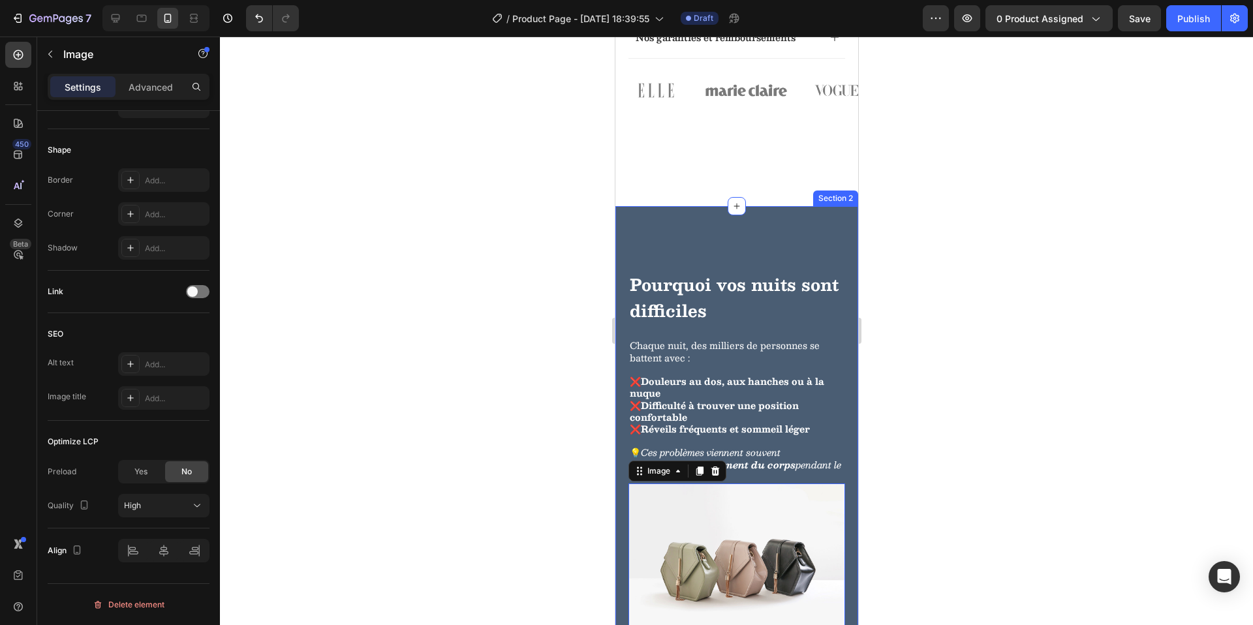
scroll to position [848, 0]
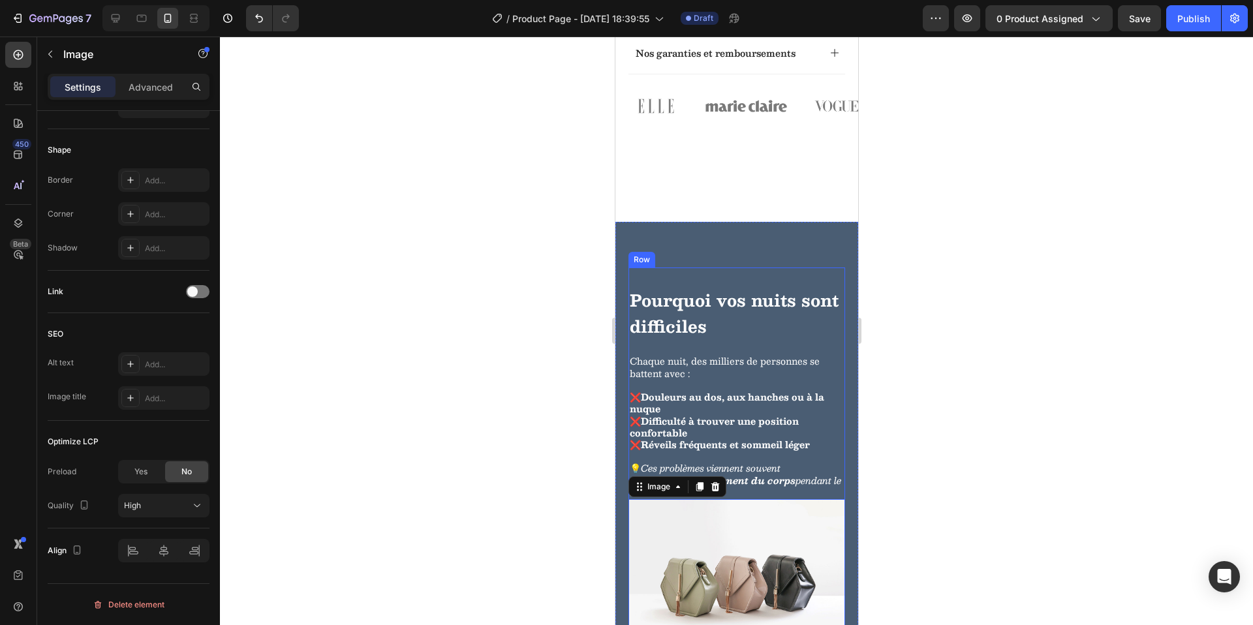
click at [812, 309] on div "Pourquoi vos nuits sont difficiles Heading Chaque nuit, des milliers de personn…" at bounding box center [736, 384] width 217 height 232
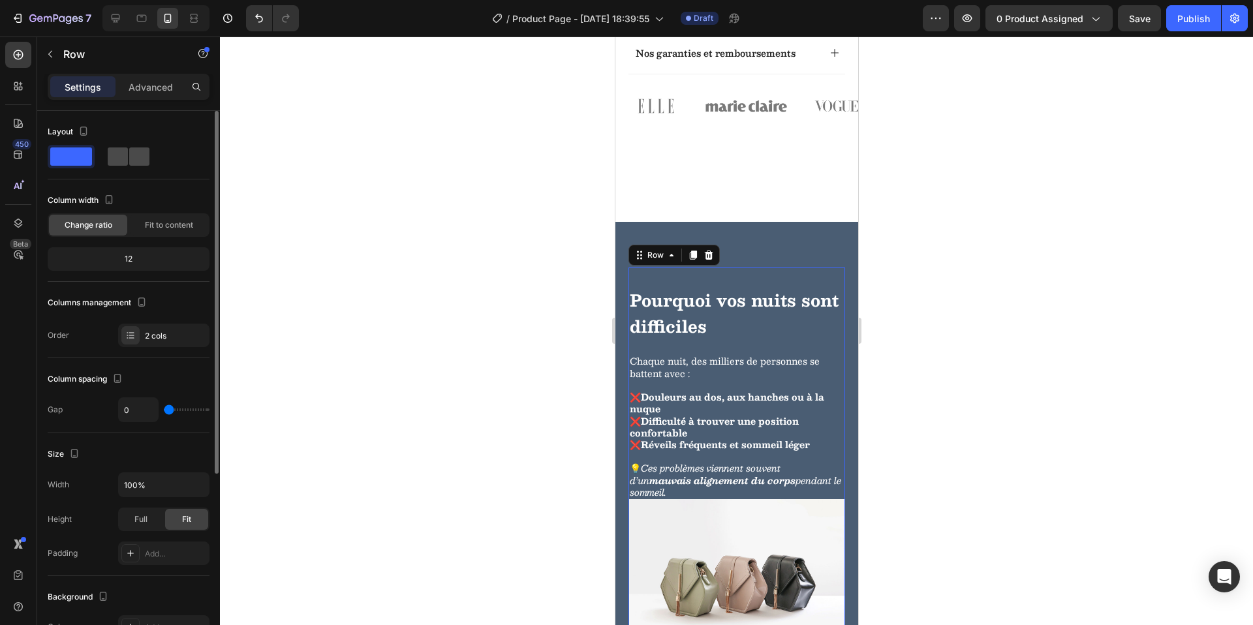
click at [136, 153] on span at bounding box center [139, 156] width 20 height 18
type input "30"
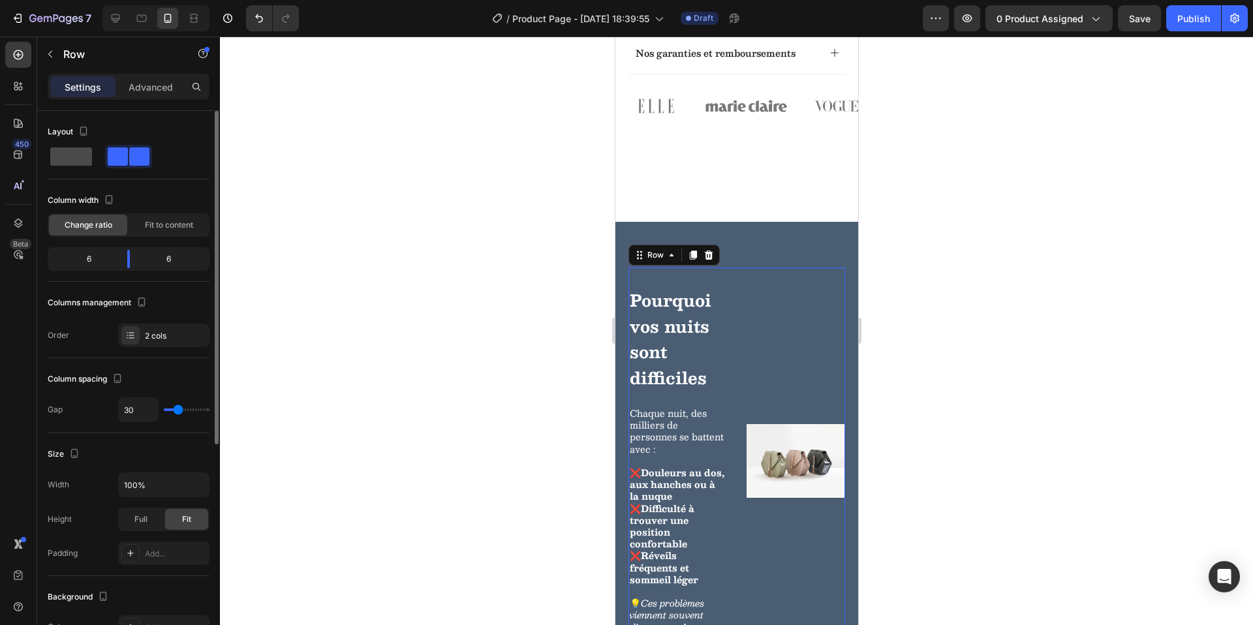
click at [57, 159] on span at bounding box center [71, 156] width 42 height 18
type input "0"
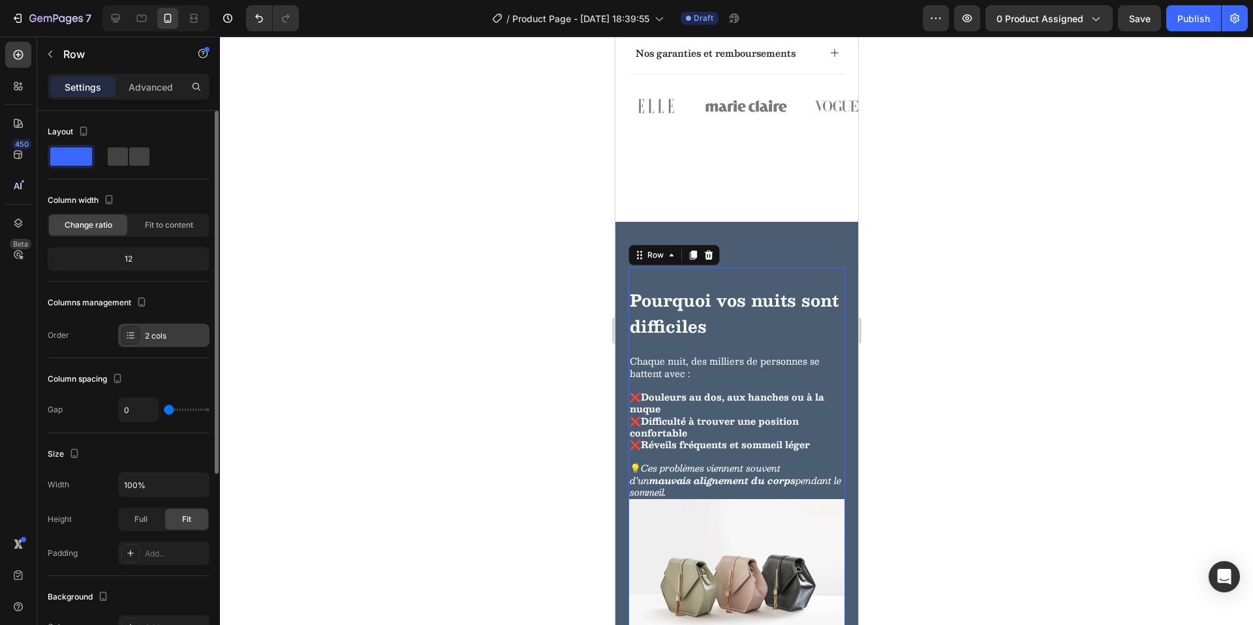
click at [145, 340] on div "2 cols" at bounding box center [175, 336] width 61 height 12
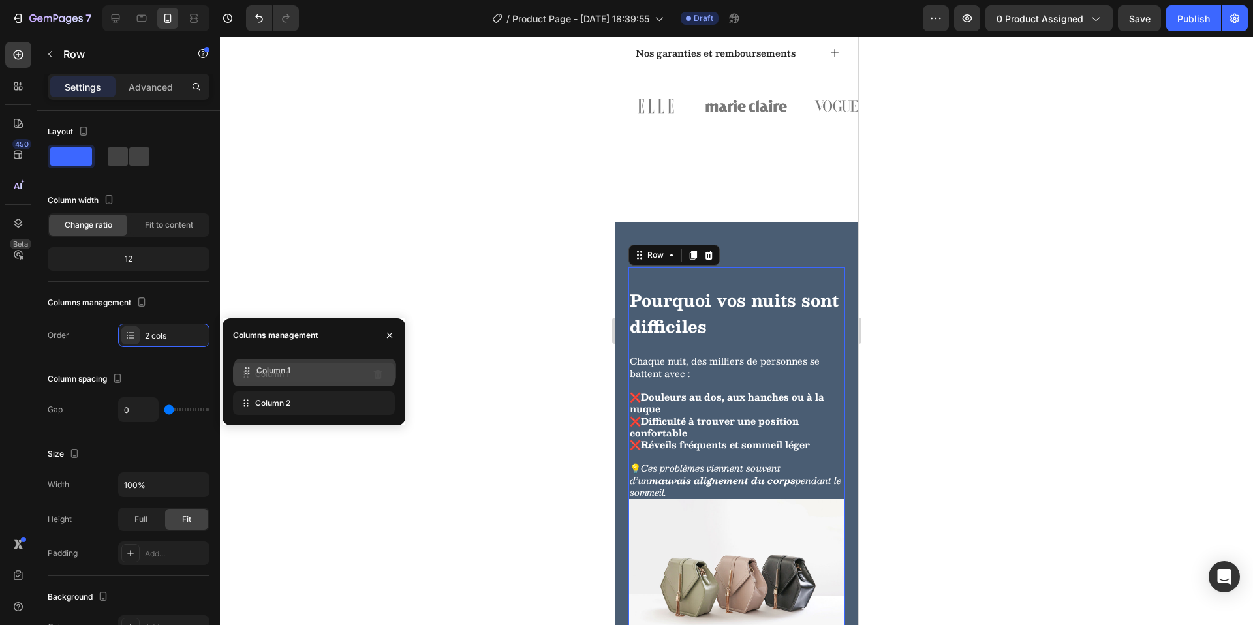
drag, startPoint x: 244, startPoint y: 405, endPoint x: 245, endPoint y: 373, distance: 32.7
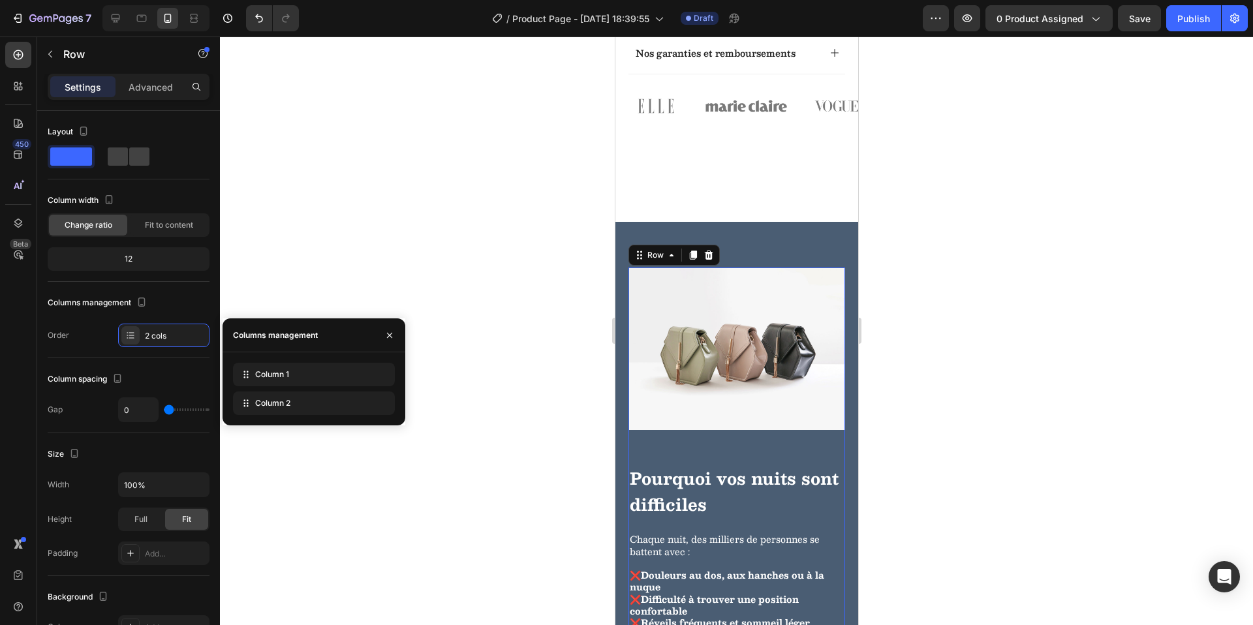
click at [1166, 407] on div at bounding box center [736, 331] width 1033 height 589
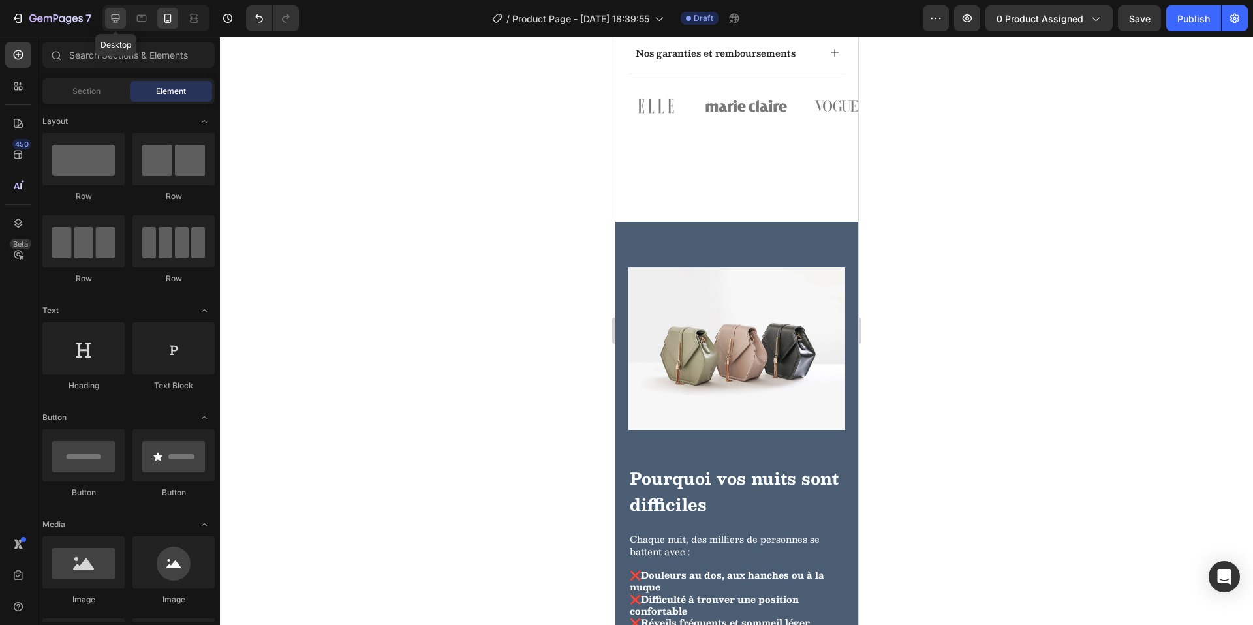
click at [119, 17] on icon at bounding box center [116, 18] width 8 height 8
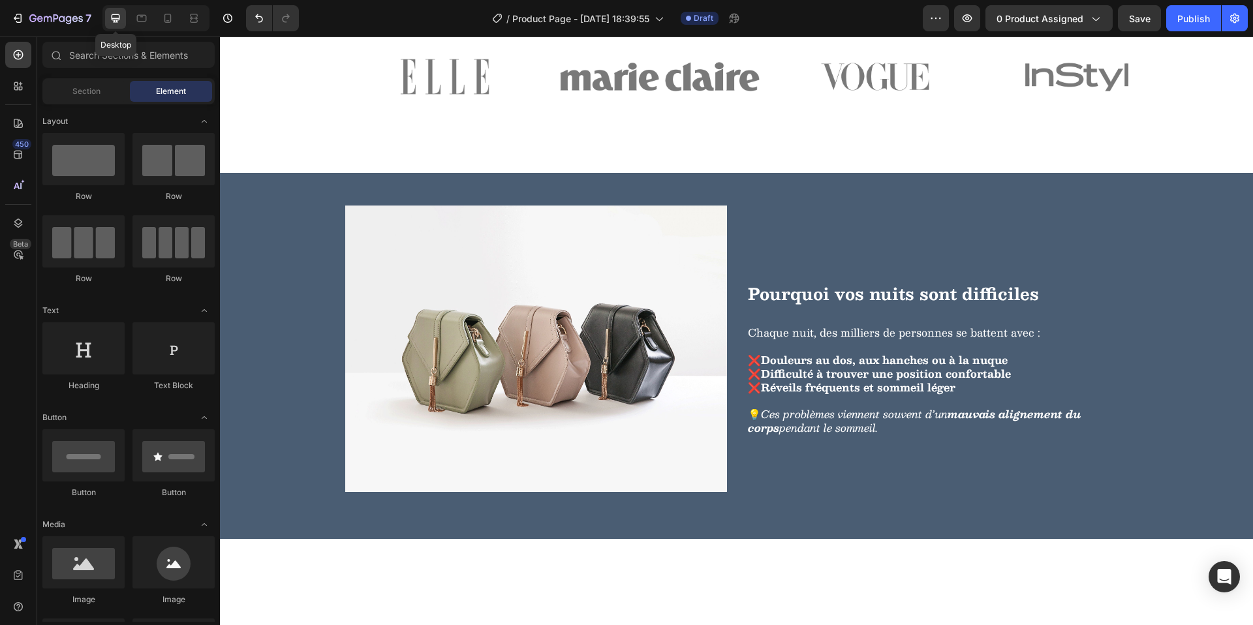
scroll to position [883, 0]
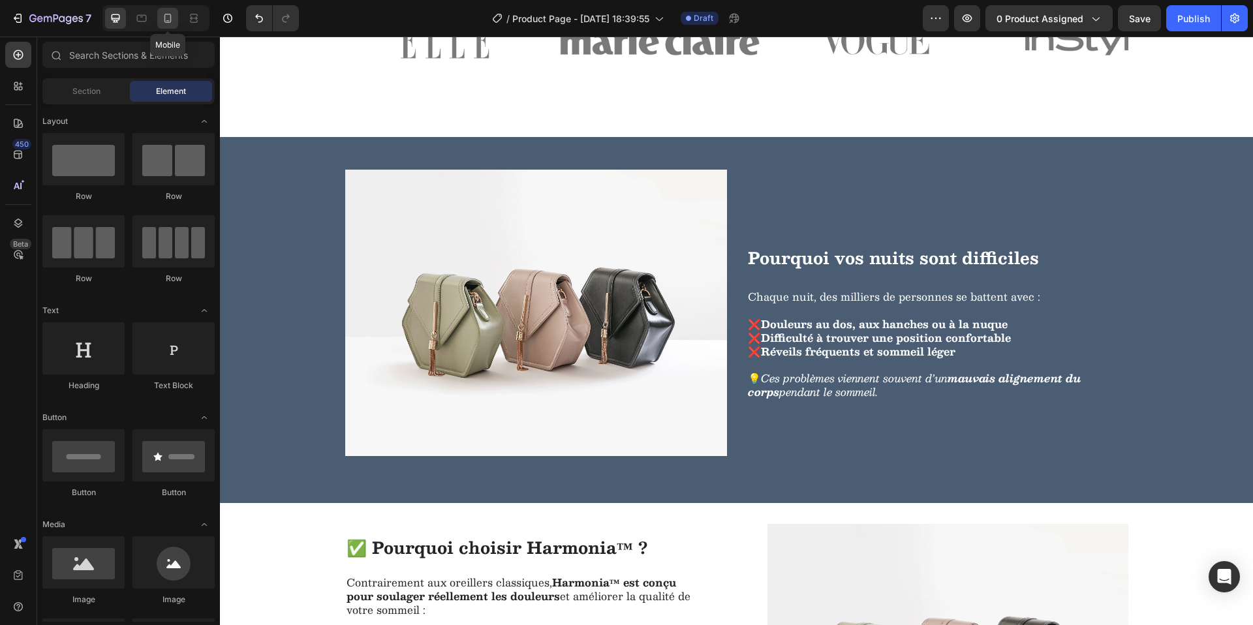
click at [170, 21] on icon at bounding box center [167, 18] width 13 height 13
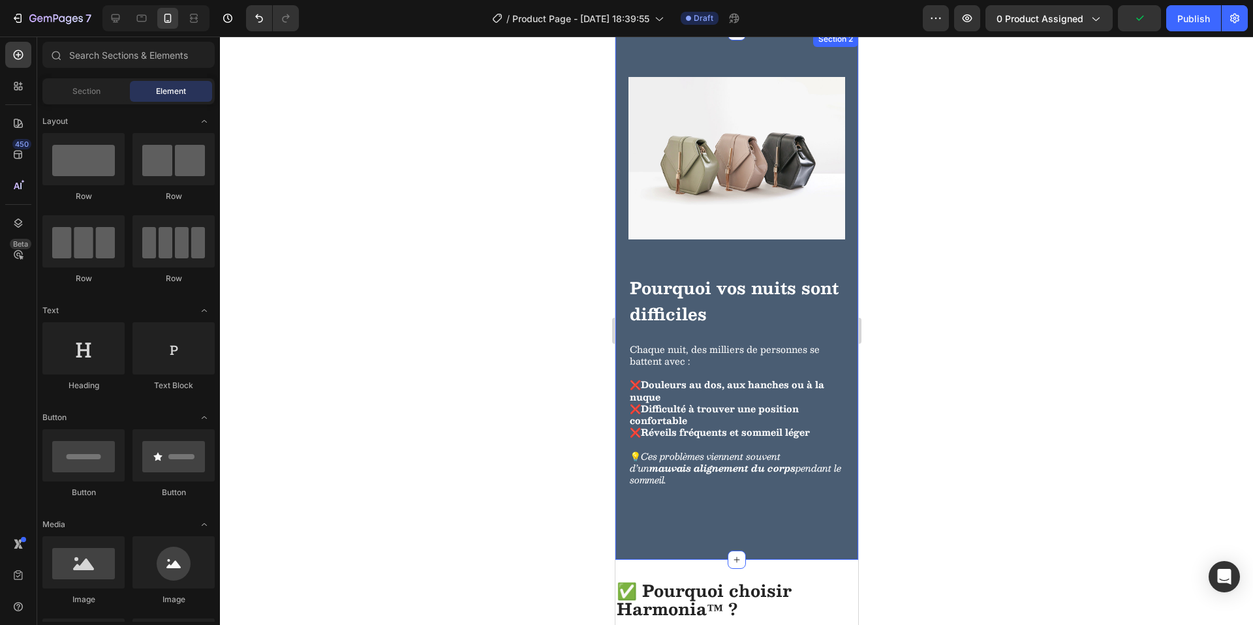
scroll to position [1226, 0]
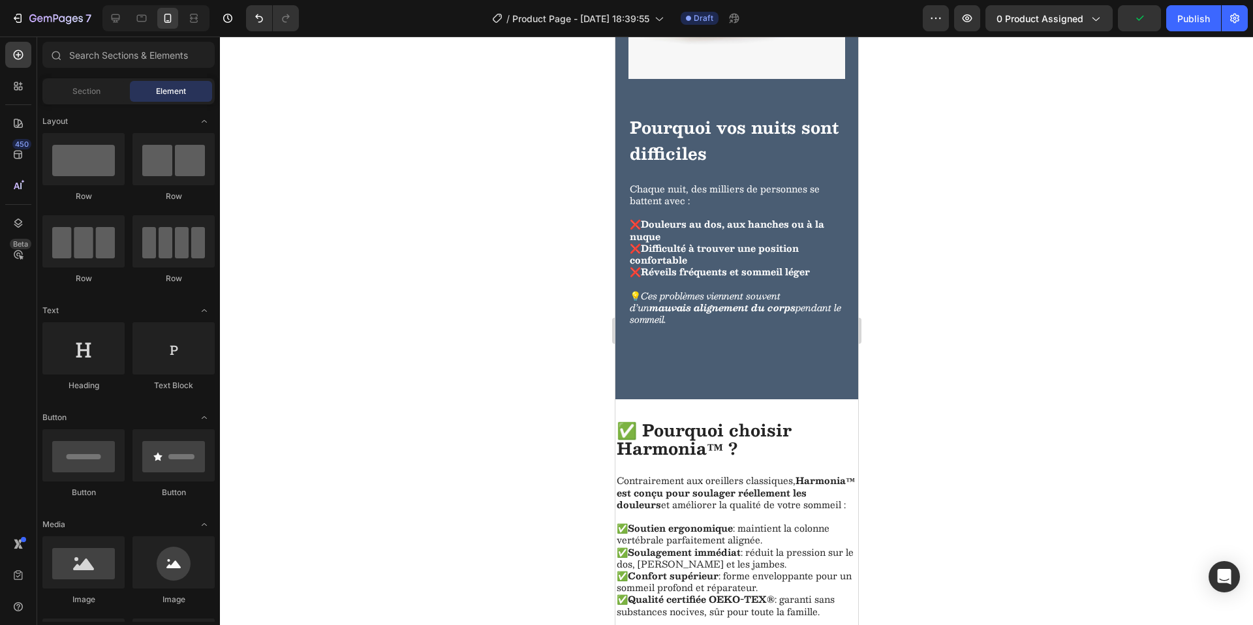
click at [529, 333] on div at bounding box center [736, 331] width 1033 height 589
click at [686, 345] on div "Image Pourquoi vos nuits sont difficiles Heading Chaque nuit, des milliers de p…" at bounding box center [736, 135] width 243 height 529
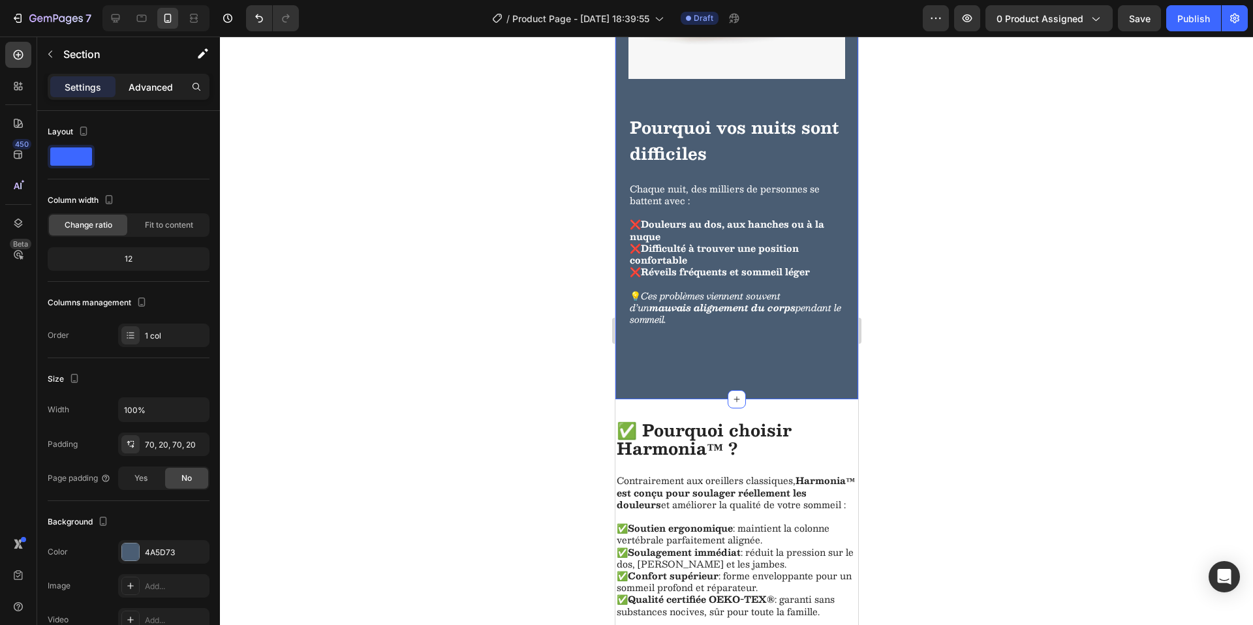
click at [143, 83] on p "Advanced" at bounding box center [151, 87] width 44 height 14
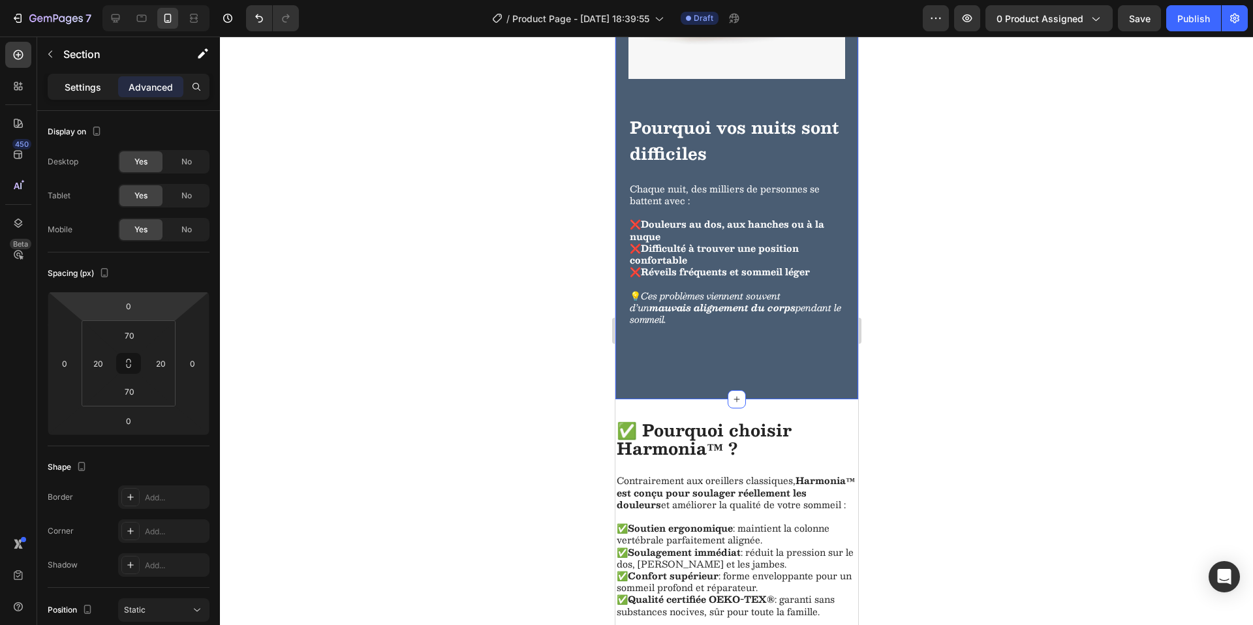
click at [72, 91] on p "Settings" at bounding box center [83, 87] width 37 height 14
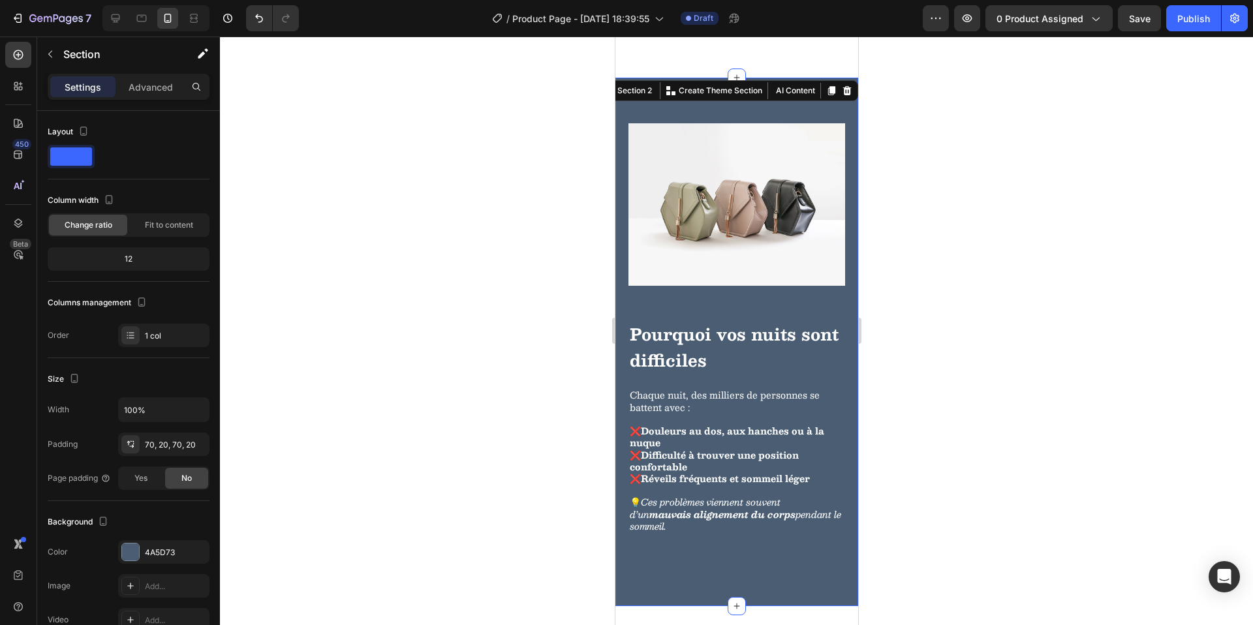
scroll to position [756, 0]
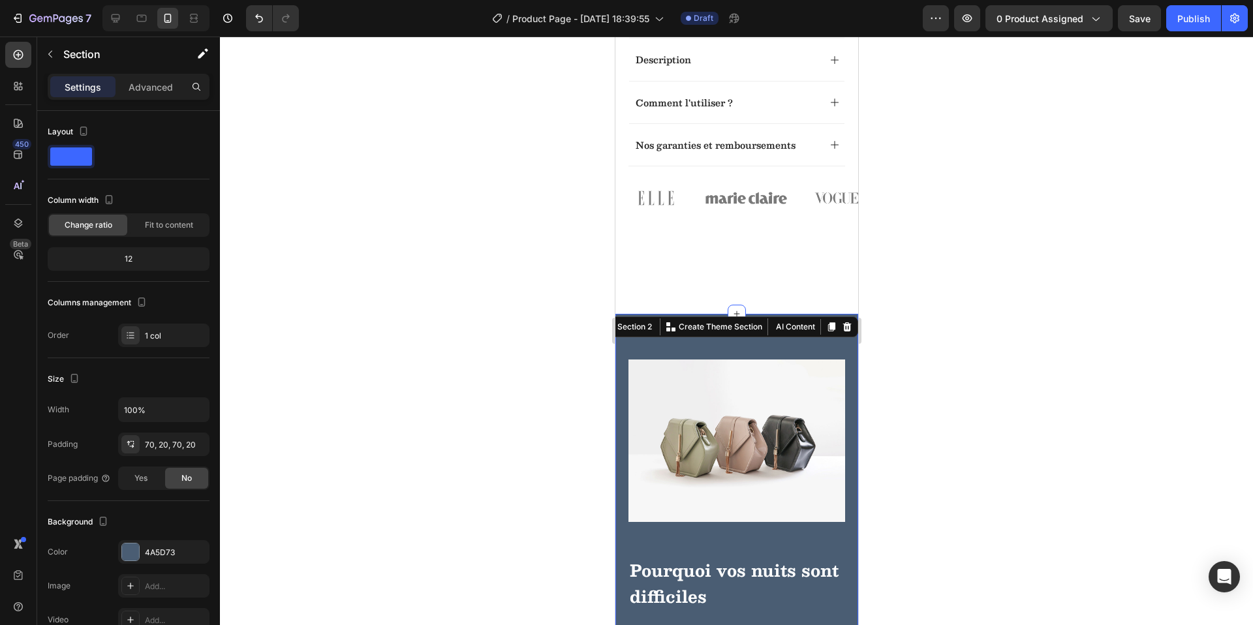
click at [626, 387] on div "Image Pourquoi vos nuits sont difficiles Heading Chaque nuit, des milliers de p…" at bounding box center [736, 578] width 243 height 529
click at [549, 378] on div at bounding box center [736, 331] width 1033 height 589
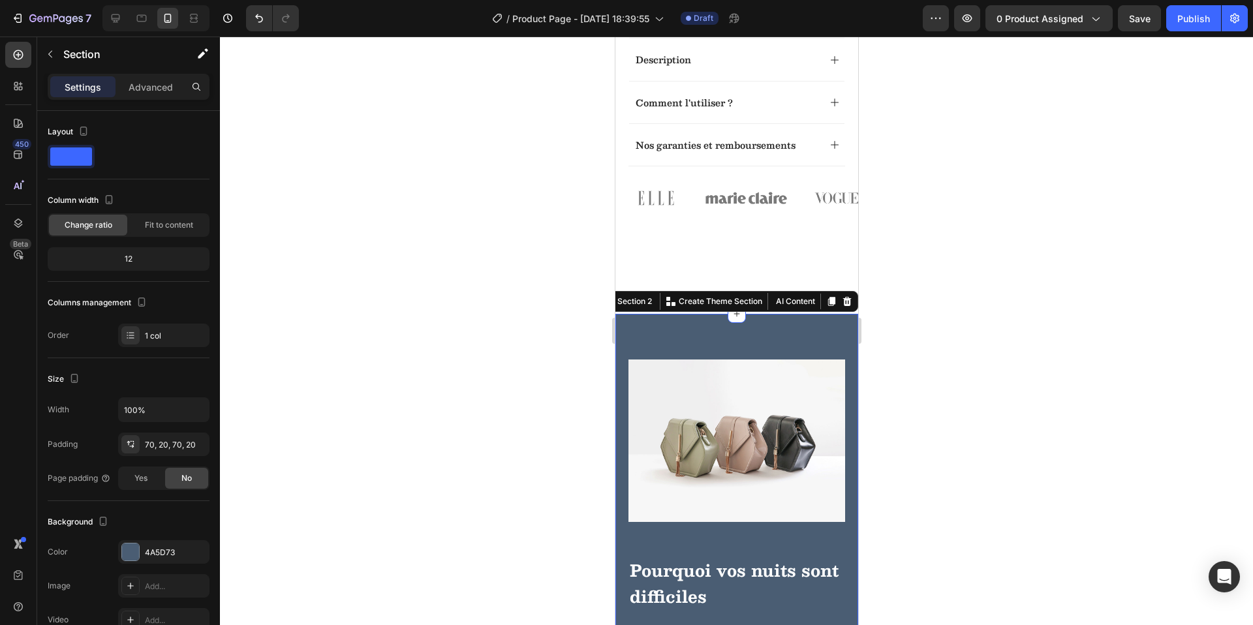
click at [736, 377] on div "Image Pourquoi vos nuits sont difficiles Heading Chaque nuit, des milliers de p…" at bounding box center [736, 578] width 243 height 529
click at [125, 333] on icon at bounding box center [130, 335] width 10 height 10
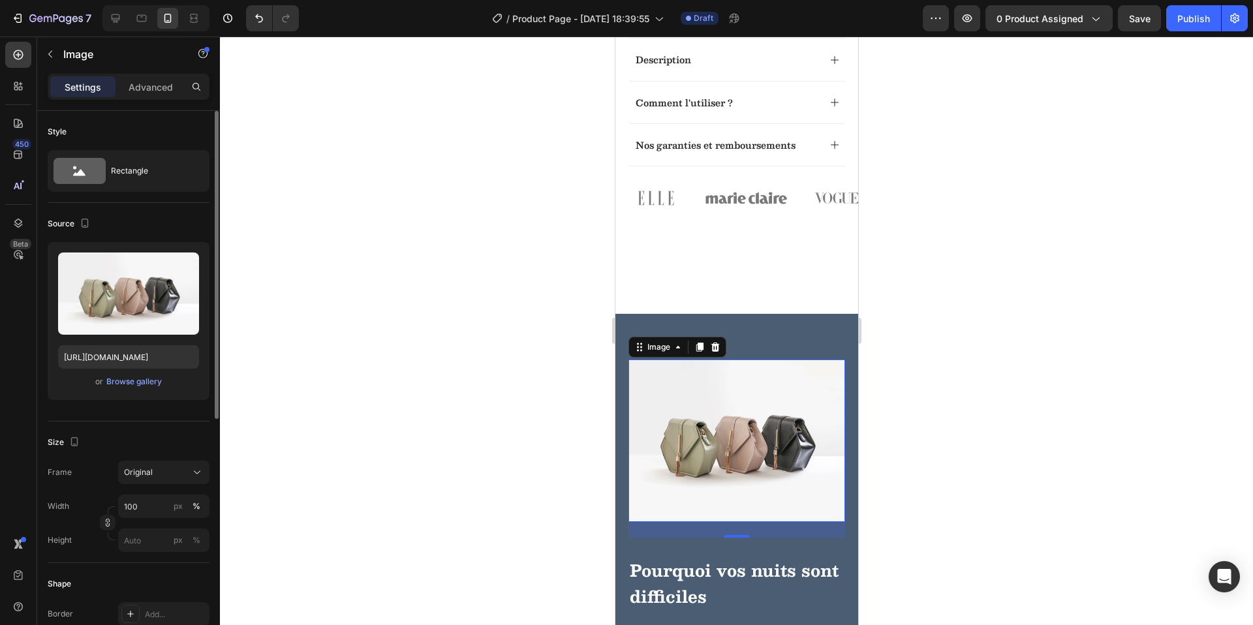
click at [710, 416] on img at bounding box center [736, 441] width 217 height 162
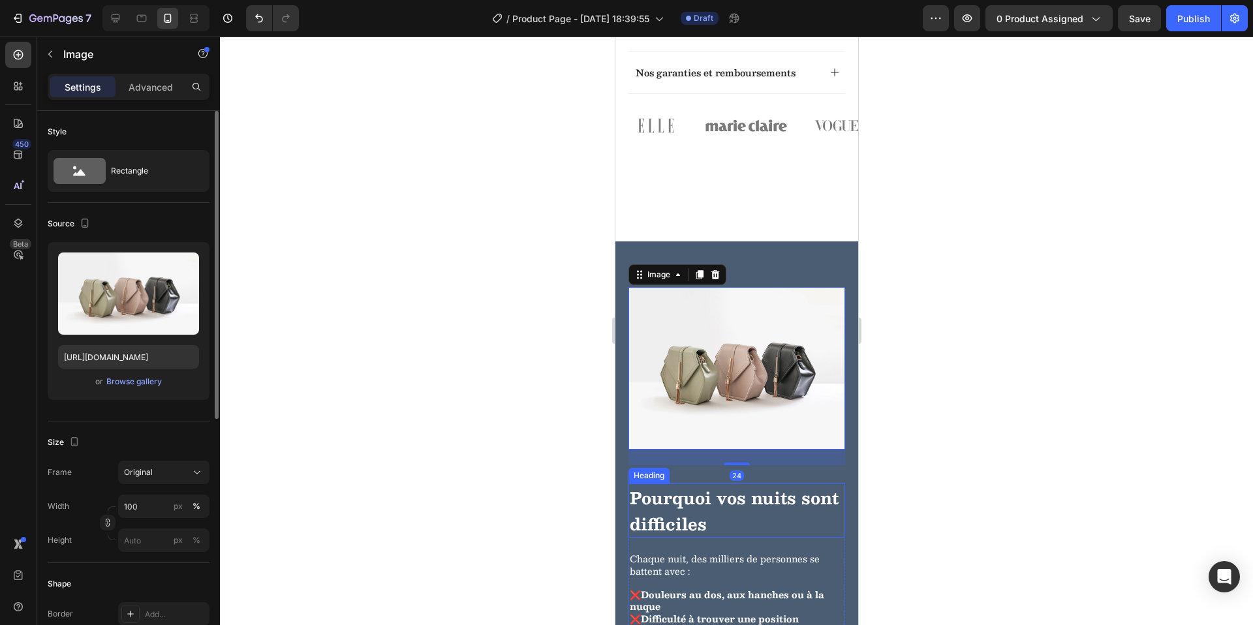
scroll to position [862, 0]
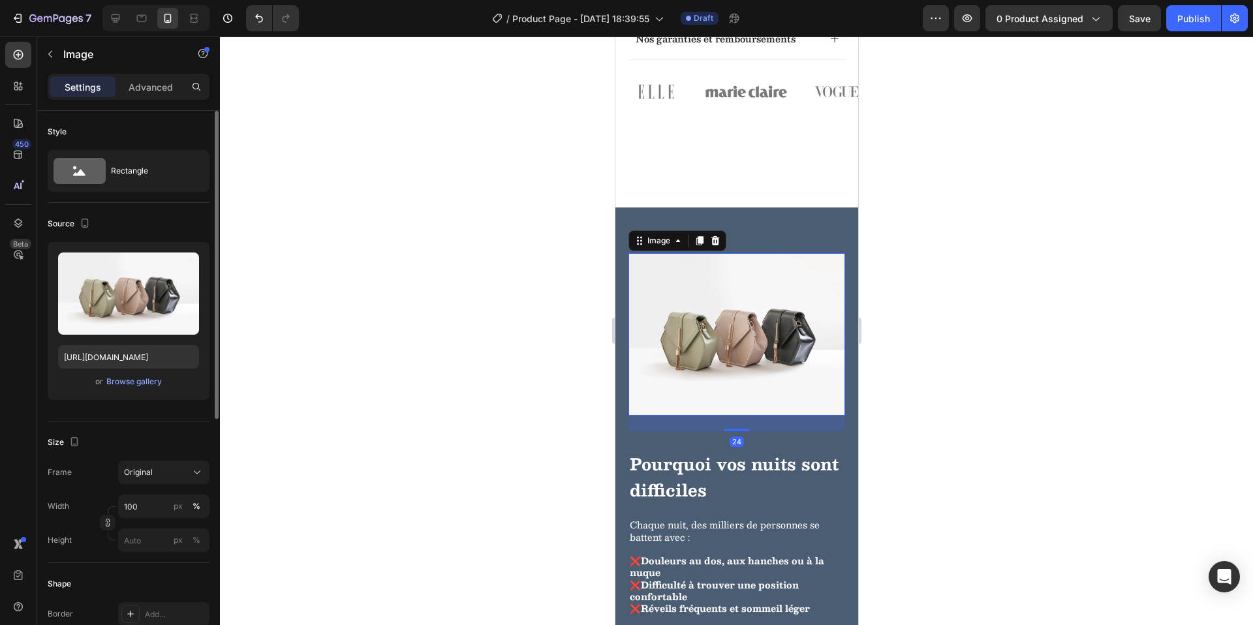
click at [994, 472] on div at bounding box center [736, 331] width 1033 height 589
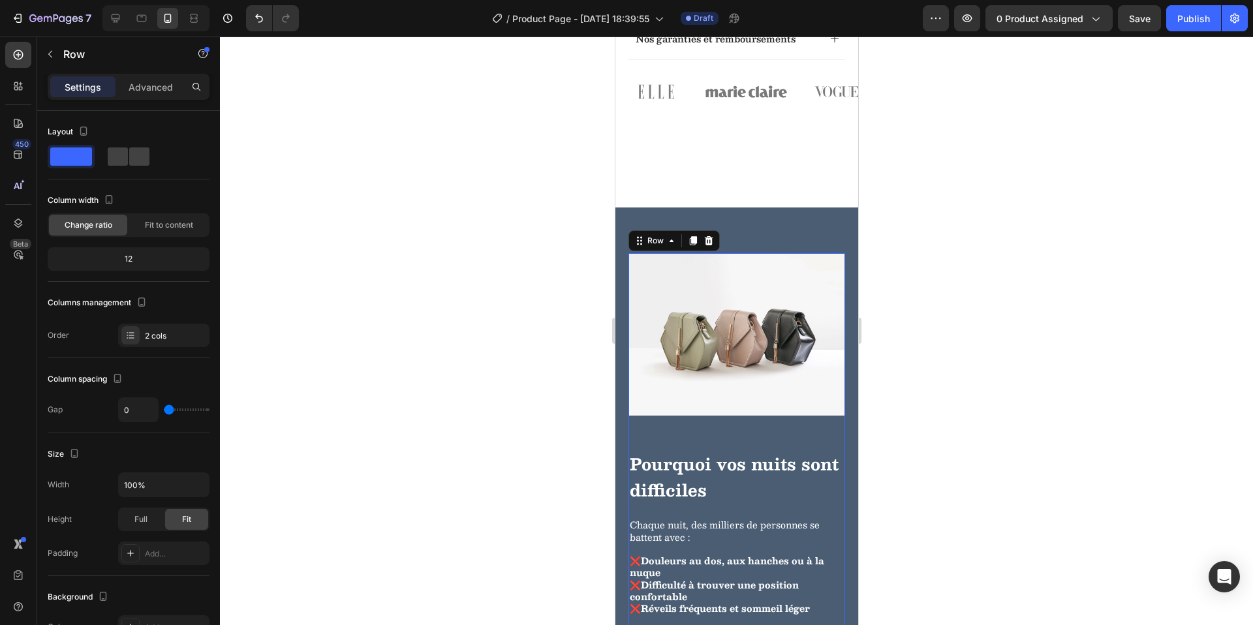
click at [818, 465] on div "Pourquoi vos nuits sont difficiles Heading Chaque nuit, des milliers de personn…" at bounding box center [736, 547] width 217 height 232
click at [147, 335] on div "2 cols" at bounding box center [175, 336] width 61 height 12
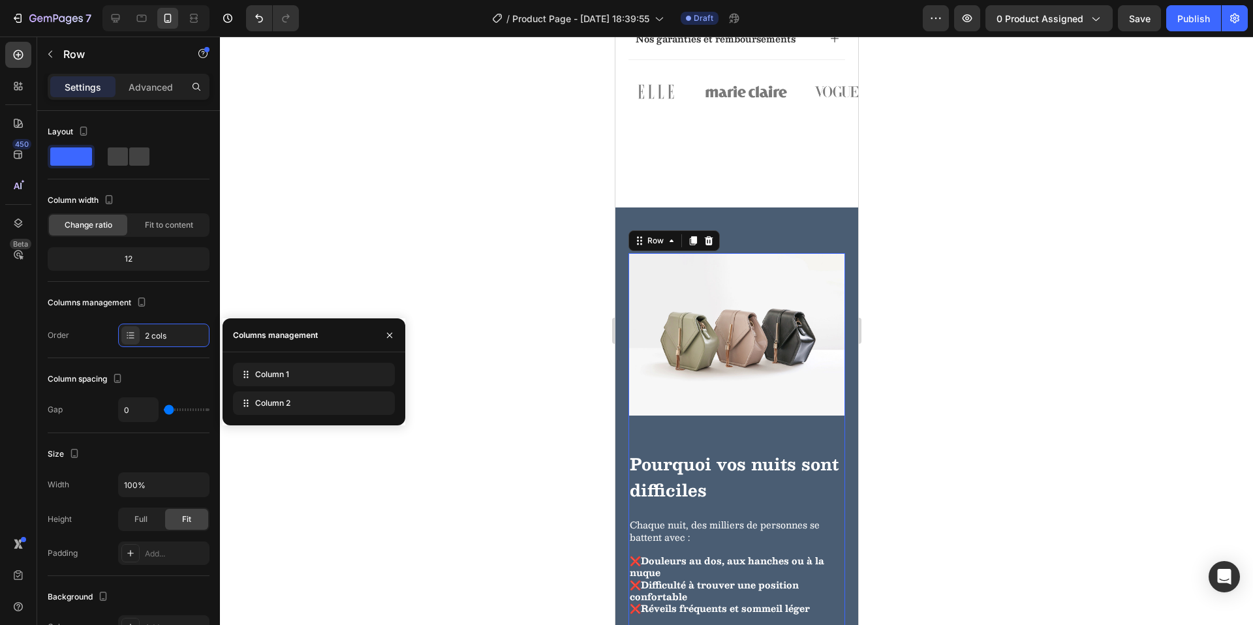
click at [422, 268] on div at bounding box center [736, 331] width 1033 height 589
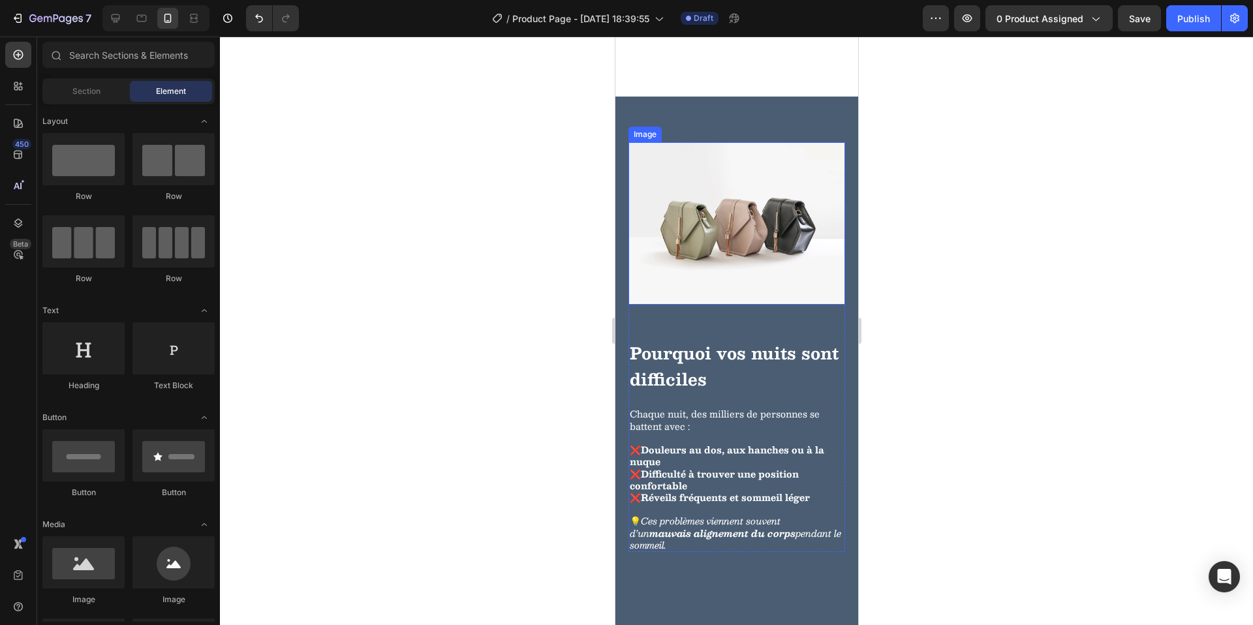
scroll to position [1217, 0]
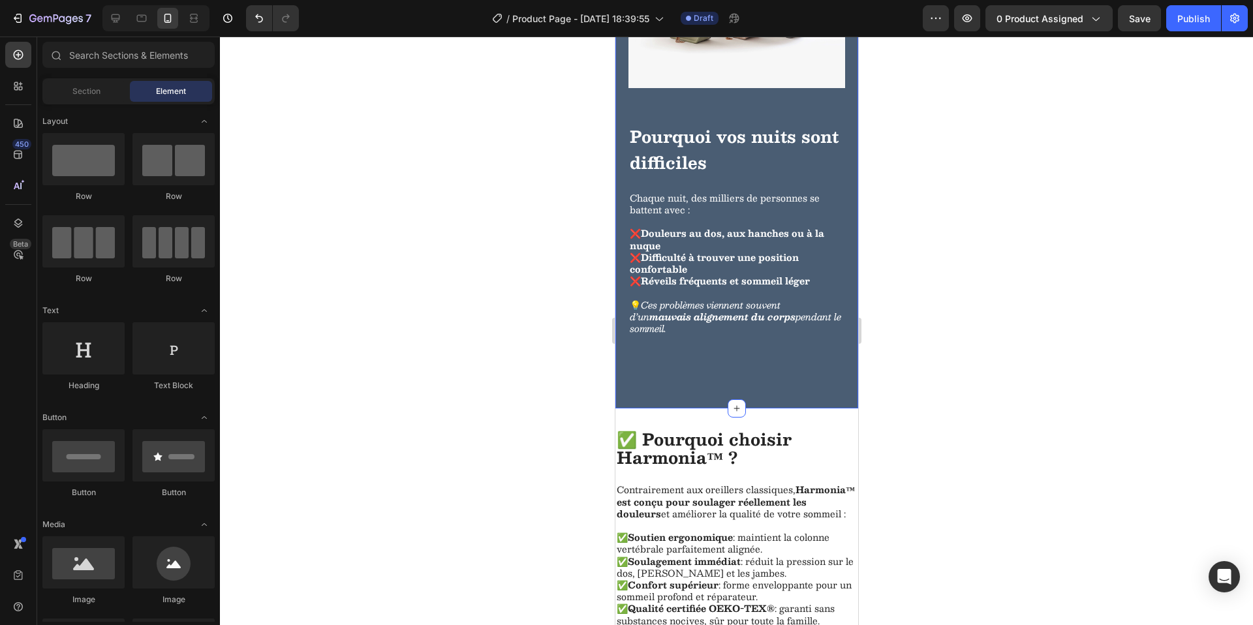
click at [731, 361] on div "Image Pourquoi vos nuits sont difficiles Heading Chaque nuit, des milliers de p…" at bounding box center [736, 144] width 243 height 529
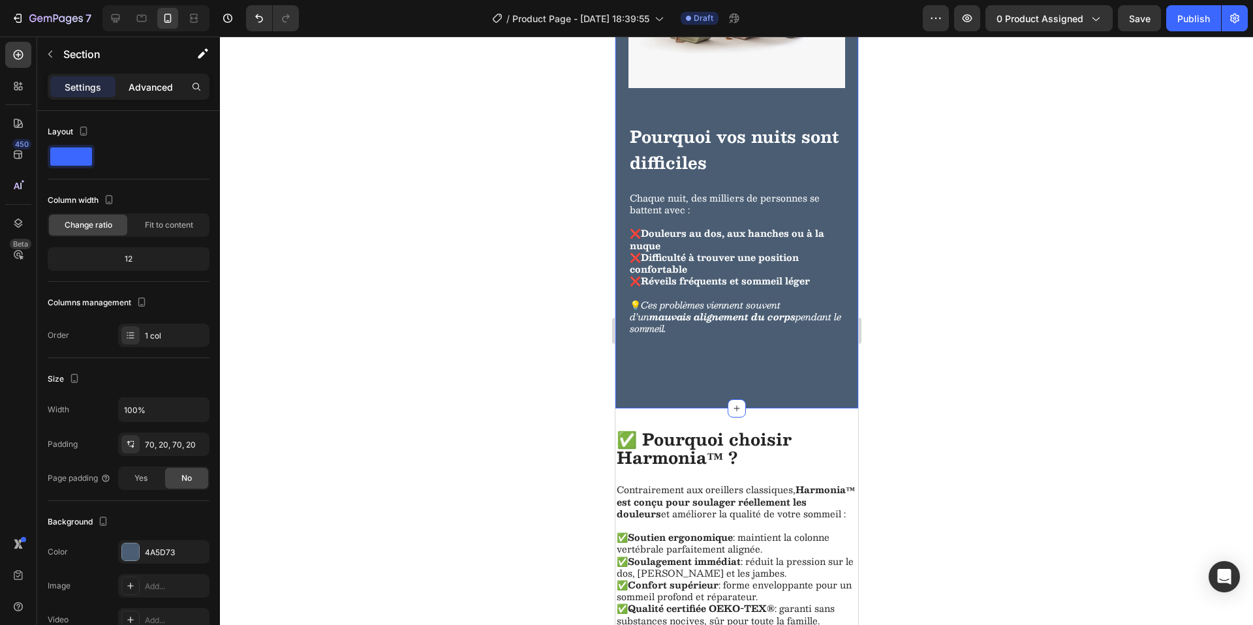
click at [166, 92] on div "Advanced" at bounding box center [150, 86] width 65 height 21
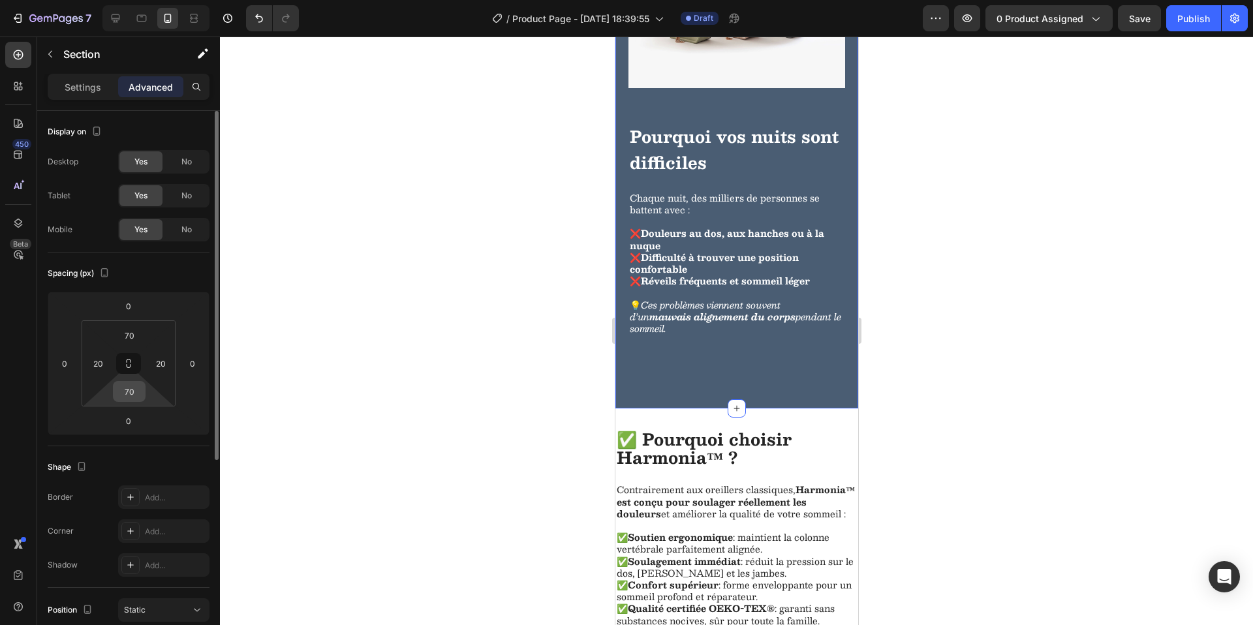
click at [130, 388] on input "70" at bounding box center [129, 392] width 26 height 20
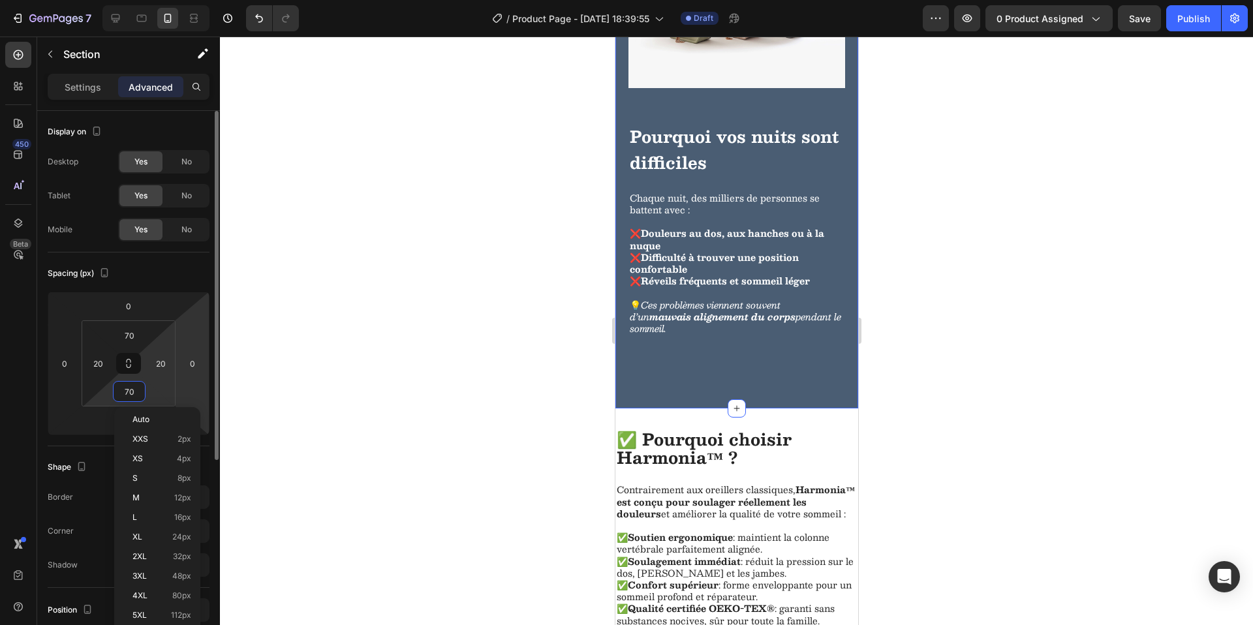
type input "0"
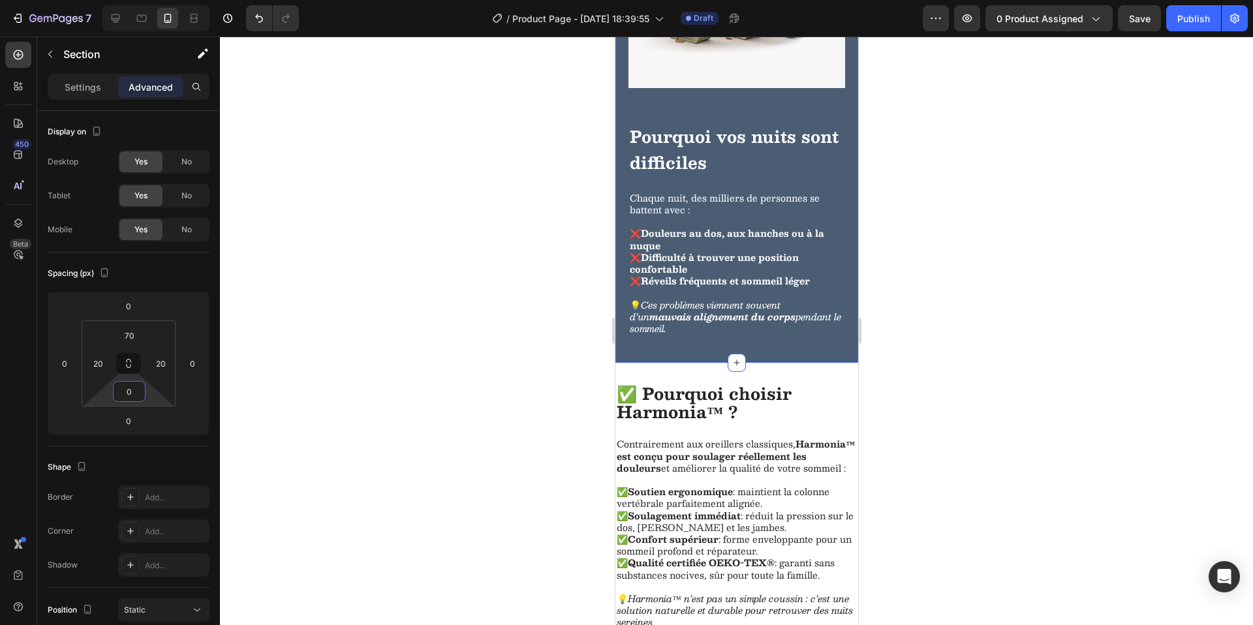
click at [1045, 362] on div at bounding box center [736, 331] width 1033 height 589
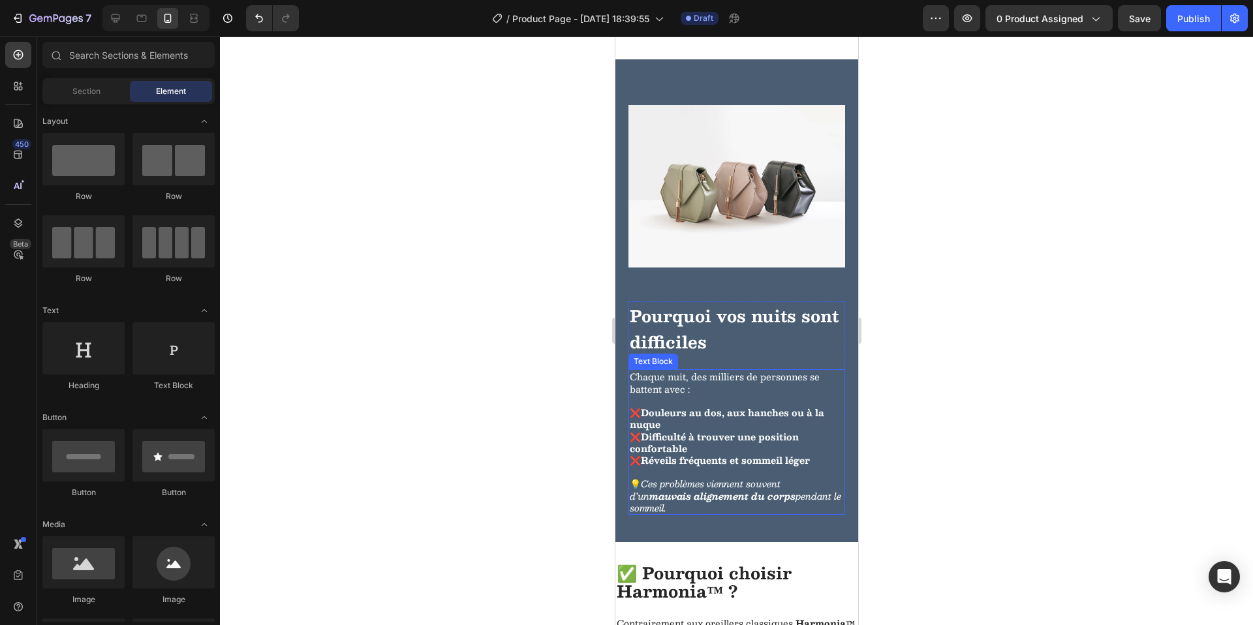
scroll to position [1021, 0]
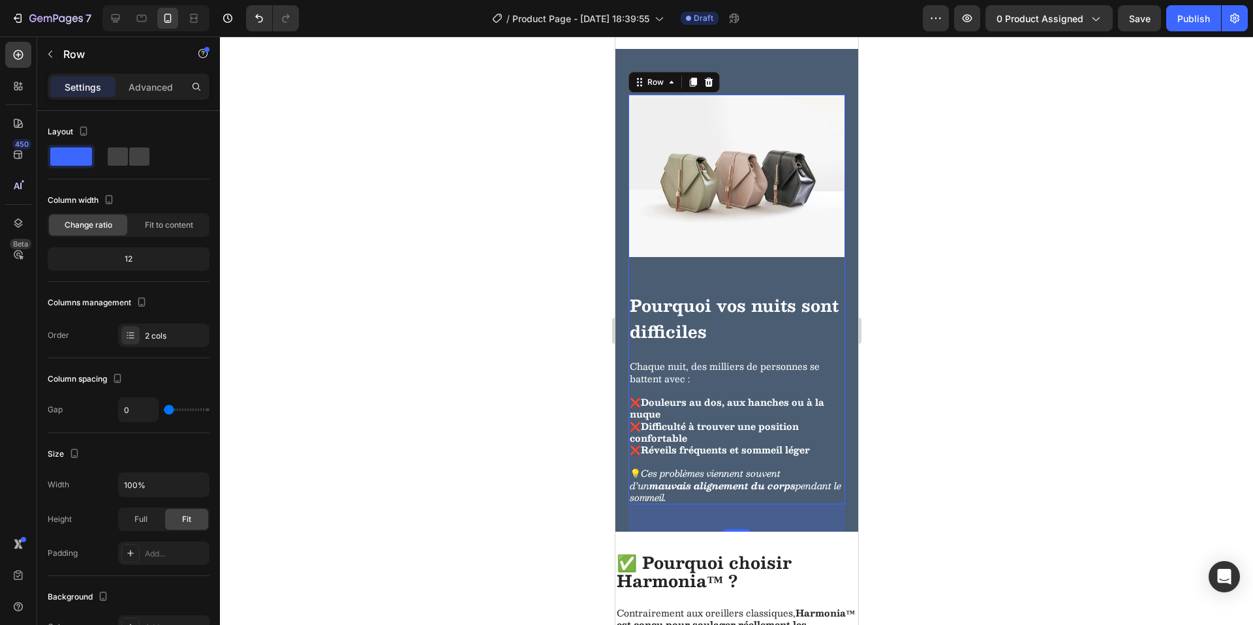
click at [688, 298] on div "Pourquoi vos nuits sont difficiles Heading Chaque nuit, des milliers de personn…" at bounding box center [736, 389] width 217 height 232
click at [714, 252] on img at bounding box center [736, 176] width 217 height 162
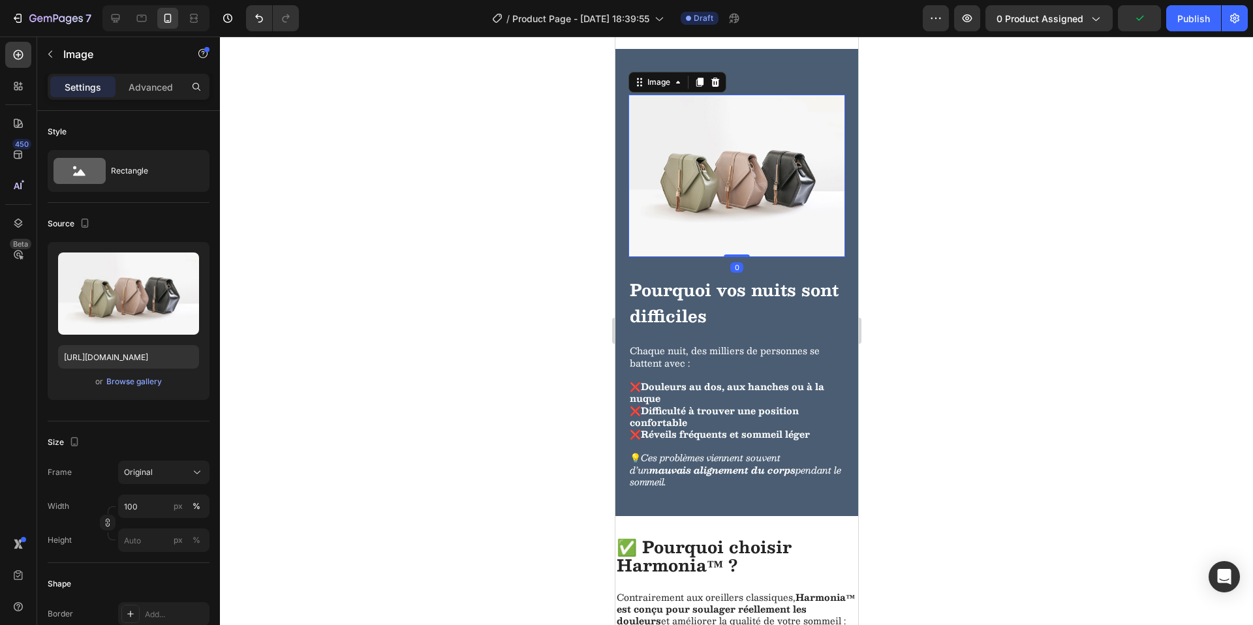
drag, startPoint x: 730, startPoint y: 292, endPoint x: 729, endPoint y: 233, distance: 59.4
click at [726, 236] on div "Image 0" at bounding box center [736, 176] width 217 height 162
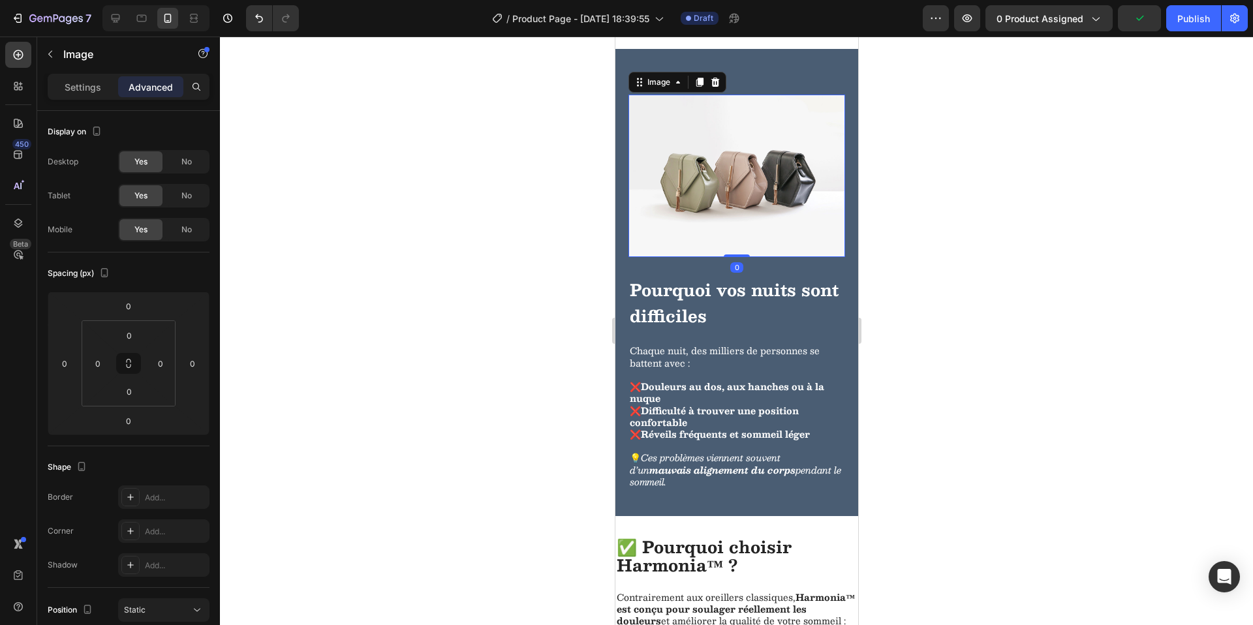
click at [999, 260] on div at bounding box center [736, 331] width 1033 height 589
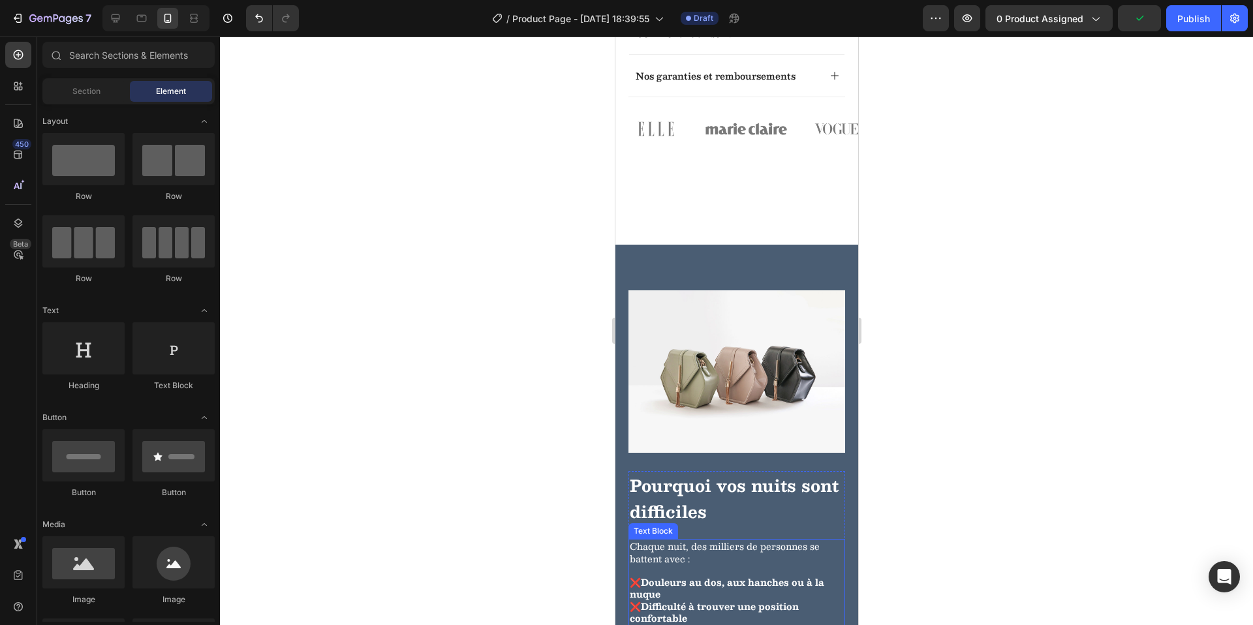
scroll to position [820, 0]
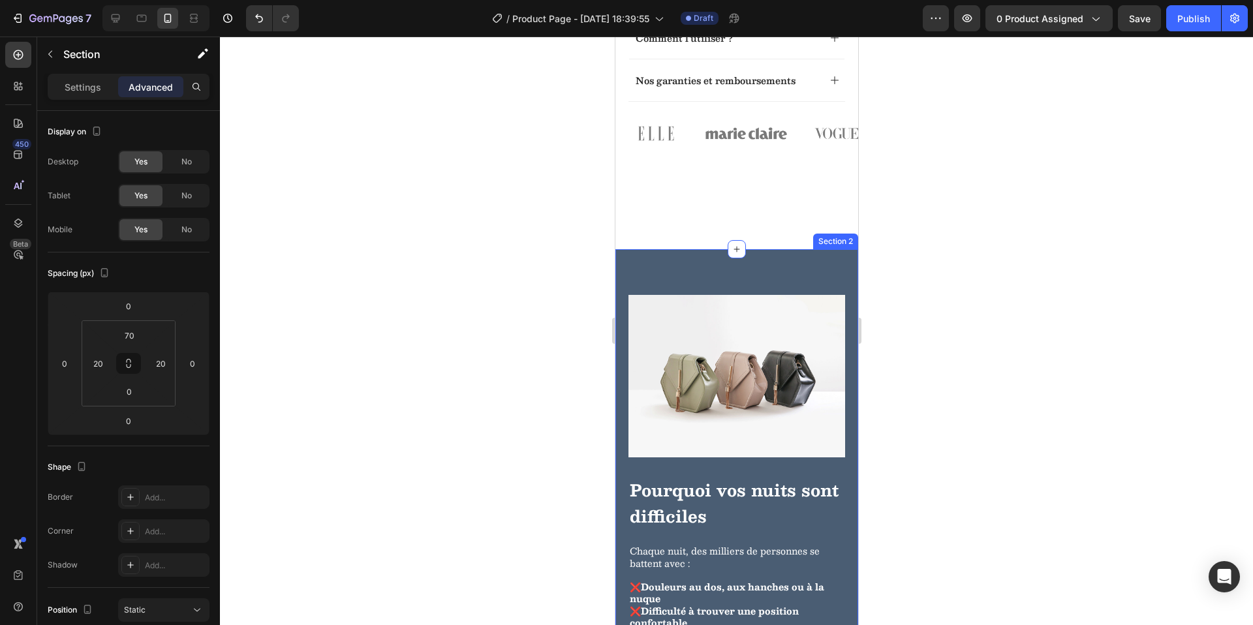
click at [759, 295] on div "Image Pourquoi vos nuits sont difficiles Heading Chaque nuit, des milliers de p…" at bounding box center [736, 482] width 243 height 467
click at [1116, 389] on div at bounding box center [736, 331] width 1033 height 589
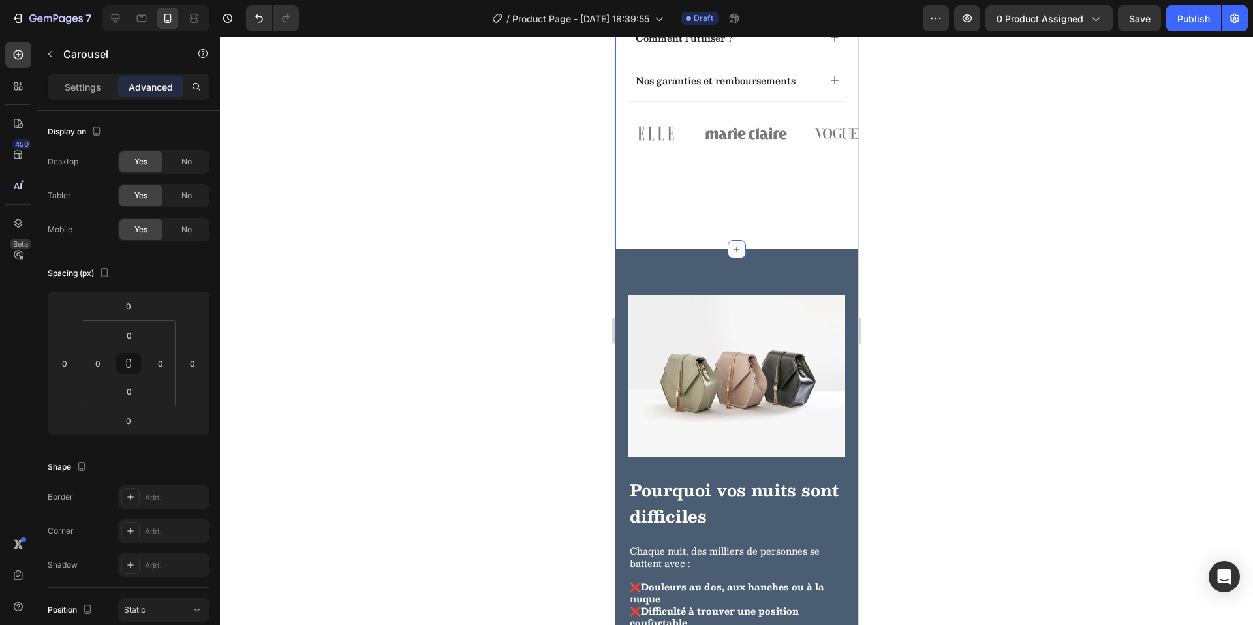
click at [707, 204] on div "Image" at bounding box center [745, 159] width 81 height 88
click at [699, 204] on div "Image Image Image Image Image" at bounding box center [736, 159] width 243 height 88
click at [144, 391] on div "70" at bounding box center [129, 391] width 33 height 21
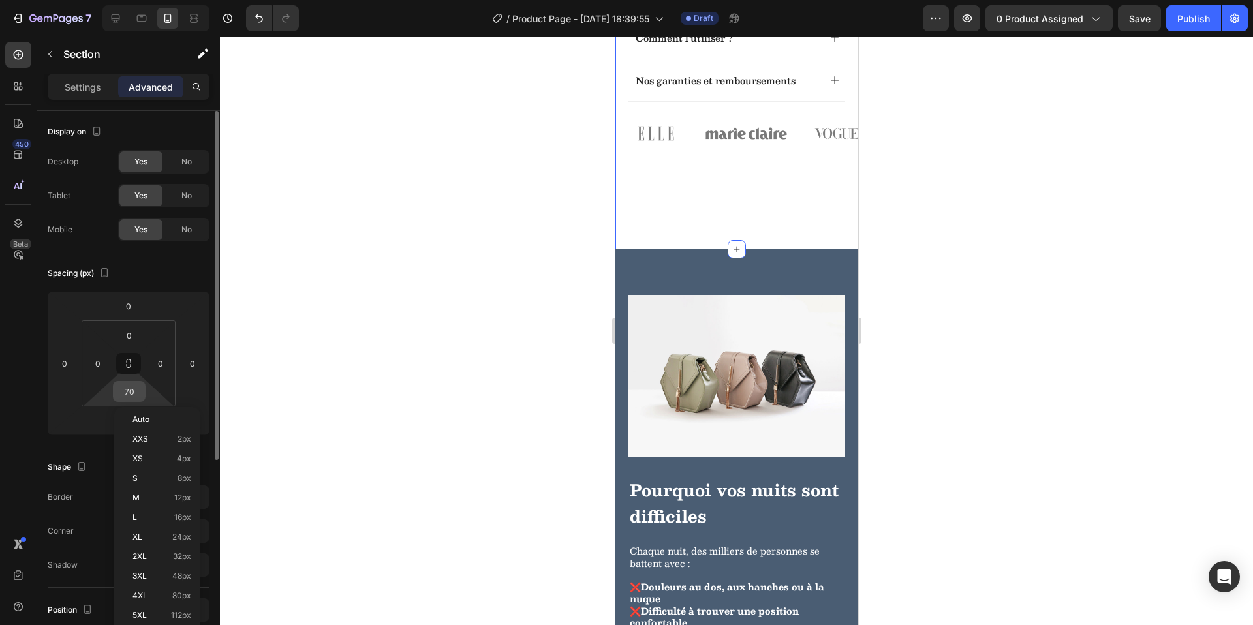
click at [136, 393] on input "70" at bounding box center [129, 392] width 26 height 20
type input "0"
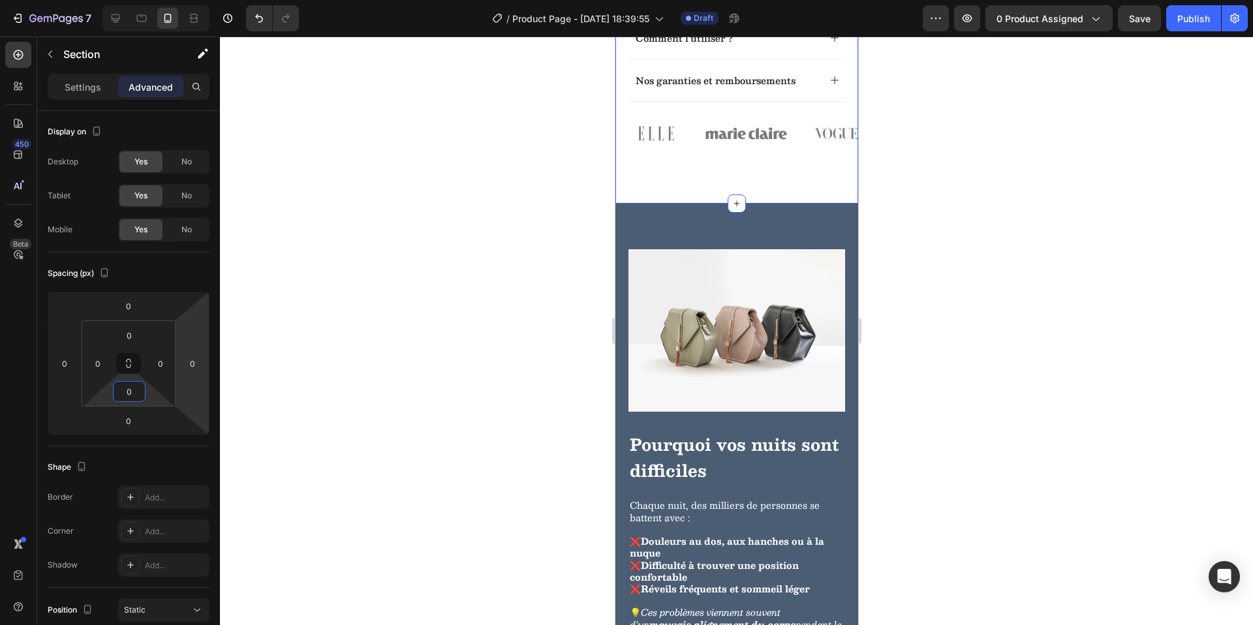
click at [1024, 260] on div at bounding box center [736, 331] width 1033 height 589
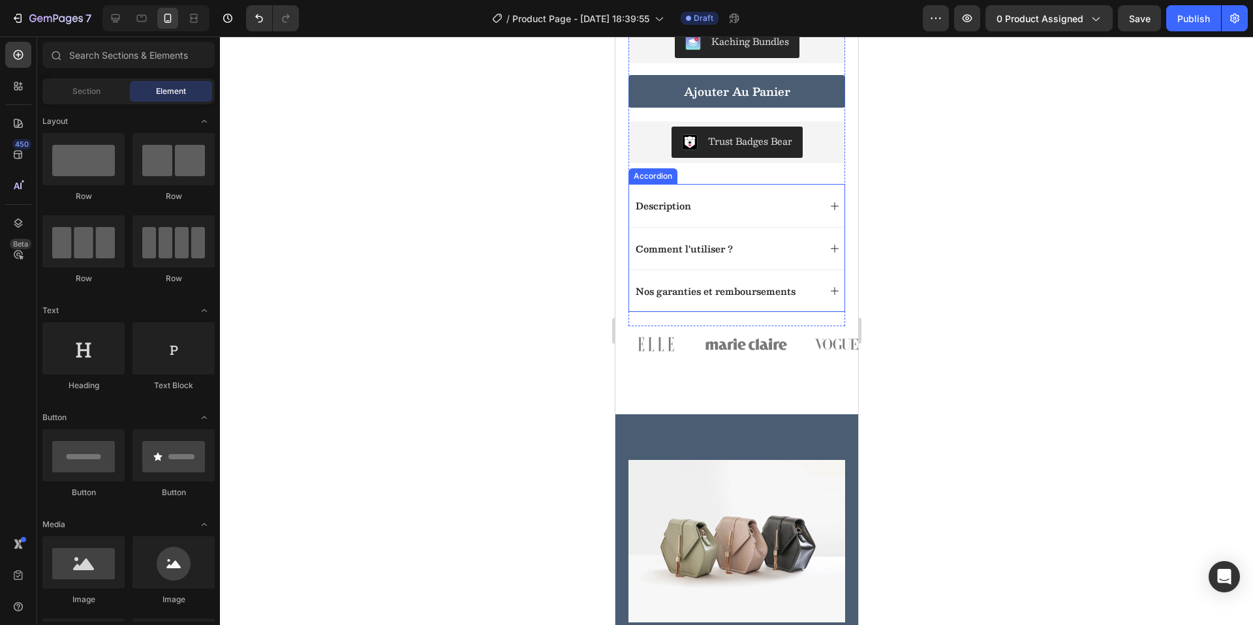
scroll to position [611, 0]
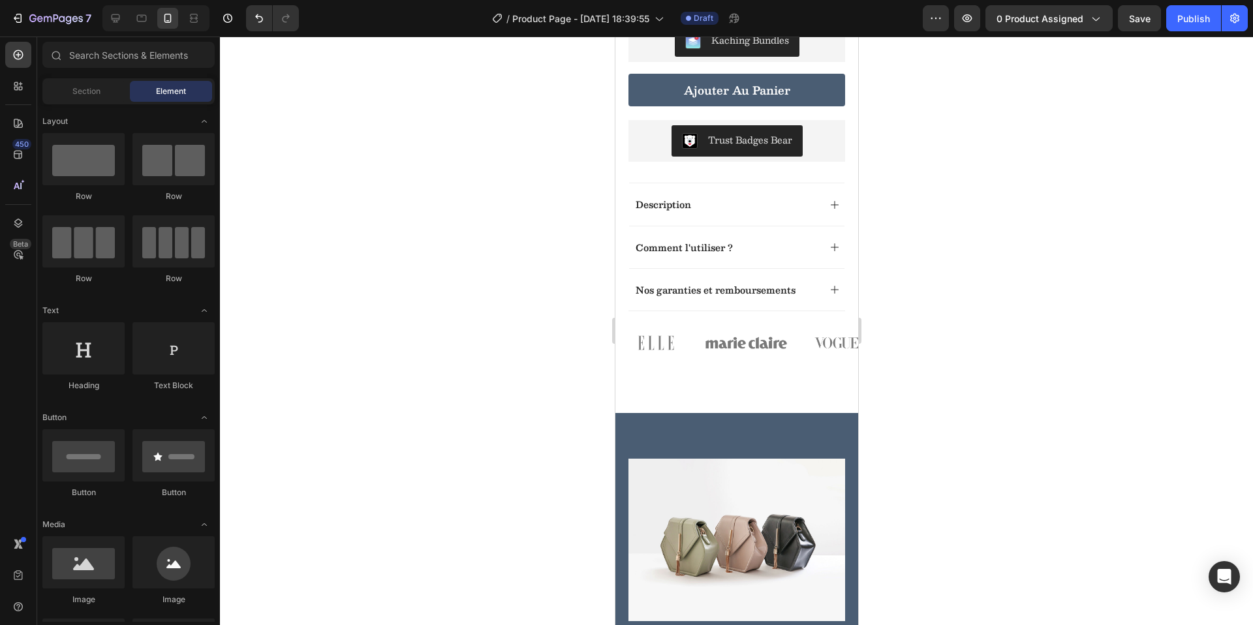
click at [960, 344] on div at bounding box center [736, 331] width 1033 height 589
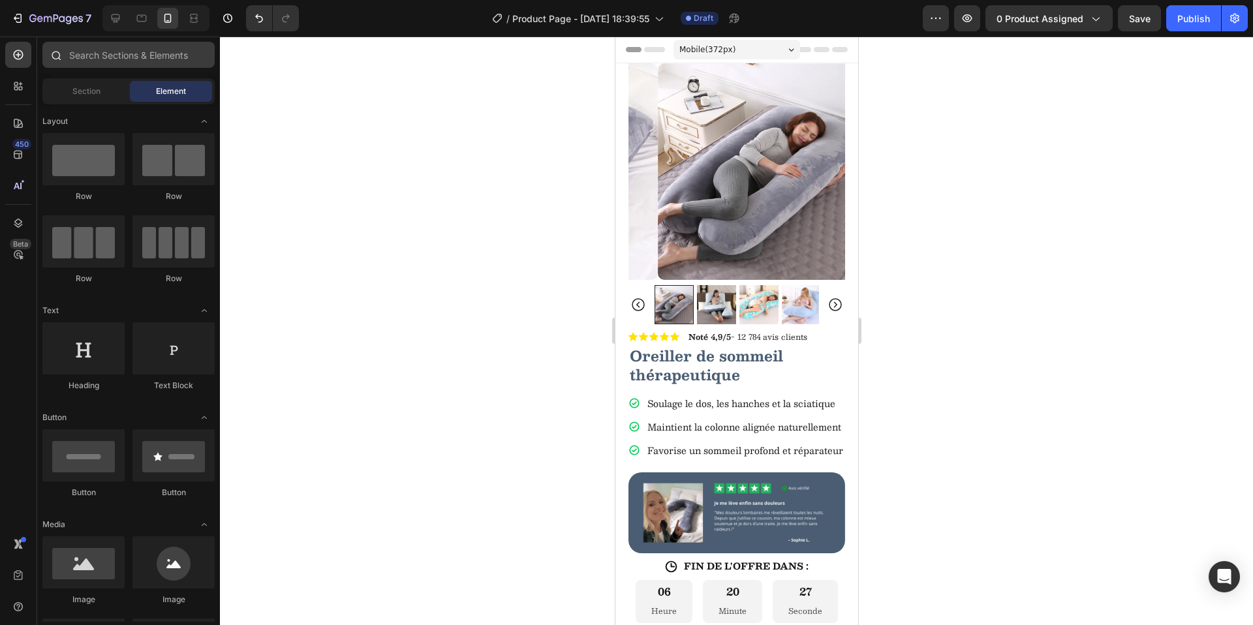
scroll to position [611, 0]
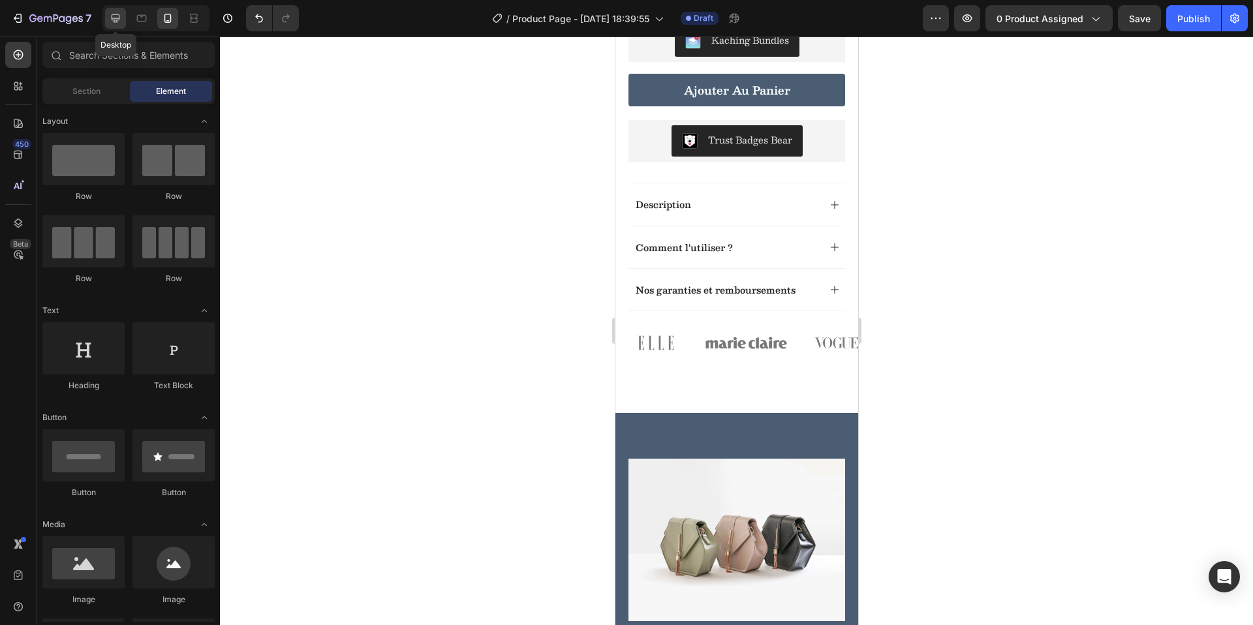
click at [121, 23] on icon at bounding box center [115, 18] width 13 height 13
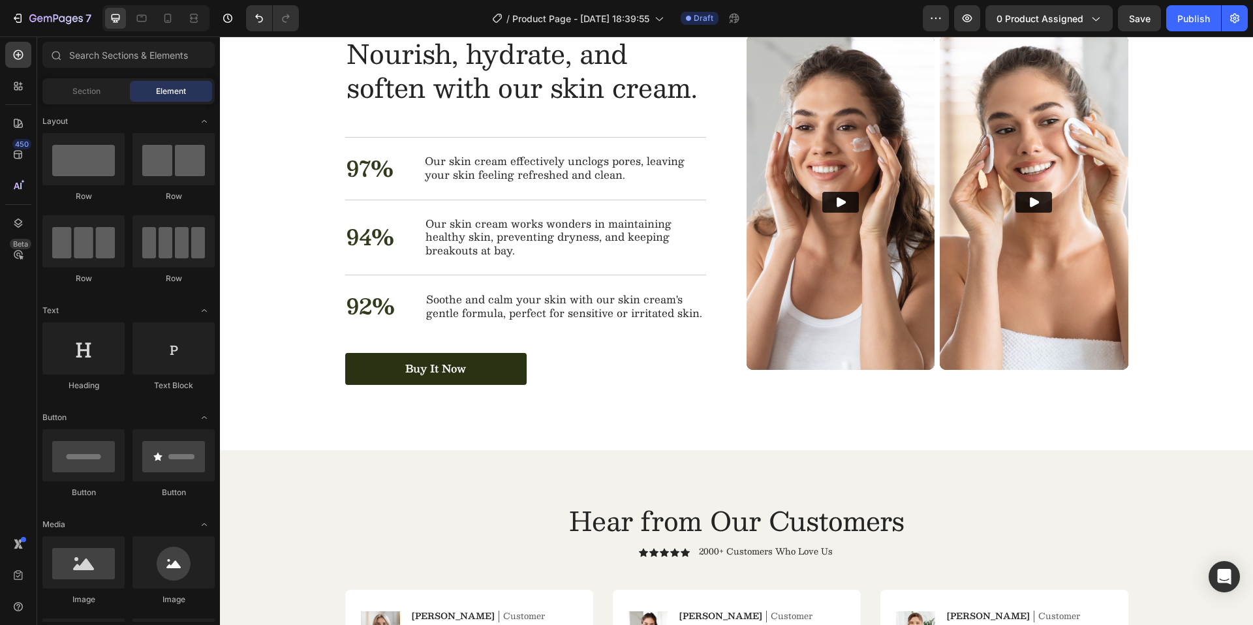
scroll to position [1454, 0]
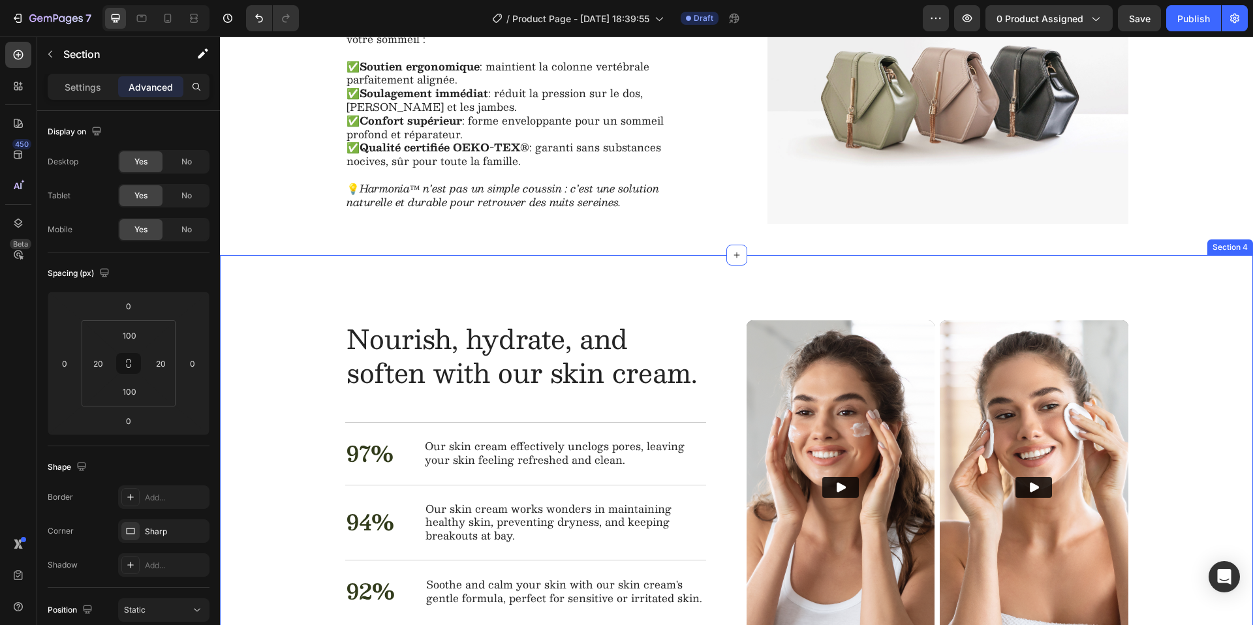
click at [1210, 447] on div "Nourish, hydrate, and soften with our skin cream. Heading Nourish, hydrate, and…" at bounding box center [736, 495] width 1007 height 350
click at [100, 88] on p "Settings" at bounding box center [83, 87] width 37 height 14
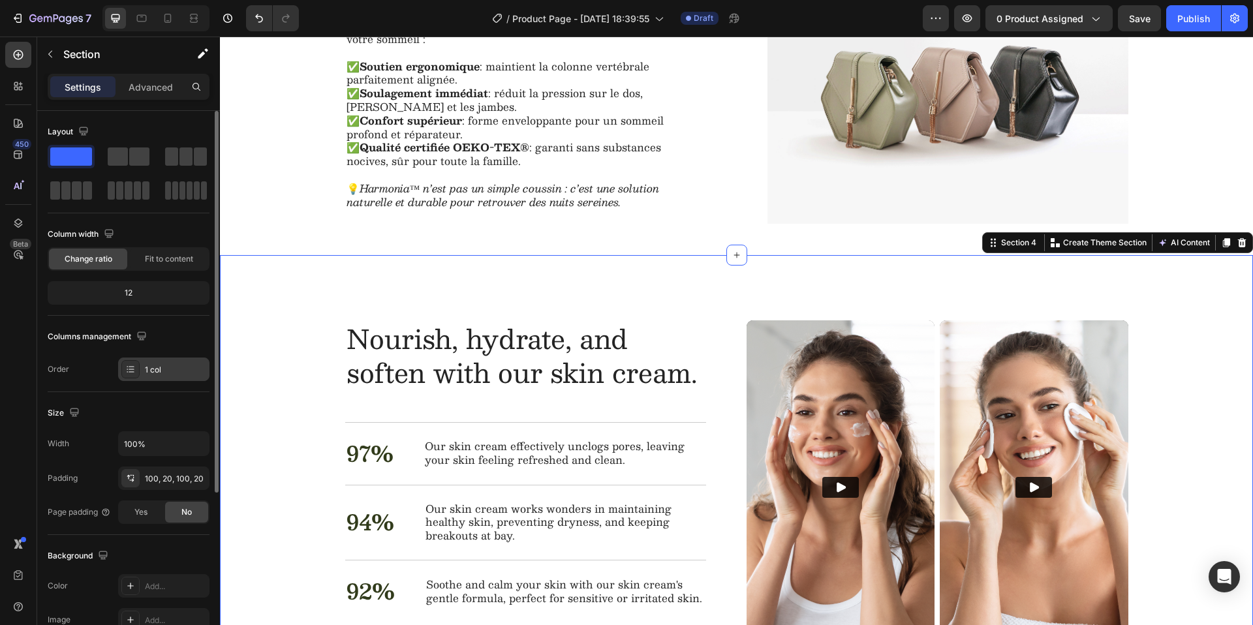
click at [129, 365] on icon at bounding box center [130, 369] width 10 height 10
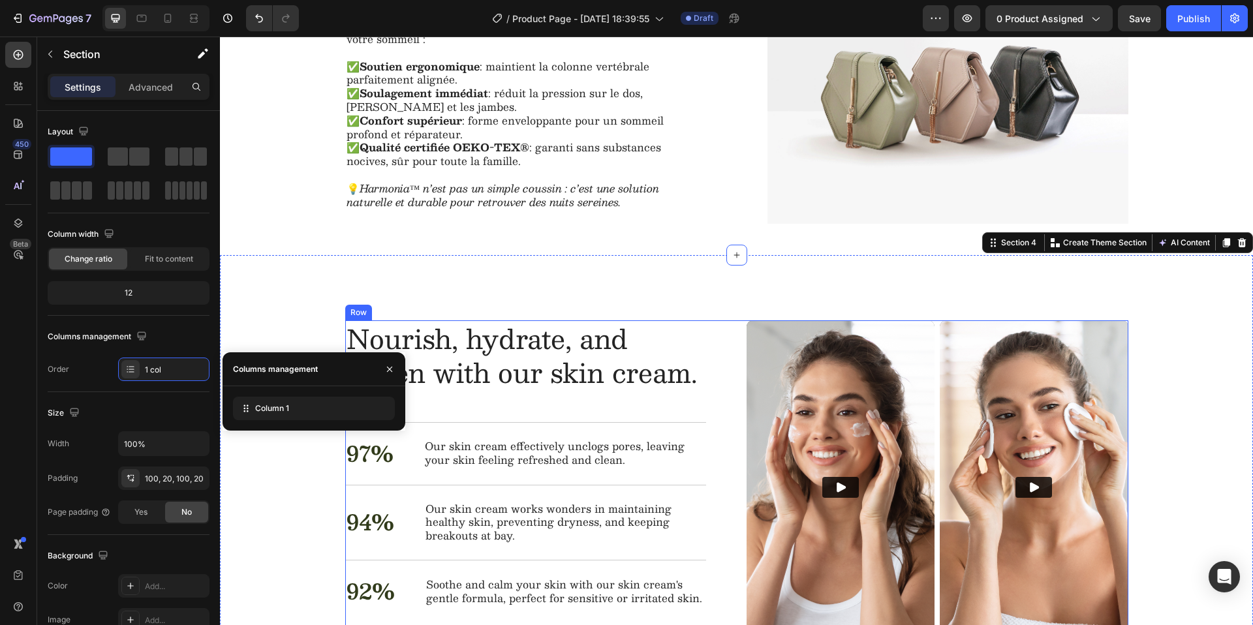
click at [729, 370] on div "Nourish, hydrate, and soften with our skin cream. Heading 97% Text Block Our sk…" at bounding box center [736, 495] width 783 height 350
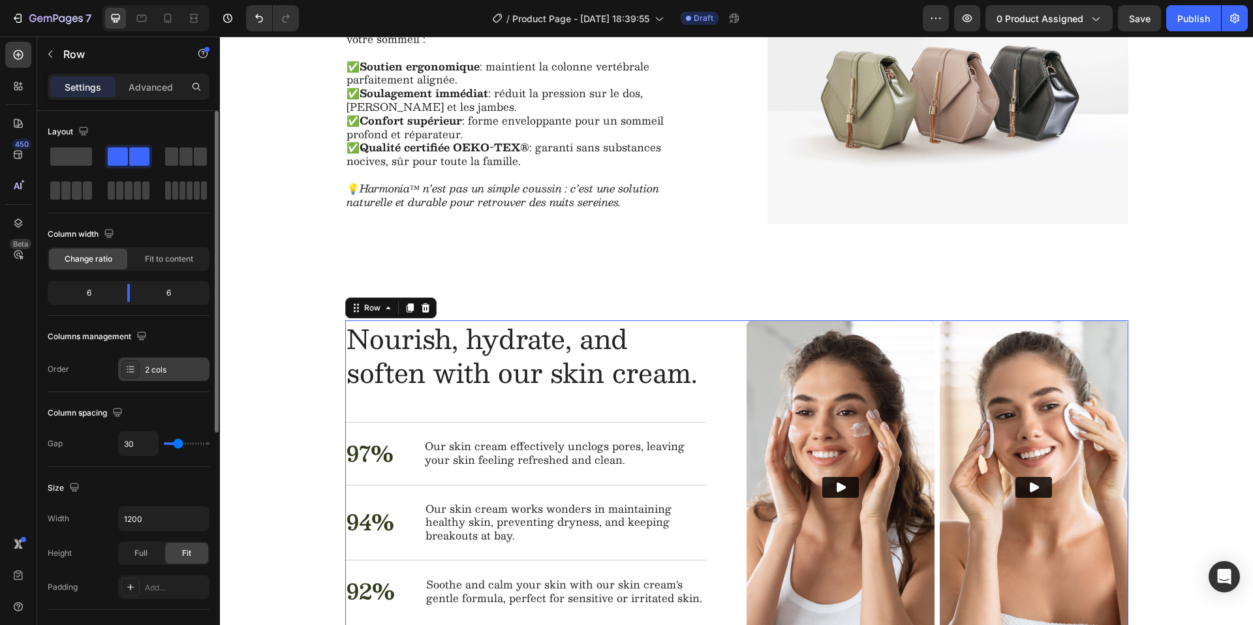
click at [130, 364] on icon at bounding box center [130, 369] width 10 height 10
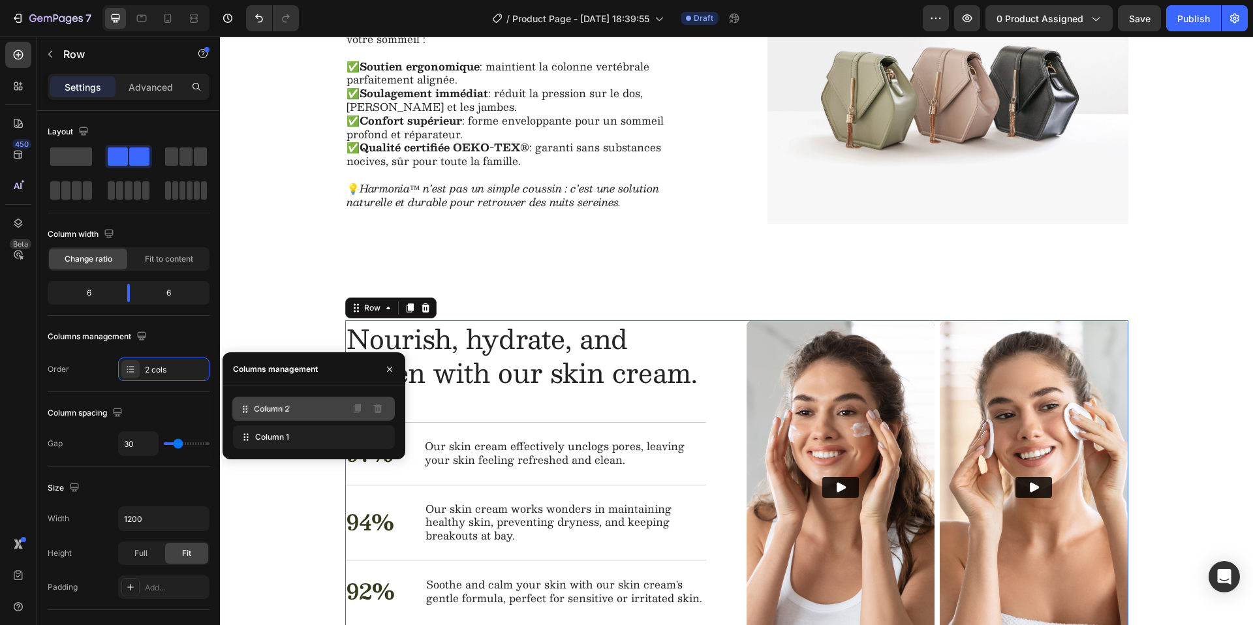
drag, startPoint x: 249, startPoint y: 437, endPoint x: 248, endPoint y: 410, distance: 27.4
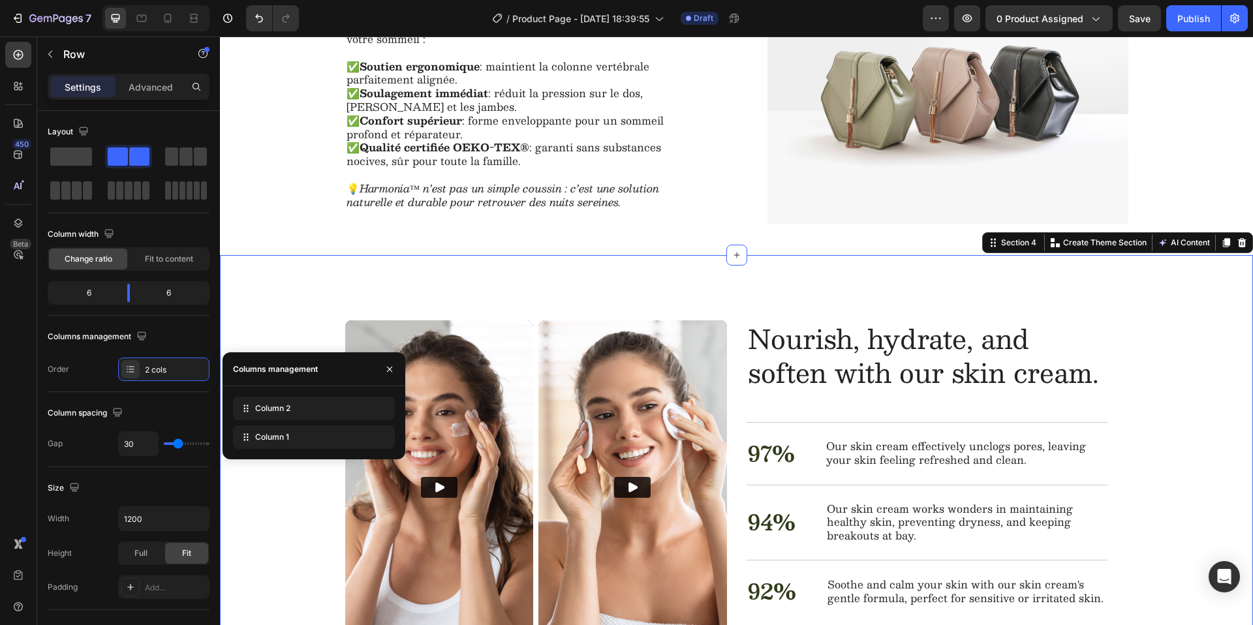
click at [265, 257] on div "Nourish, hydrate, and soften with our skin cream. Heading Nourish, hydrate, and…" at bounding box center [736, 495] width 1033 height 480
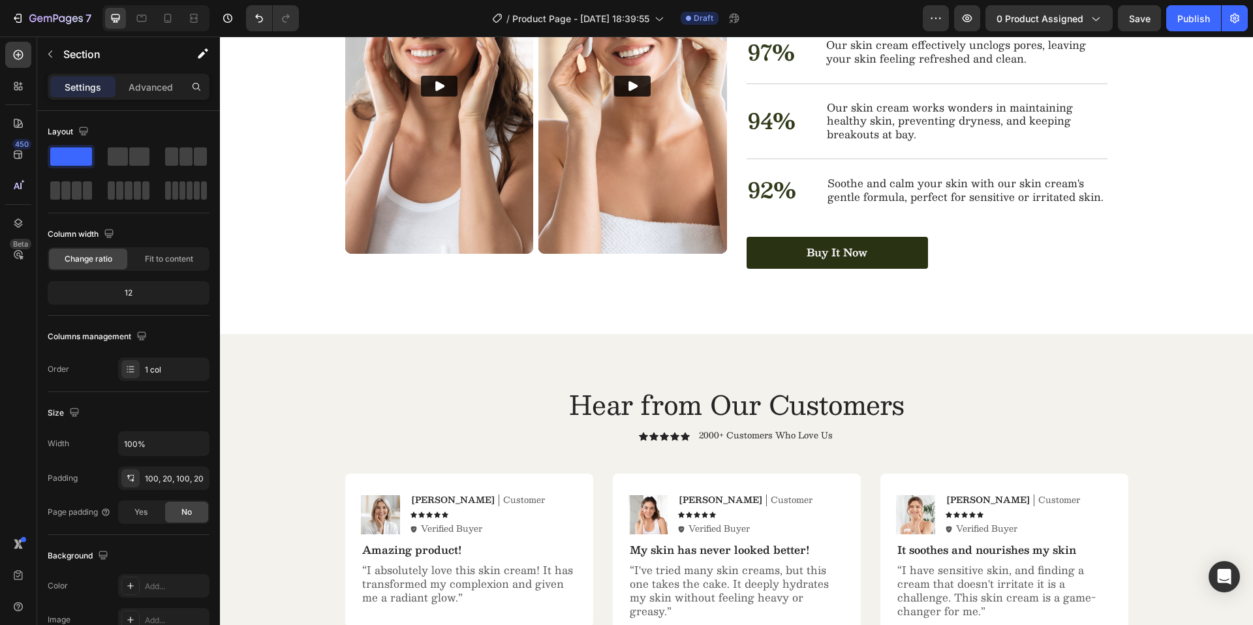
scroll to position [2166, 0]
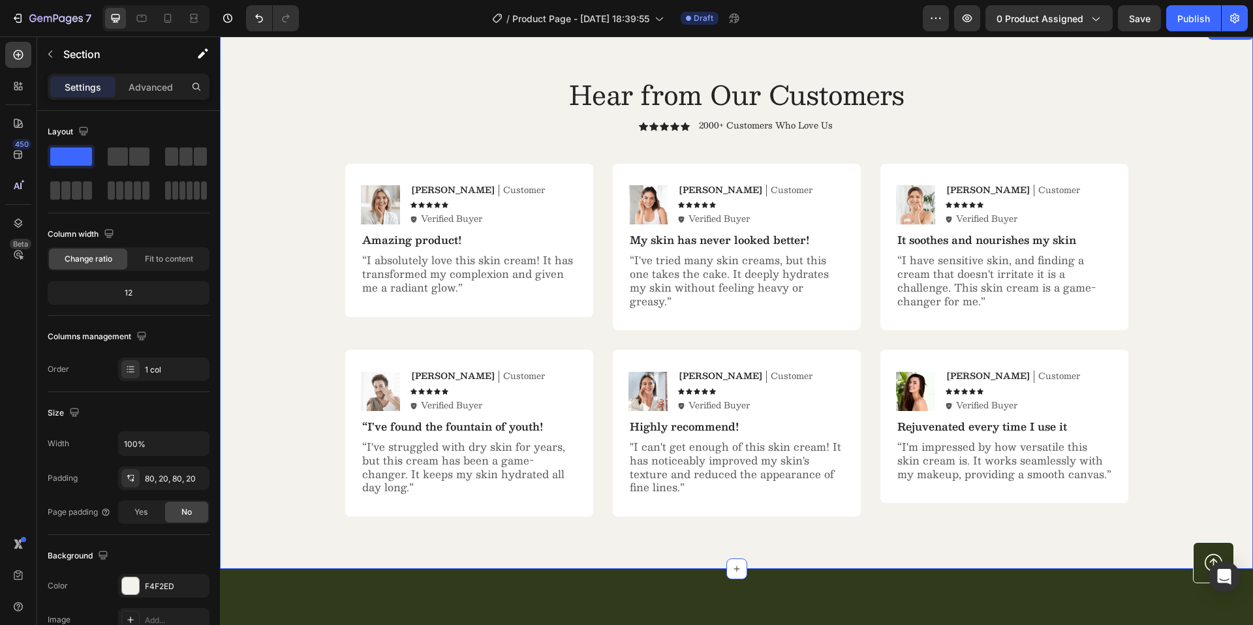
click at [315, 135] on div "Hear from Our Customers Heading Icon Icon Icon Icon Icon Icon List 2000+ Custom…" at bounding box center [736, 296] width 1007 height 440
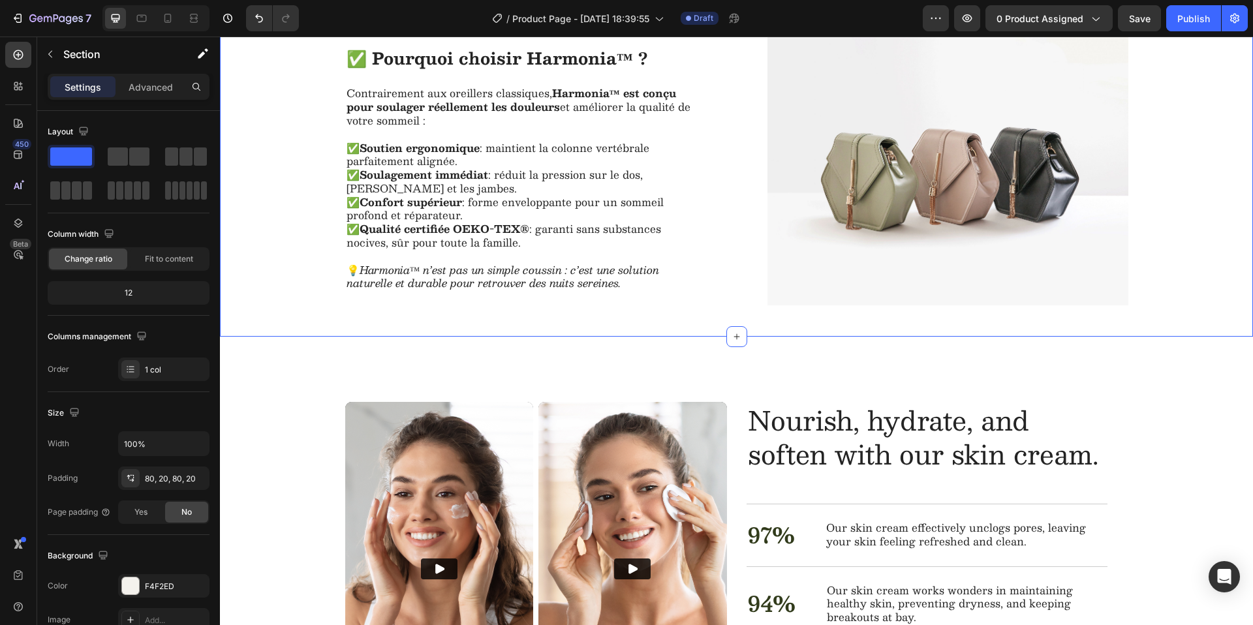
scroll to position [1220, 0]
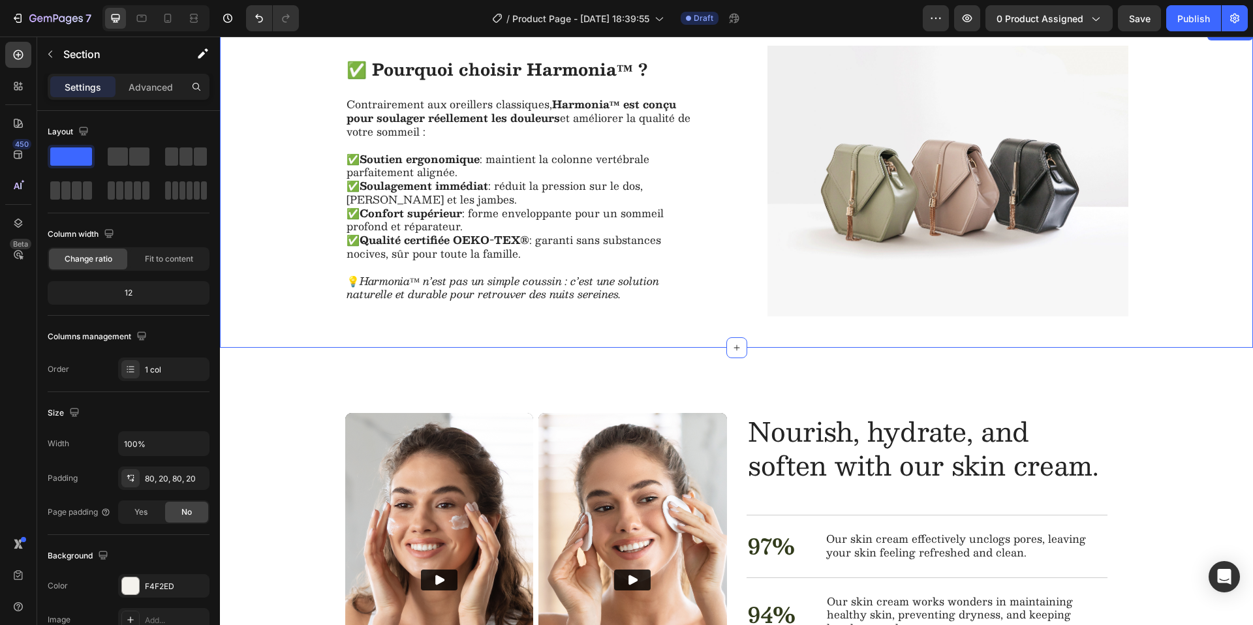
click at [299, 213] on div "Image Row ✅ Pourquoi choisir Harmonia™ ? Heading Contrairement aux oreillers cl…" at bounding box center [736, 186] width 1033 height 281
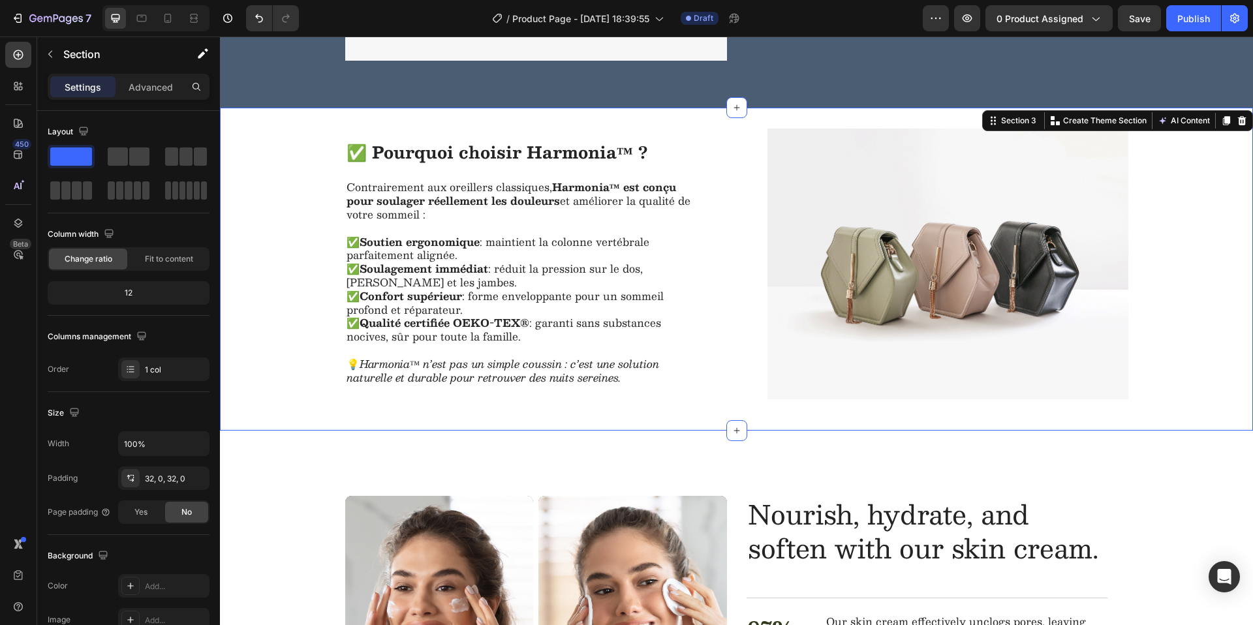
scroll to position [1300, 0]
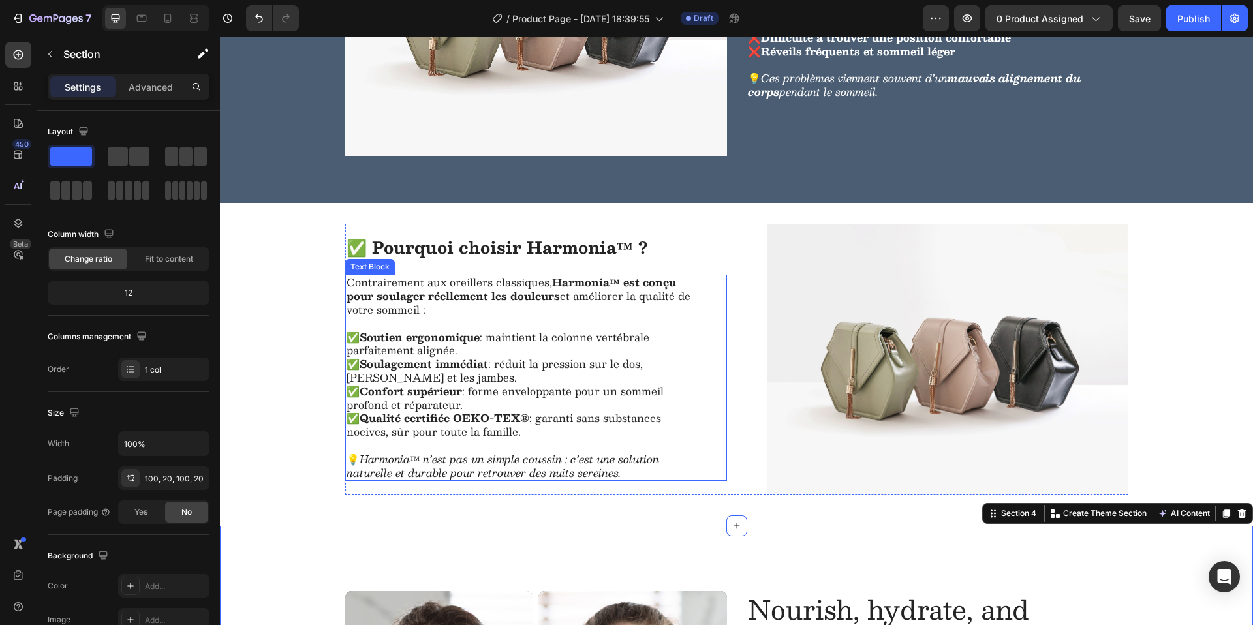
scroll to position [1144, 0]
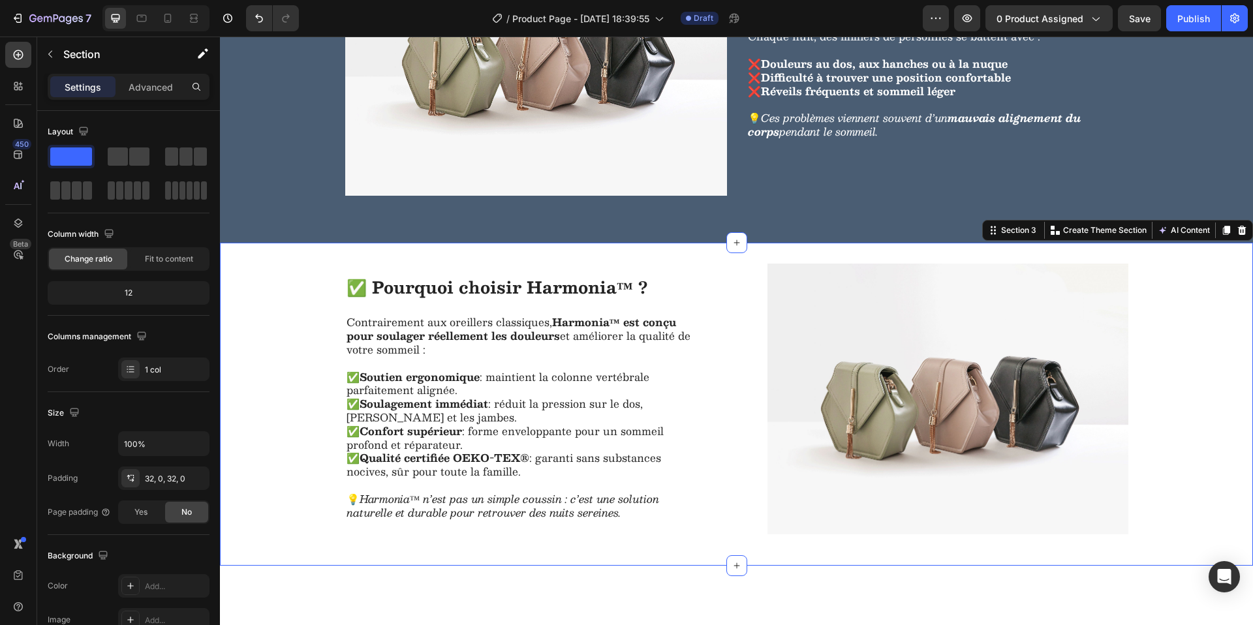
click at [296, 378] on div "Image Row ✅ Pourquoi choisir Harmonia™ ? Heading Contrairement aux oreillers cl…" at bounding box center [736, 404] width 1033 height 281
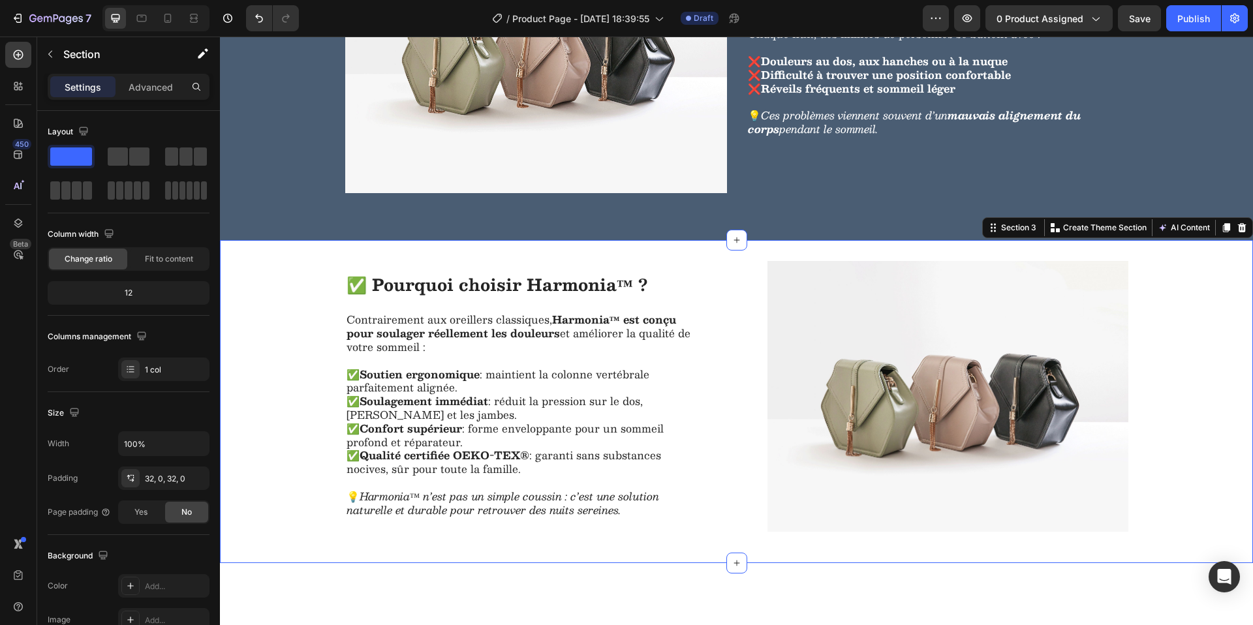
scroll to position [1175, 0]
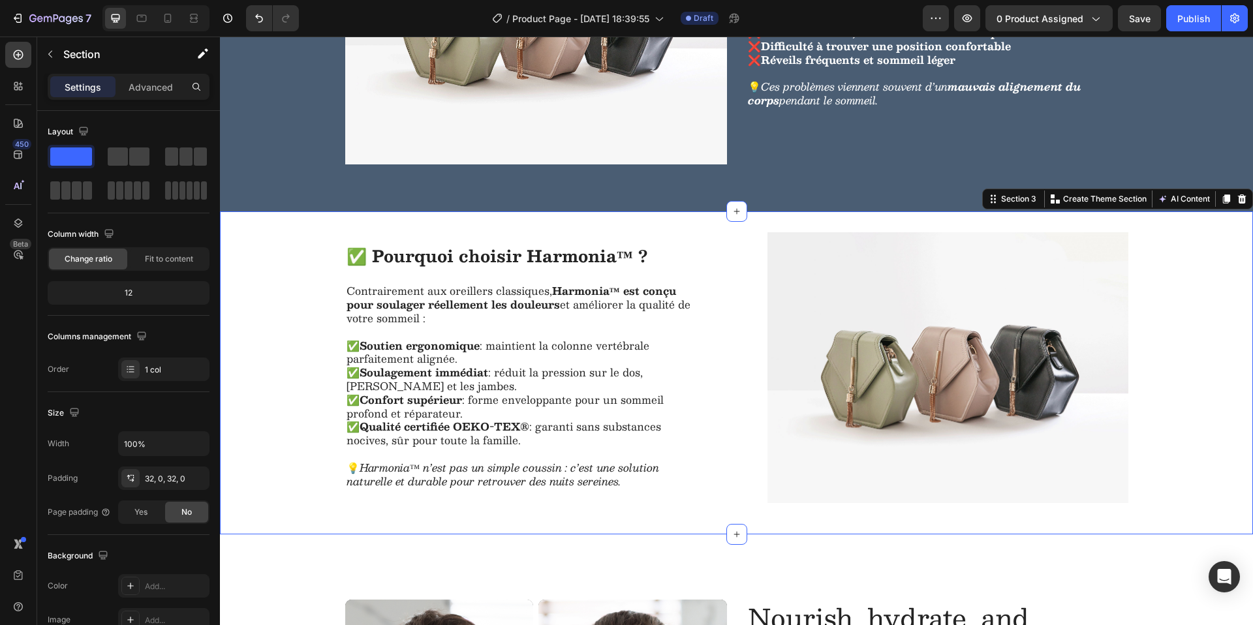
click at [303, 440] on div "Image Row ✅ Pourquoi choisir Harmonia™ ? Heading Contrairement aux oreillers cl…" at bounding box center [736, 372] width 1033 height 281
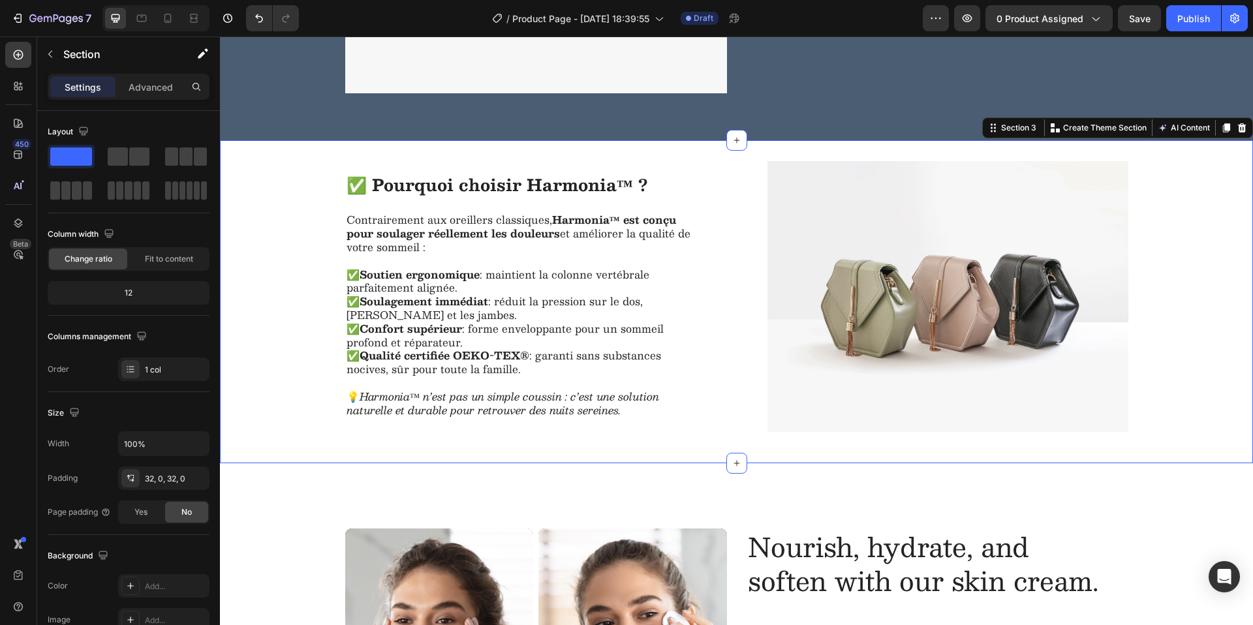
scroll to position [1251, 0]
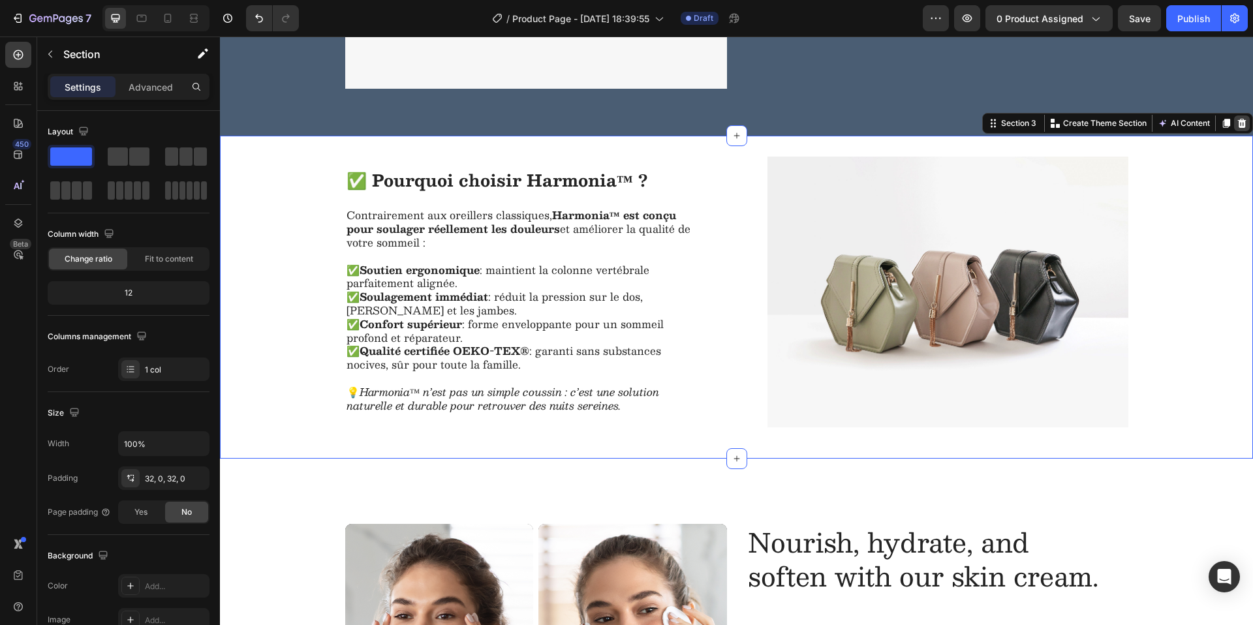
click at [1236, 125] on icon at bounding box center [1241, 123] width 10 height 10
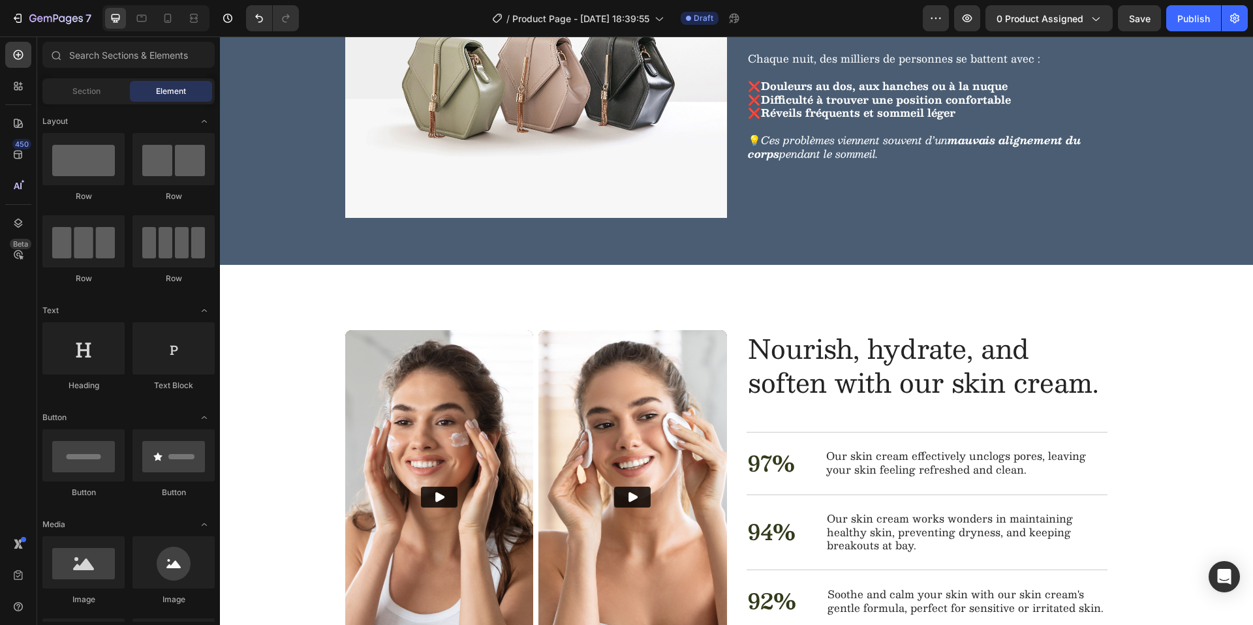
scroll to position [1152, 0]
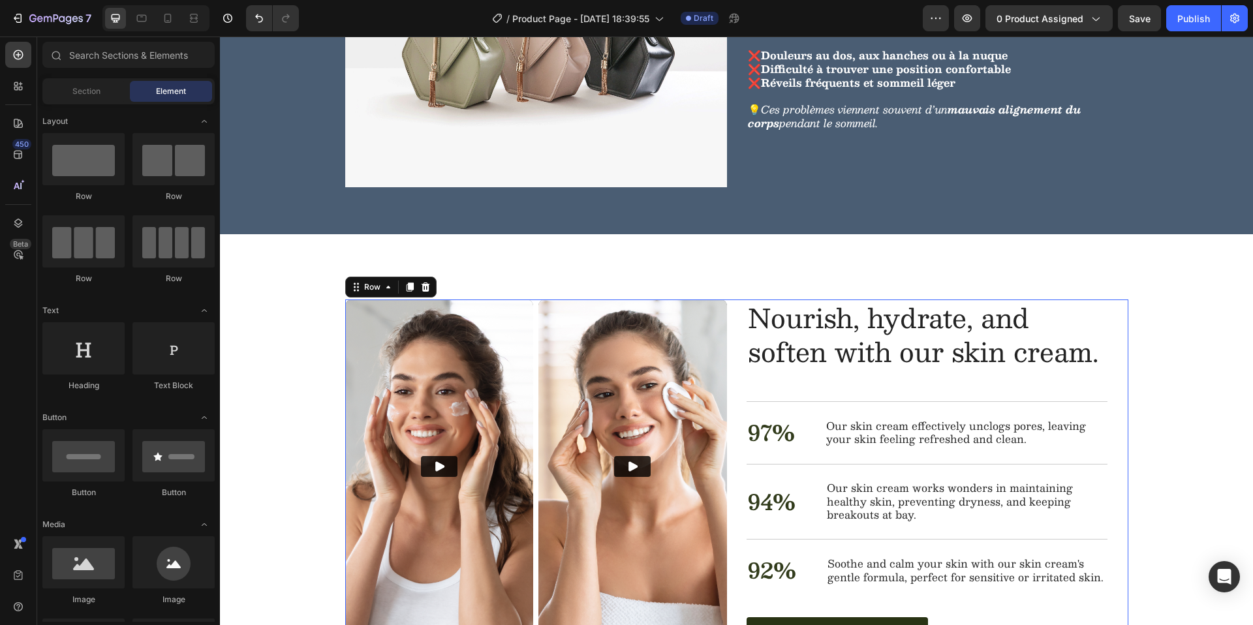
click at [731, 369] on div "Nourish, hydrate, and soften with our skin cream. Heading 97% Text Block Our sk…" at bounding box center [736, 474] width 783 height 350
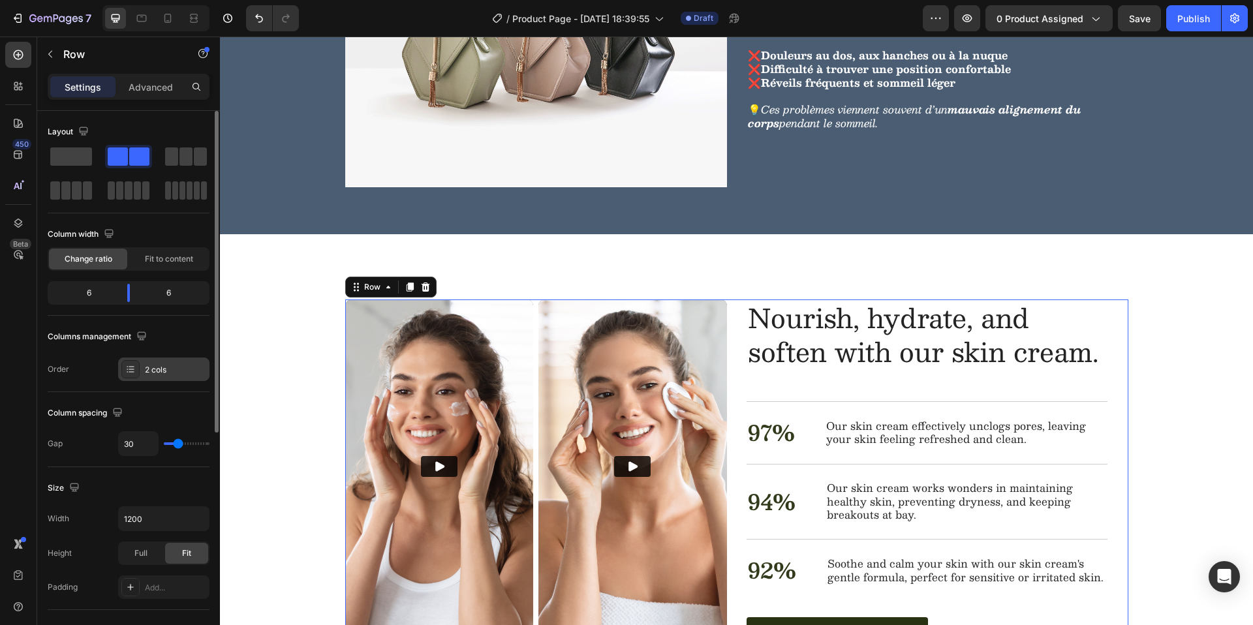
click at [132, 376] on div at bounding box center [130, 369] width 18 height 18
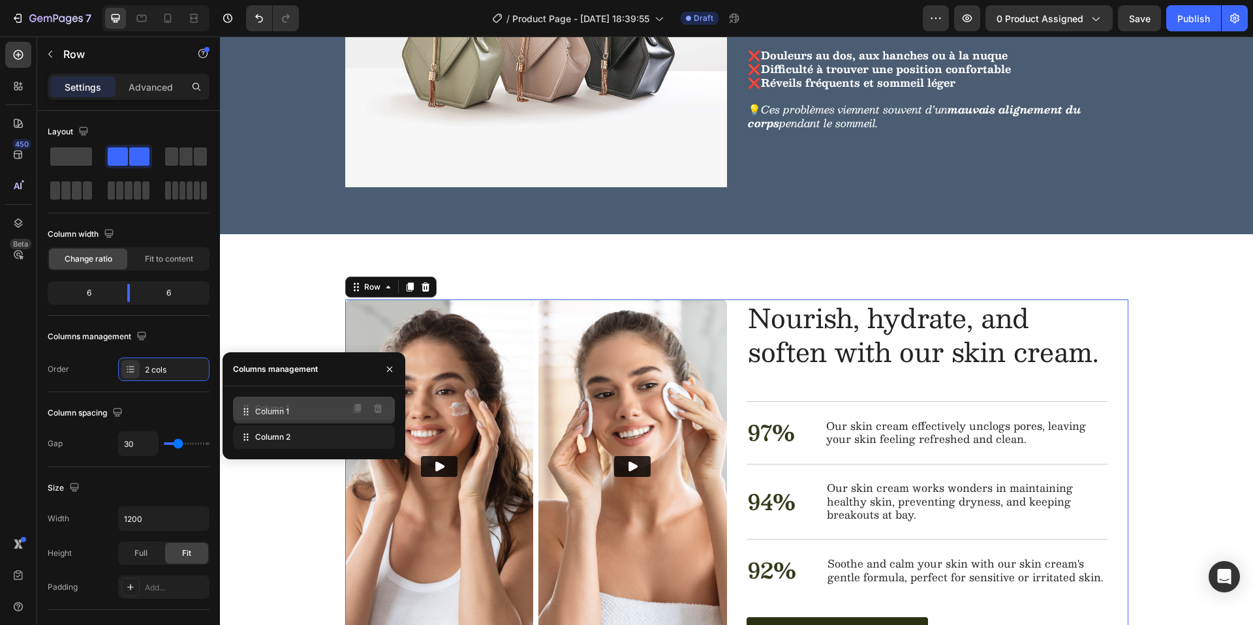
drag, startPoint x: 243, startPoint y: 438, endPoint x: 243, endPoint y: 410, distance: 28.1
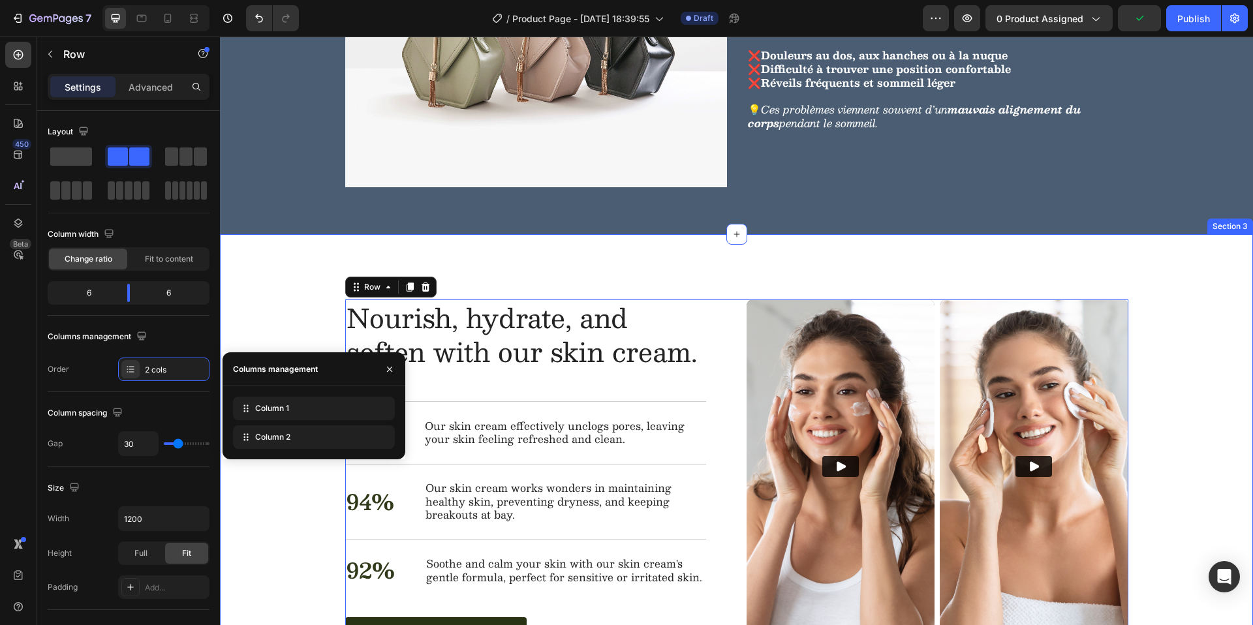
click at [315, 275] on div "Nourish, hydrate, and soften with our skin cream. Heading Nourish, hydrate, and…" at bounding box center [736, 474] width 1033 height 480
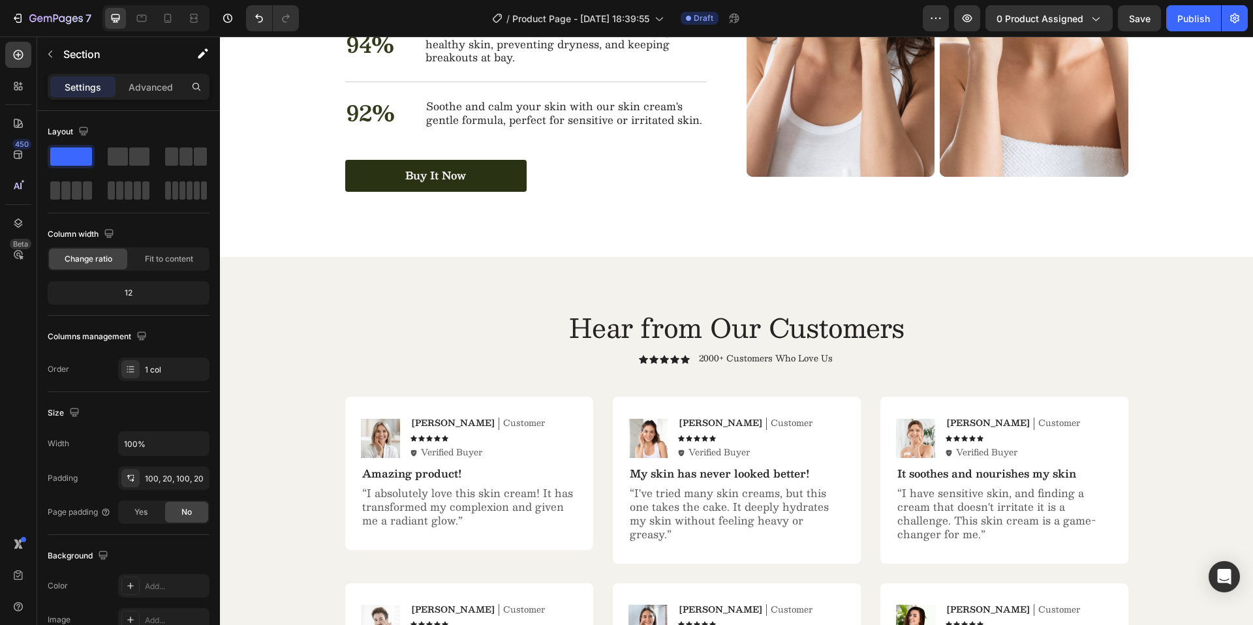
scroll to position [1610, 0]
click at [64, 59] on p "Section" at bounding box center [116, 54] width 107 height 16
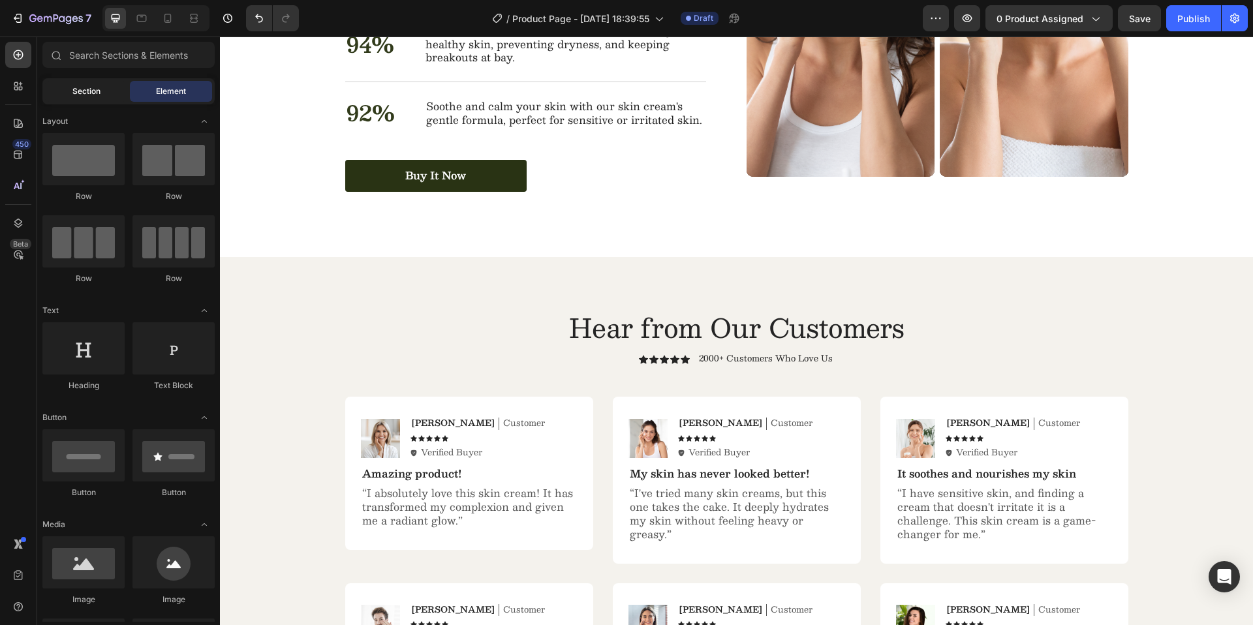
click at [100, 89] on div "Section" at bounding box center [86, 91] width 82 height 21
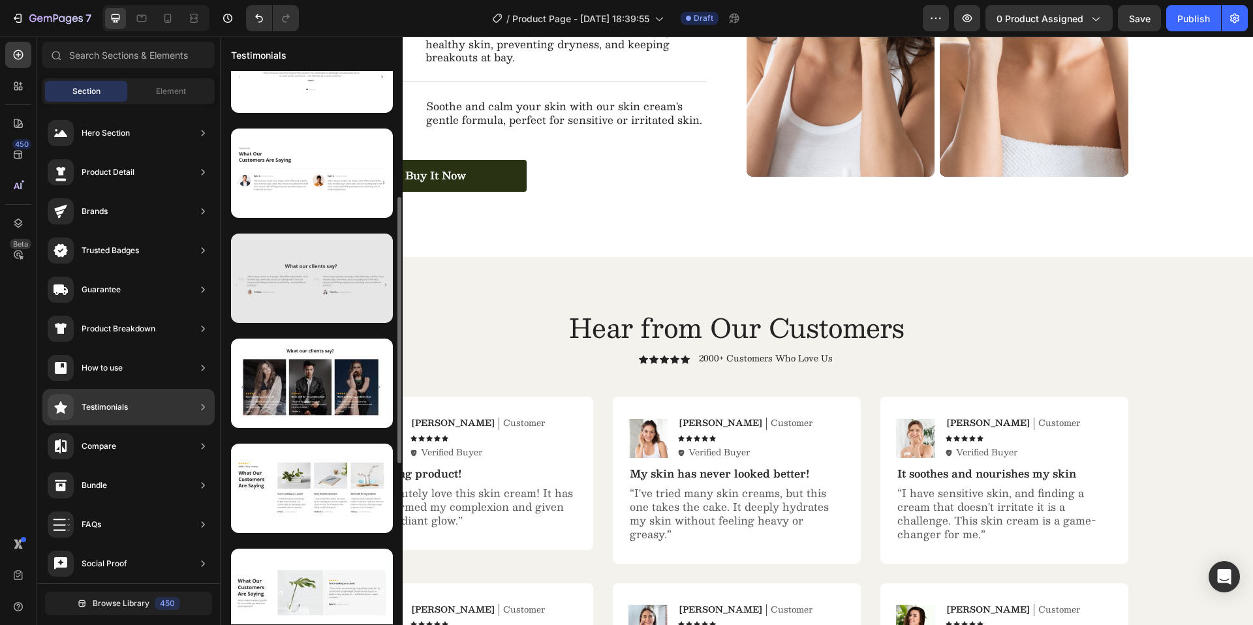
scroll to position [266, 0]
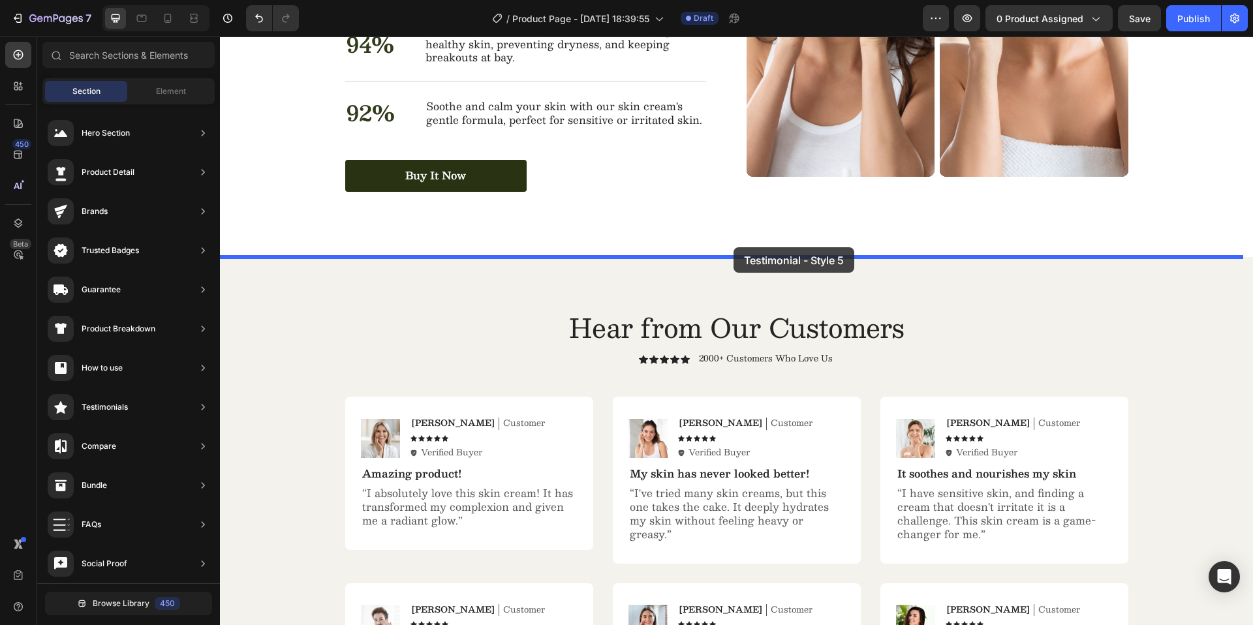
drag, startPoint x: 497, startPoint y: 504, endPoint x: 730, endPoint y: 251, distance: 344.0
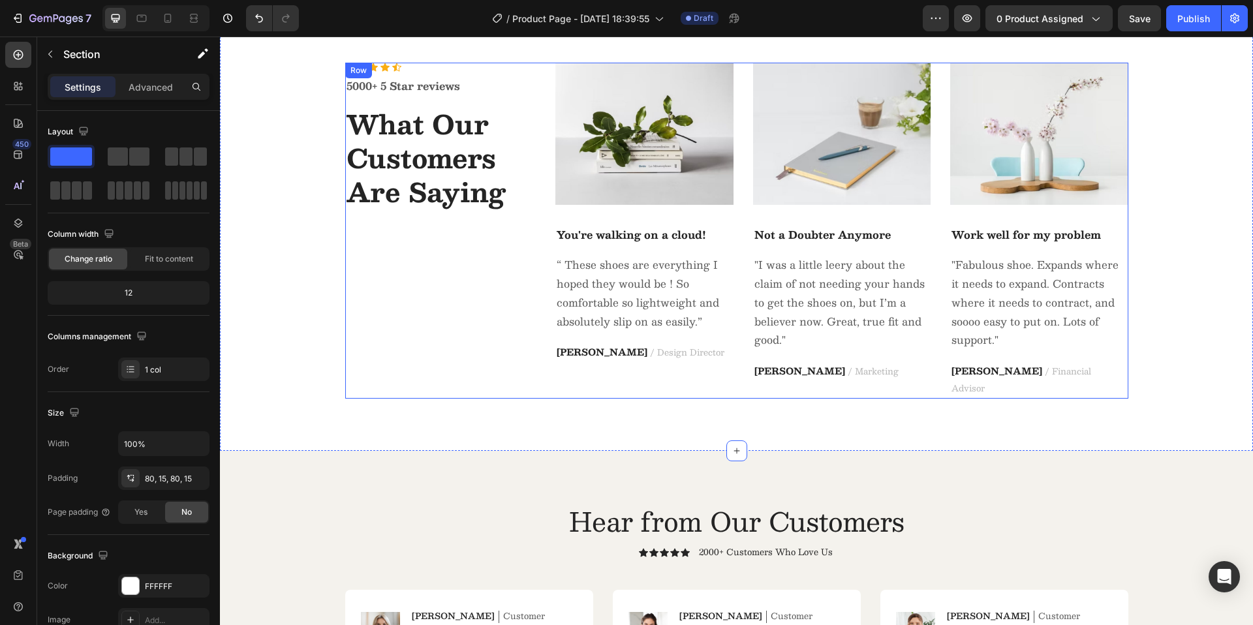
scroll to position [1856, 0]
click at [295, 246] on div "Icon Icon Icon Icon Icon Icon List Hoz 5000+ 5 Star reviews Text block What Our…" at bounding box center [736, 230] width 1013 height 335
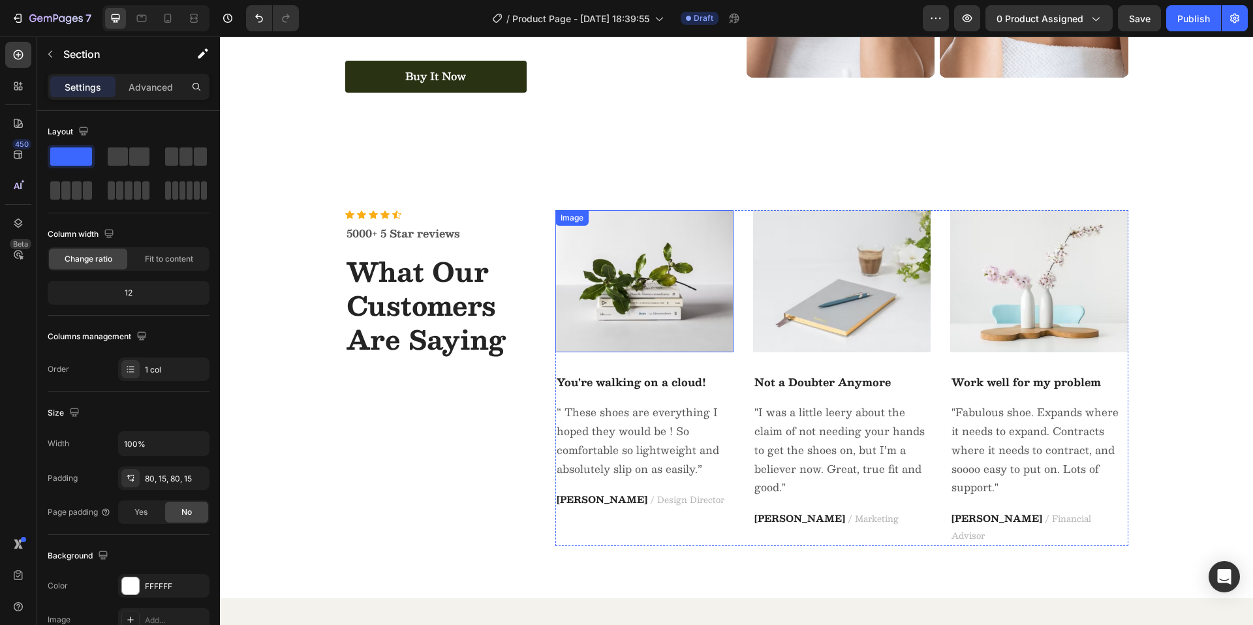
scroll to position [1718, 0]
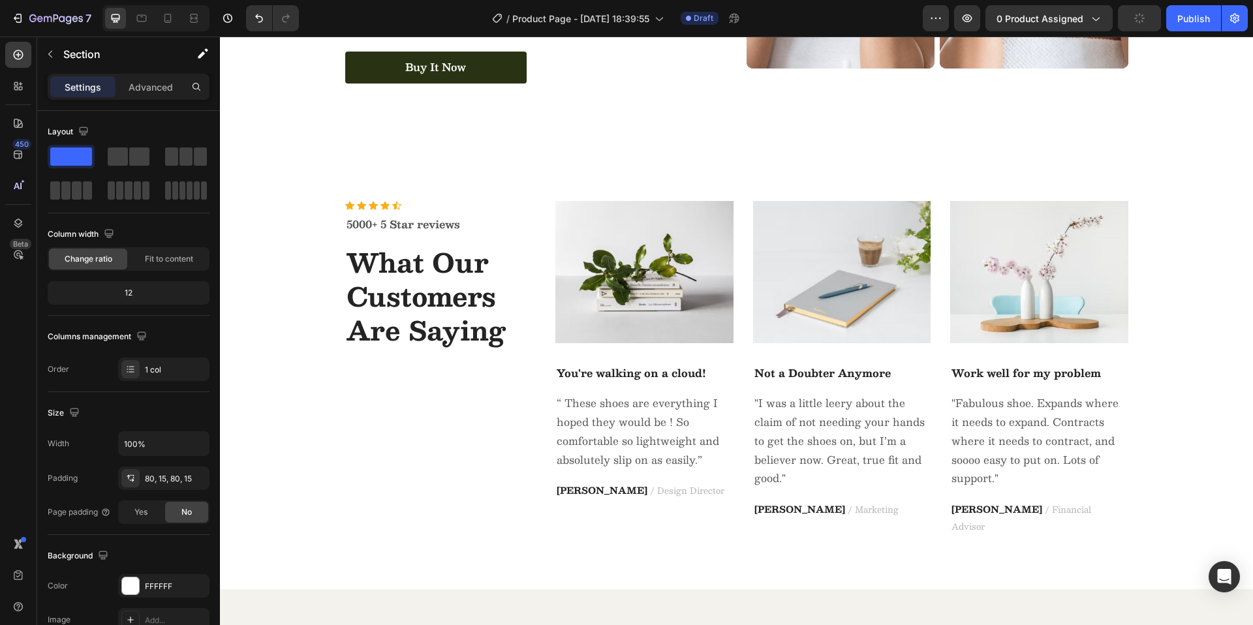
click at [305, 314] on div "Icon Icon Icon Icon Icon Icon List Hoz 5000+ 5 Star reviews Text block What Our…" at bounding box center [736, 368] width 1013 height 335
click at [162, 26] on div at bounding box center [167, 18] width 21 height 21
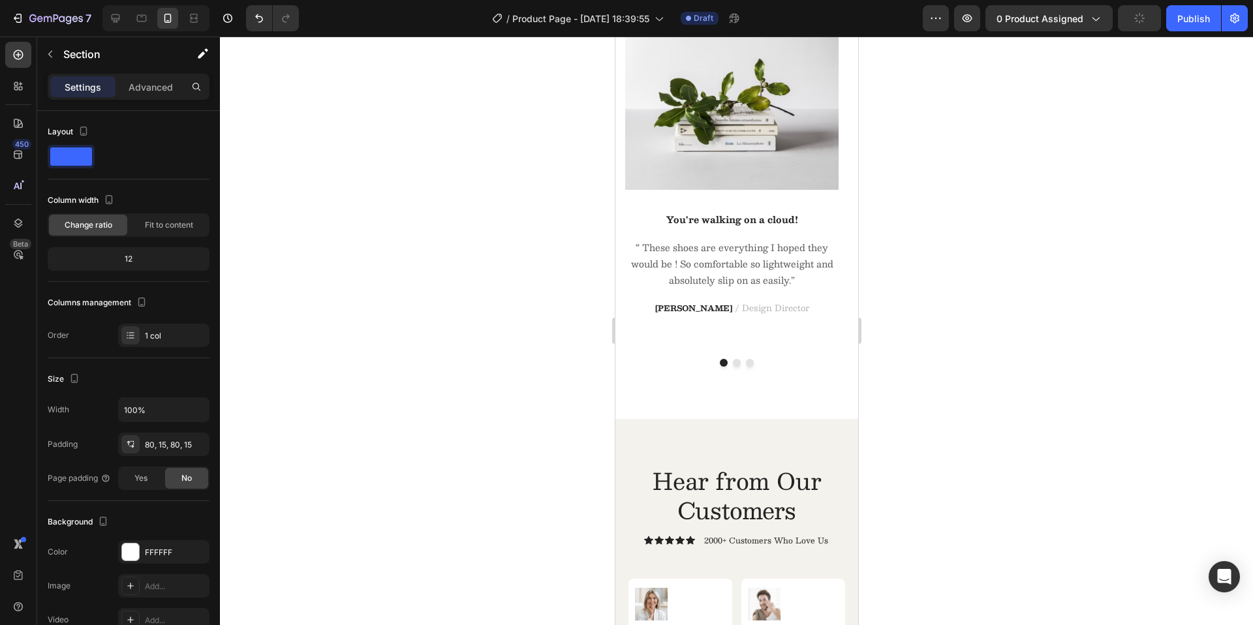
scroll to position [2561, 0]
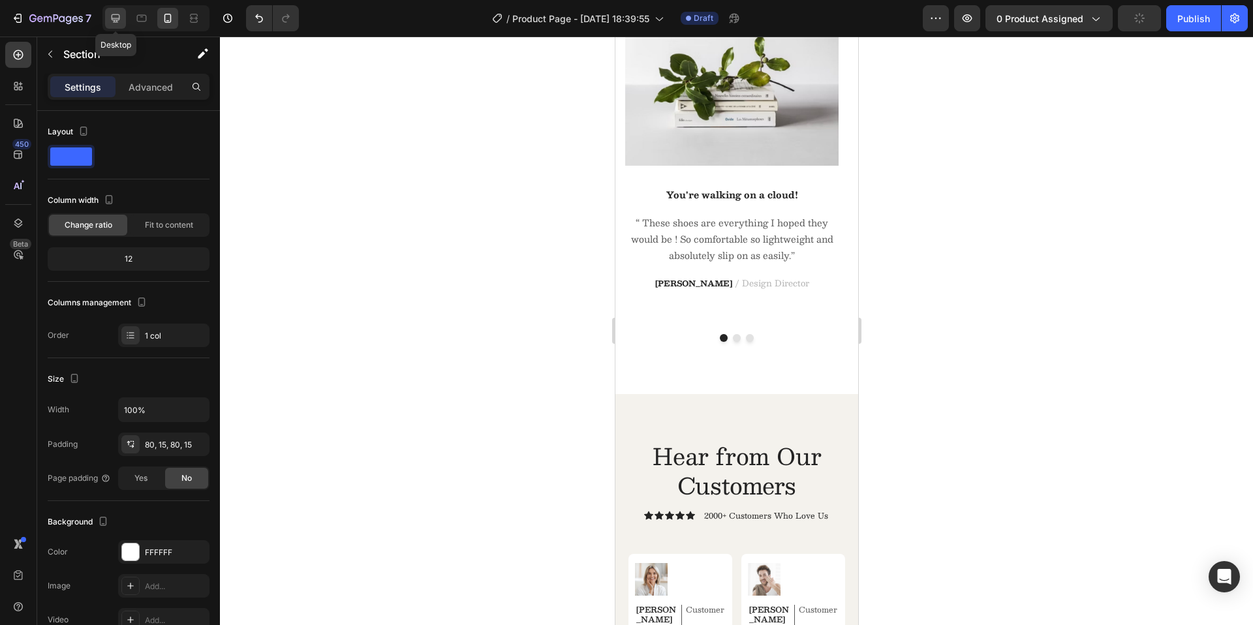
click at [114, 23] on icon at bounding box center [115, 18] width 13 height 13
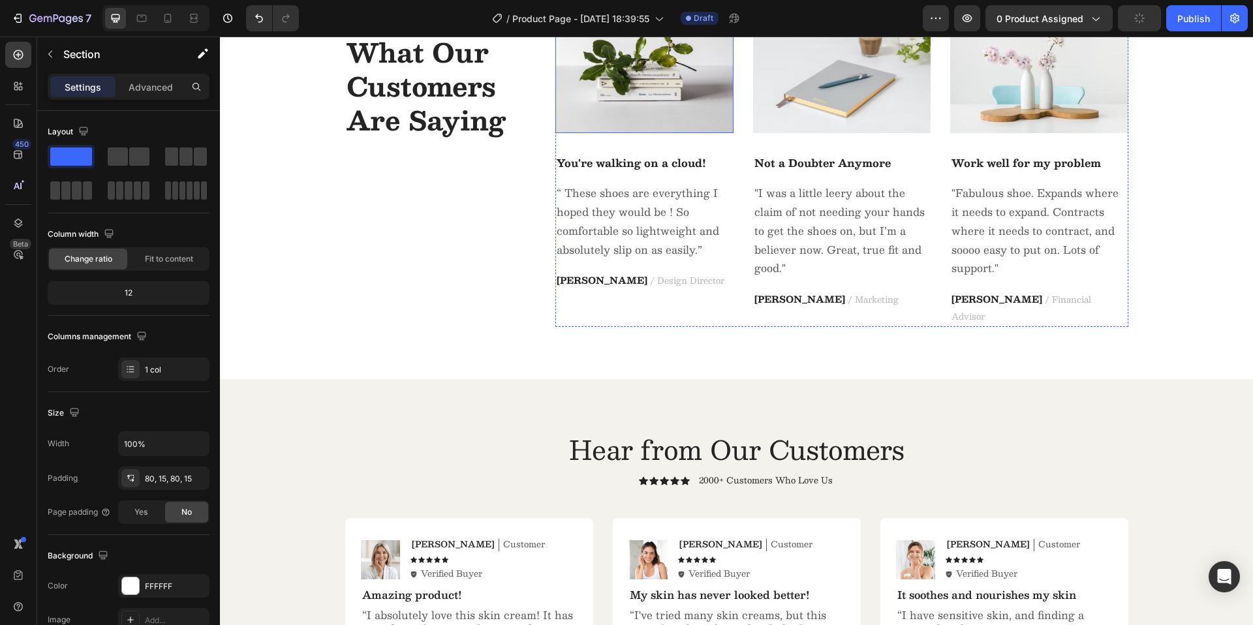
scroll to position [1973, 0]
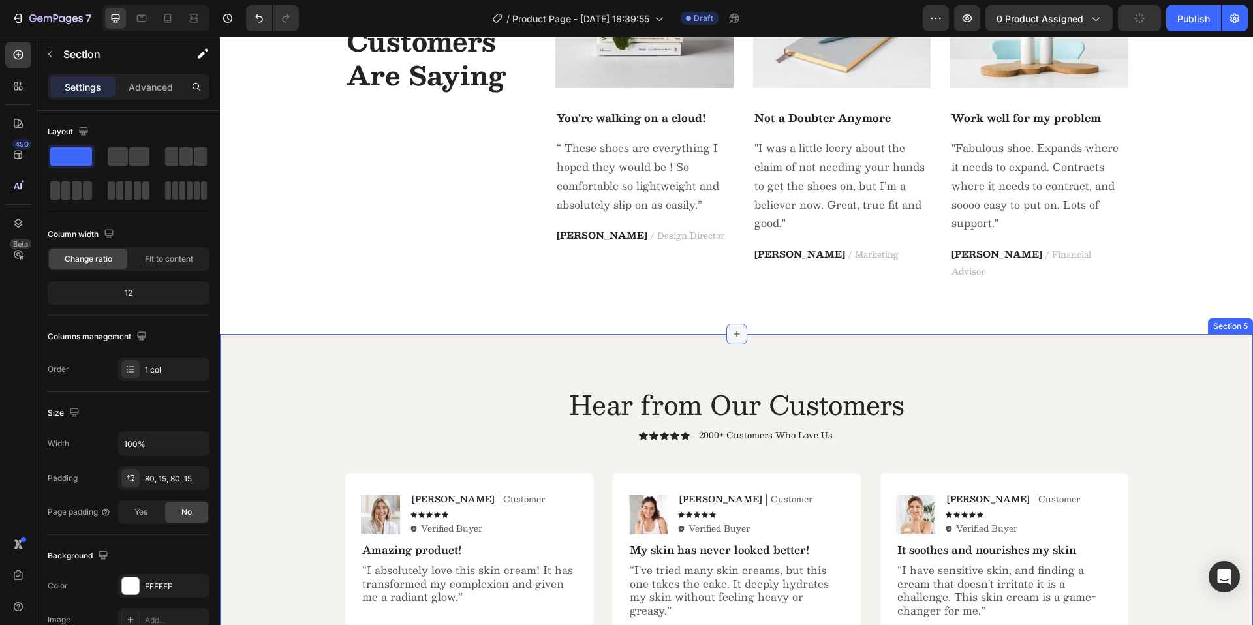
click at [731, 329] on icon at bounding box center [736, 334] width 10 height 10
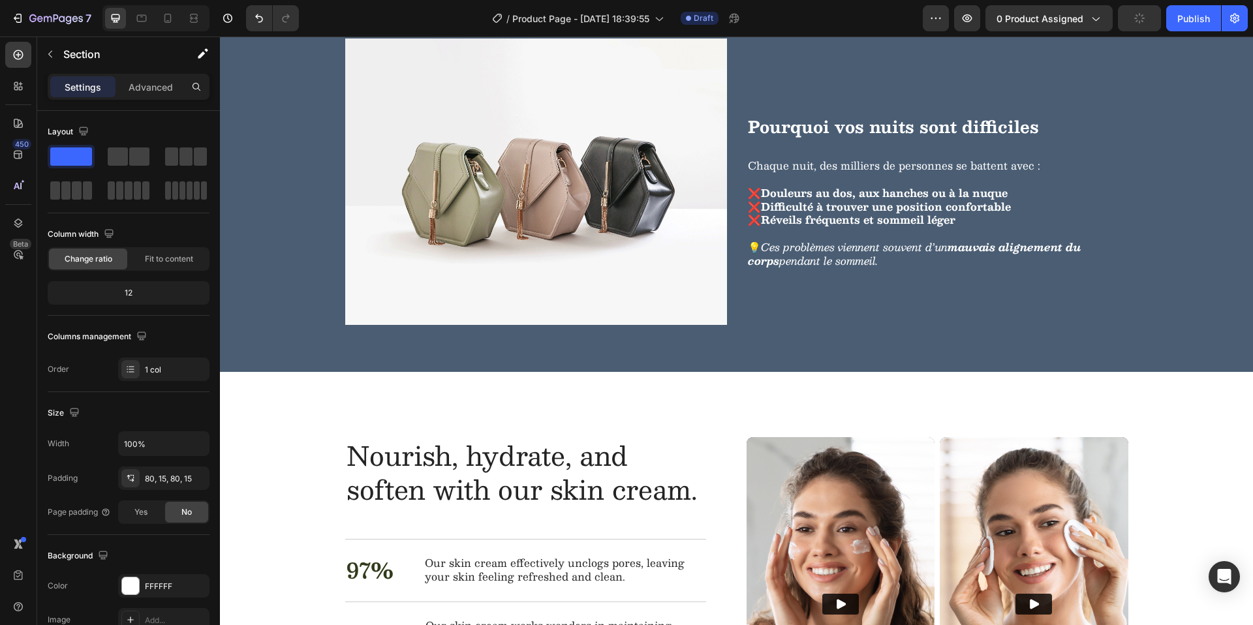
scroll to position [795, 0]
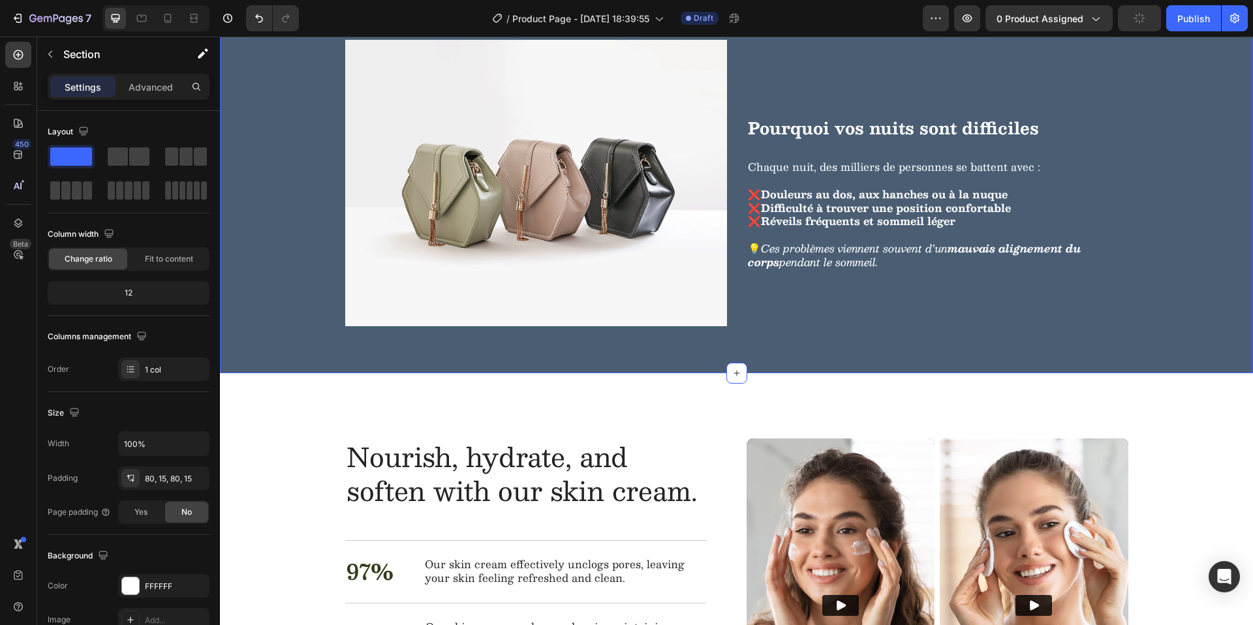
click at [294, 267] on div "Image Pourquoi vos nuits sont difficiles Heading Chaque nuit, des milliers de p…" at bounding box center [736, 206] width 1007 height 333
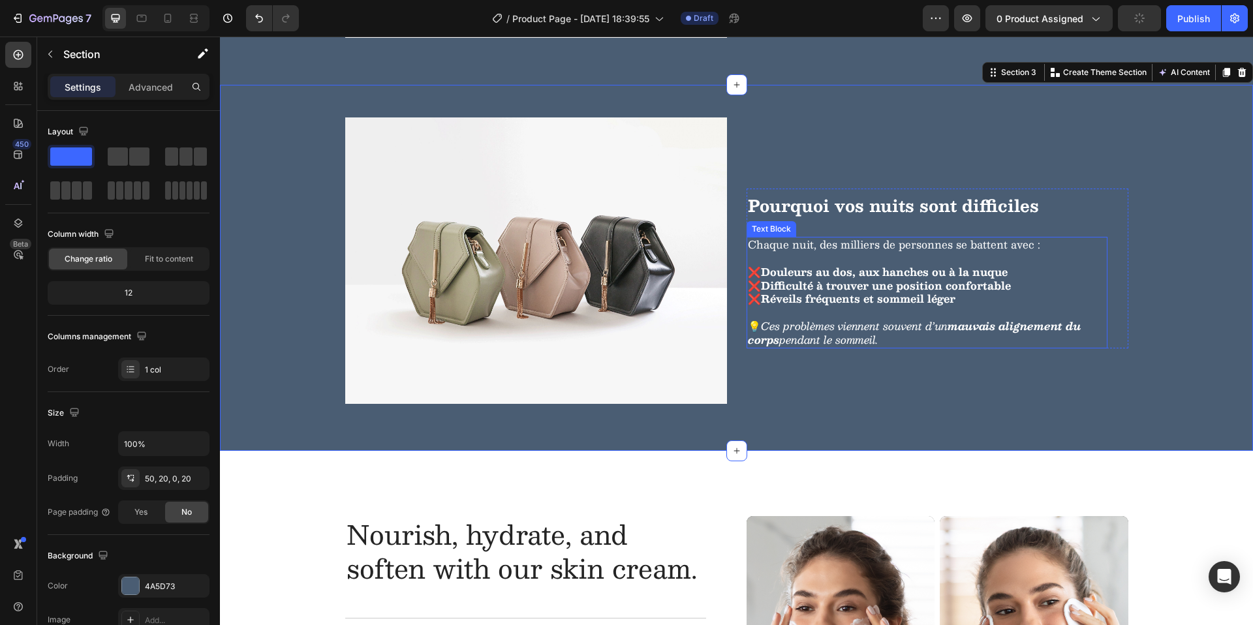
scroll to position [1304, 0]
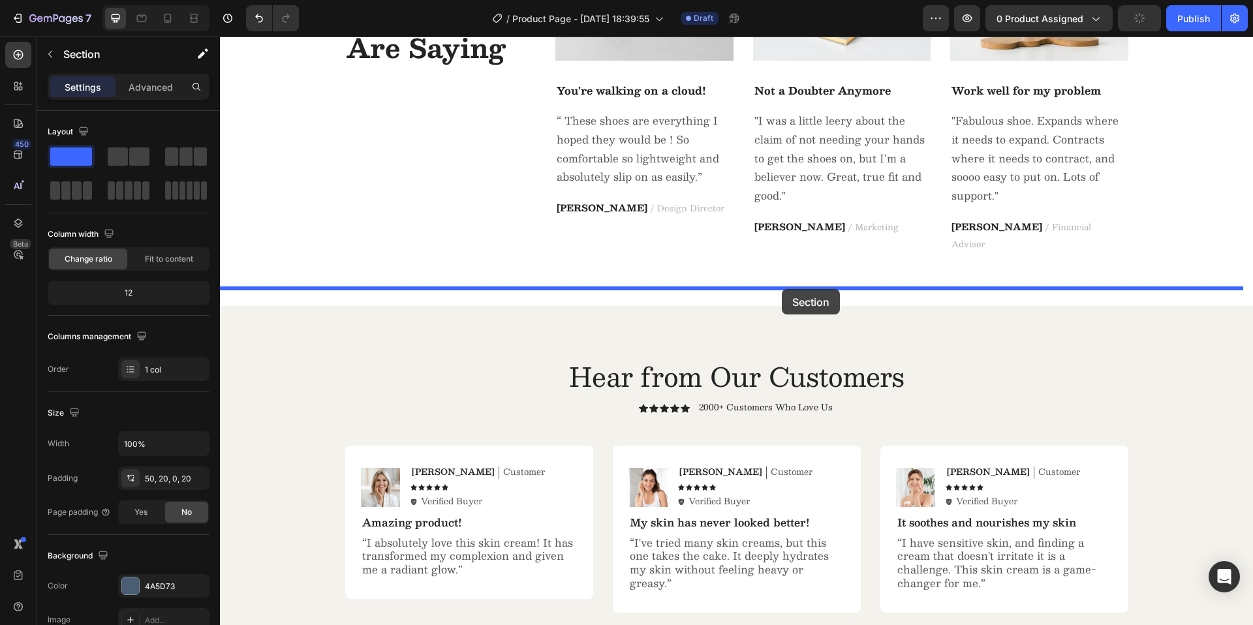
drag, startPoint x: 983, startPoint y: 69, endPoint x: 782, endPoint y: 289, distance: 298.4
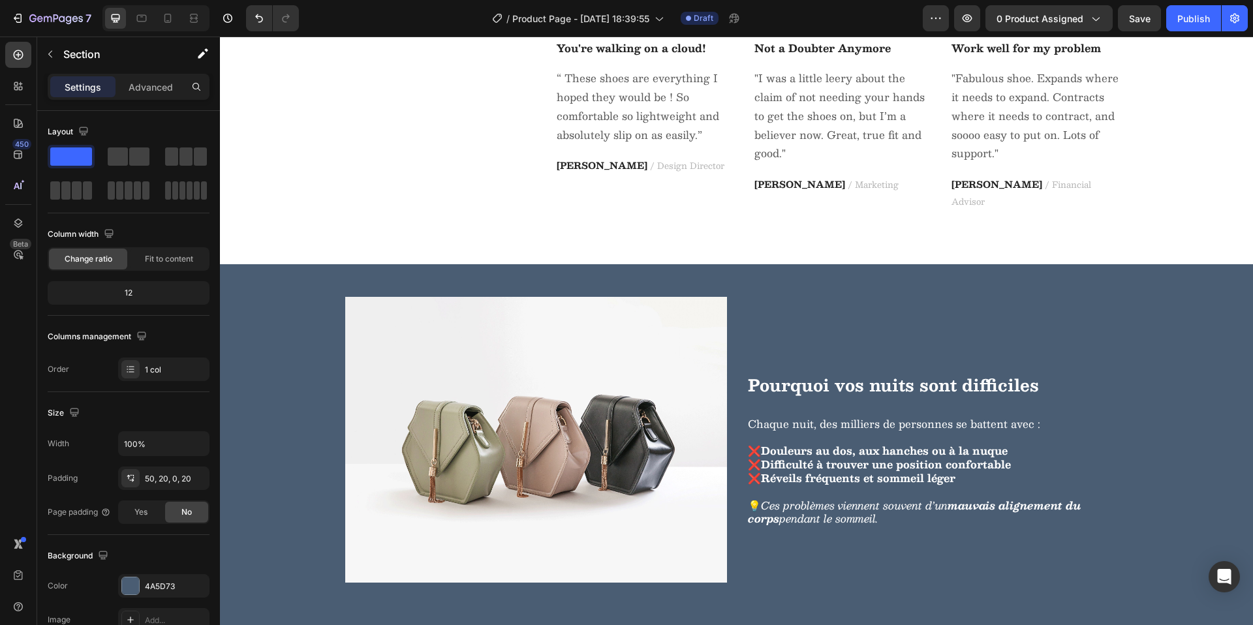
scroll to position [2058, 0]
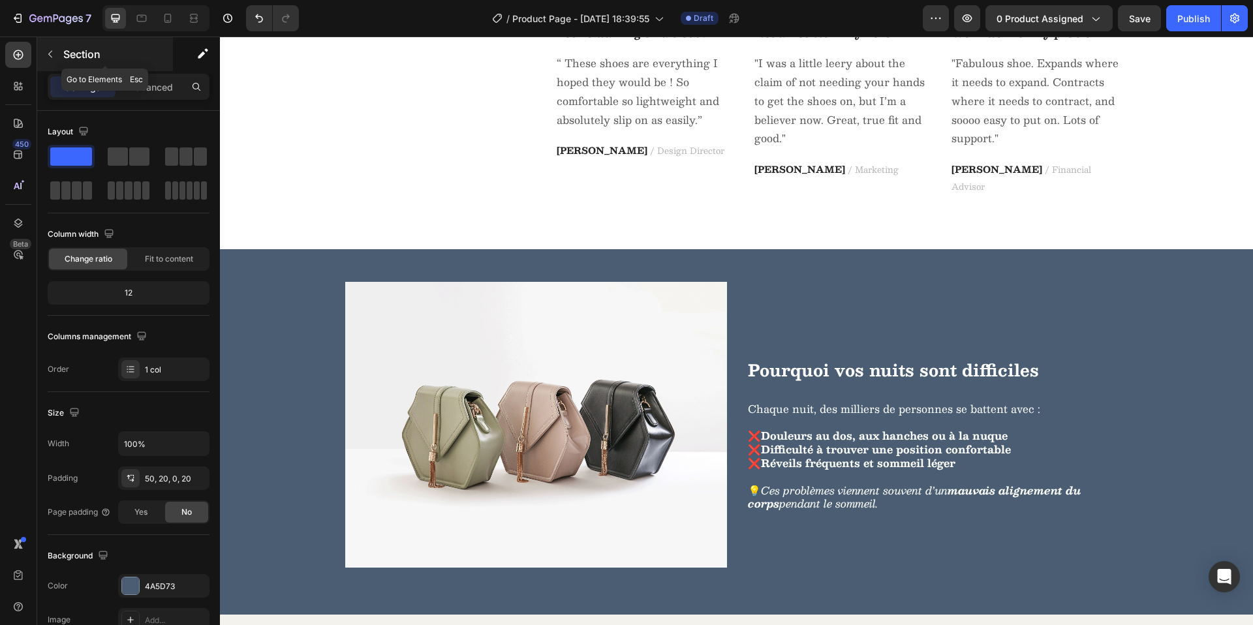
click at [47, 54] on icon "button" at bounding box center [50, 54] width 10 height 10
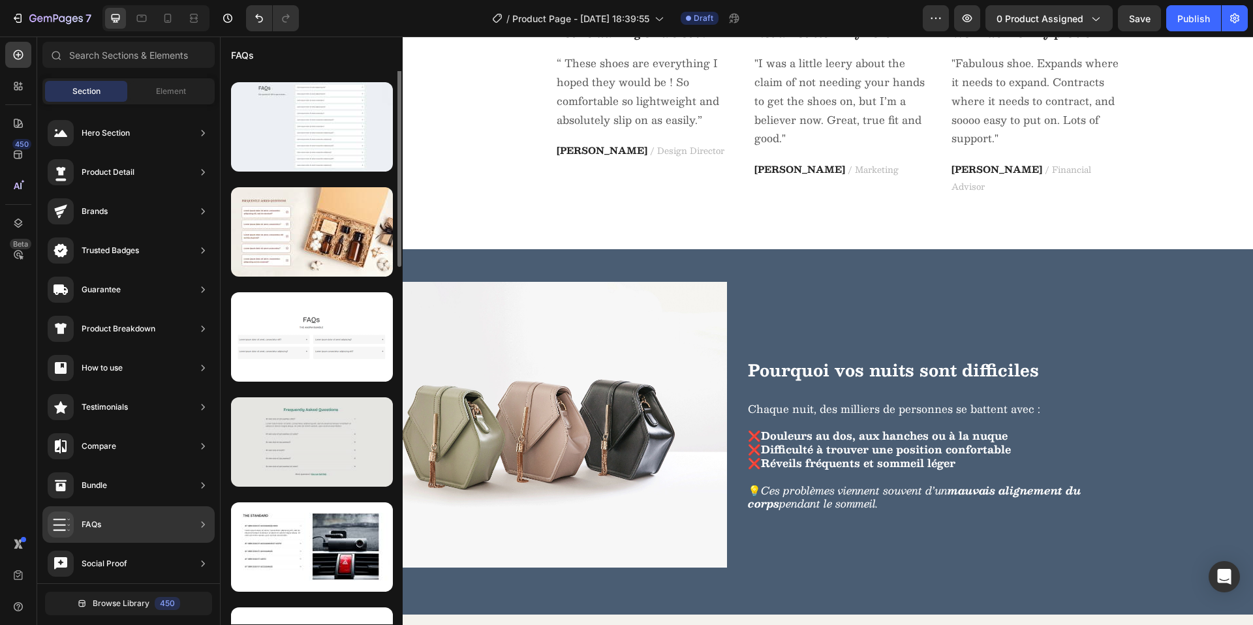
scroll to position [0, 0]
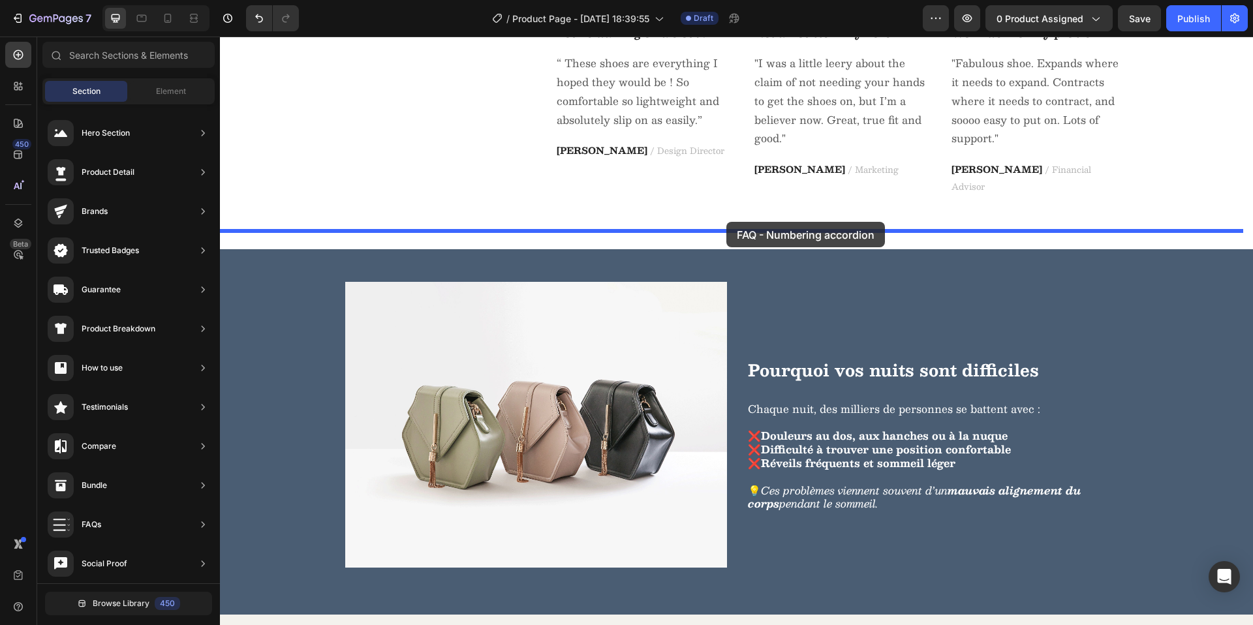
drag, startPoint x: 506, startPoint y: 168, endPoint x: 726, endPoint y: 222, distance: 226.3
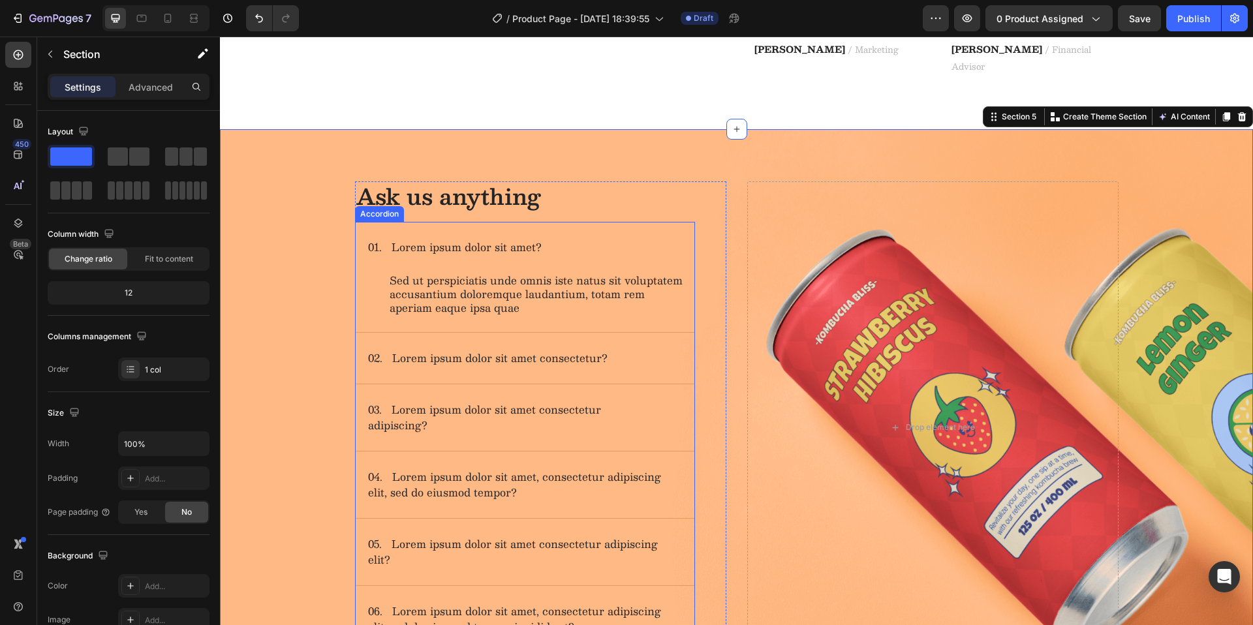
scroll to position [2130, 0]
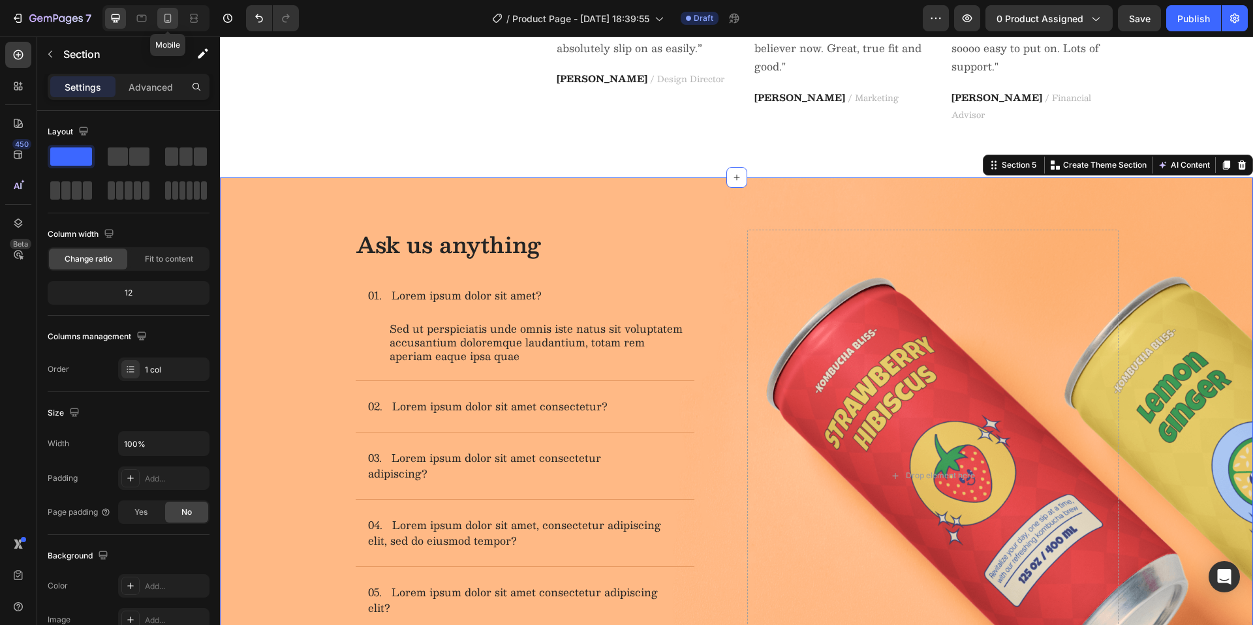
click at [172, 16] on icon at bounding box center [167, 18] width 13 height 13
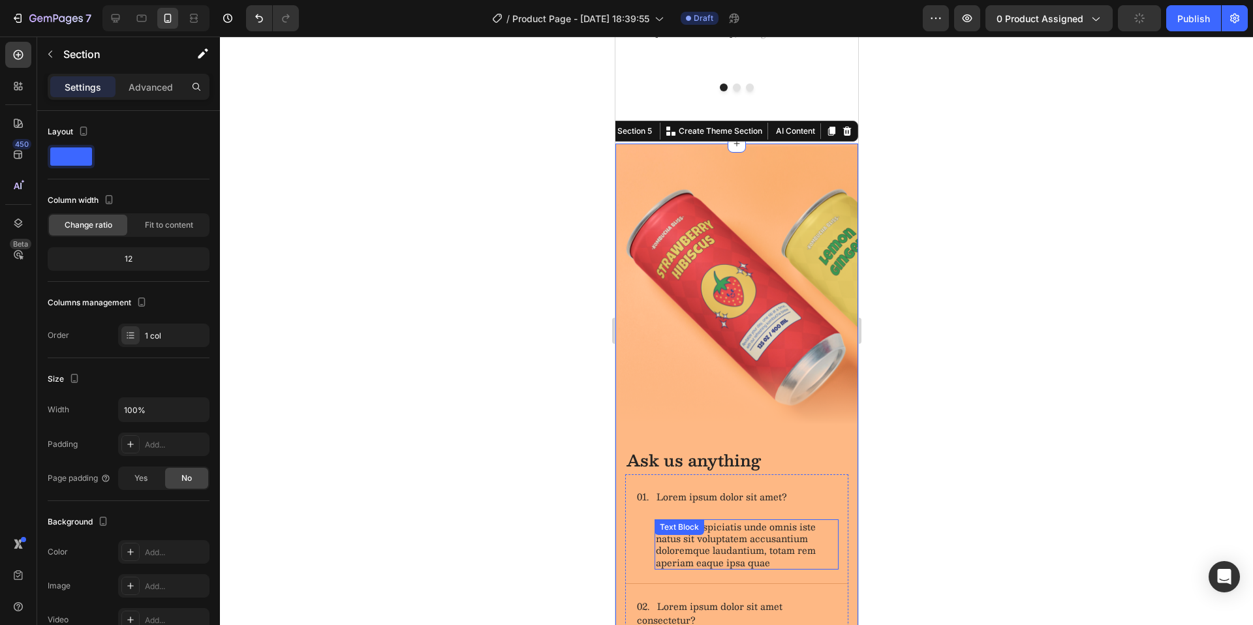
scroll to position [2404, 0]
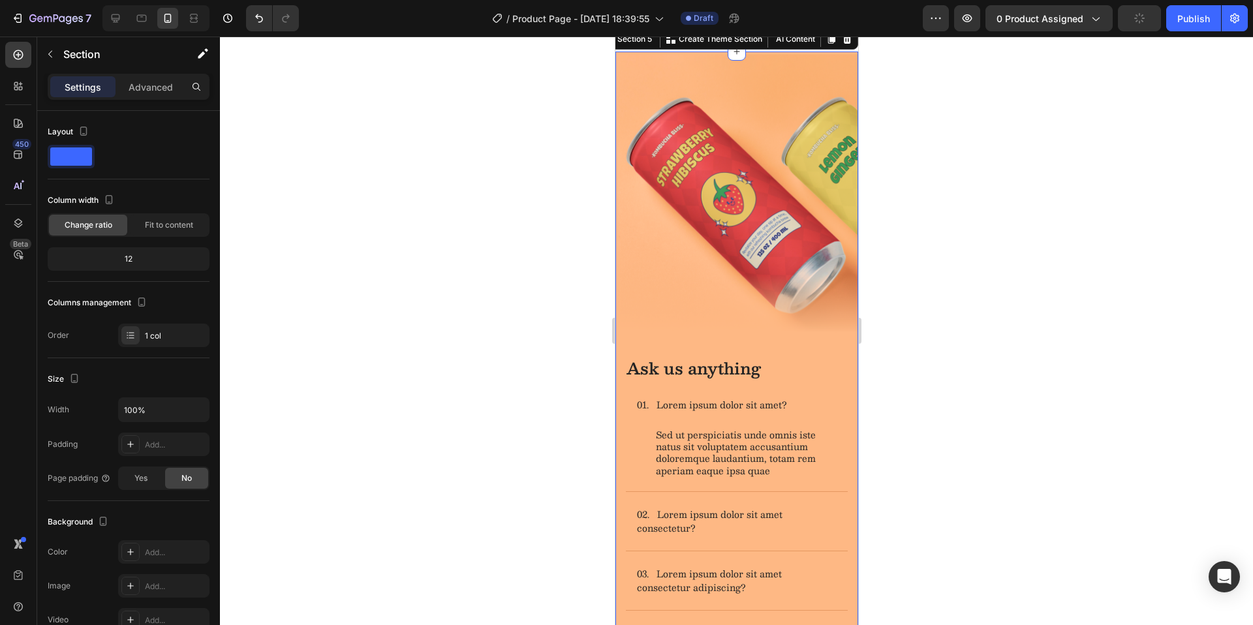
click at [585, 405] on div at bounding box center [736, 331] width 1033 height 589
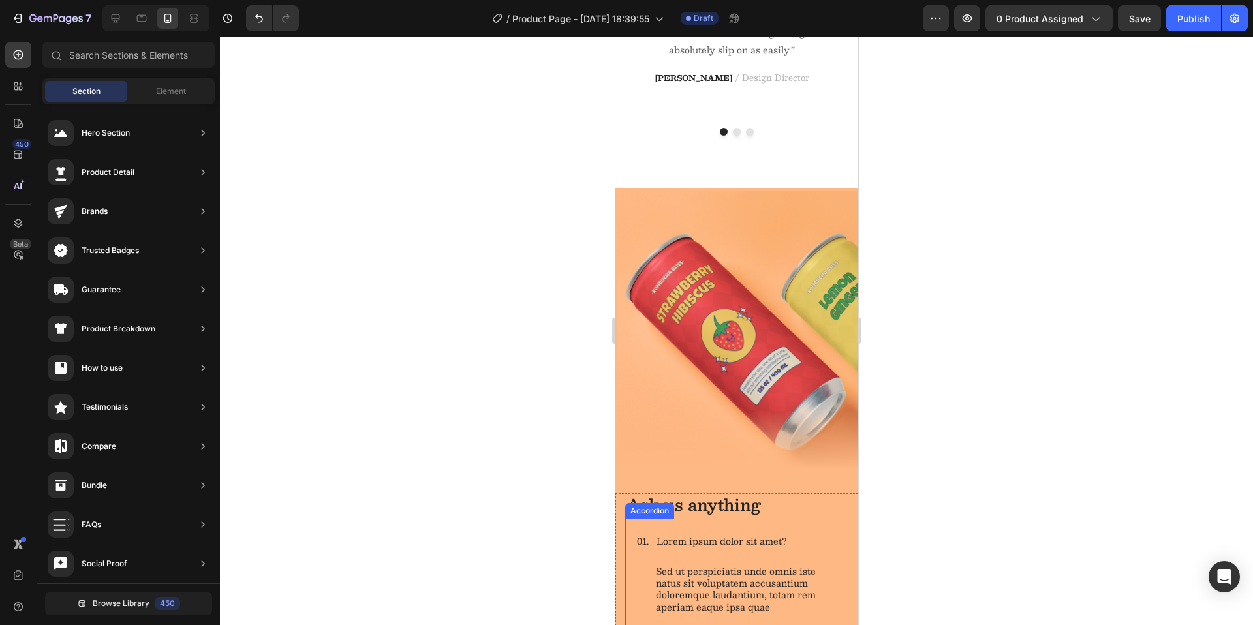
scroll to position [2130, 0]
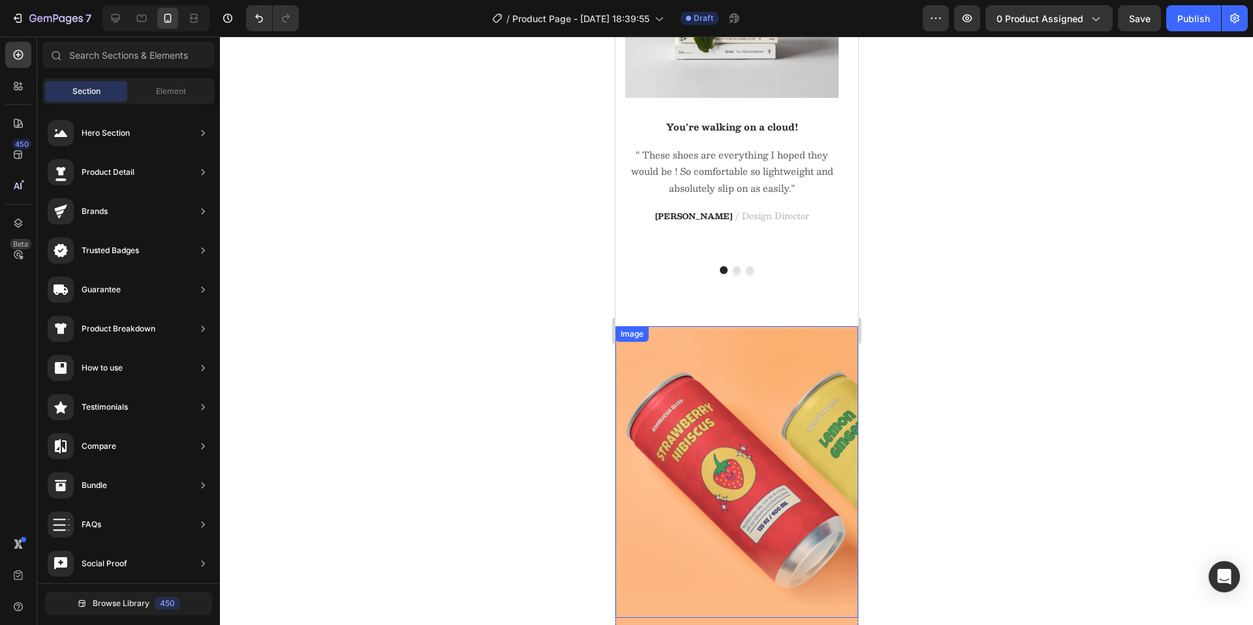
click at [824, 354] on img at bounding box center [736, 471] width 243 height 291
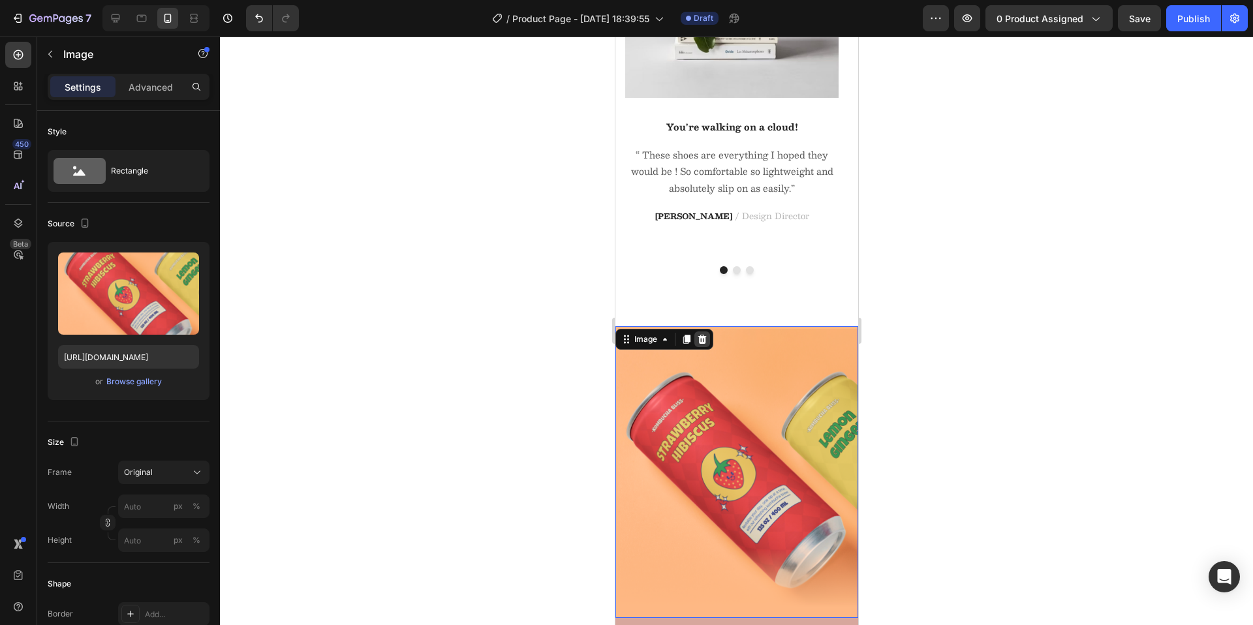
click at [703, 339] on icon at bounding box center [702, 339] width 8 height 9
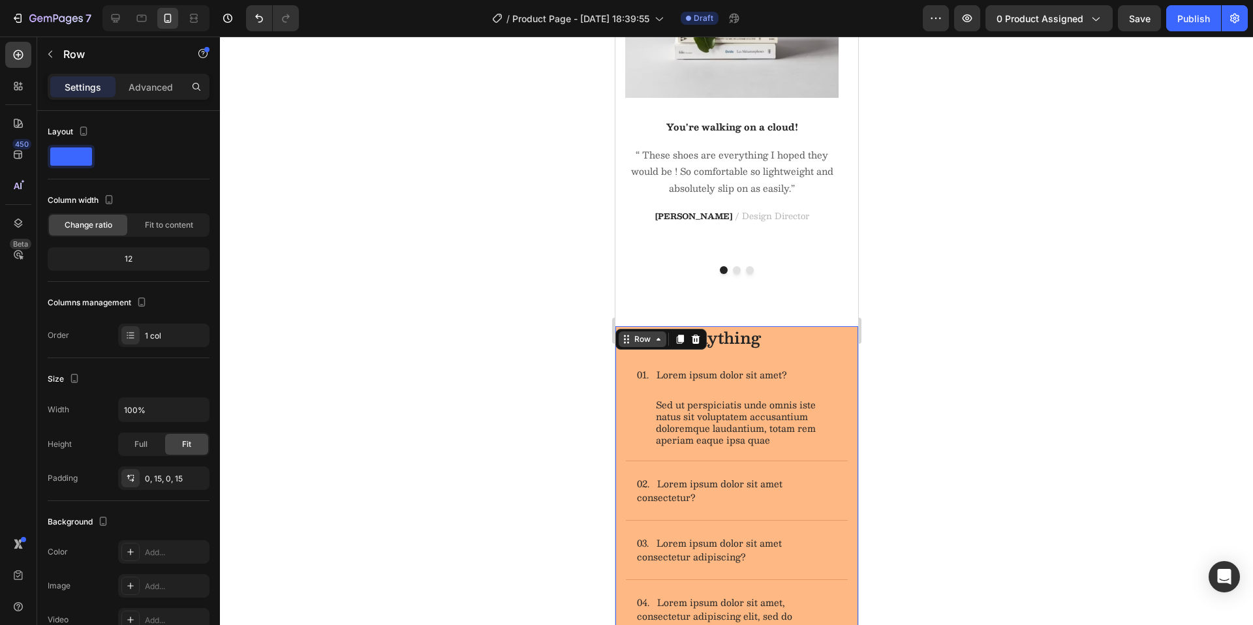
click at [619, 331] on div "Row" at bounding box center [660, 339] width 91 height 21
click at [693, 339] on icon at bounding box center [695, 339] width 8 height 9
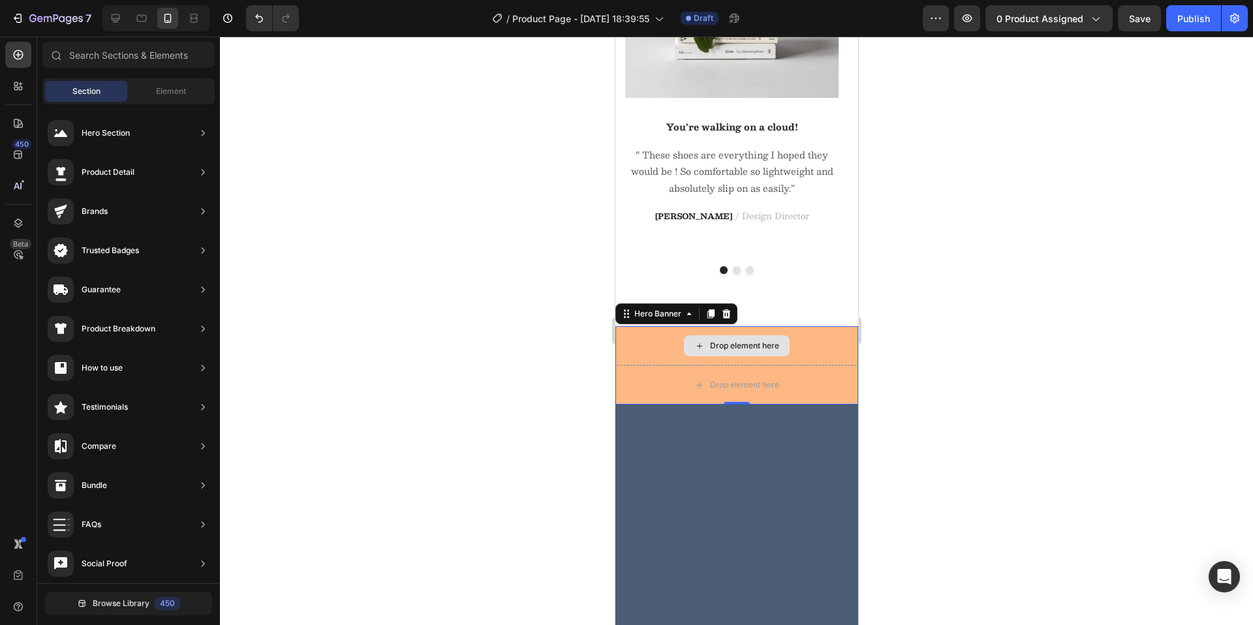
click at [807, 336] on div "Drop element here" at bounding box center [736, 345] width 243 height 39
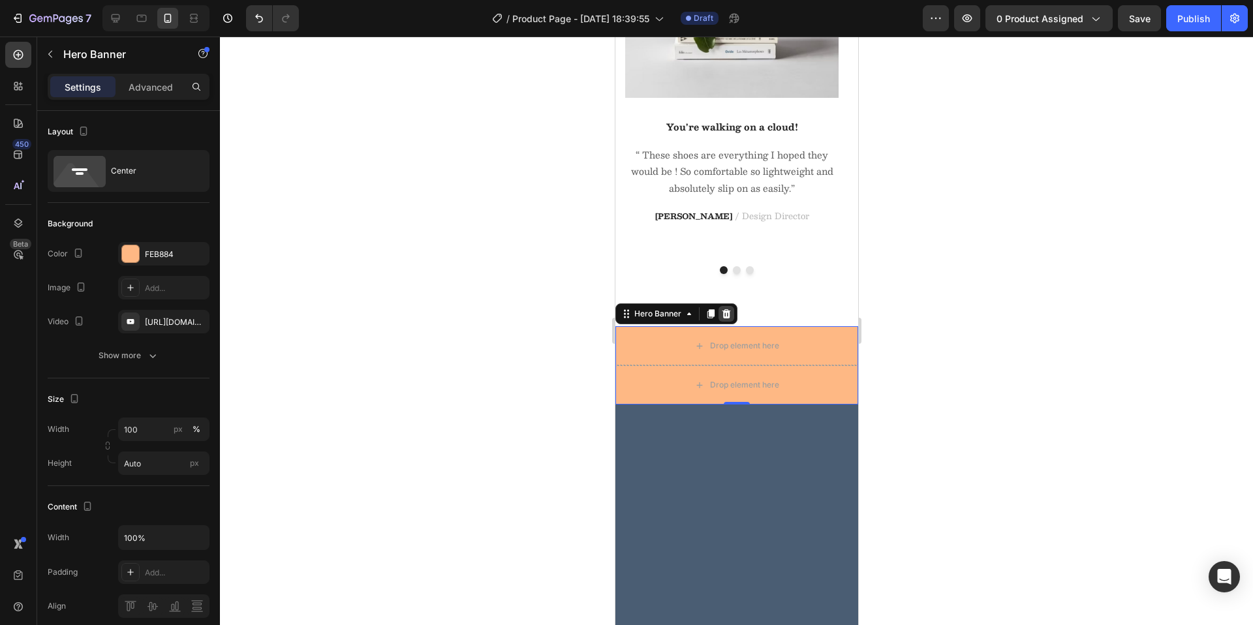
click at [726, 315] on icon at bounding box center [725, 314] width 10 height 10
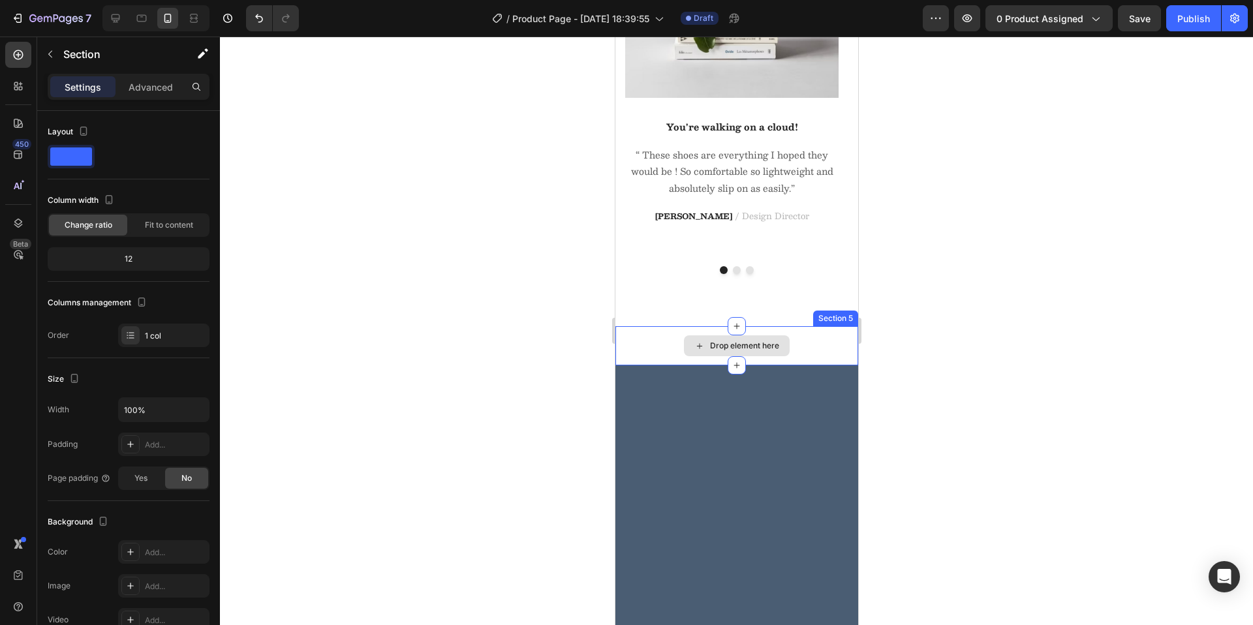
click at [656, 332] on div "Drop element here" at bounding box center [736, 345] width 243 height 39
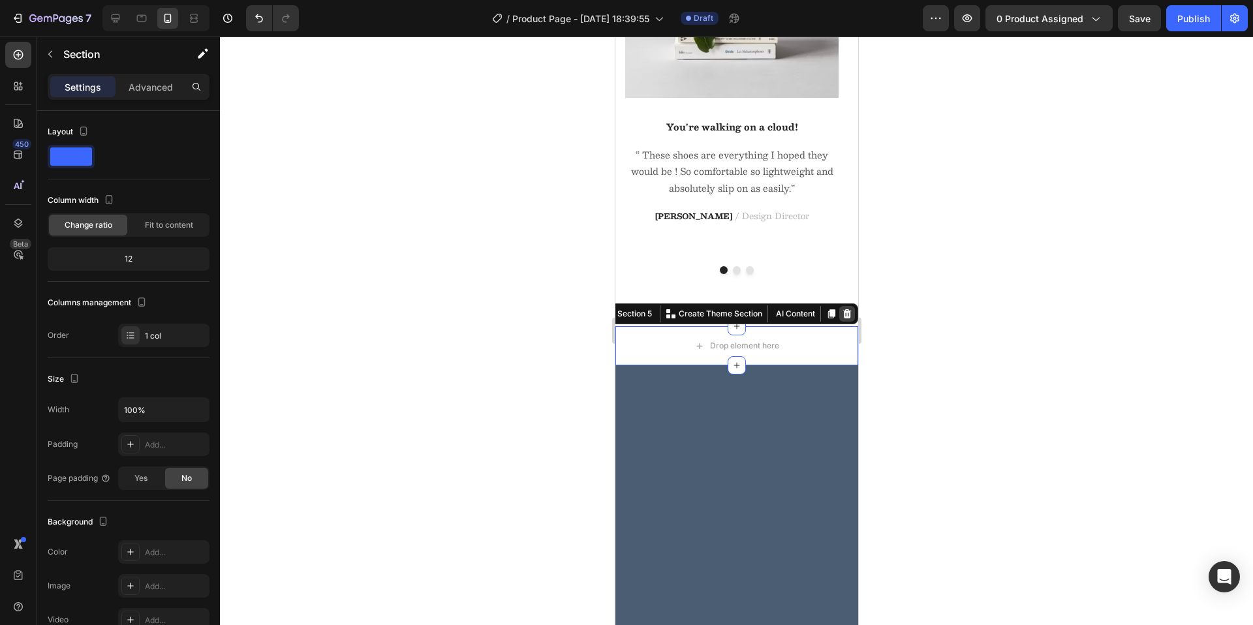
click at [838, 310] on div at bounding box center [846, 314] width 16 height 16
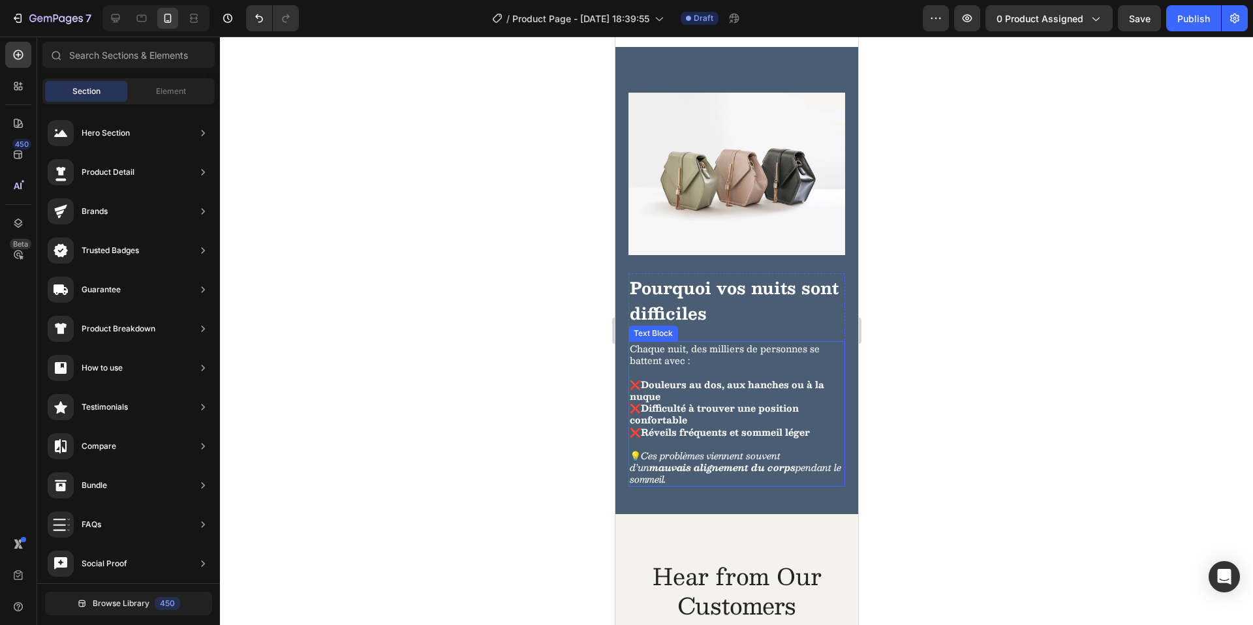
scroll to position [2965, 0]
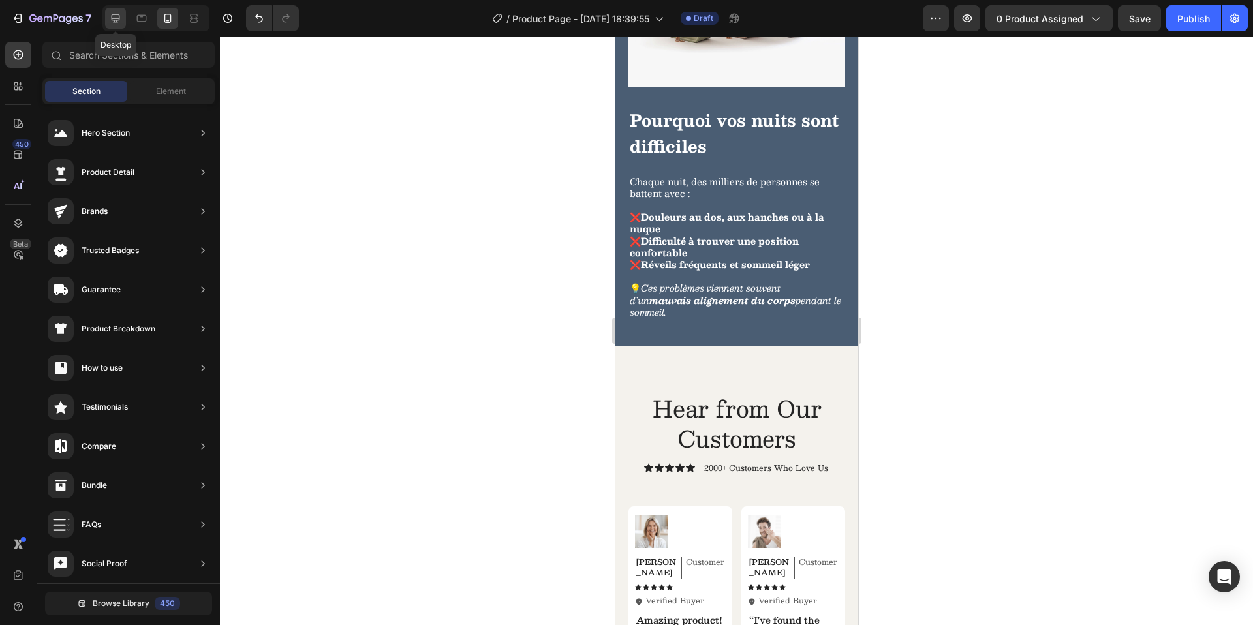
click at [117, 18] on icon at bounding box center [116, 18] width 8 height 8
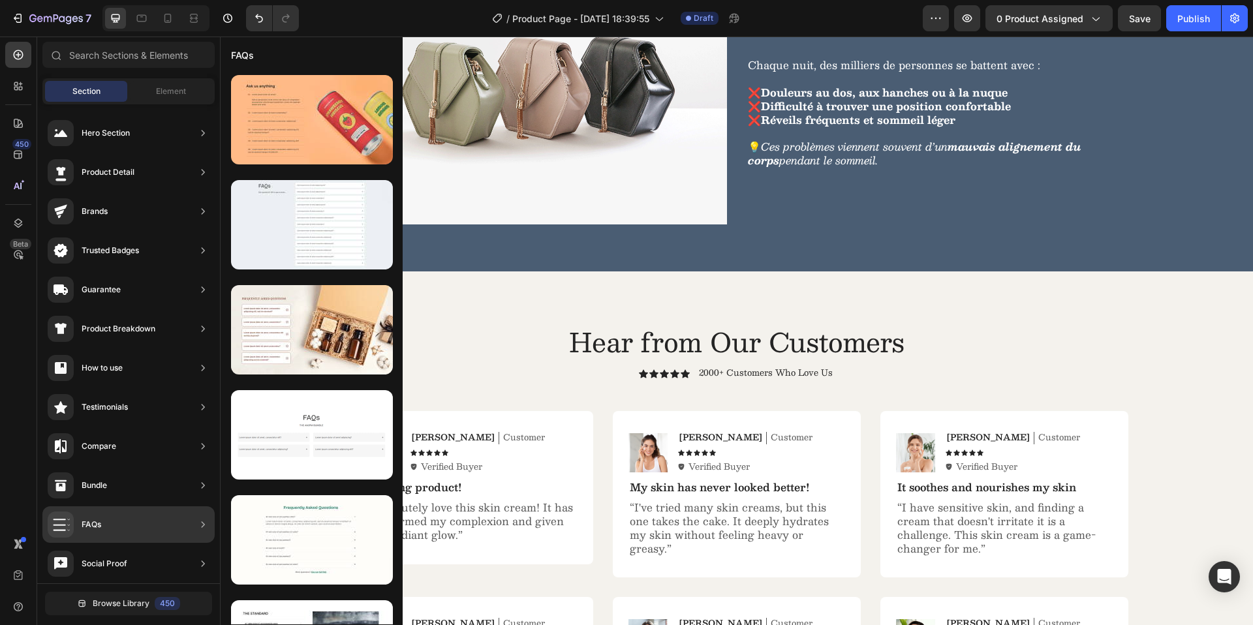
click at [131, 514] on div "FAQs" at bounding box center [128, 524] width 172 height 37
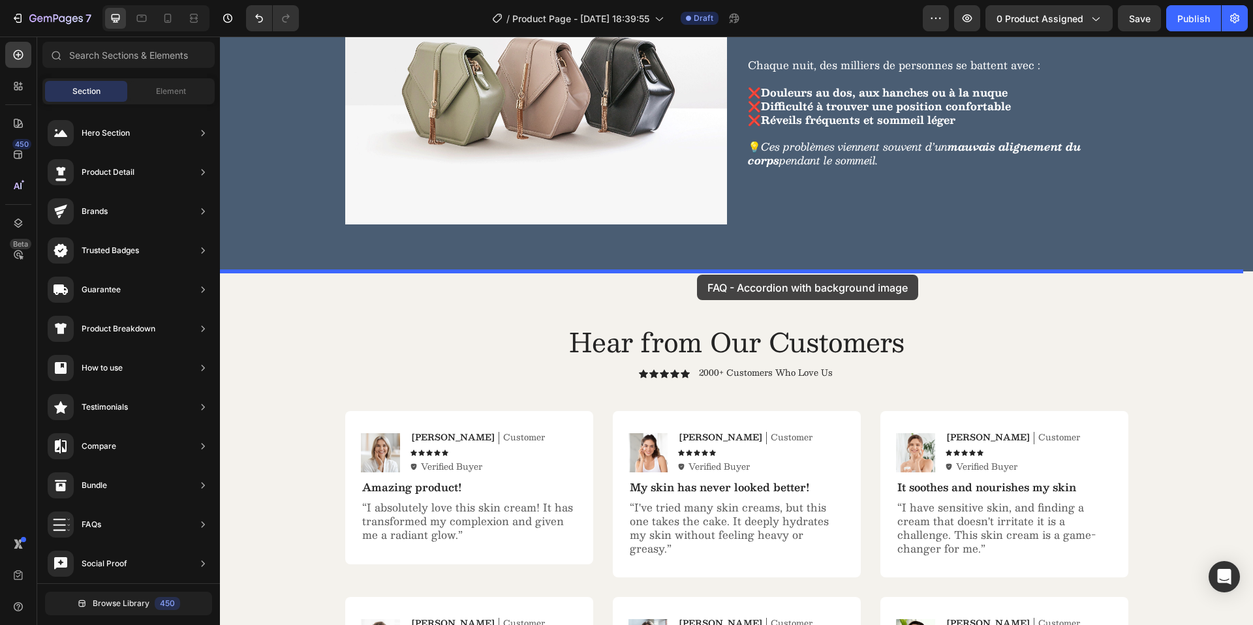
drag, startPoint x: 517, startPoint y: 374, endPoint x: 697, endPoint y: 275, distance: 205.0
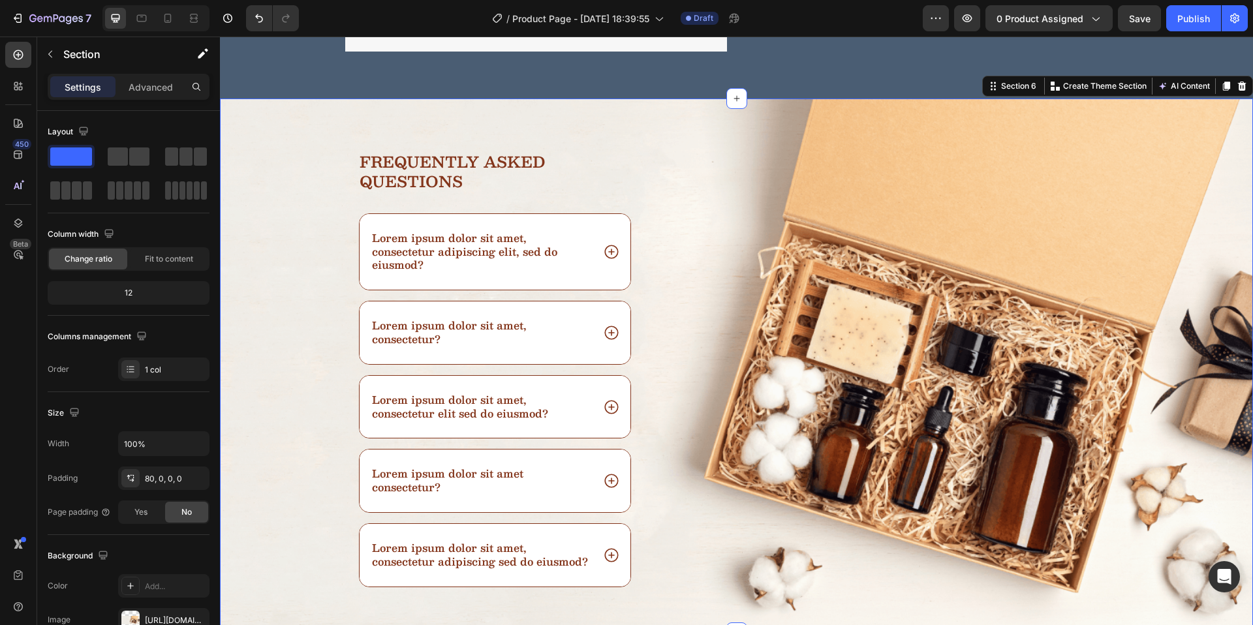
scroll to position [3154, 0]
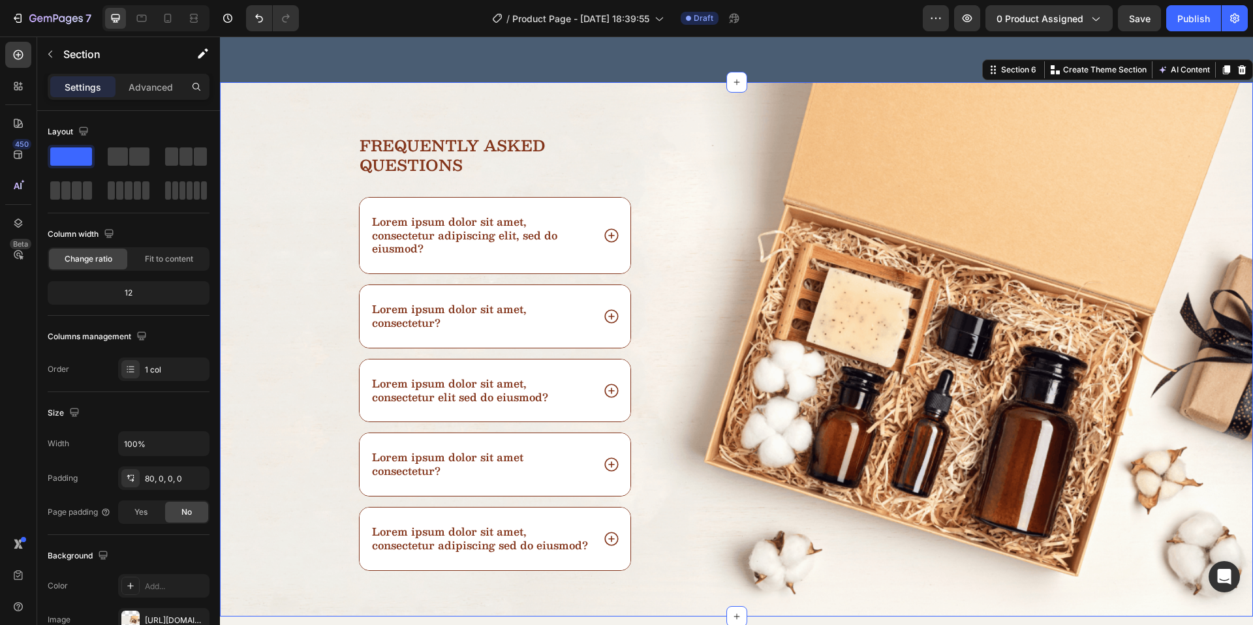
click at [307, 181] on div "Frequently asked questions Heading Lorem ipsum dolor sit amet, consectetur adip…" at bounding box center [736, 375] width 1033 height 482
click at [1128, 110] on div "Frequently asked questions Heading Lorem ipsum dolor sit amet, consectetur adip…" at bounding box center [736, 349] width 1033 height 534
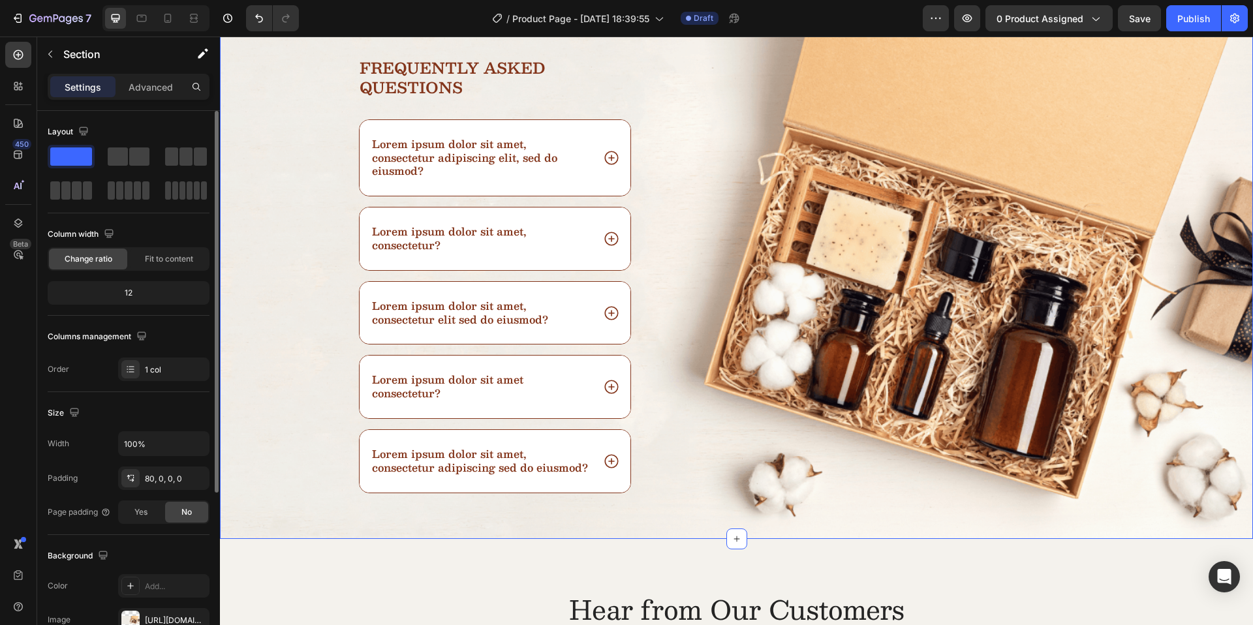
scroll to position [245, 0]
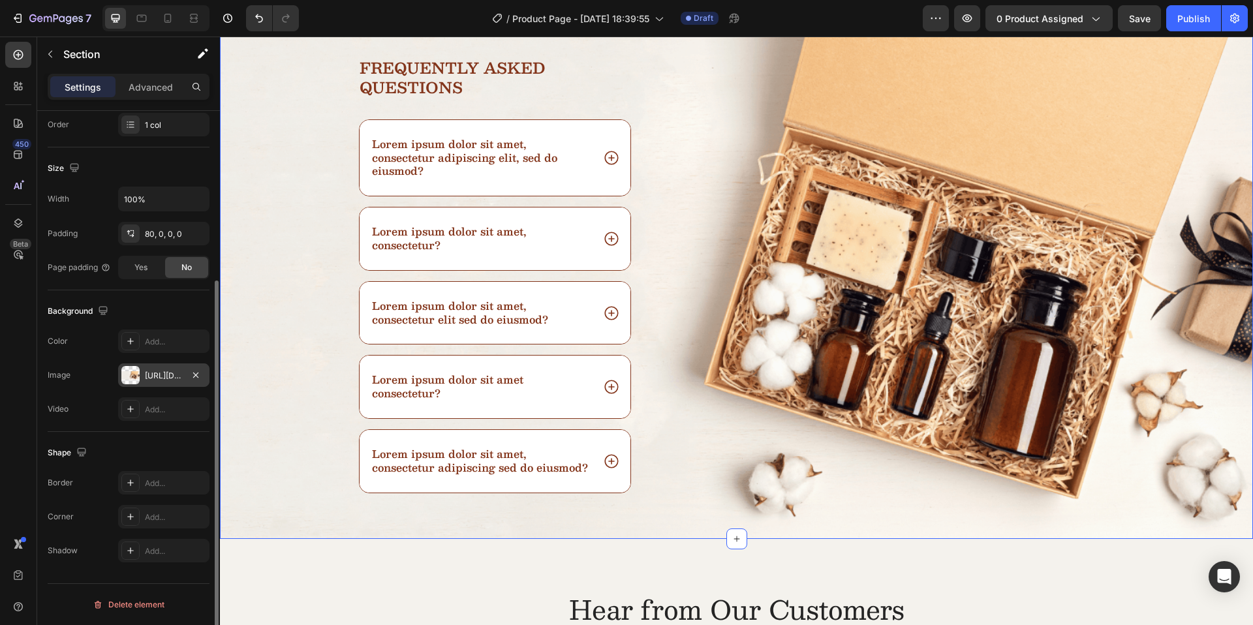
click at [155, 378] on div "https://cdn.shopify.com/s/files/1/2005/9307/files/432750572815254551-fc38f909-2…" at bounding box center [164, 376] width 38 height 12
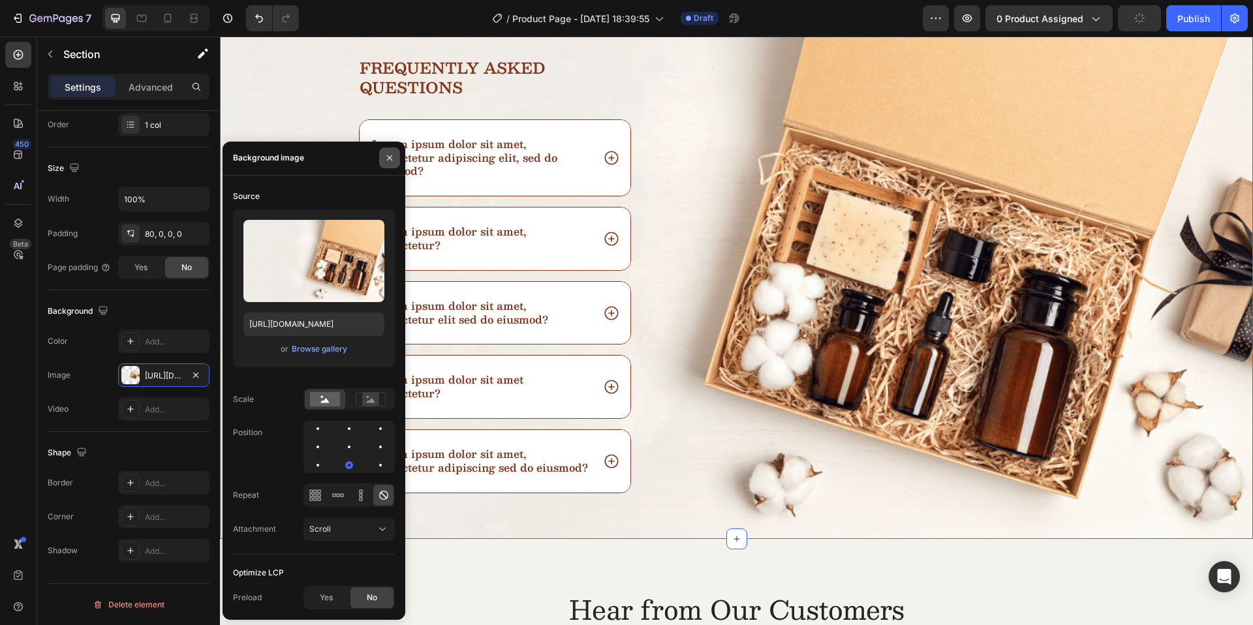
click at [386, 156] on icon "button" at bounding box center [389, 158] width 10 height 10
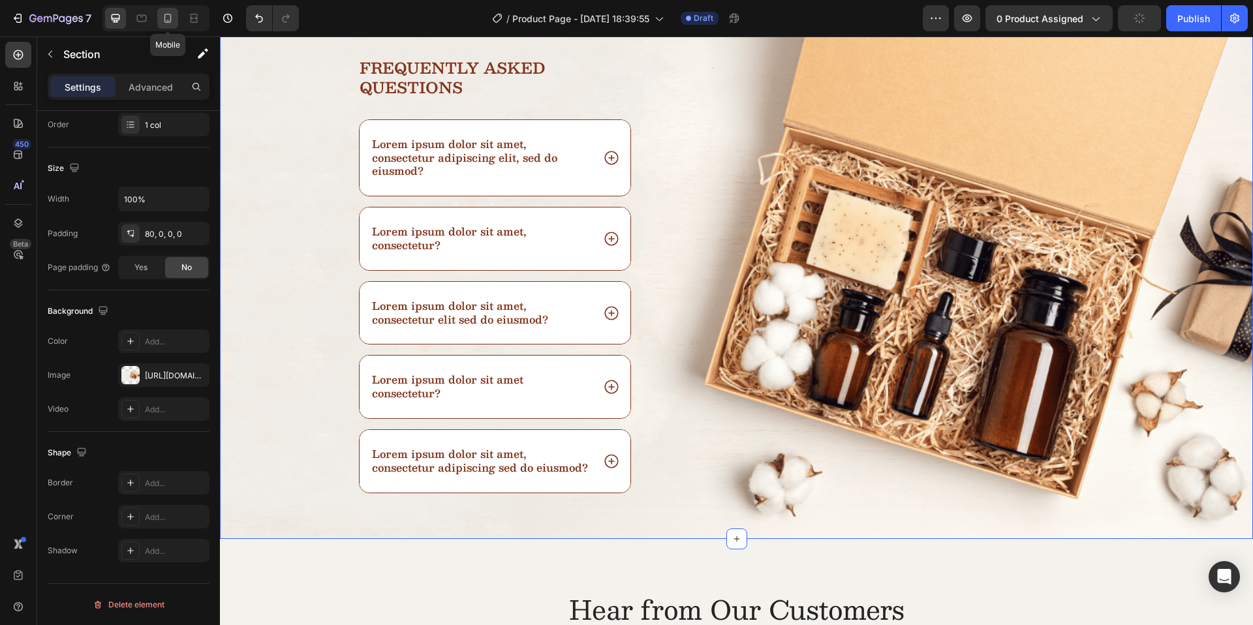
click at [166, 18] on icon at bounding box center [167, 18] width 13 height 13
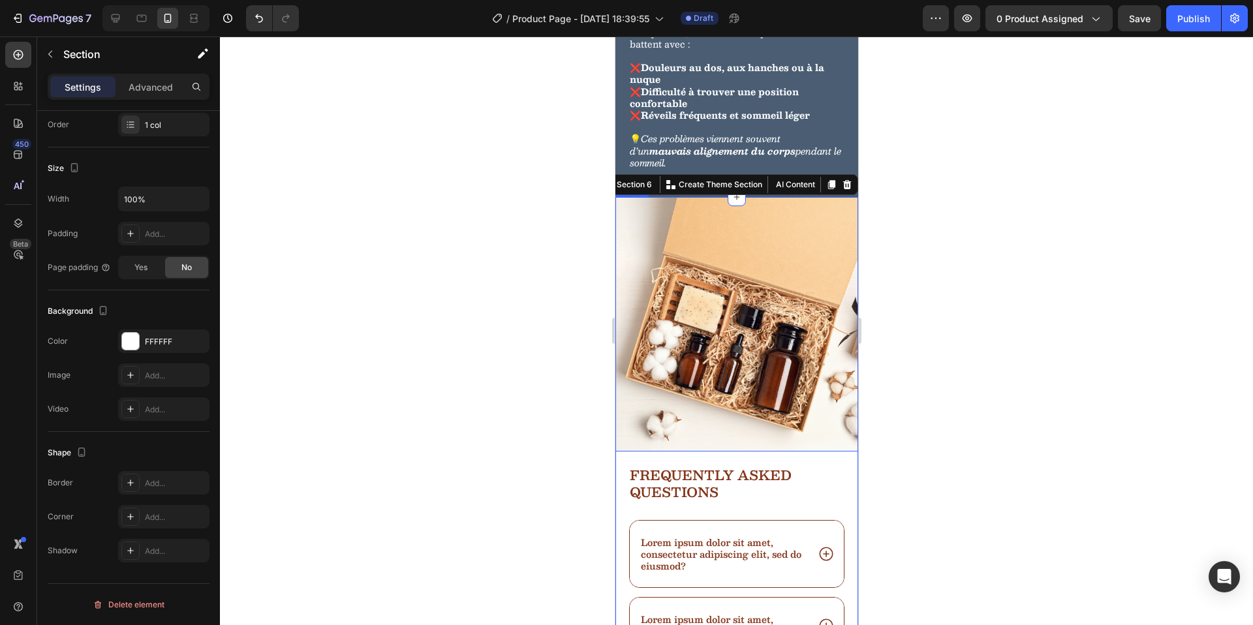
scroll to position [2955, 0]
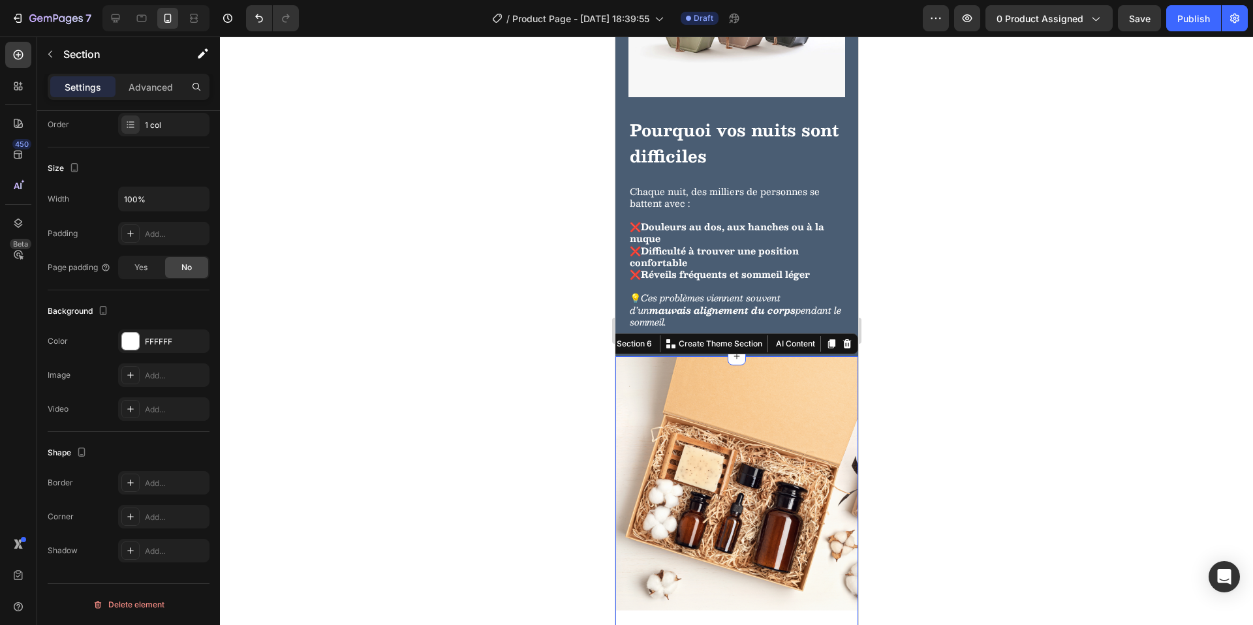
click at [564, 444] on div at bounding box center [736, 331] width 1033 height 589
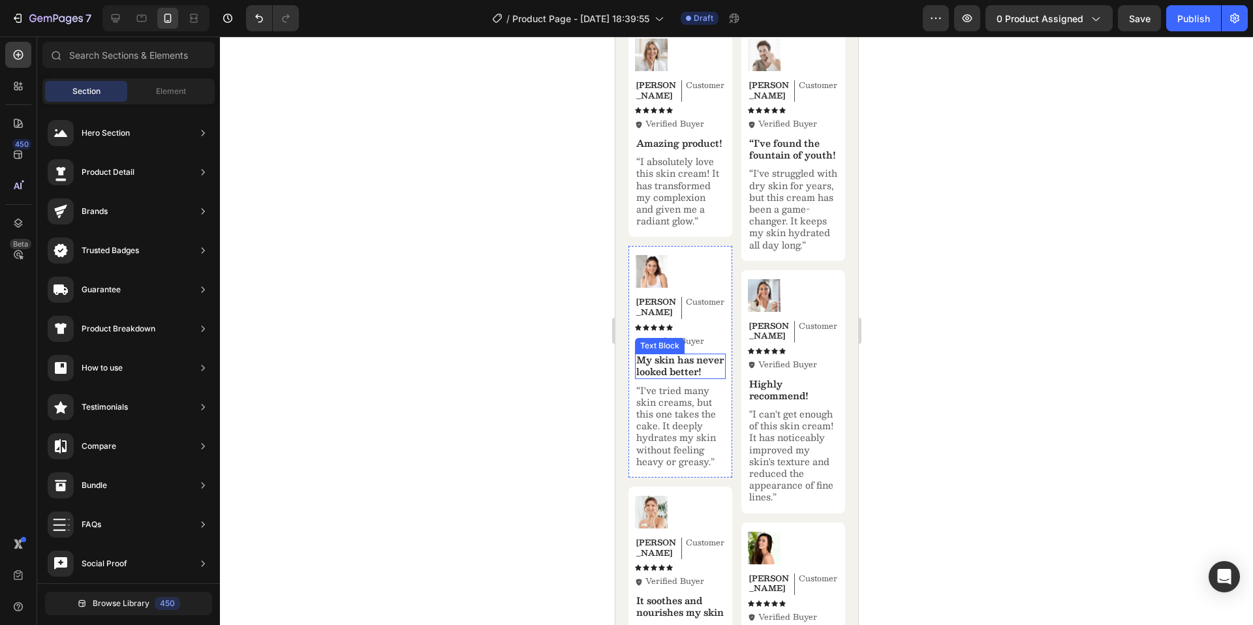
scroll to position [3602, 0]
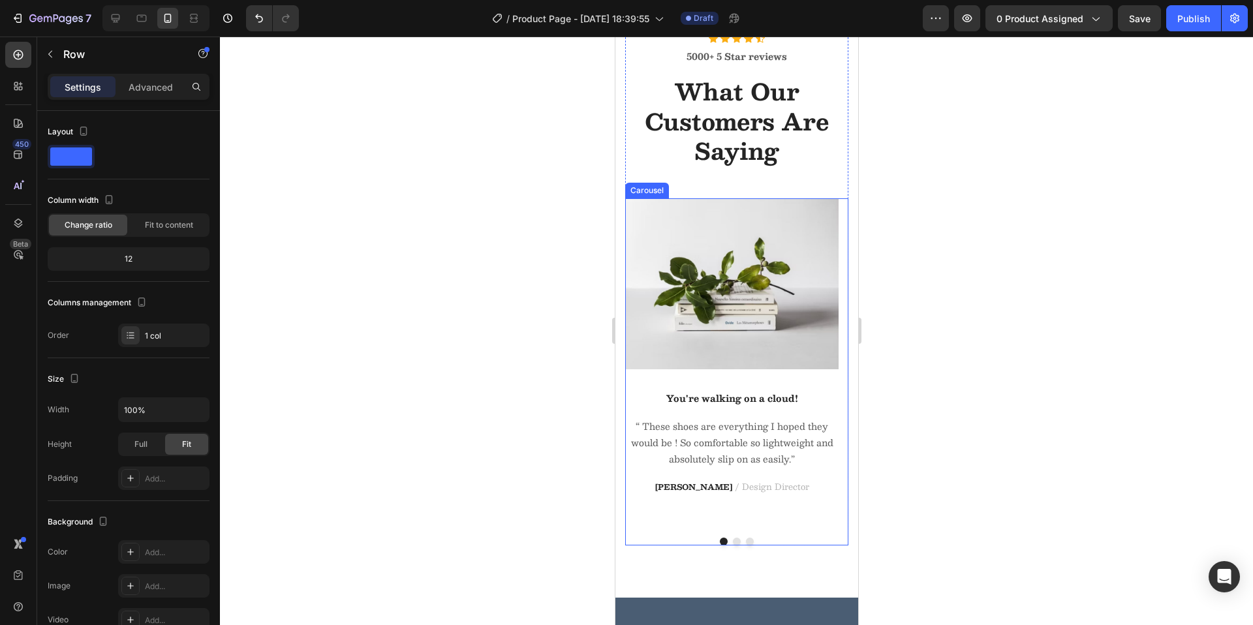
scroll to position [2314, 0]
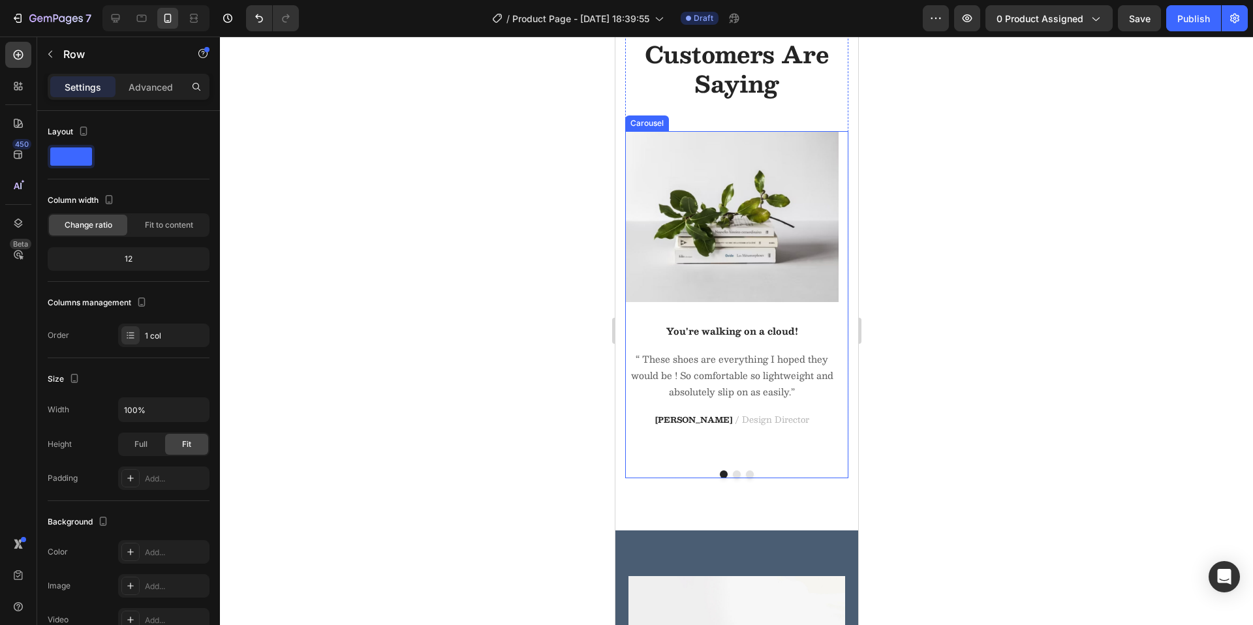
click at [732, 474] on button "Dot" at bounding box center [736, 474] width 8 height 8
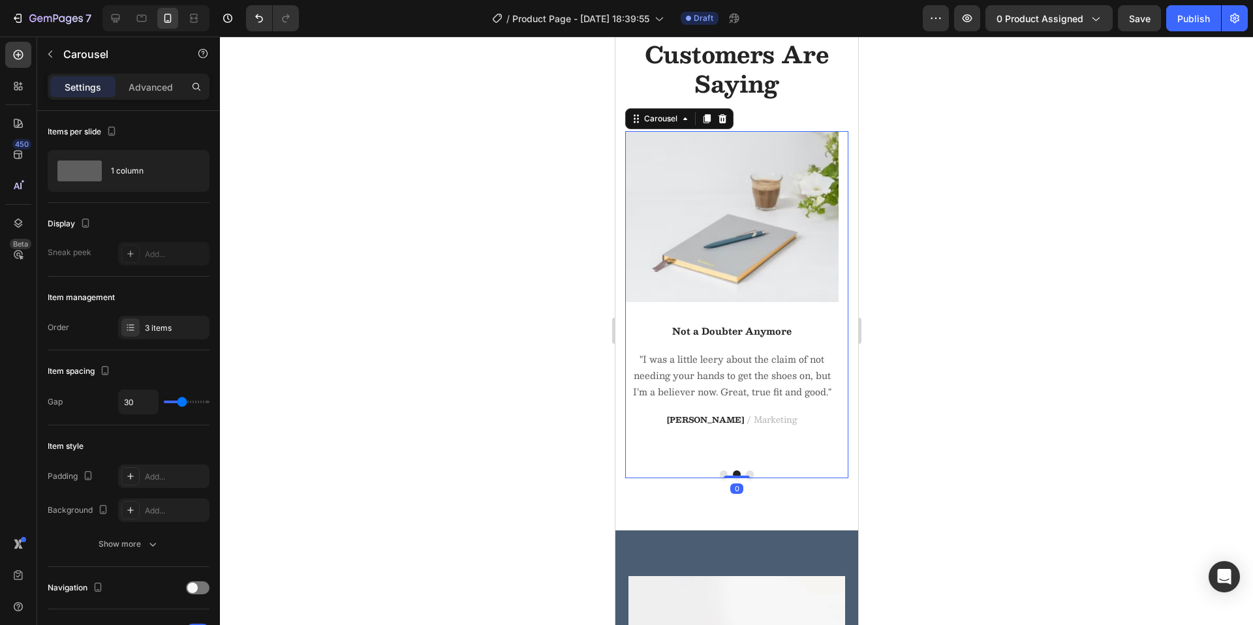
click at [745, 474] on button "Dot" at bounding box center [749, 474] width 8 height 8
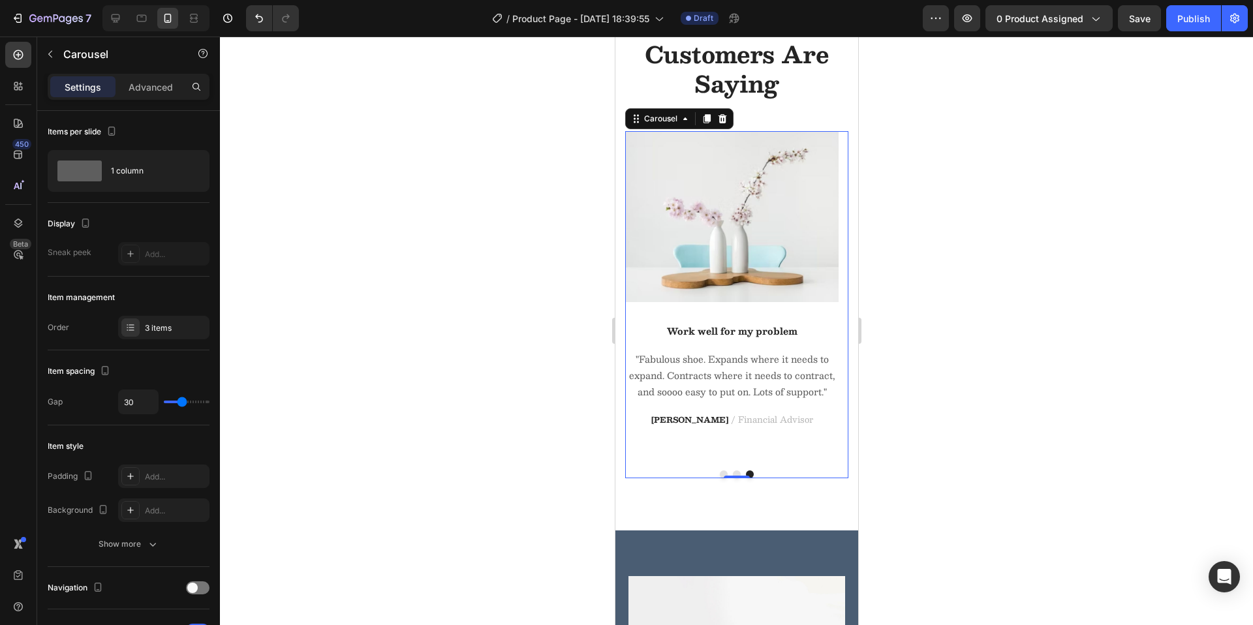
click at [719, 473] on button "Dot" at bounding box center [723, 474] width 8 height 8
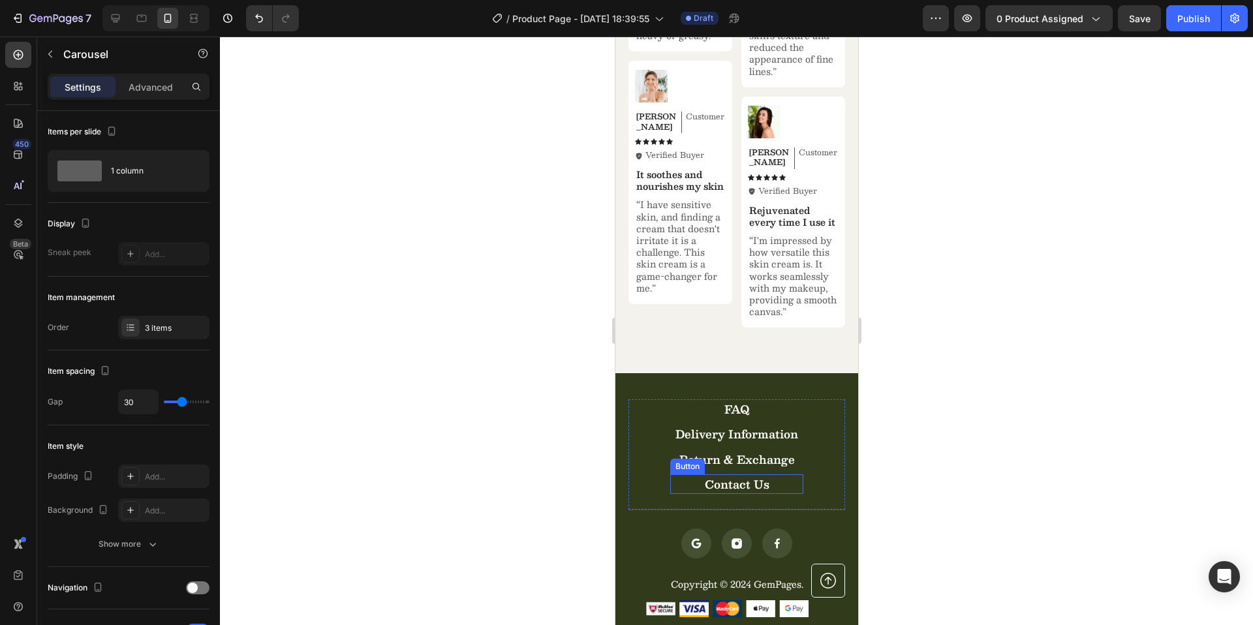
scroll to position [4614, 0]
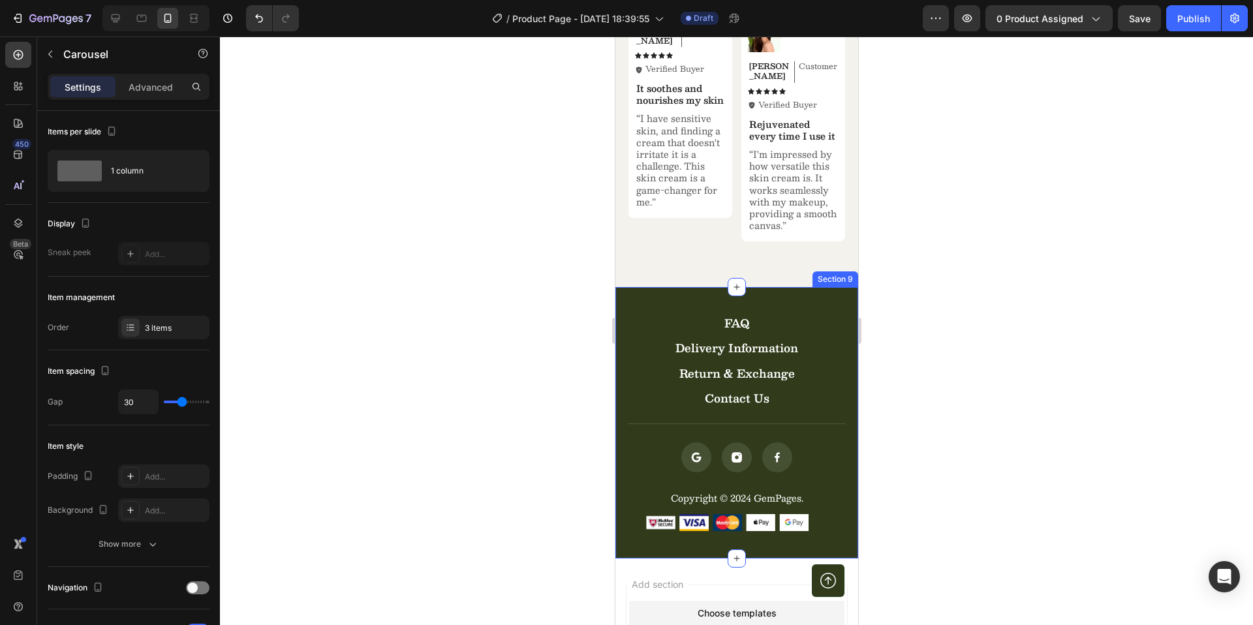
click at [837, 317] on div "FAQ Button Delivery Information Button Return & Exchange Button Contact Us Butt…" at bounding box center [736, 422] width 243 height 271
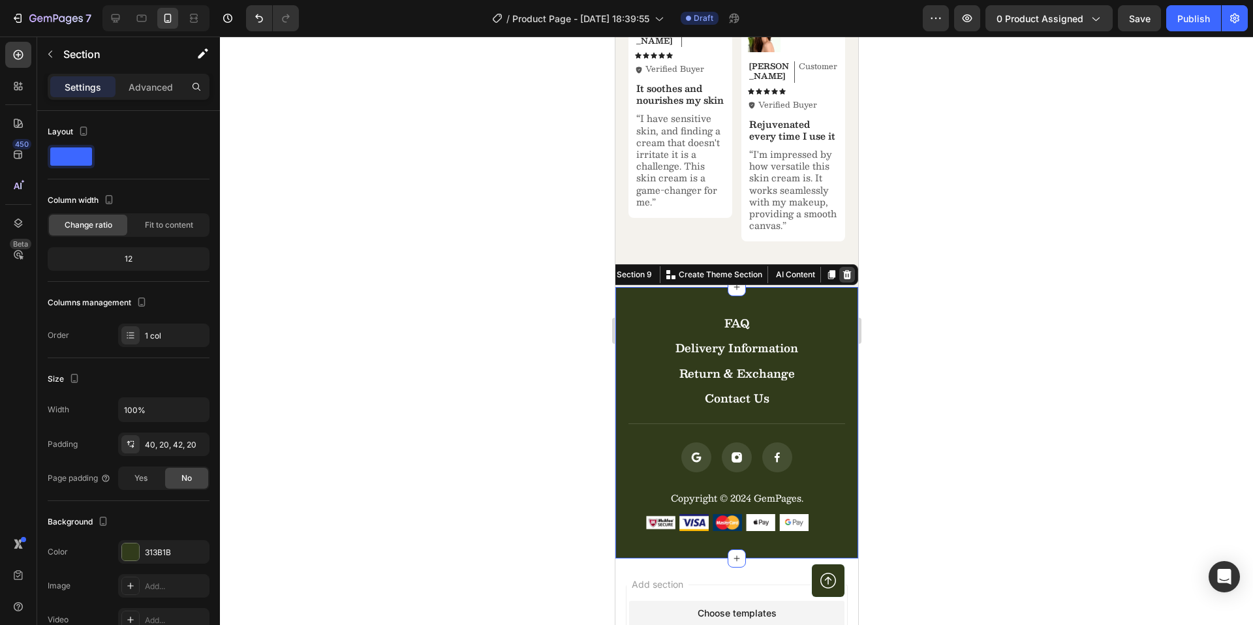
click at [841, 280] on icon at bounding box center [846, 274] width 10 height 10
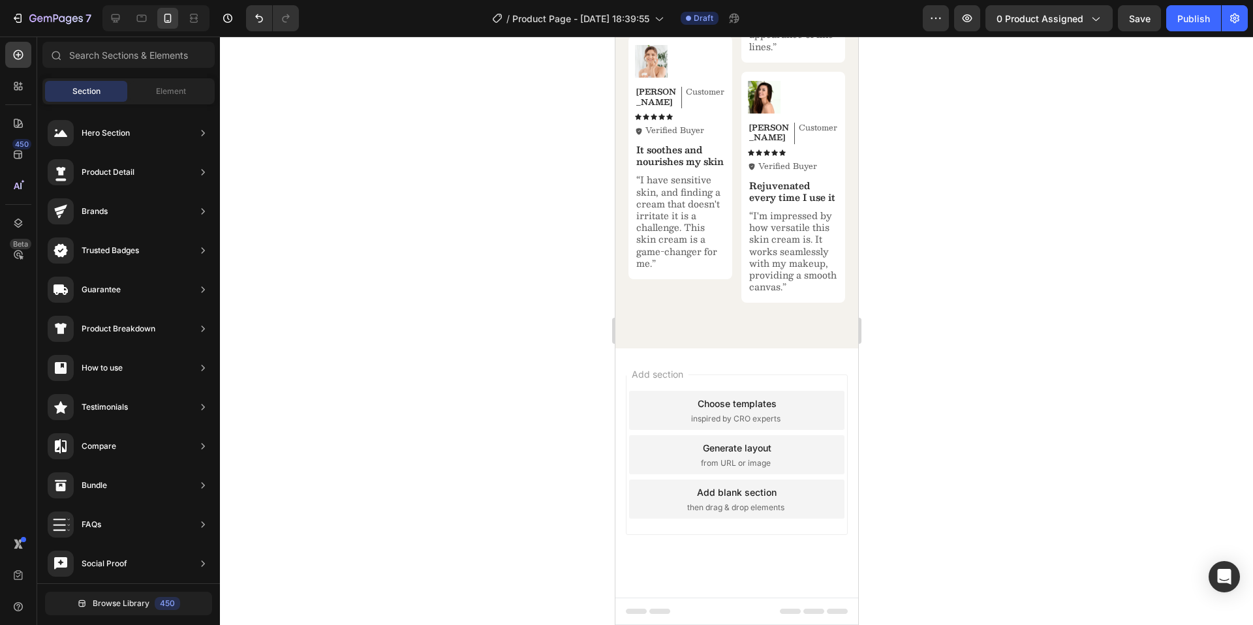
click at [926, 350] on div at bounding box center [736, 331] width 1033 height 589
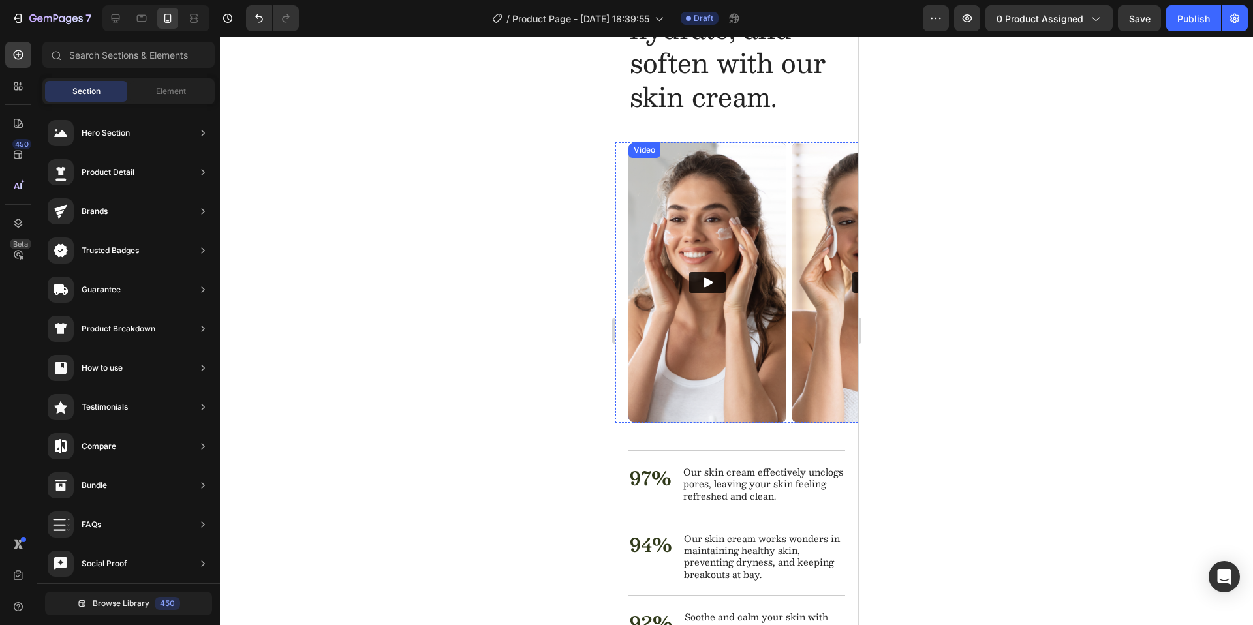
scroll to position [1575, 0]
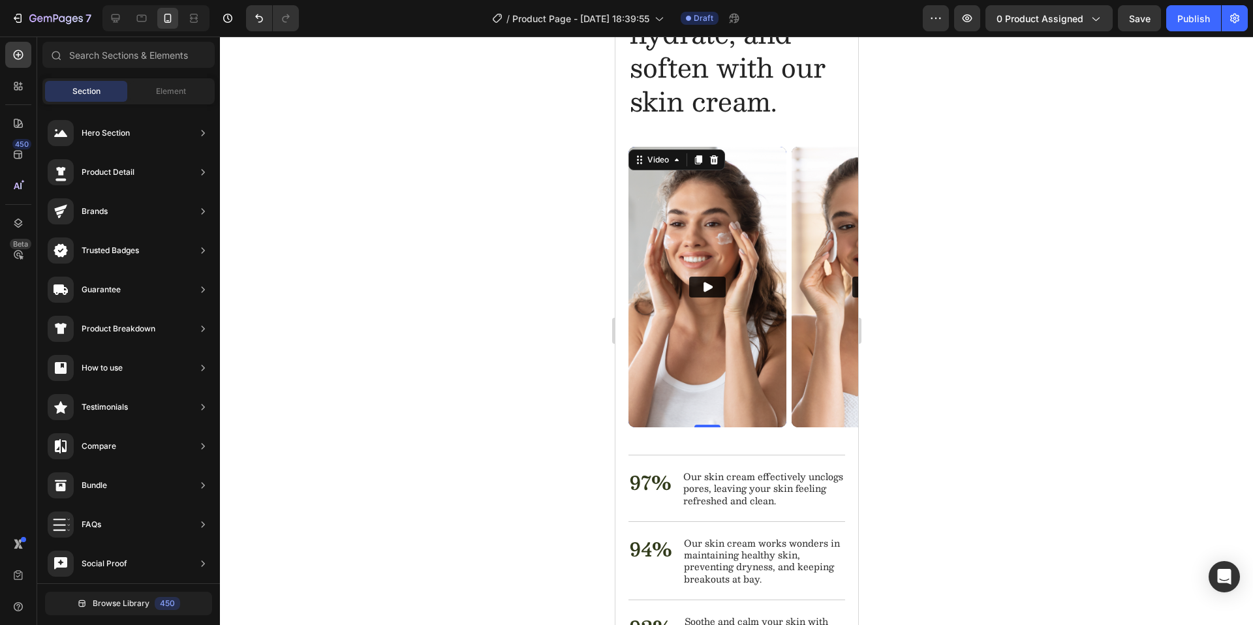
click at [724, 221] on img at bounding box center [707, 287] width 158 height 281
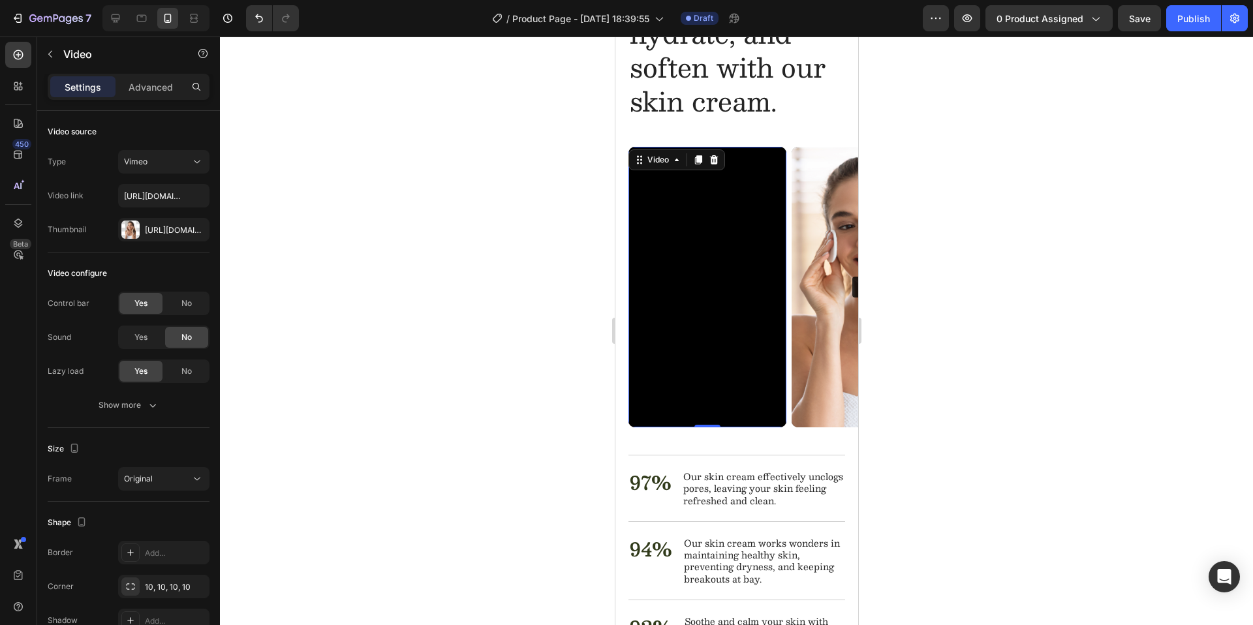
click at [1039, 165] on div at bounding box center [736, 331] width 1033 height 589
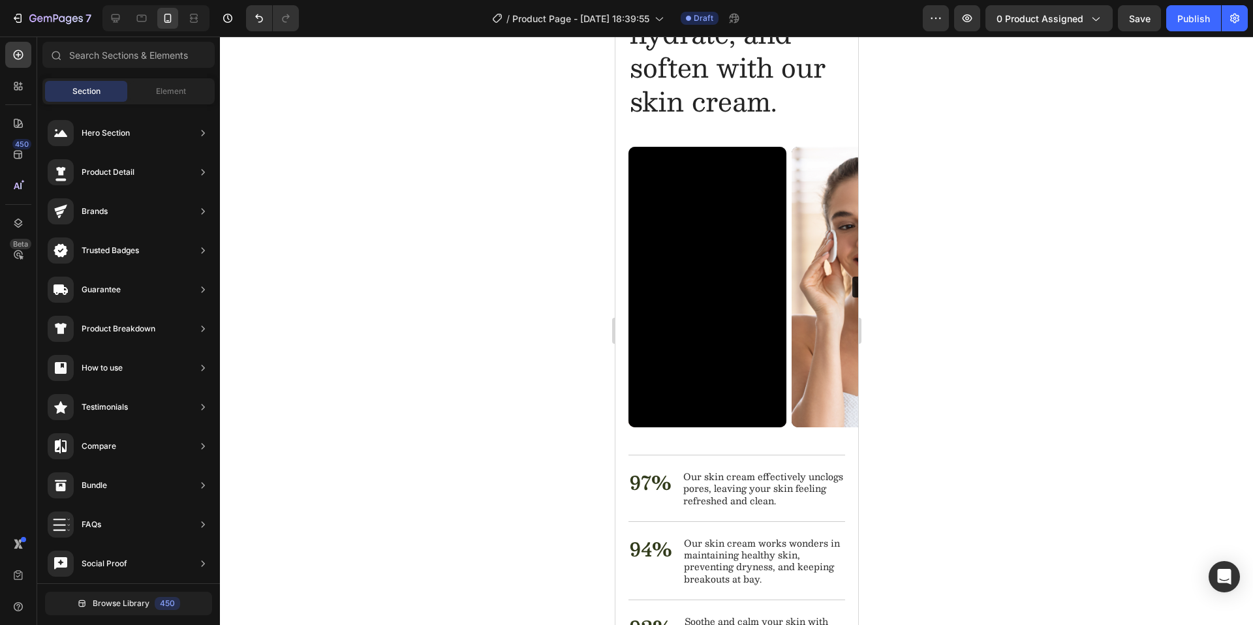
click at [519, 267] on div at bounding box center [736, 331] width 1033 height 589
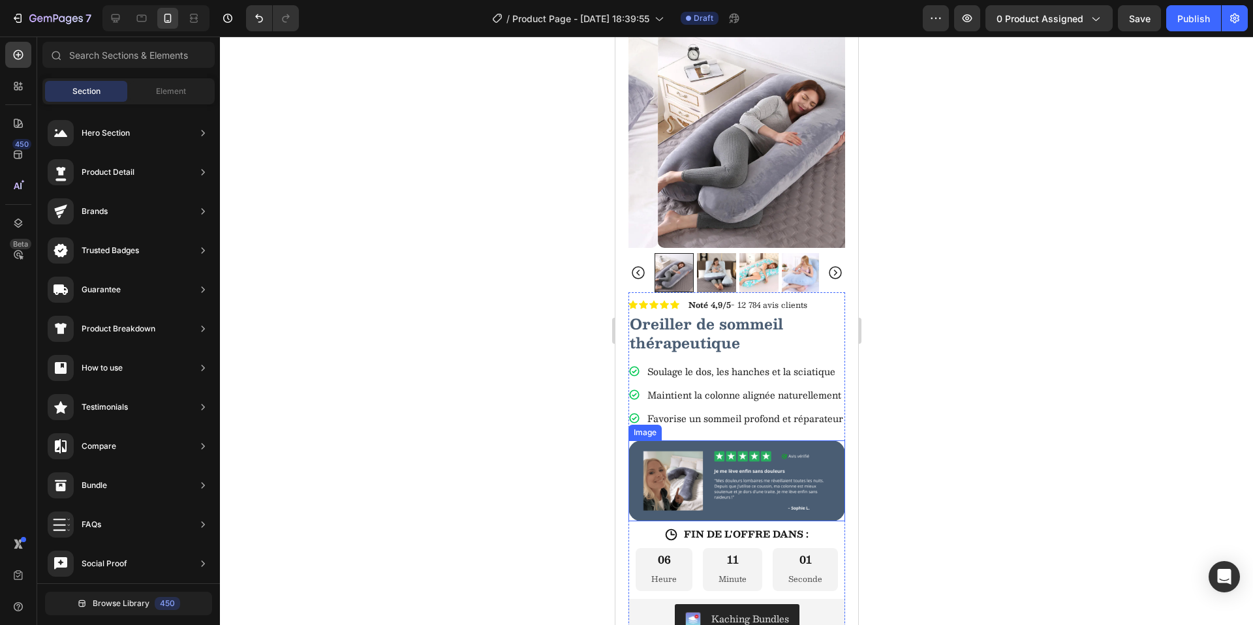
scroll to position [0, 0]
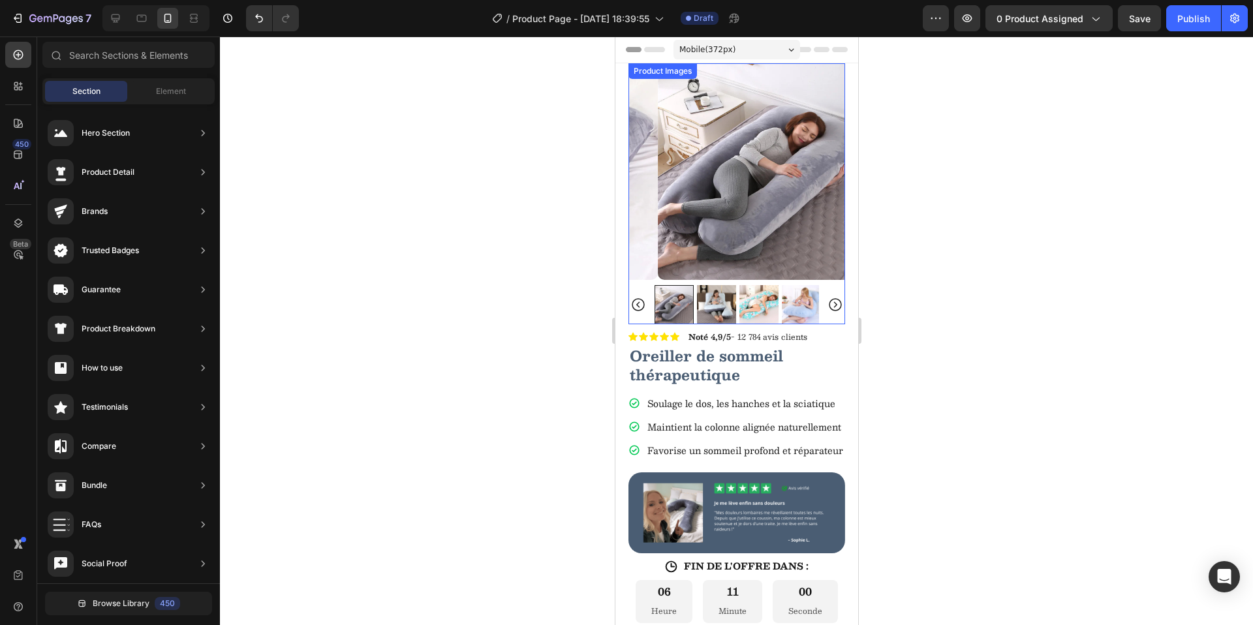
click at [635, 305] on div at bounding box center [736, 304] width 217 height 39
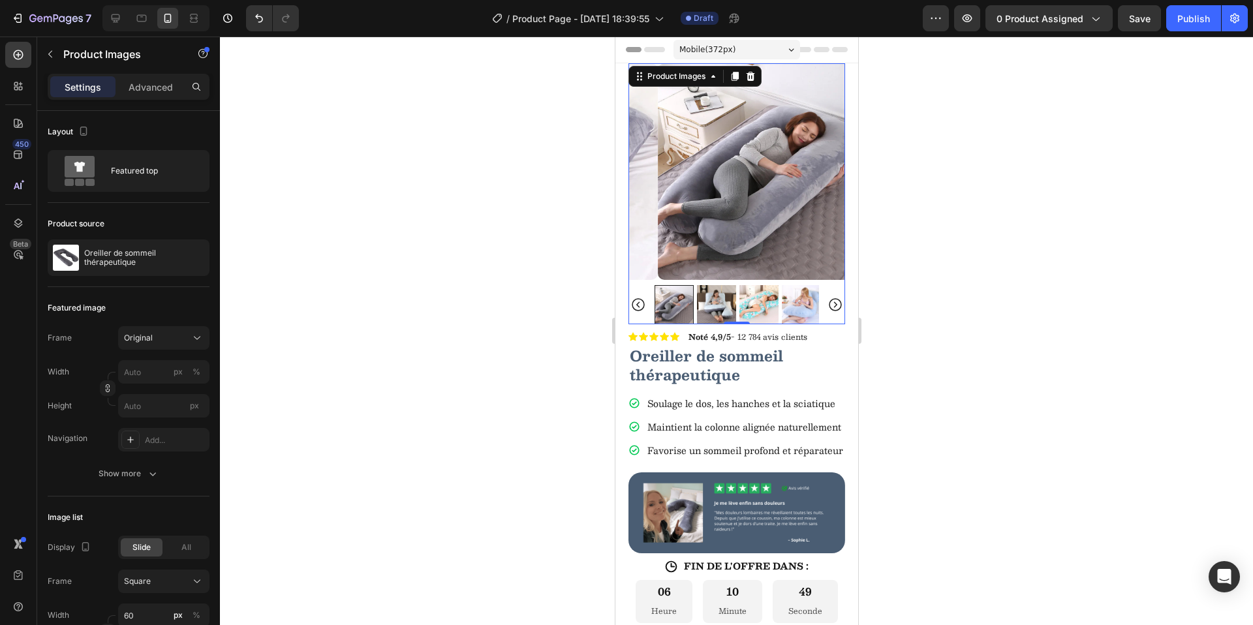
click at [703, 219] on img at bounding box center [765, 171] width 217 height 217
click at [94, 159] on icon at bounding box center [80, 167] width 30 height 22
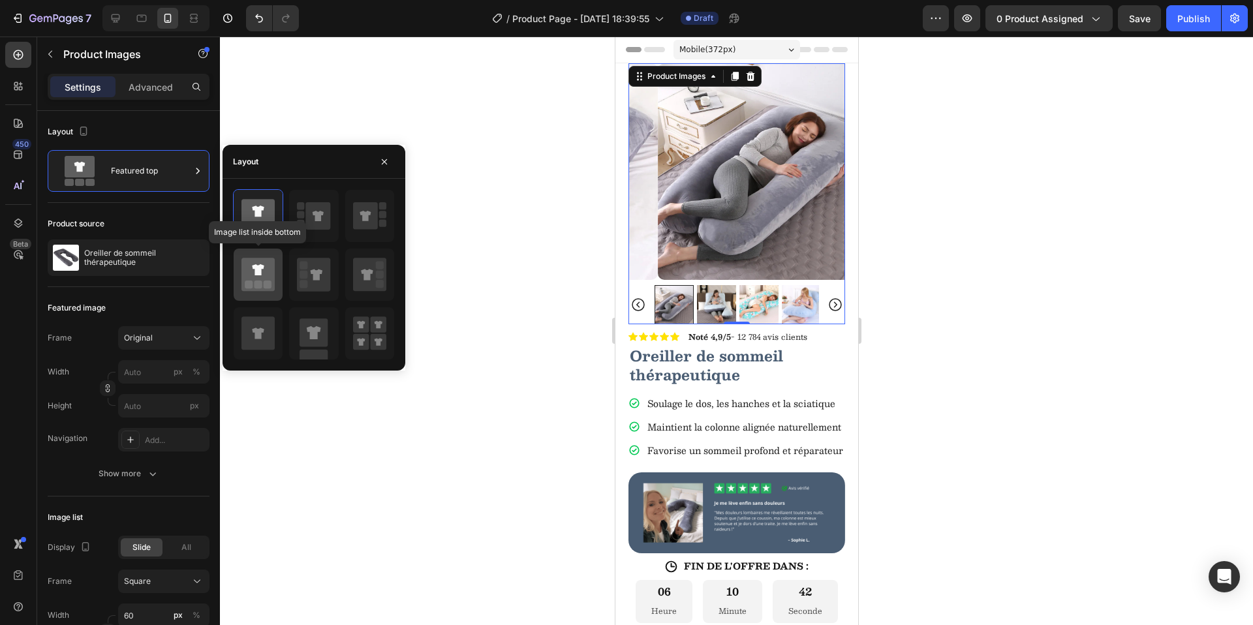
click at [269, 281] on rect at bounding box center [268, 285] width 8 height 8
type input "20"
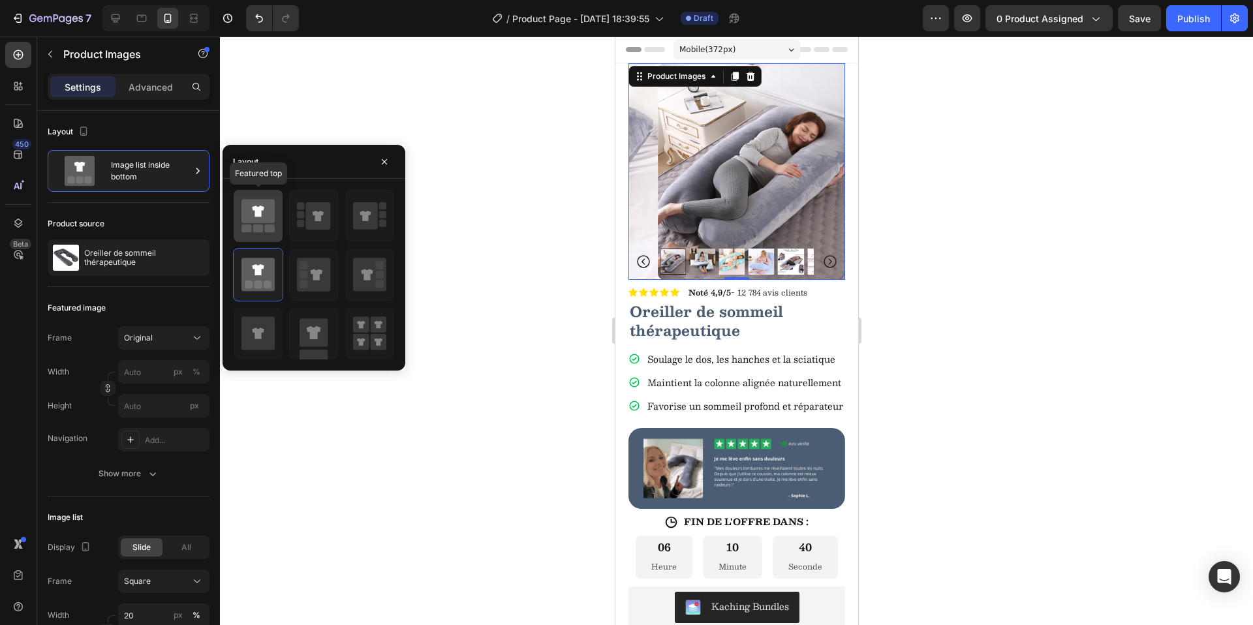
click at [255, 209] on icon at bounding box center [258, 211] width 12 height 11
type input "60"
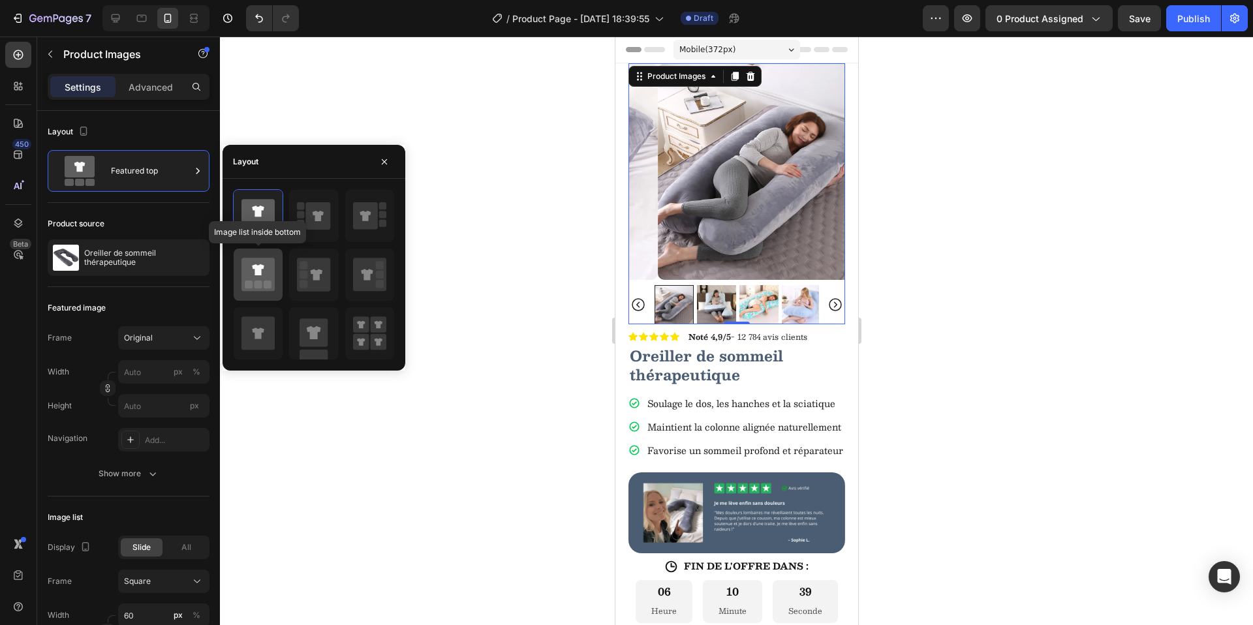
click at [256, 251] on div at bounding box center [258, 275] width 49 height 52
type input "20"
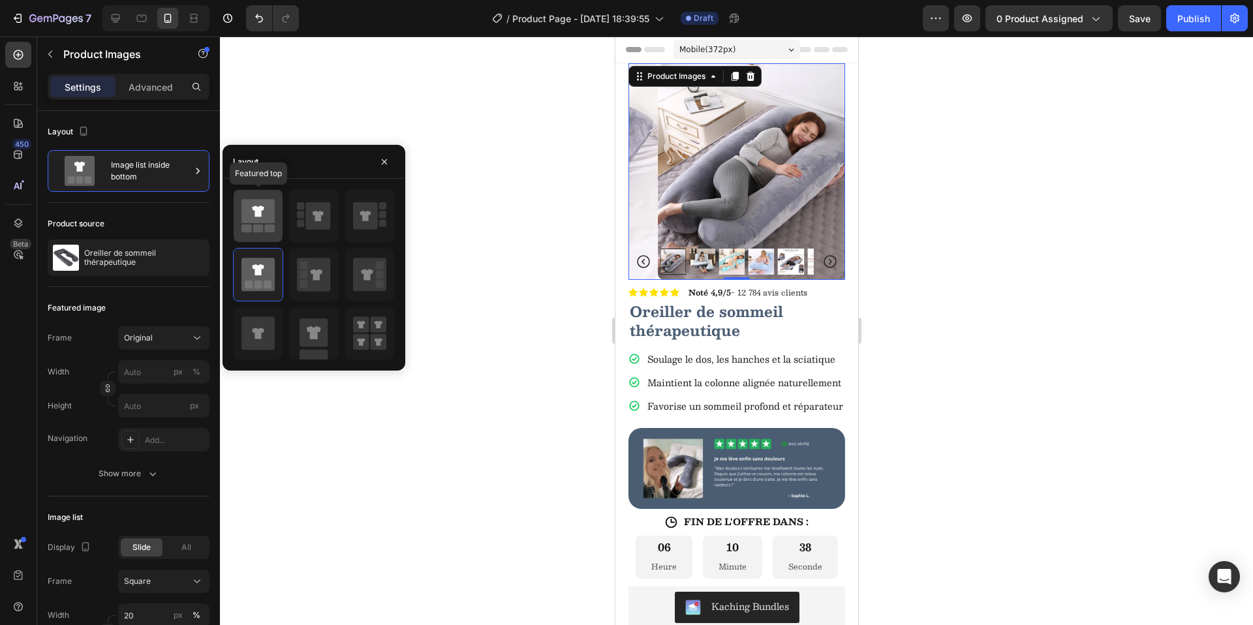
click at [258, 211] on icon at bounding box center [258, 211] width 12 height 11
type input "60"
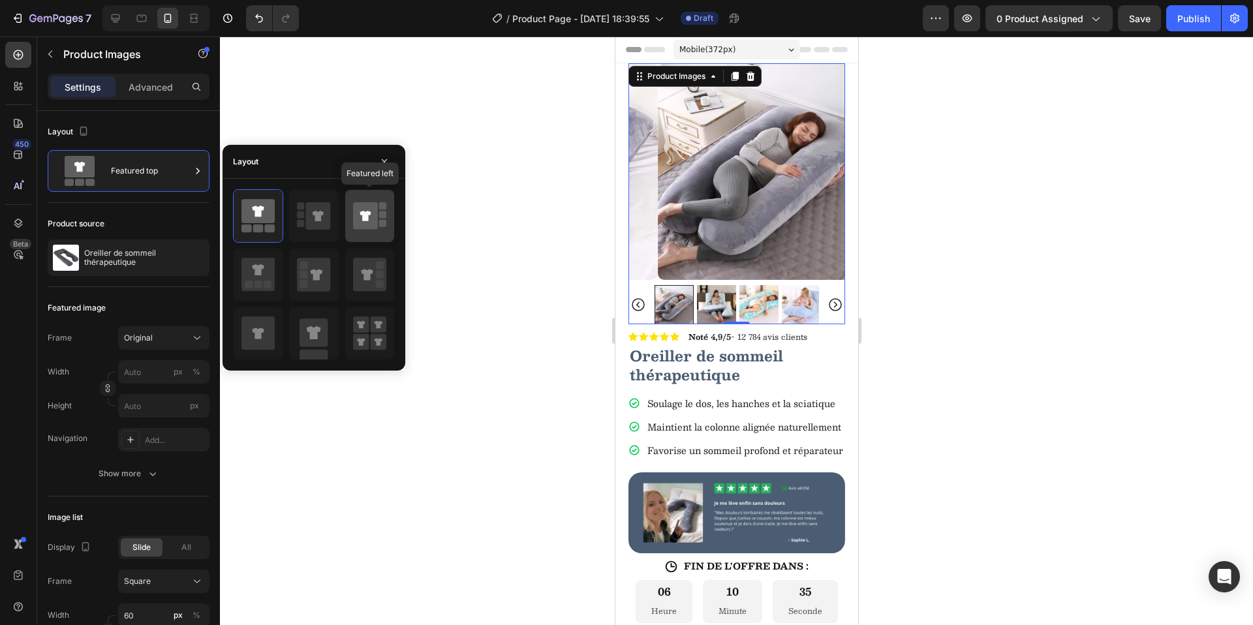
click at [386, 226] on icon at bounding box center [369, 216] width 33 height 37
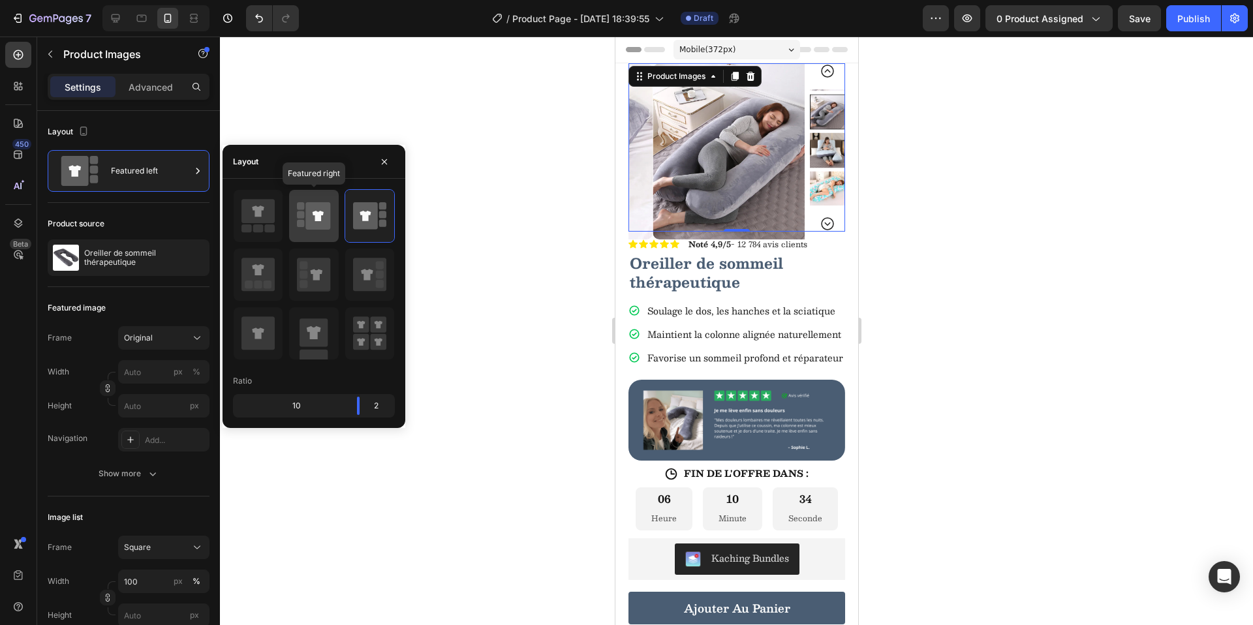
click at [317, 221] on icon at bounding box center [318, 216] width 11 height 10
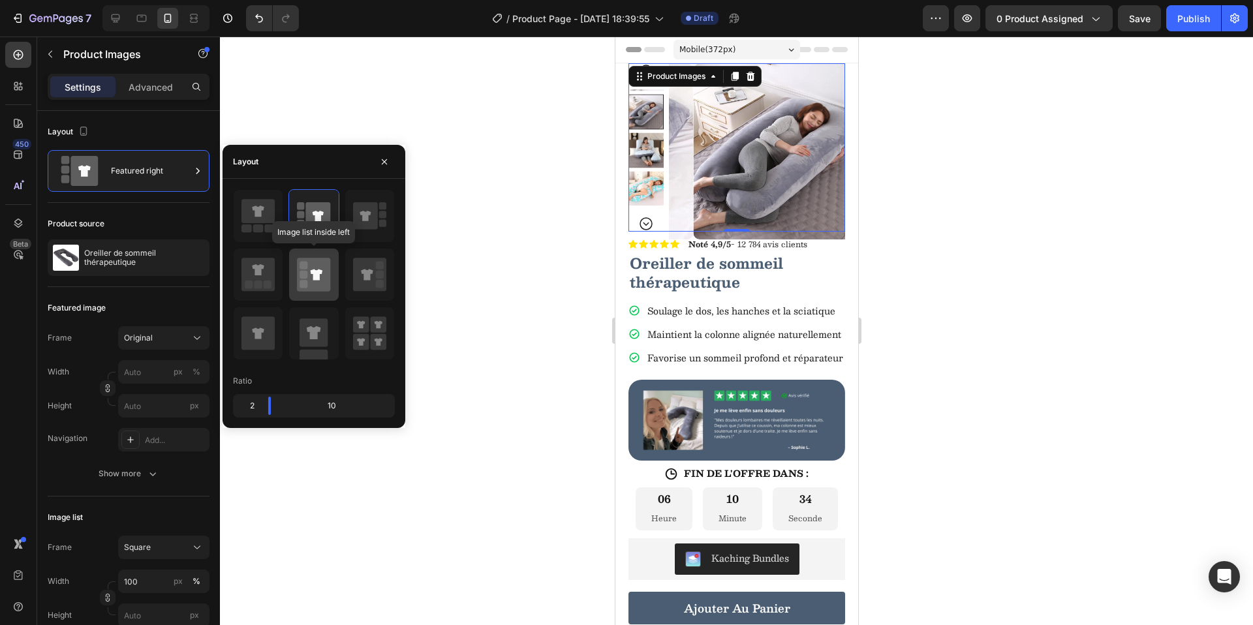
click at [316, 267] on icon at bounding box center [313, 274] width 33 height 33
type input "20"
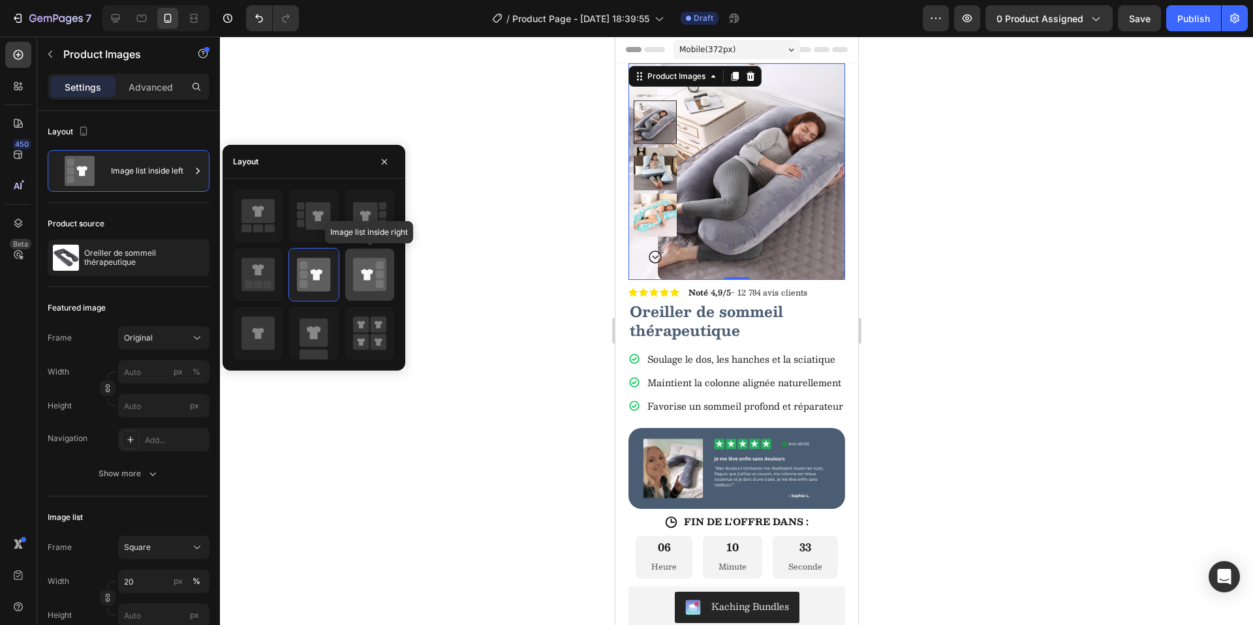
click at [370, 259] on icon at bounding box center [369, 274] width 33 height 33
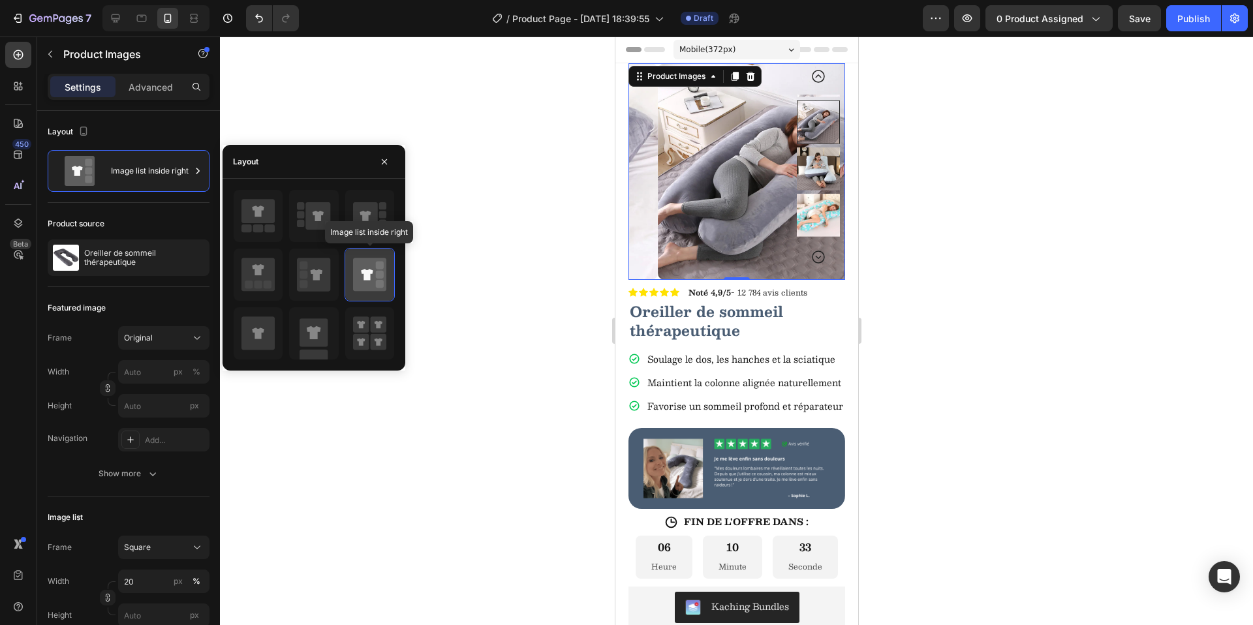
click at [364, 292] on icon at bounding box center [369, 274] width 33 height 37
click at [361, 304] on div at bounding box center [314, 274] width 162 height 171
click at [361, 330] on rect at bounding box center [361, 324] width 16 height 16
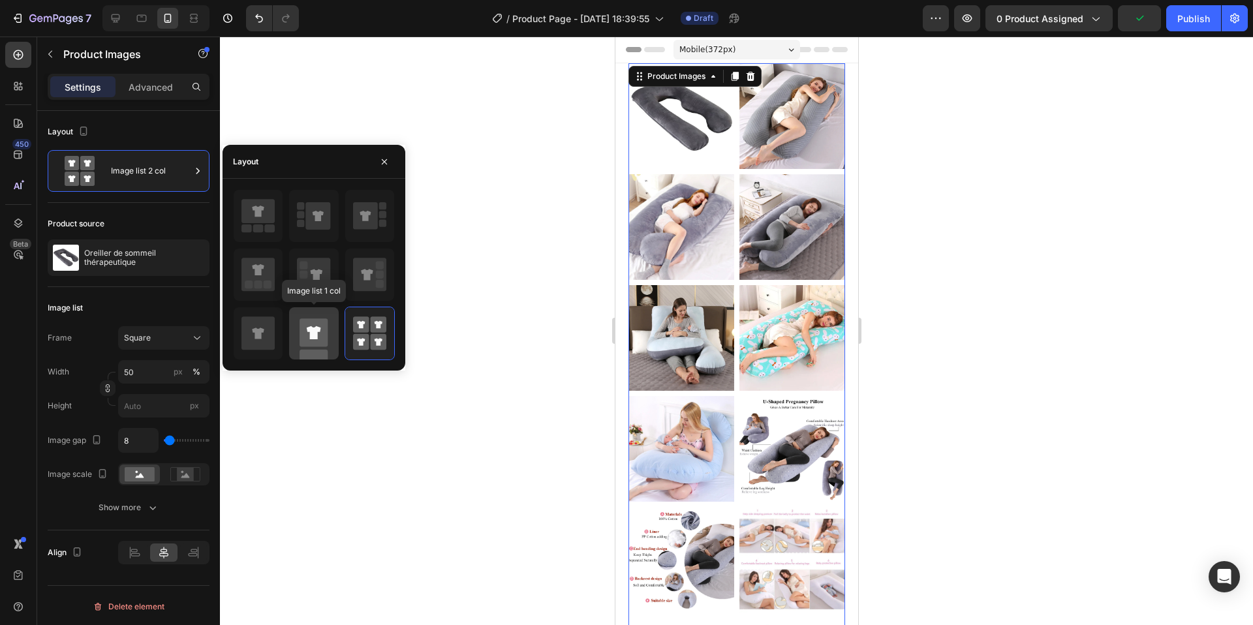
click at [327, 331] on rect at bounding box center [313, 332] width 28 height 28
type input "100"
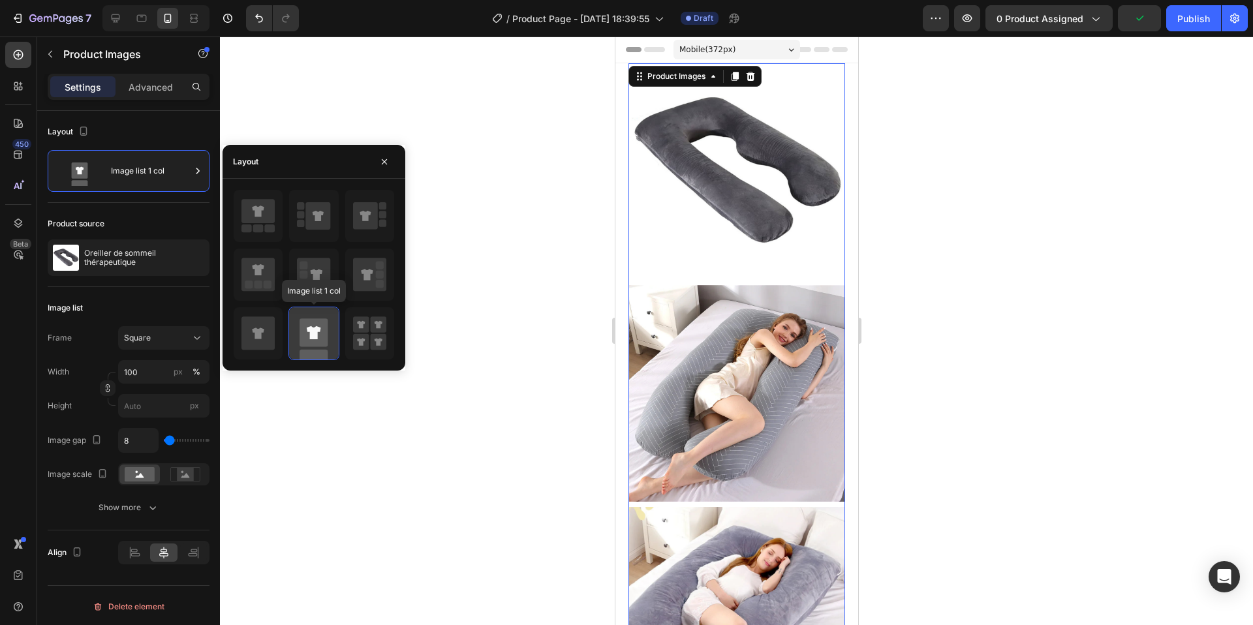
click at [296, 329] on div at bounding box center [313, 333] width 49 height 52
click at [269, 324] on icon at bounding box center [257, 332] width 33 height 33
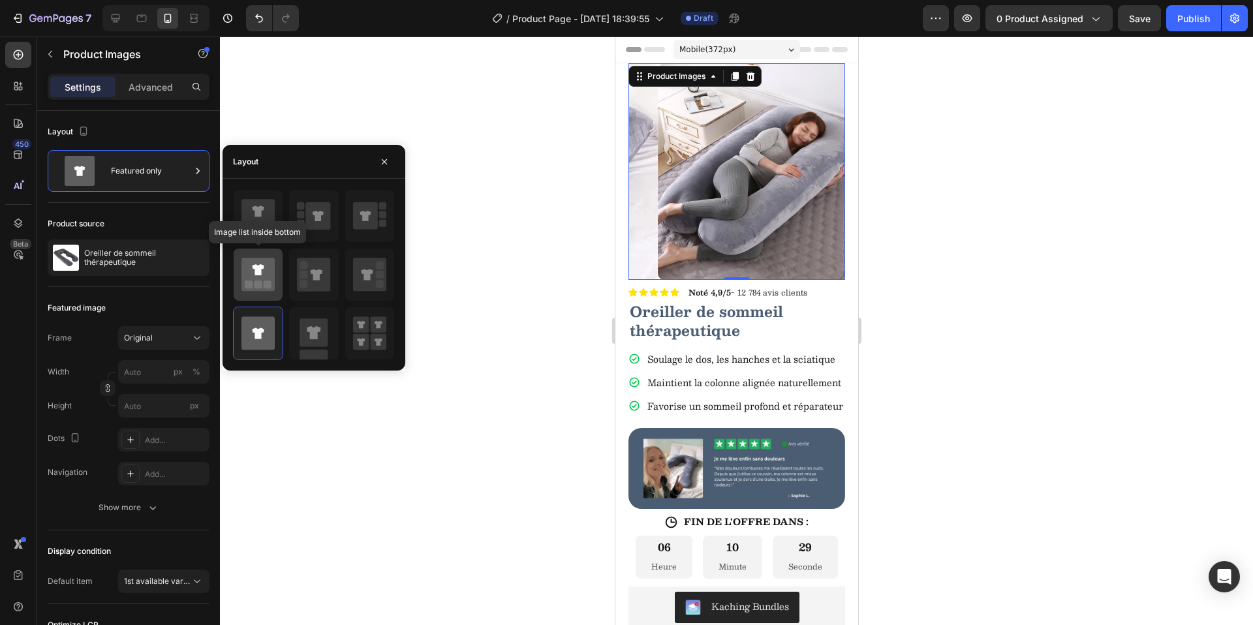
click at [269, 277] on icon at bounding box center [257, 274] width 33 height 33
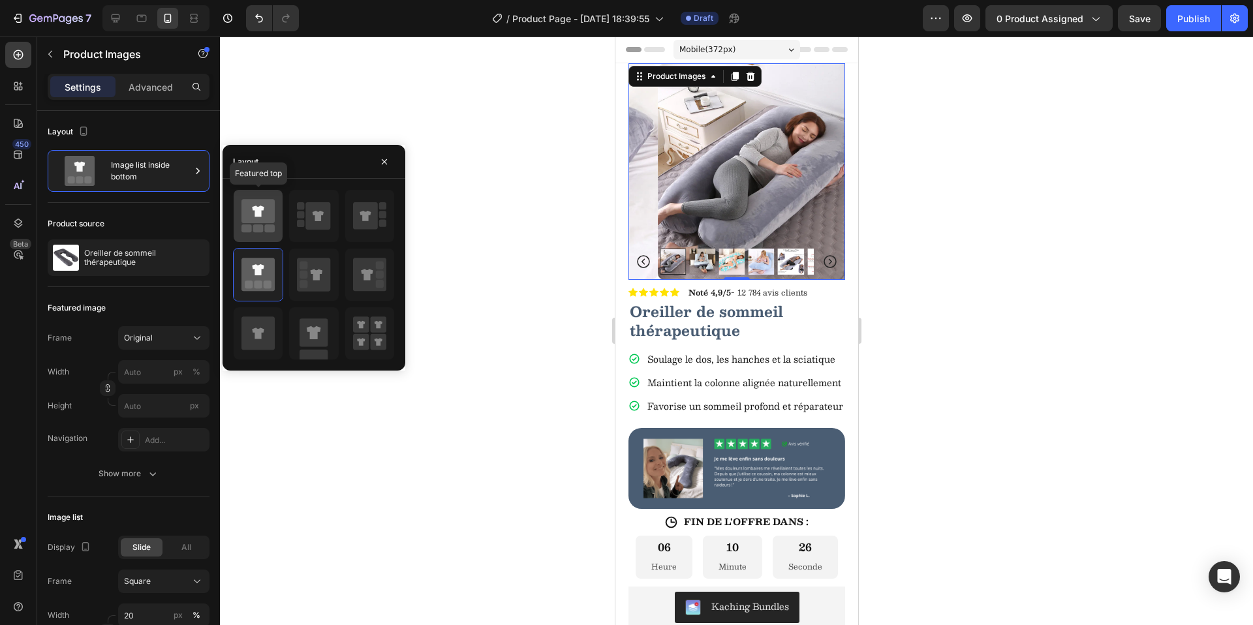
click at [269, 224] on icon at bounding box center [257, 216] width 33 height 37
type input "60"
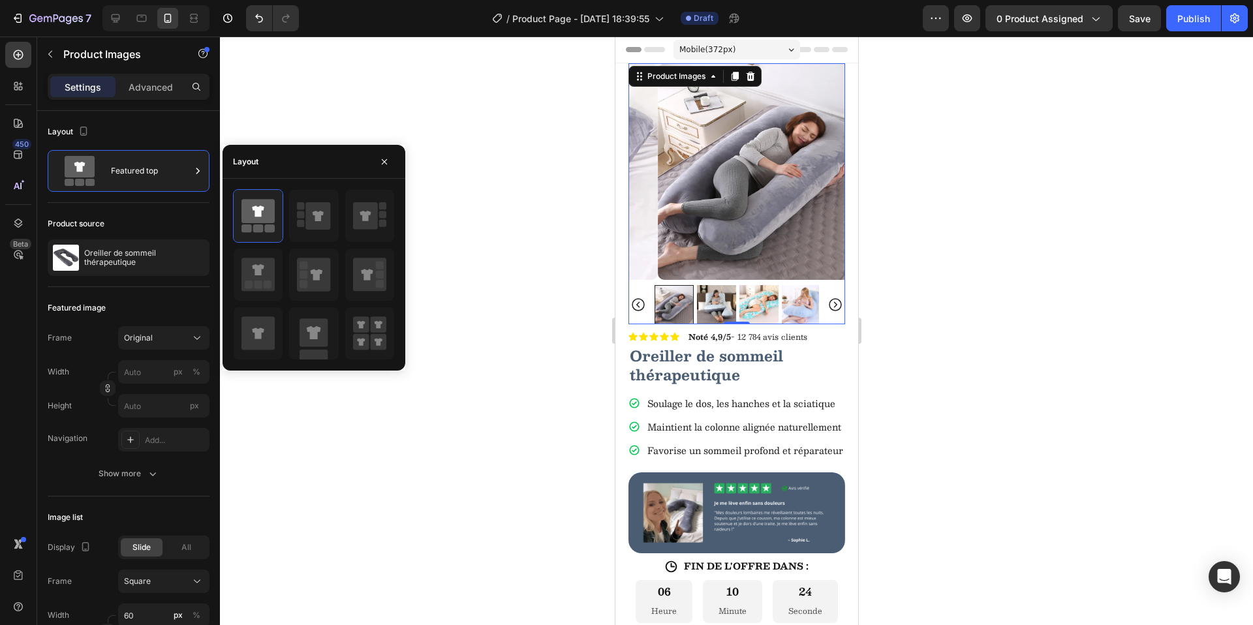
click at [476, 238] on div at bounding box center [736, 331] width 1033 height 589
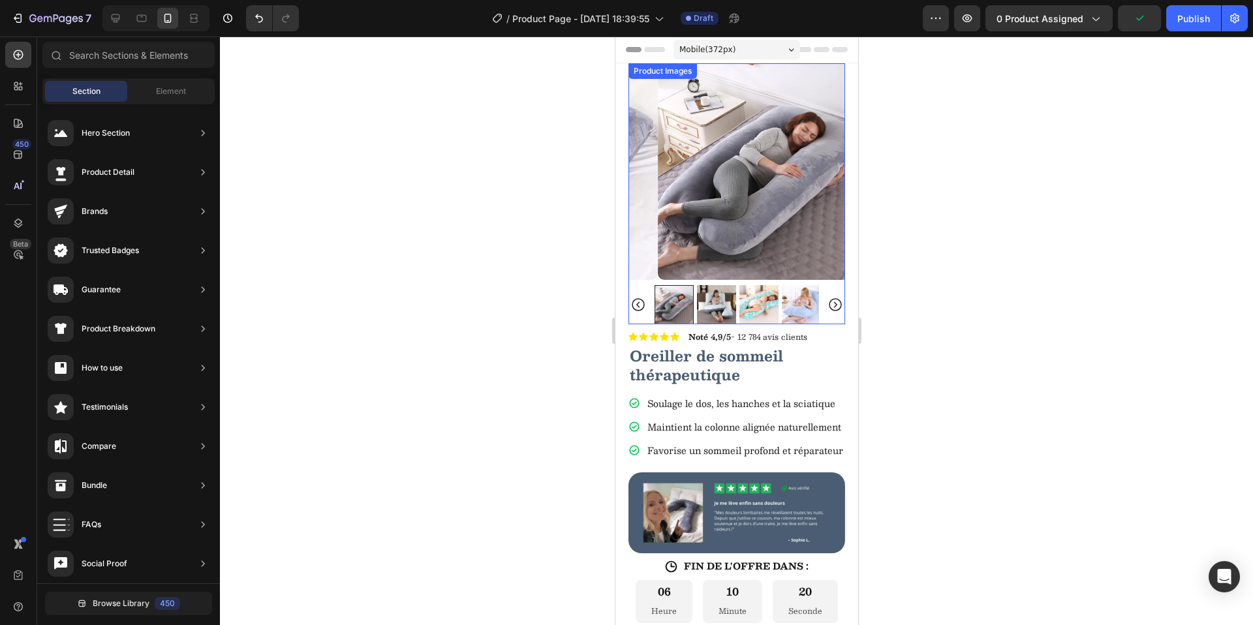
click at [693, 239] on img at bounding box center [765, 171] width 217 height 217
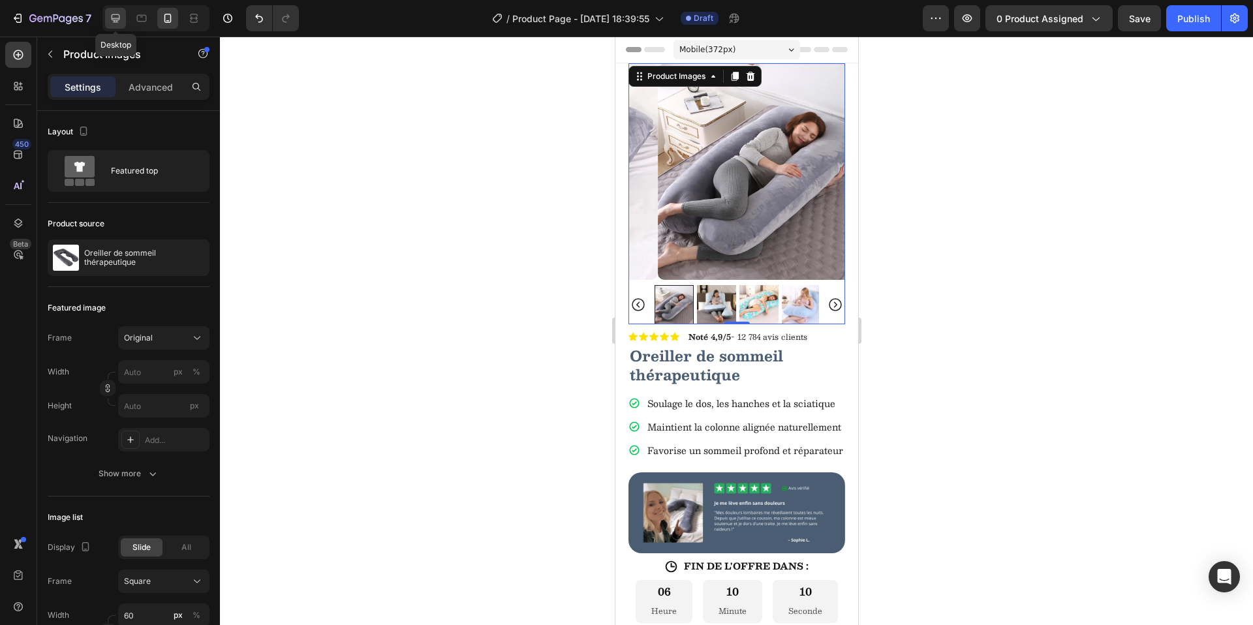
click at [115, 15] on icon at bounding box center [115, 18] width 13 height 13
type input "20"
type input "11"
type input "24"
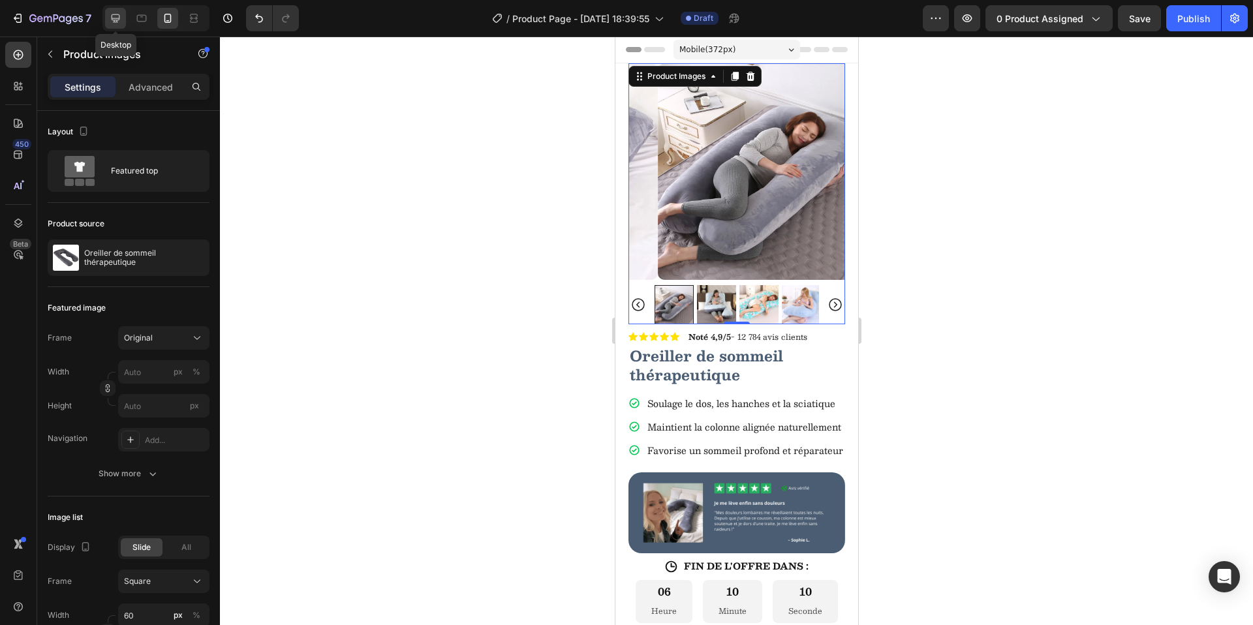
type input "24"
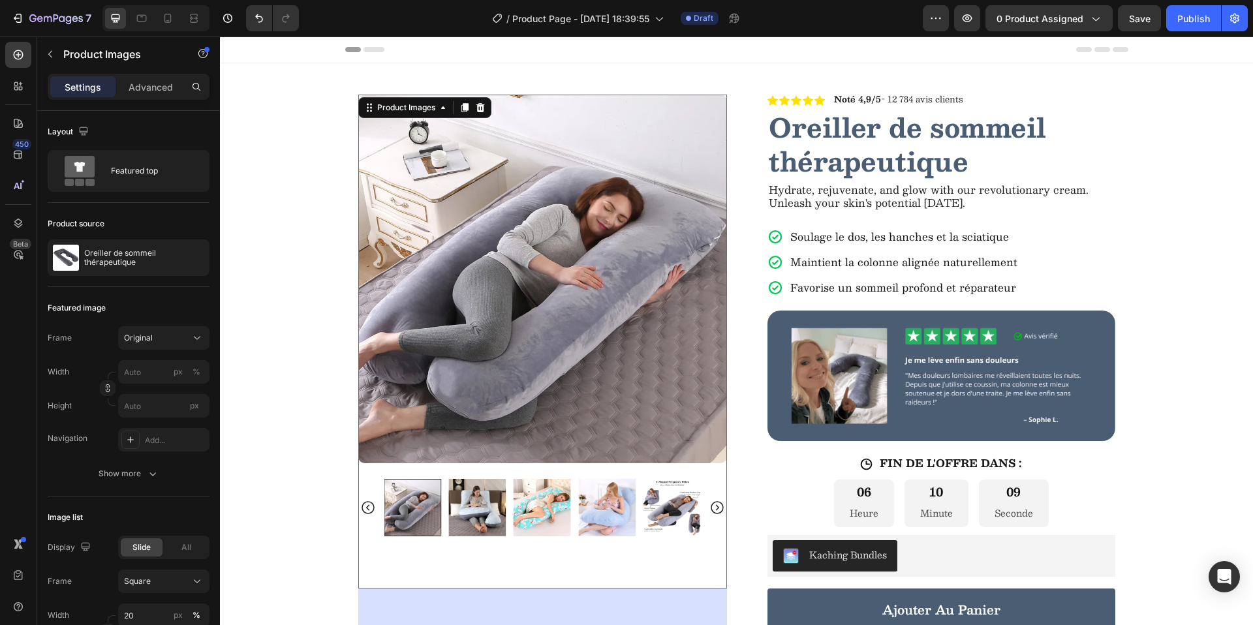
scroll to position [12, 0]
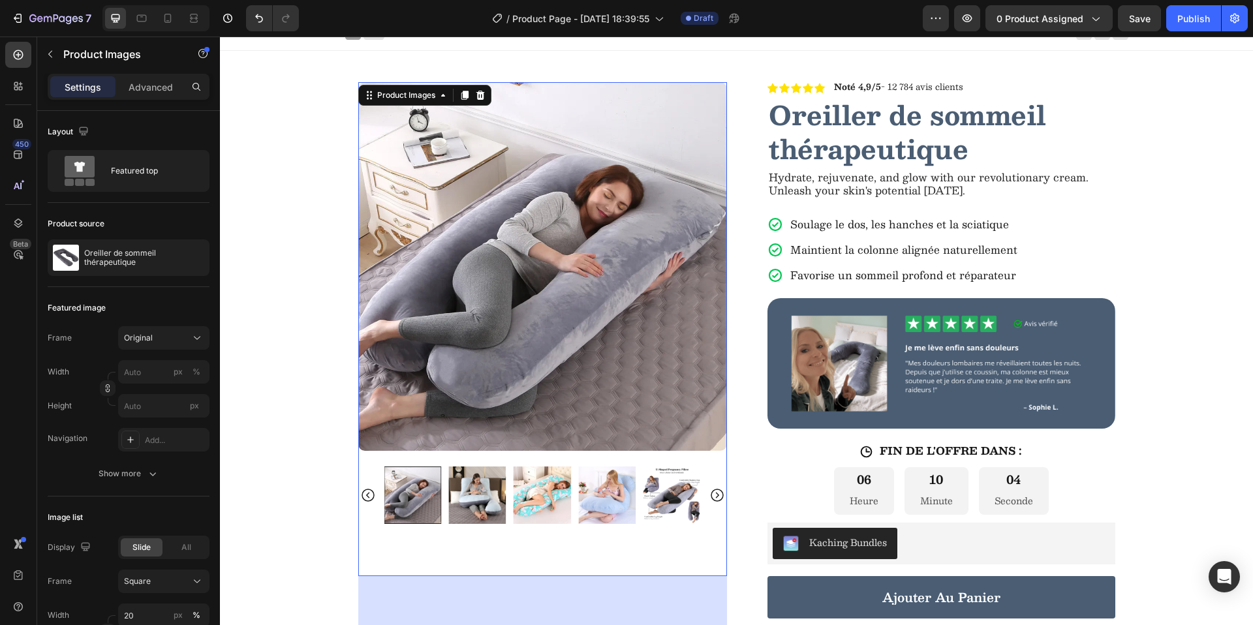
click at [716, 500] on icon "Carousel Next Arrow" at bounding box center [717, 495] width 16 height 16
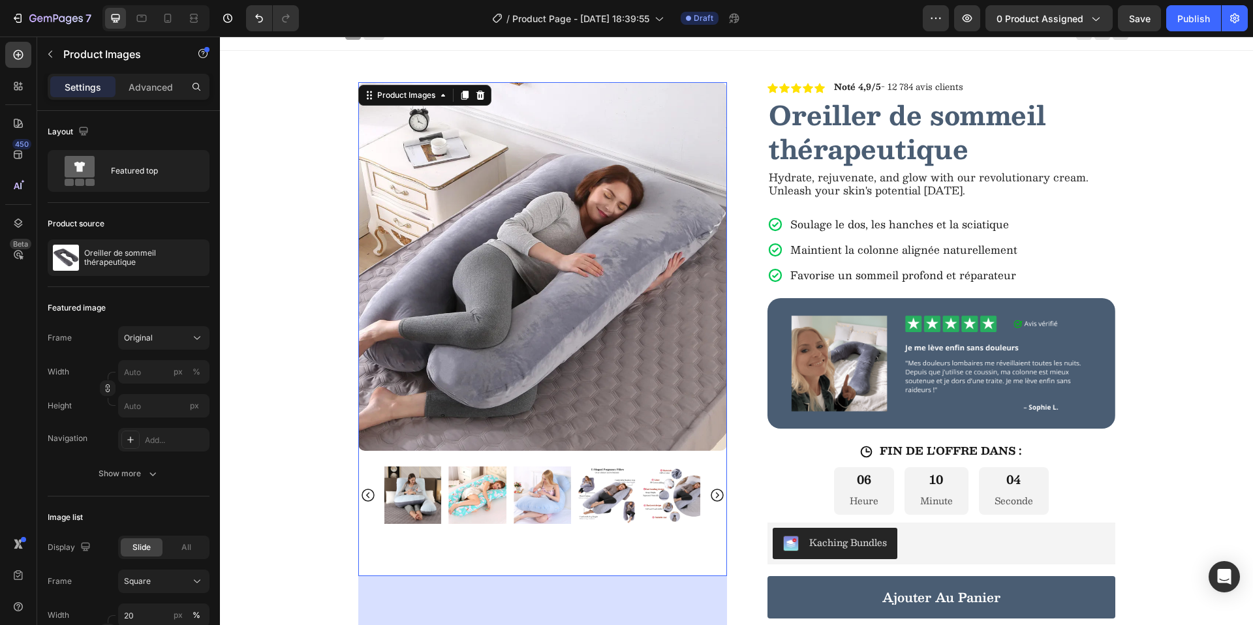
click at [716, 500] on icon "Carousel Next Arrow" at bounding box center [717, 495] width 16 height 16
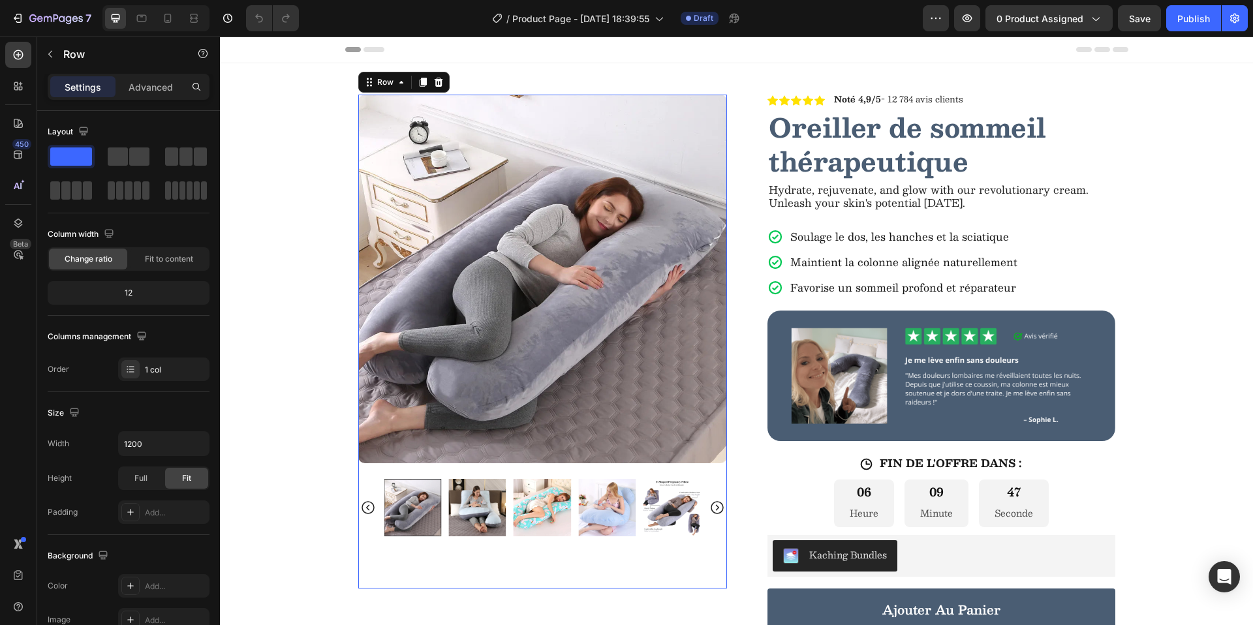
click at [405, 562] on div "Product Images" at bounding box center [542, 342] width 369 height 494
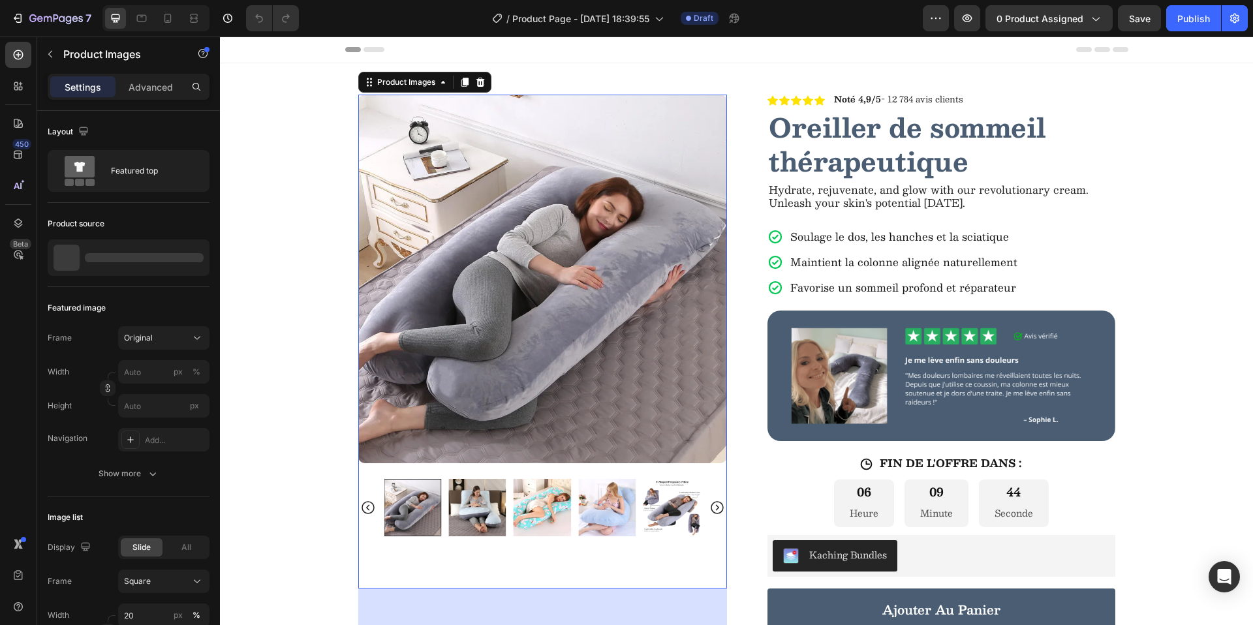
click at [446, 249] on img at bounding box center [542, 279] width 369 height 369
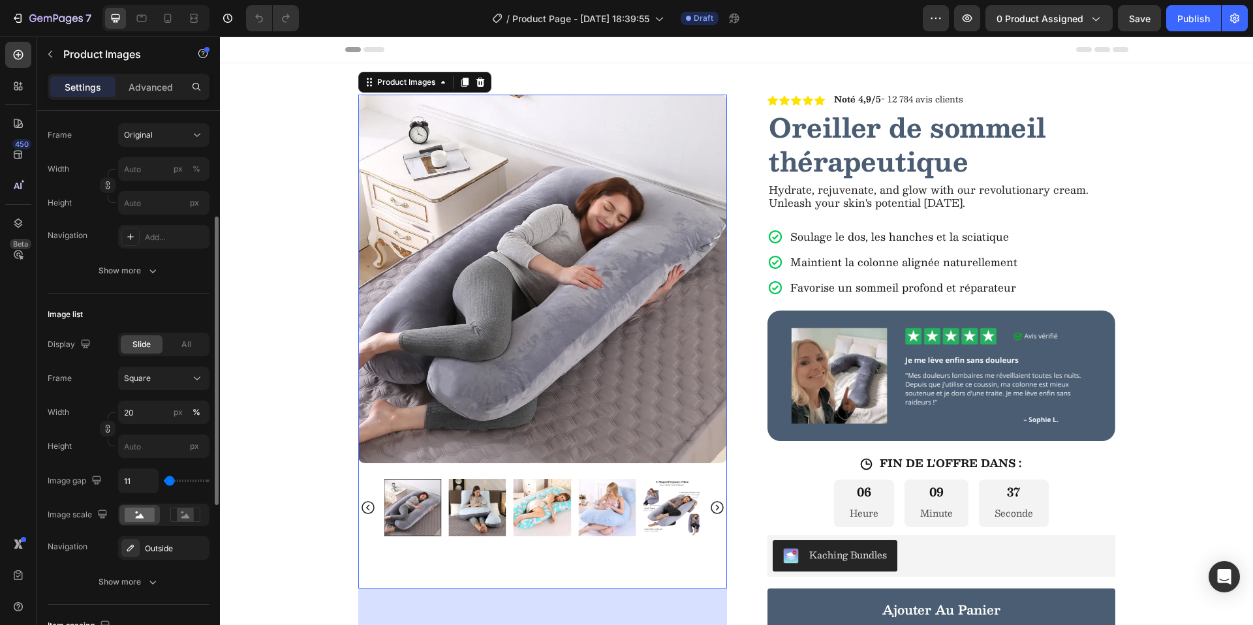
scroll to position [305, 0]
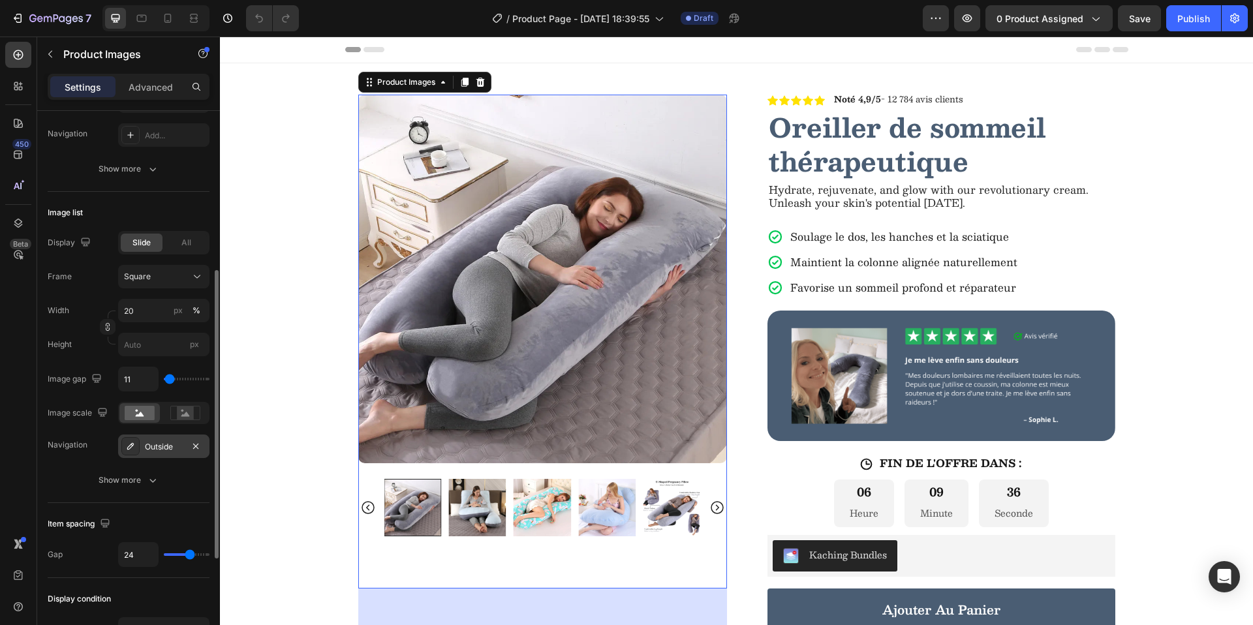
click at [138, 446] on div at bounding box center [130, 446] width 18 height 18
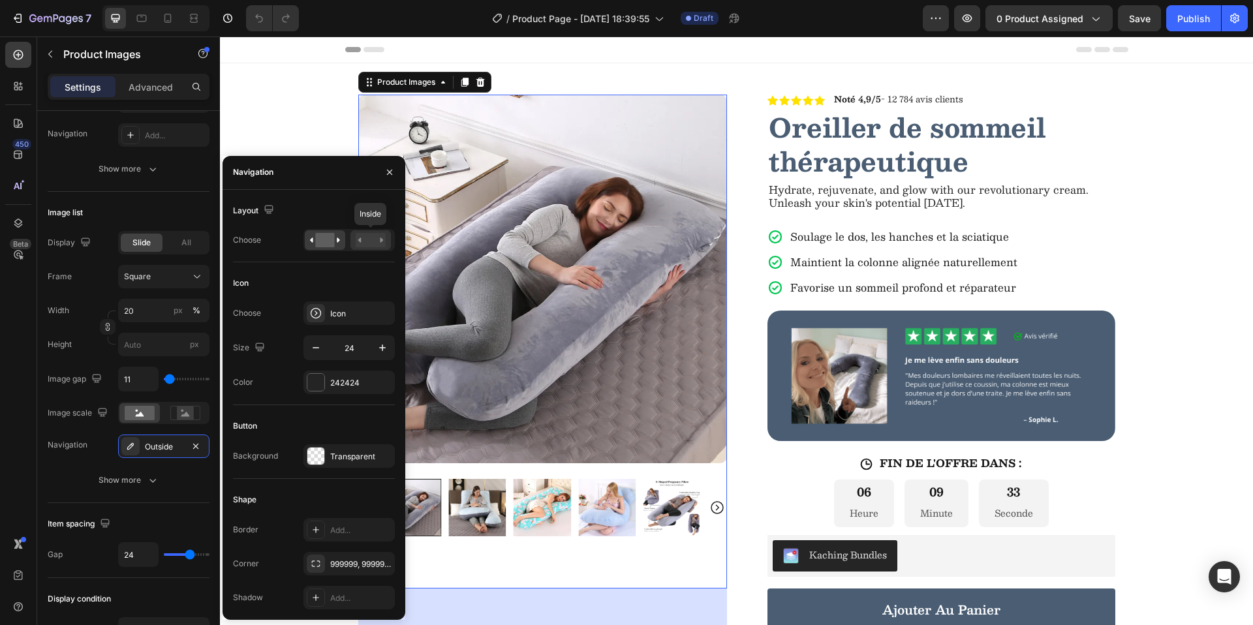
click at [361, 242] on rect at bounding box center [371, 240] width 30 height 14
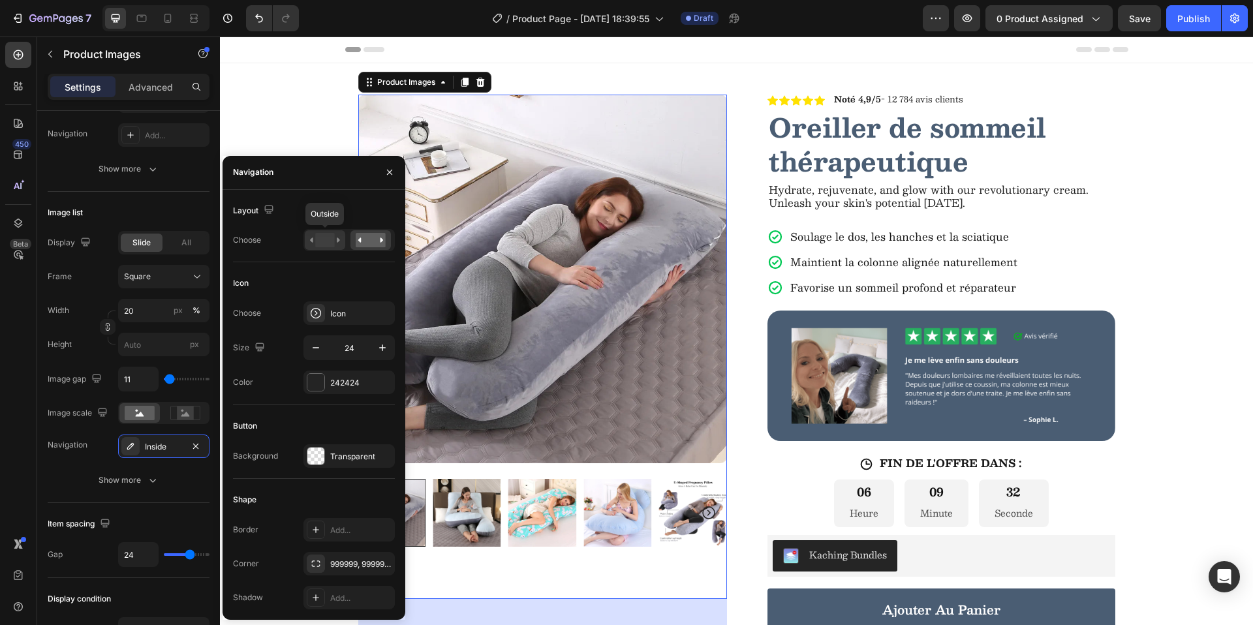
click at [331, 245] on rect at bounding box center [324, 240] width 19 height 14
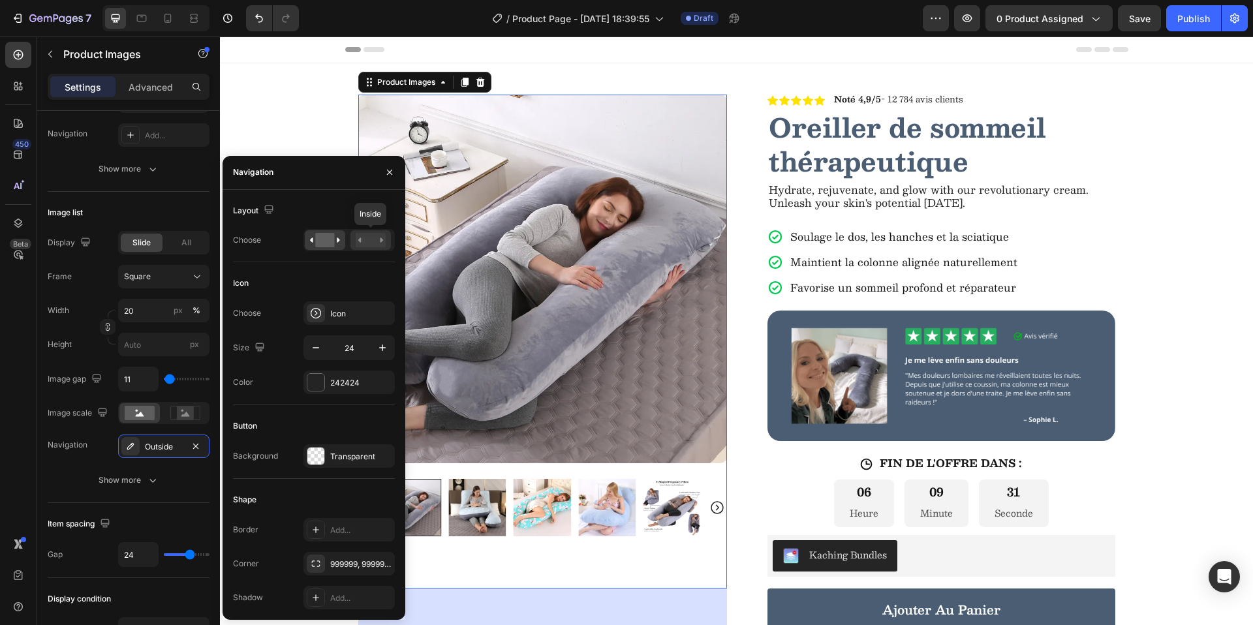
click at [367, 244] on rect at bounding box center [371, 240] width 30 height 14
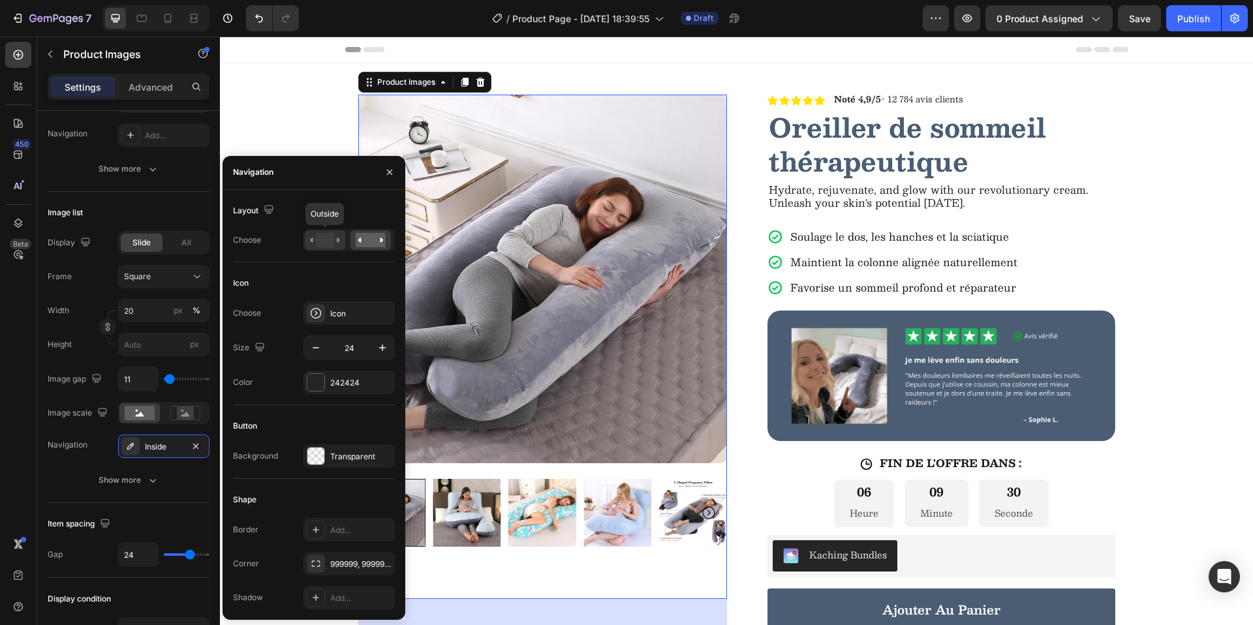
click at [337, 243] on icon at bounding box center [325, 240] width 30 height 14
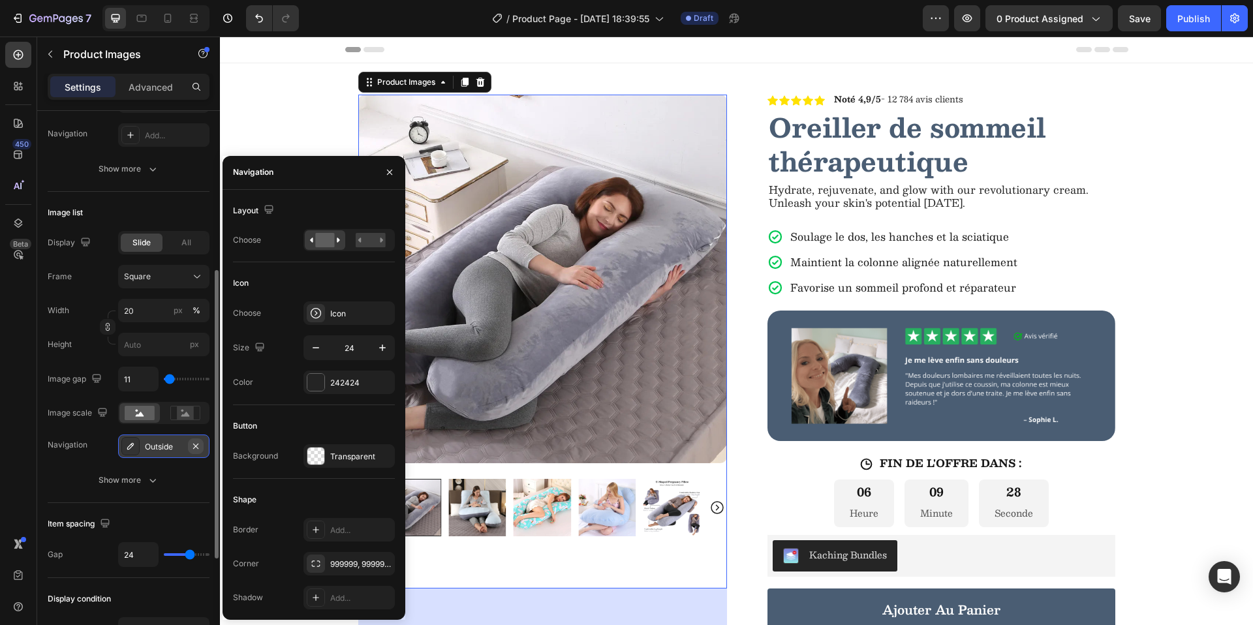
click at [197, 448] on icon "button" at bounding box center [196, 446] width 10 height 10
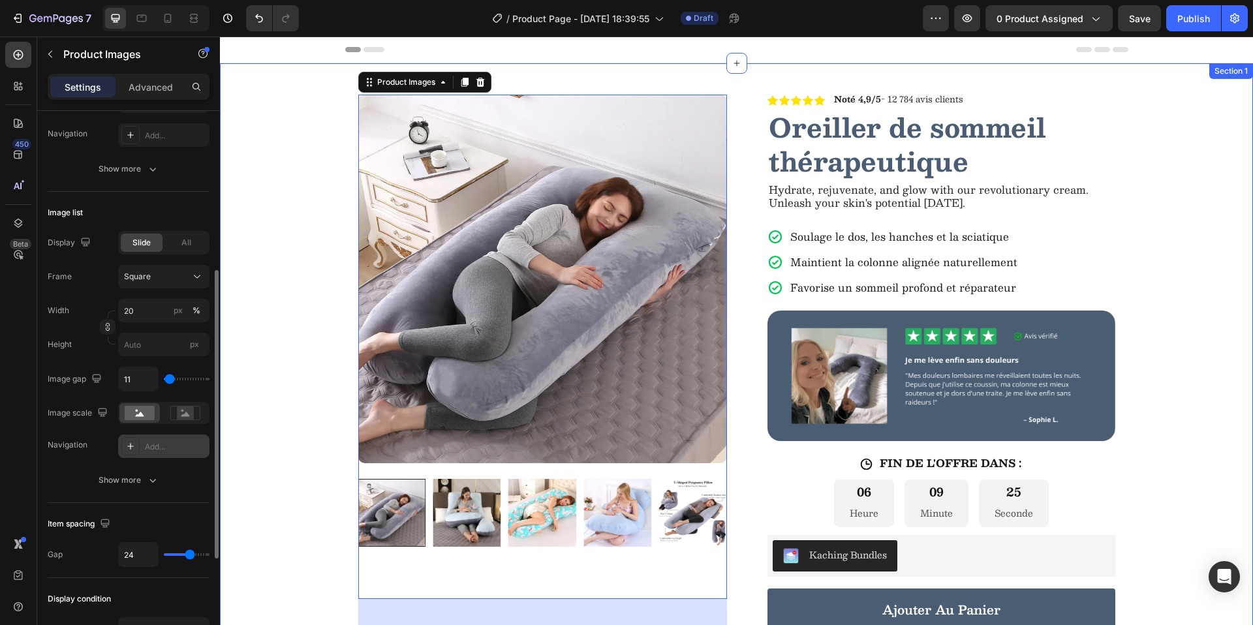
click at [335, 257] on div "Product Images 80 Row Icon Icon Icon Icon Icon Icon List Noté 4,9/5 - 12 784 av…" at bounding box center [736, 497] width 1033 height 869
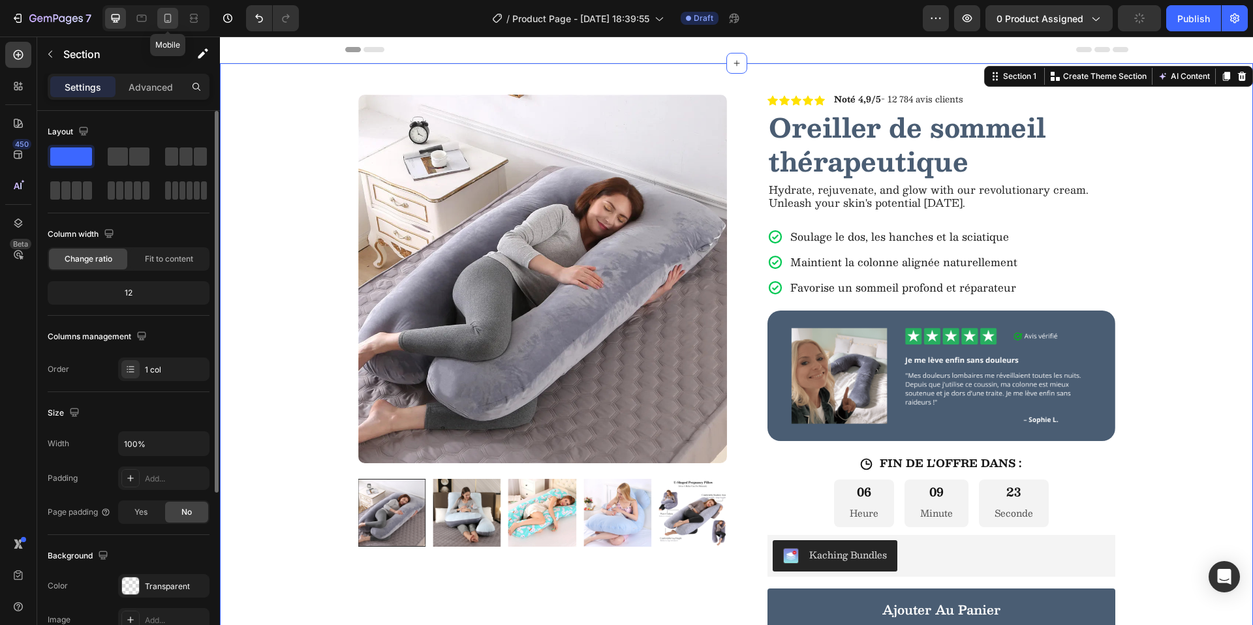
click at [174, 24] on div at bounding box center [167, 18] width 21 height 21
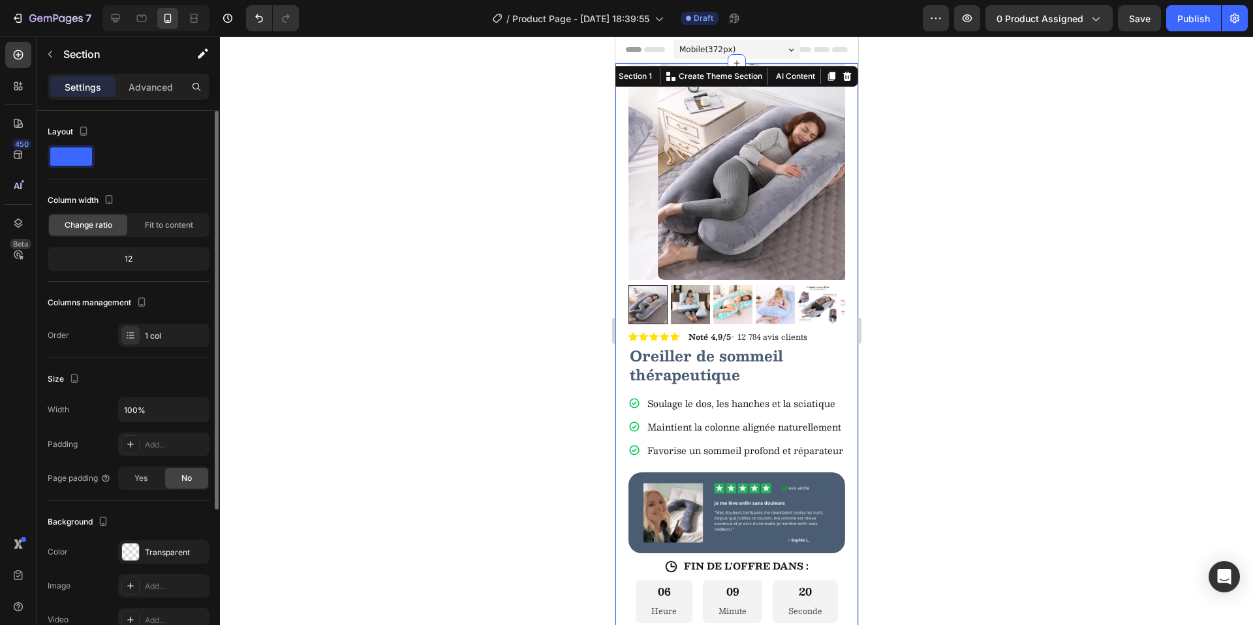
click at [398, 184] on div at bounding box center [736, 331] width 1033 height 589
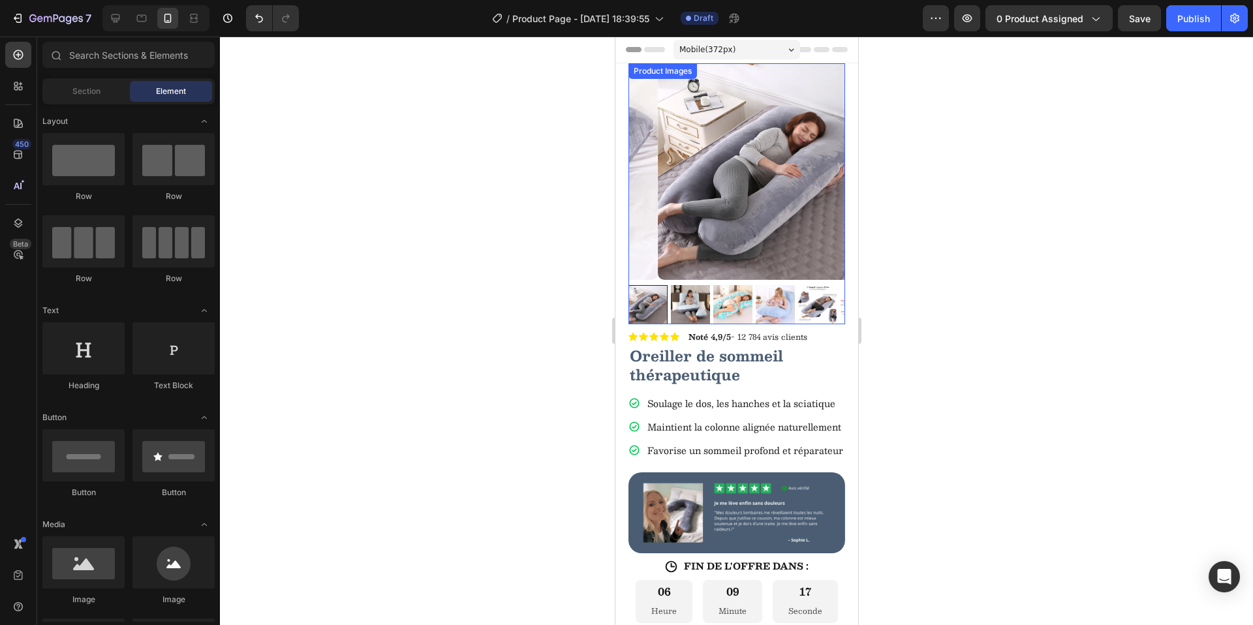
click at [657, 255] on img at bounding box center [765, 171] width 217 height 217
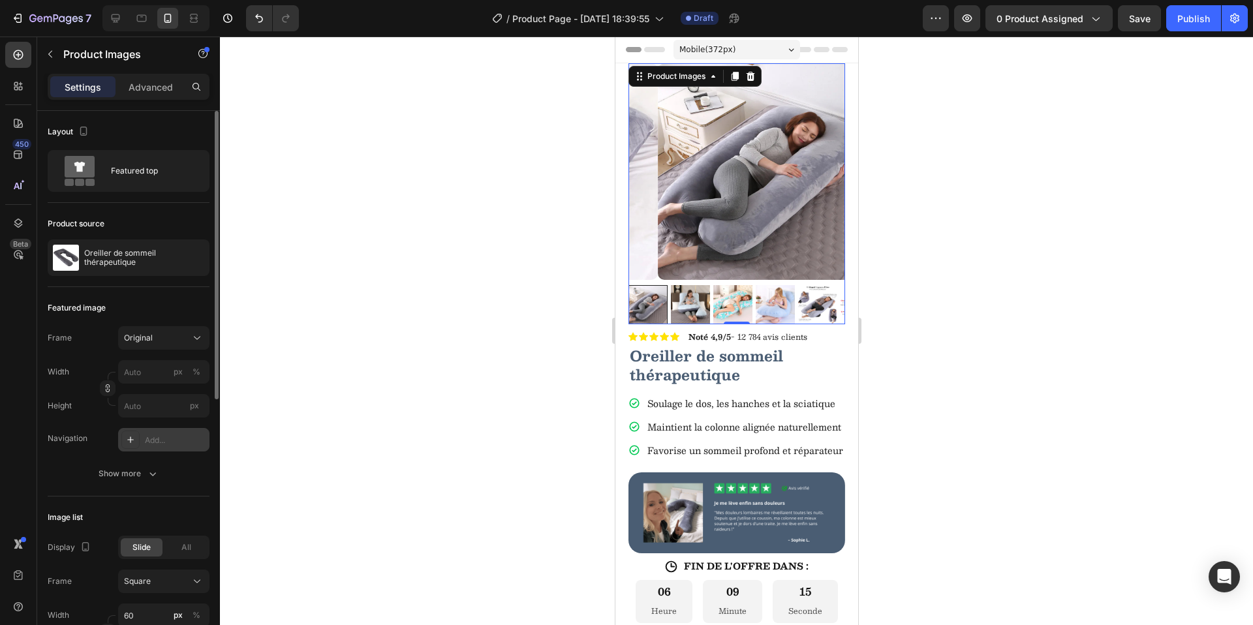
click at [160, 437] on div "Add..." at bounding box center [175, 441] width 61 height 12
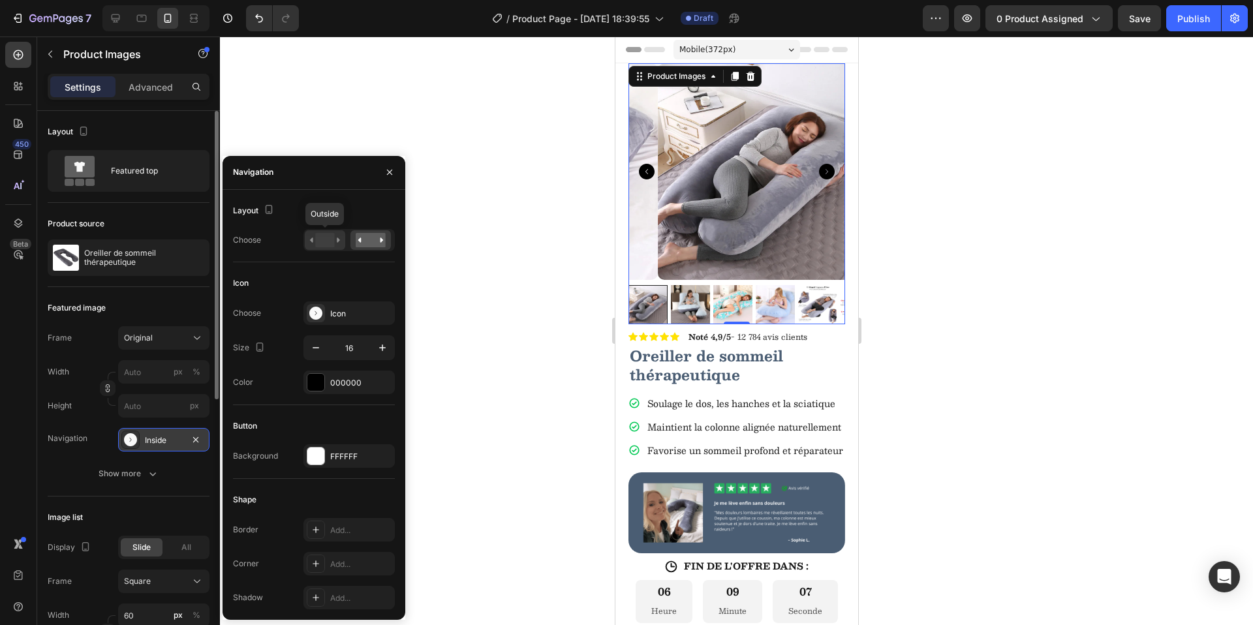
click at [331, 242] on rect at bounding box center [324, 240] width 19 height 14
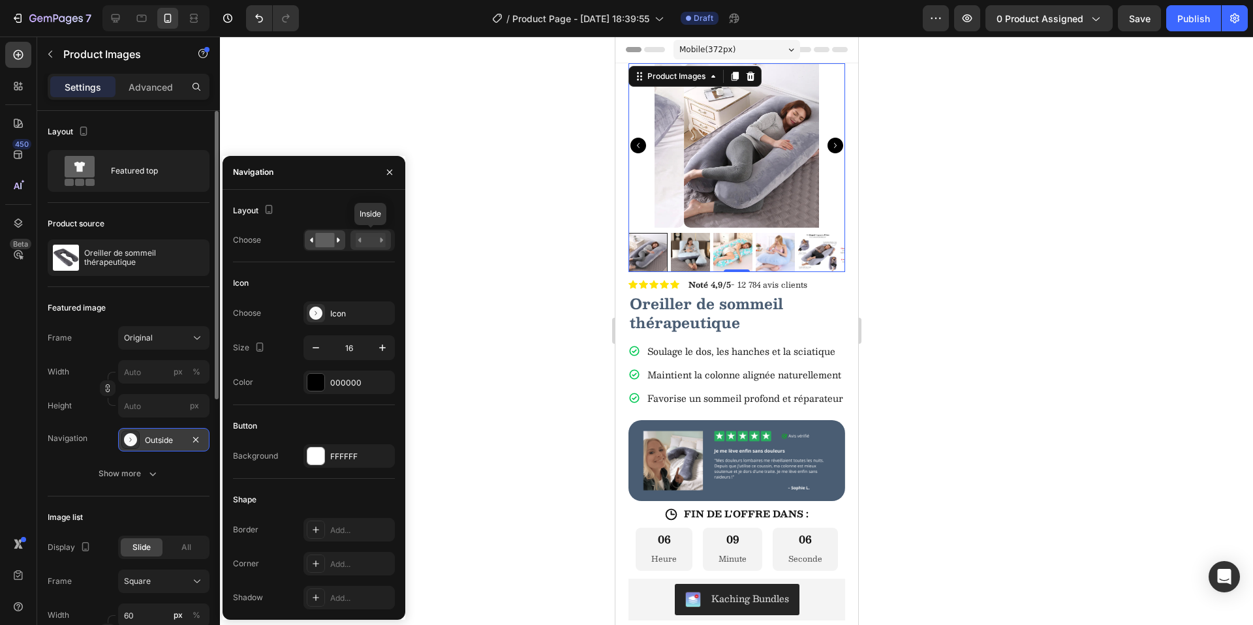
click at [362, 241] on rect at bounding box center [371, 240] width 30 height 14
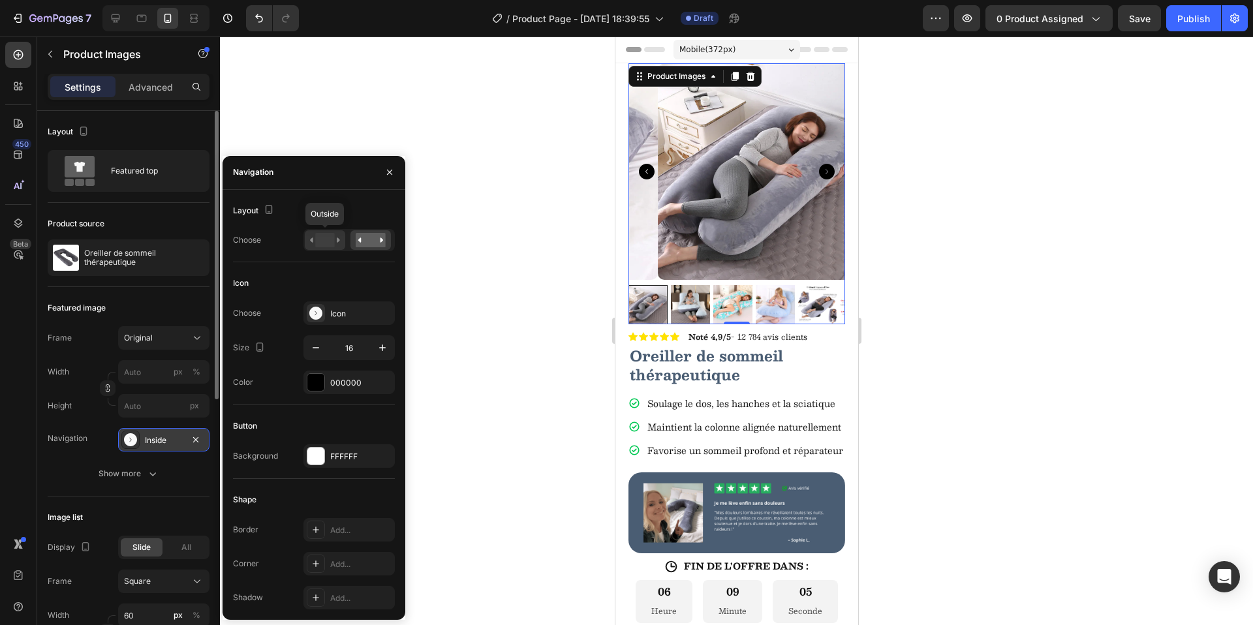
click at [331, 241] on rect at bounding box center [324, 240] width 19 height 14
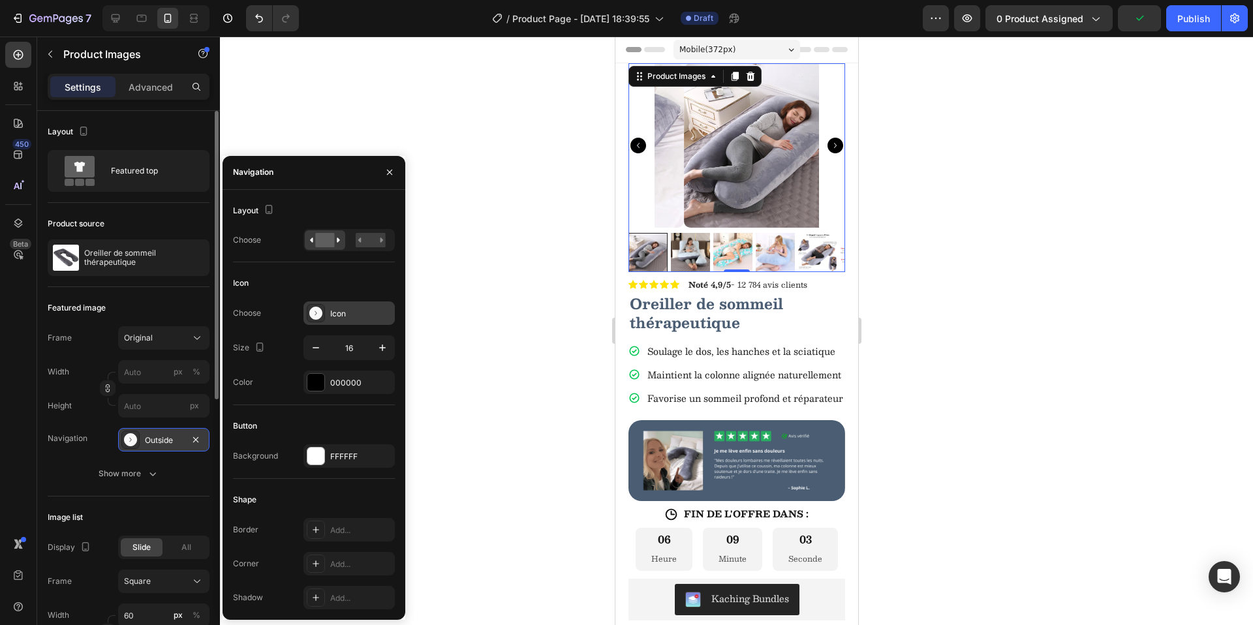
click at [315, 316] on icon at bounding box center [315, 313] width 13 height 13
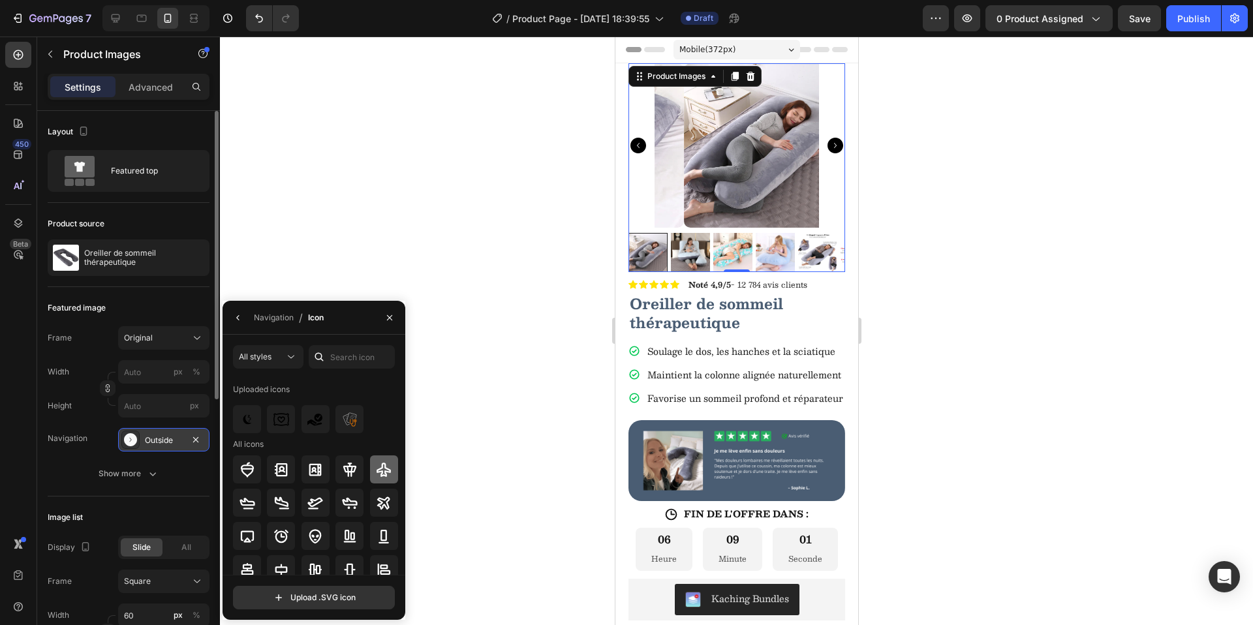
click at [378, 469] on icon at bounding box center [384, 470] width 16 height 16
click at [239, 324] on button "button" at bounding box center [238, 317] width 21 height 21
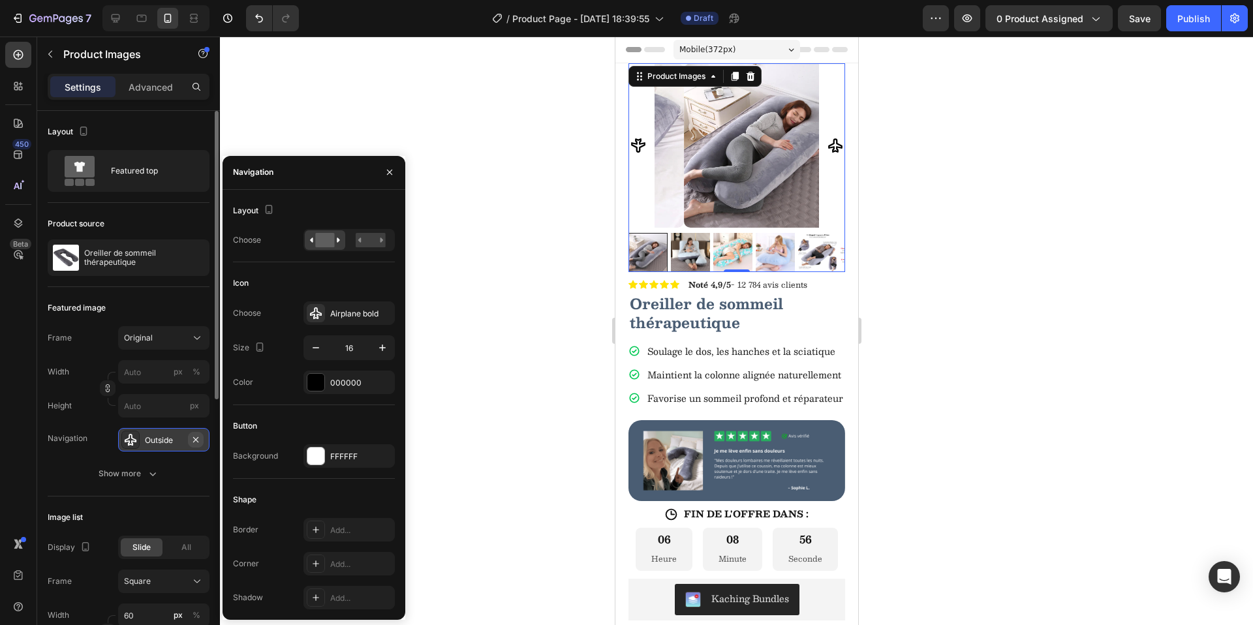
click at [197, 440] on icon "button" at bounding box center [196, 440] width 10 height 10
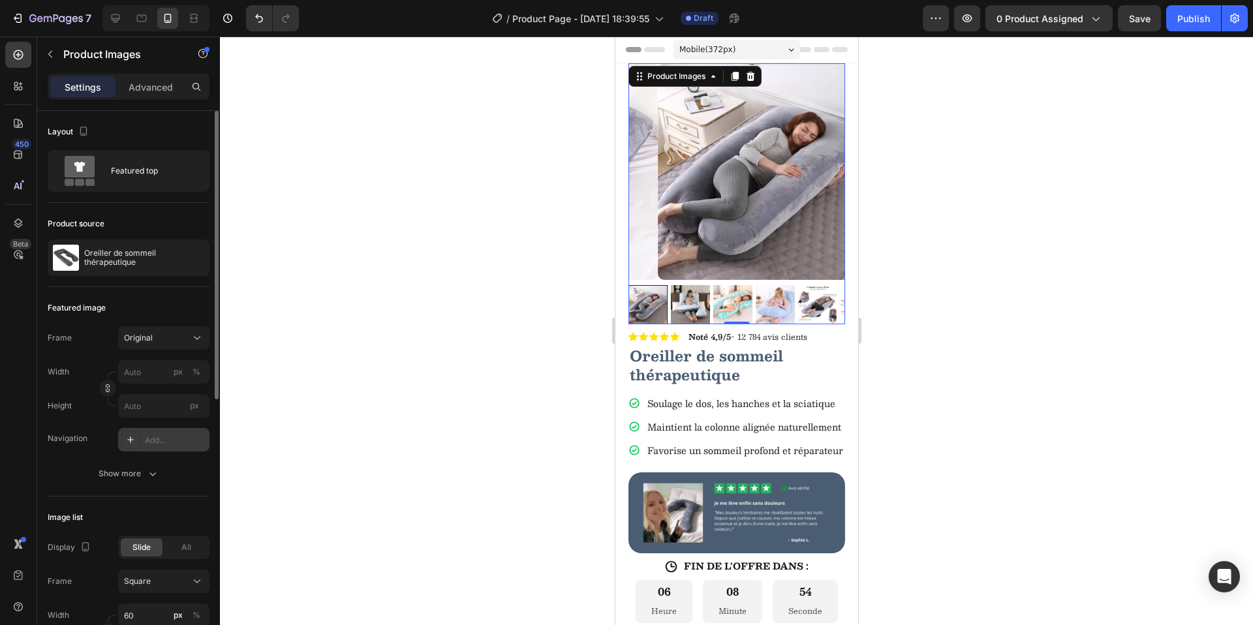
click at [497, 206] on div at bounding box center [736, 331] width 1033 height 589
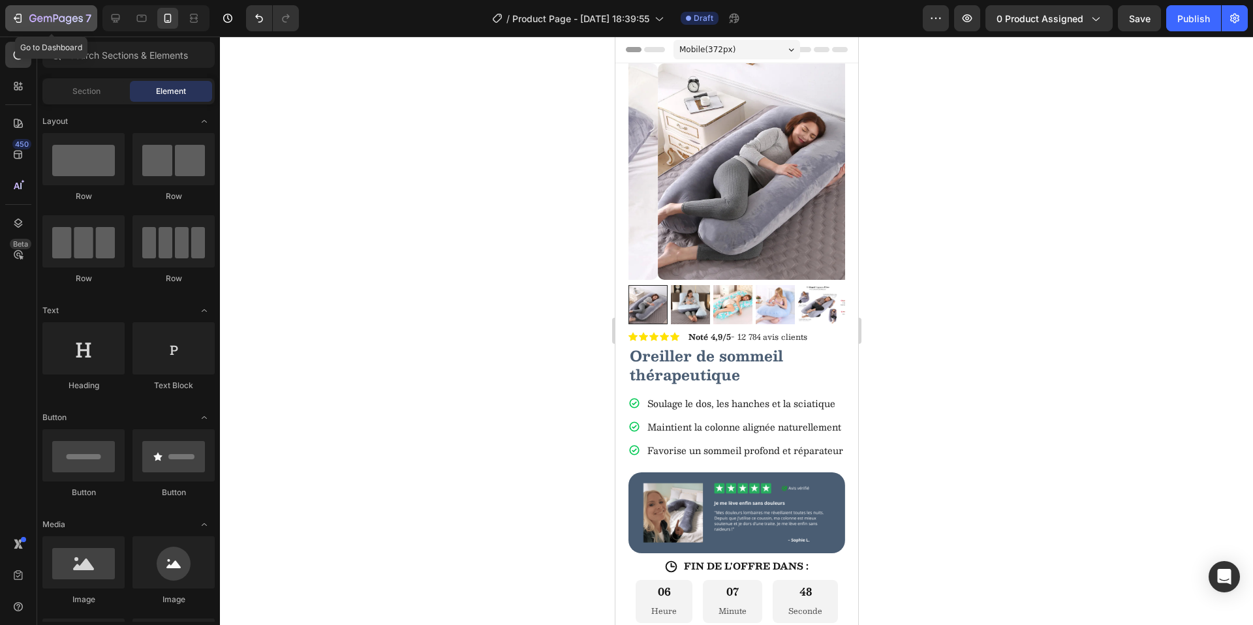
click at [17, 21] on icon "button" at bounding box center [17, 18] width 13 height 13
